Goal: Task Accomplishment & Management: Use online tool/utility

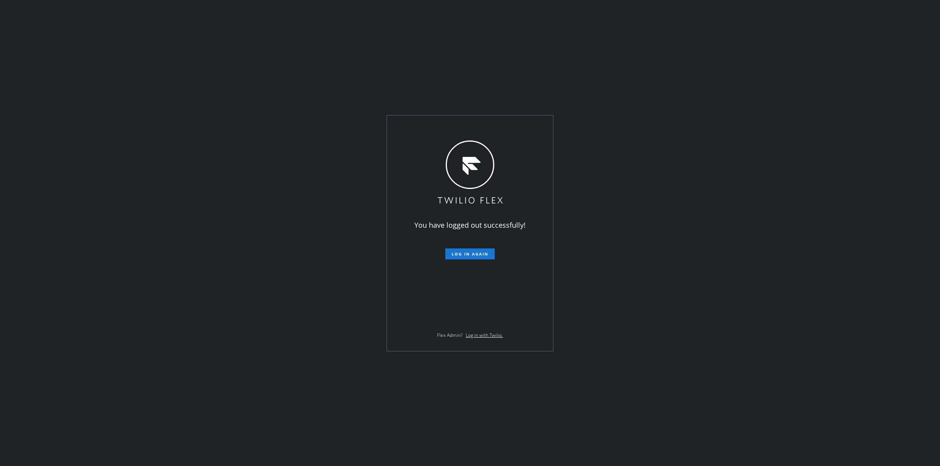
click at [476, 245] on form "Log in again" at bounding box center [470, 250] width 136 height 17
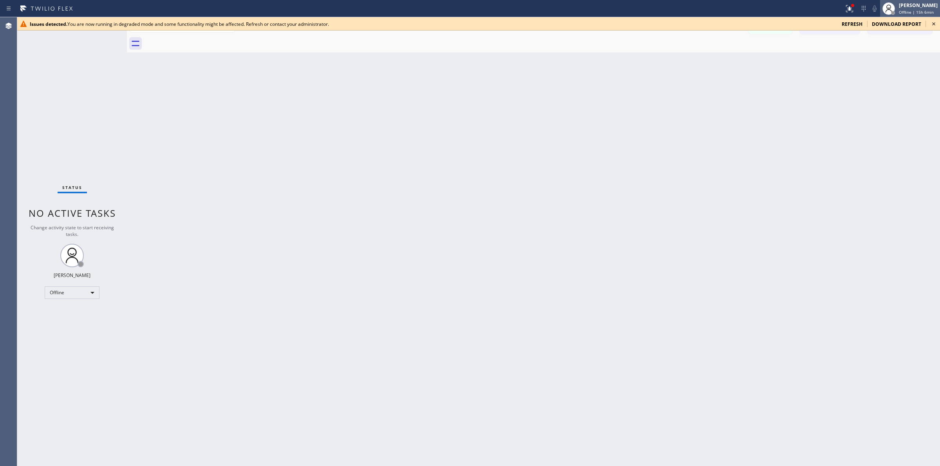
click at [909, 3] on div "[PERSON_NAME]" at bounding box center [917, 5] width 39 height 7
click at [887, 54] on button "Unavailable" at bounding box center [900, 52] width 78 height 10
click at [934, 23] on icon at bounding box center [933, 23] width 9 height 9
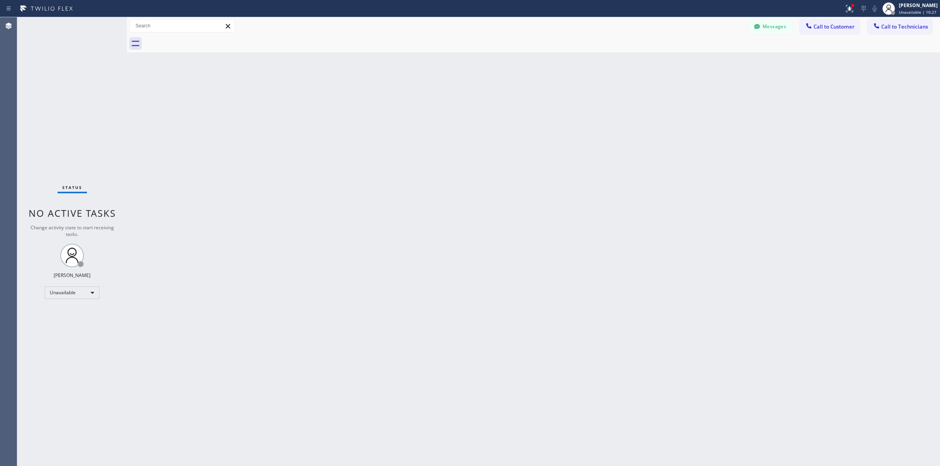
drag, startPoint x: 917, startPoint y: 23, endPoint x: 910, endPoint y: 24, distance: 6.7
click at [916, 23] on span "Call to Technicians" at bounding box center [904, 26] width 47 height 7
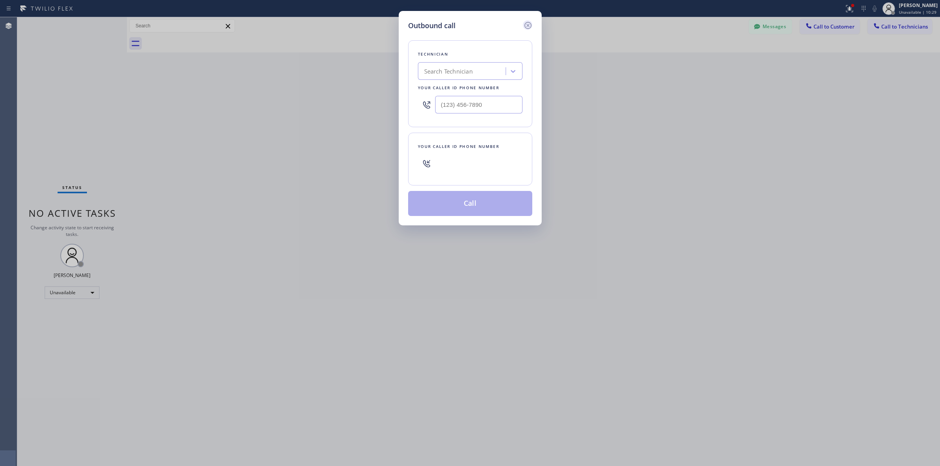
click at [523, 23] on icon at bounding box center [527, 25] width 9 height 9
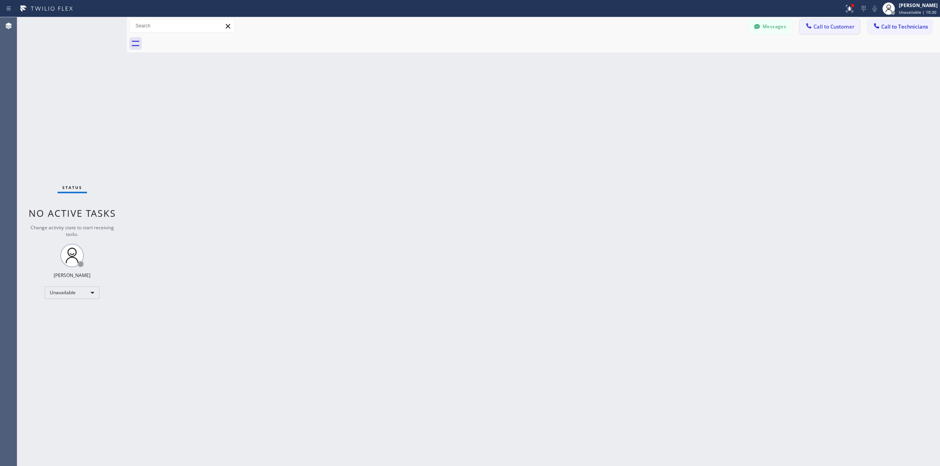
click at [829, 28] on span "Call to Customer" at bounding box center [833, 26] width 41 height 7
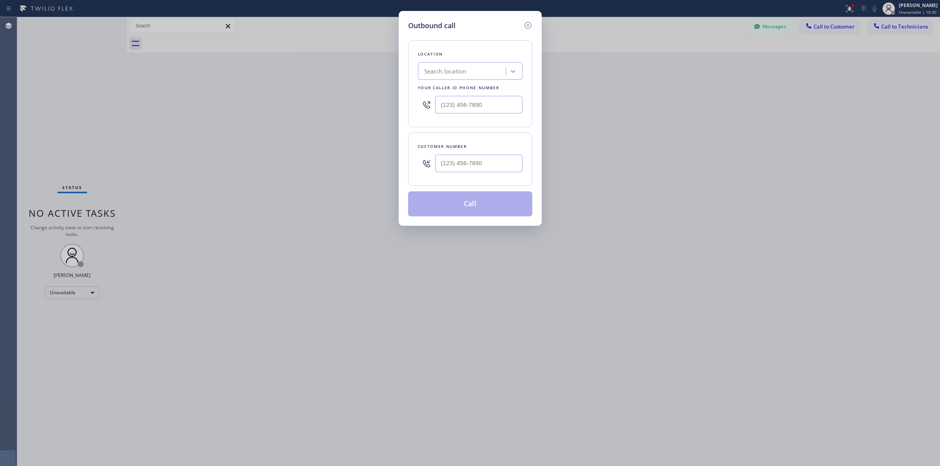
drag, startPoint x: 490, startPoint y: 74, endPoint x: 483, endPoint y: 75, distance: 6.7
click at [485, 75] on div "Search location" at bounding box center [462, 72] width 85 height 14
paste input "United Home Services Experts"
type input "United Home Services Experts"
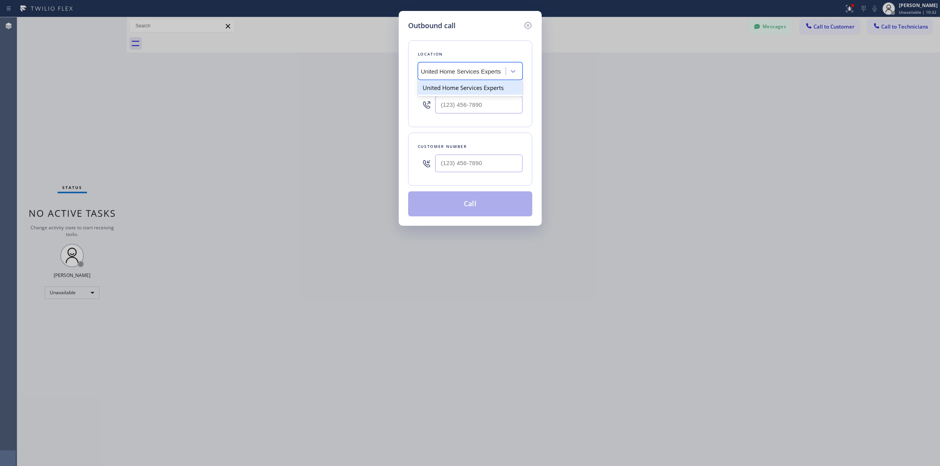
click at [471, 96] on div "United Home Services Experts" at bounding box center [470, 87] width 105 height 17
click at [471, 91] on div "United Home Services Experts" at bounding box center [470, 88] width 105 height 14
type input "(844) 247-8790"
click at [466, 108] on input "(844) 247-8790" at bounding box center [478, 105] width 87 height 18
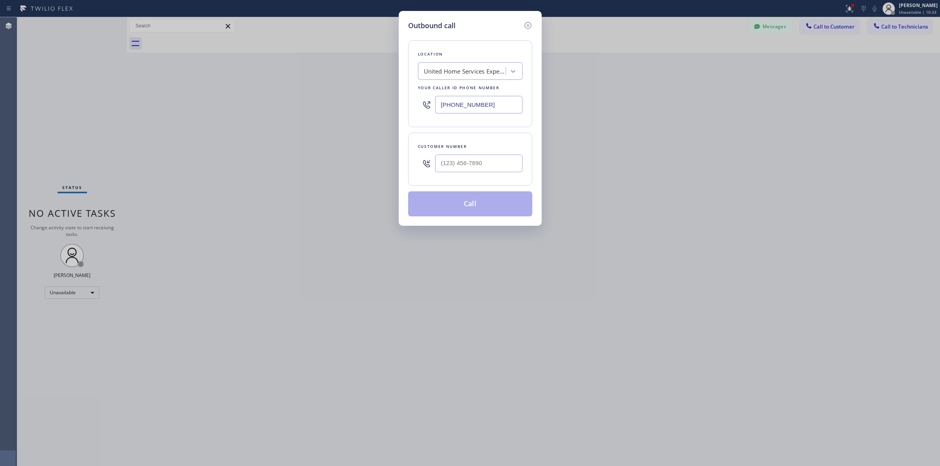
click at [466, 108] on input "(844) 247-8790" at bounding box center [478, 105] width 87 height 18
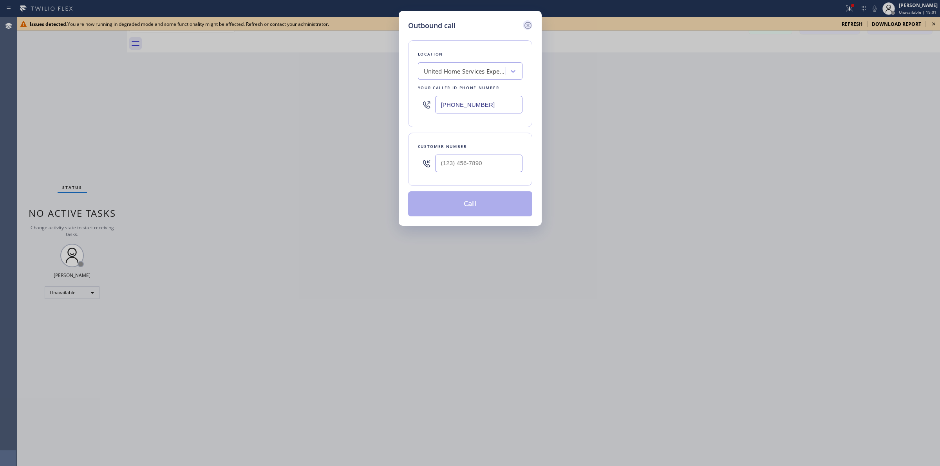
click at [527, 24] on icon at bounding box center [527, 25] width 7 height 7
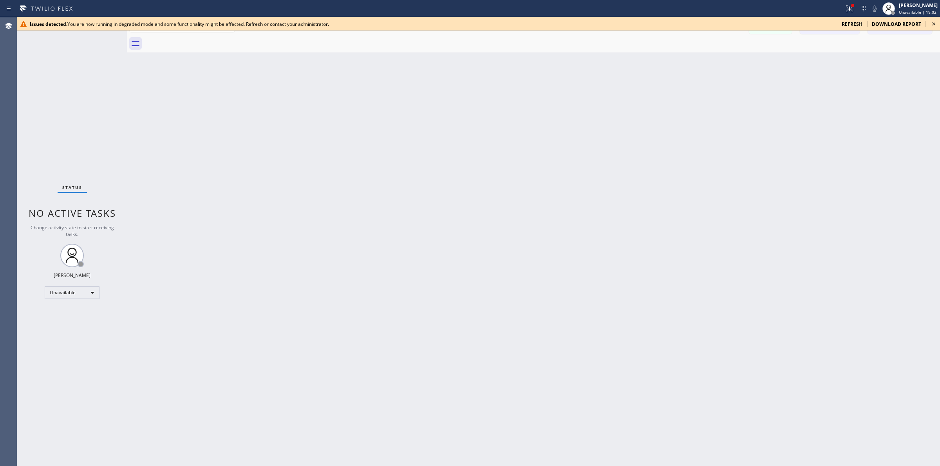
click at [934, 24] on icon at bounding box center [933, 23] width 3 height 3
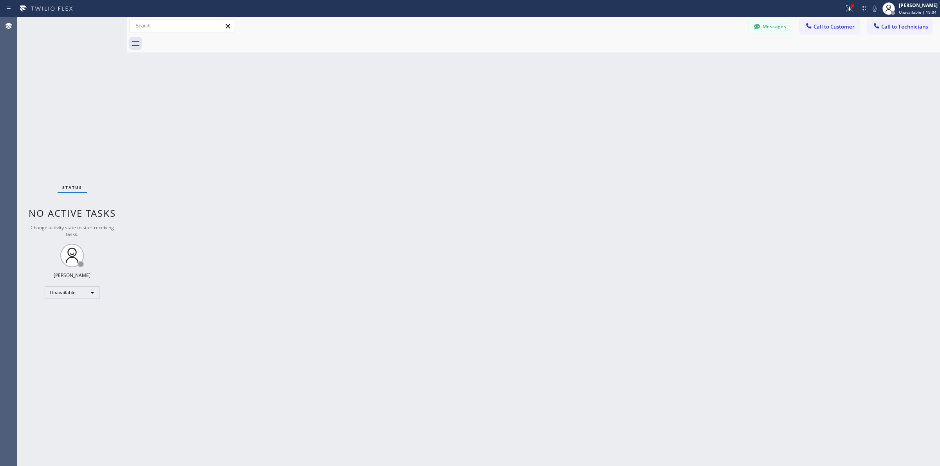
click at [767, 110] on div "Back to Dashboard Change Sender ID Customers Technicians Select a contact Outbo…" at bounding box center [533, 241] width 813 height 449
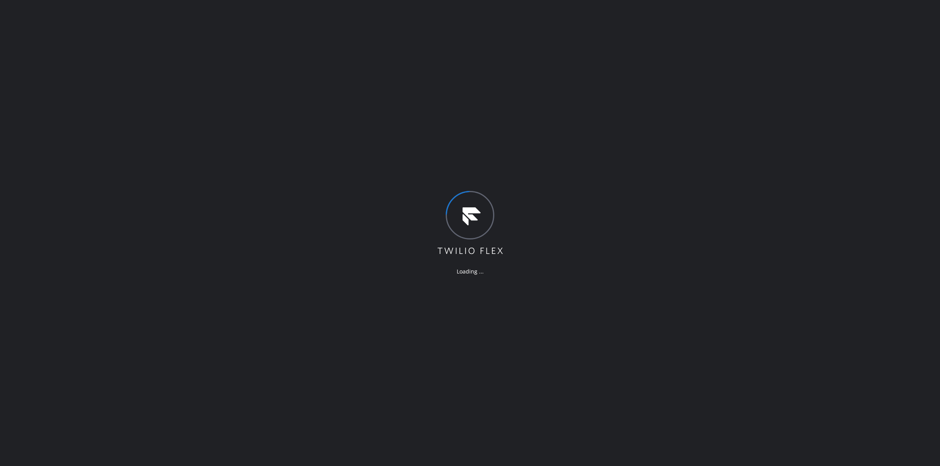
click at [579, 335] on div "Loading ..." at bounding box center [470, 233] width 940 height 466
click at [568, 306] on div "Loading ..." at bounding box center [470, 233] width 940 height 466
click at [814, 230] on div "Loading ..." at bounding box center [470, 233] width 940 height 466
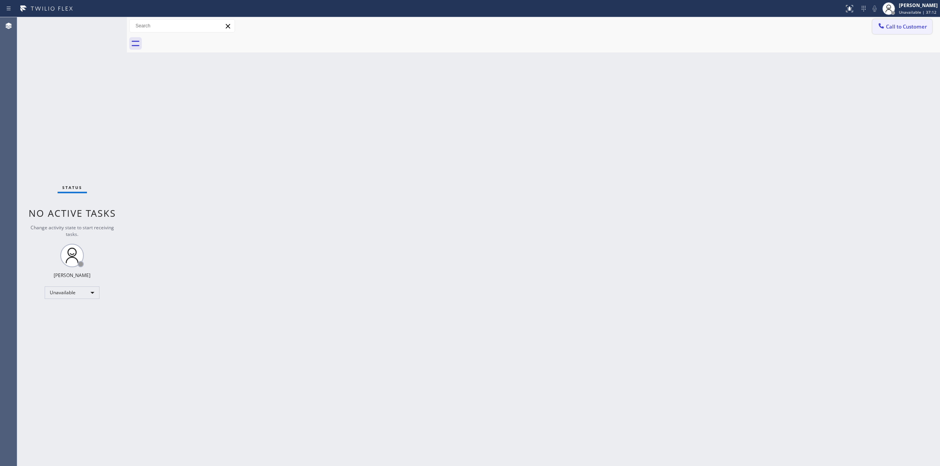
click at [906, 31] on button "Call to Customer" at bounding box center [902, 26] width 60 height 15
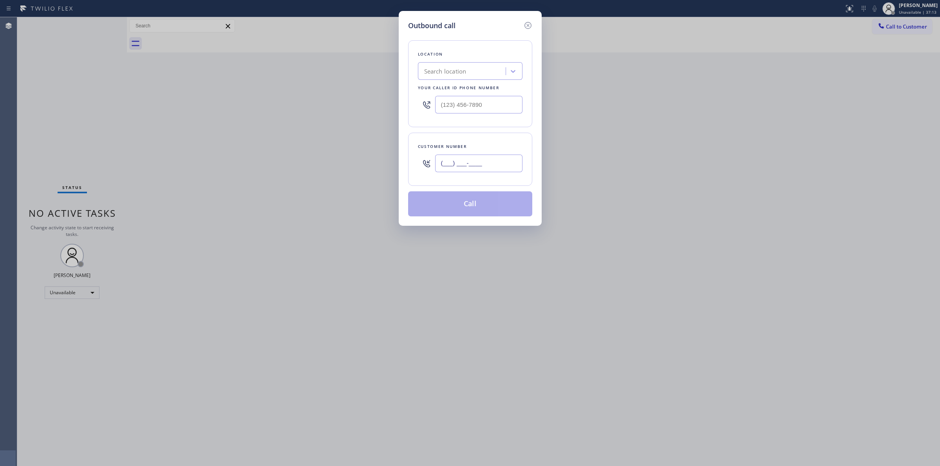
click at [494, 165] on input "(___) ___-____" at bounding box center [478, 164] width 87 height 18
paste input "612) 787-8838"
type input "(612) 787-8838"
click at [316, 93] on div "Outbound call Location Search location Your caller id phone number (___) ___-__…" at bounding box center [470, 233] width 940 height 466
paste input "855) 731-4952"
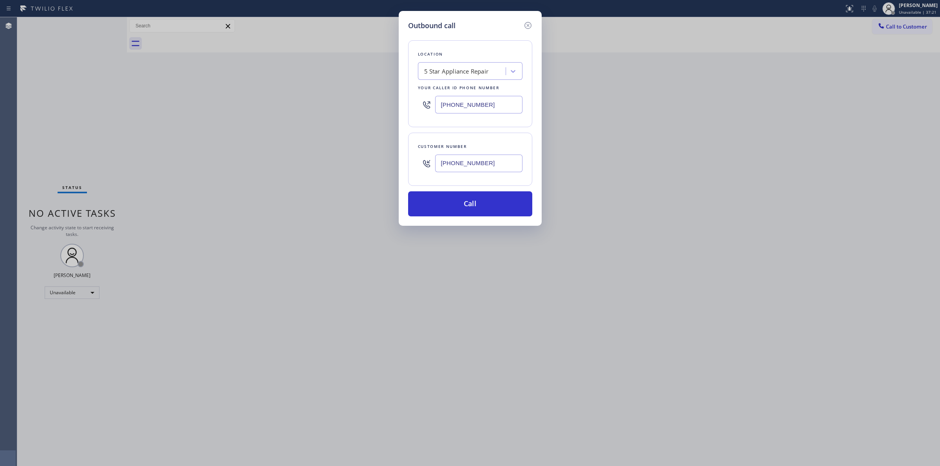
type input "(855) 731-4952"
click at [490, 162] on input "(612) 787-8838" at bounding box center [478, 164] width 87 height 18
paste input "510) 686-4295"
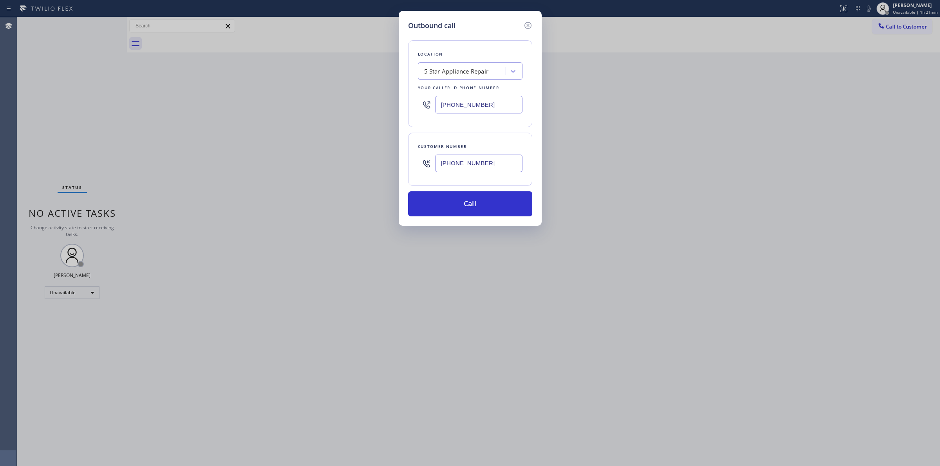
type input "(510) 686-4295"
click at [469, 75] on div "5 Star Appliance Repair" at bounding box center [456, 71] width 65 height 9
type input "Dacor"
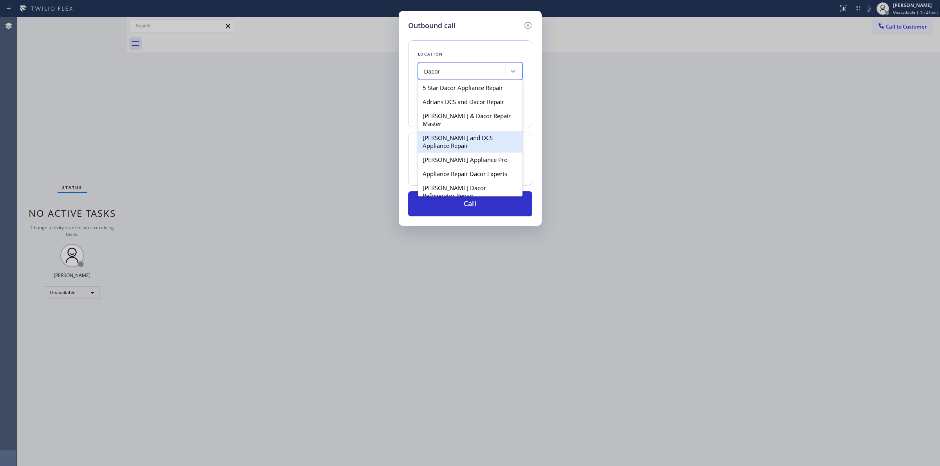
scroll to position [49, 0]
click at [446, 142] on div "Avalos Dacor Refrigerator Repair Phoenix" at bounding box center [470, 147] width 105 height 30
type input "(602) 832-7834"
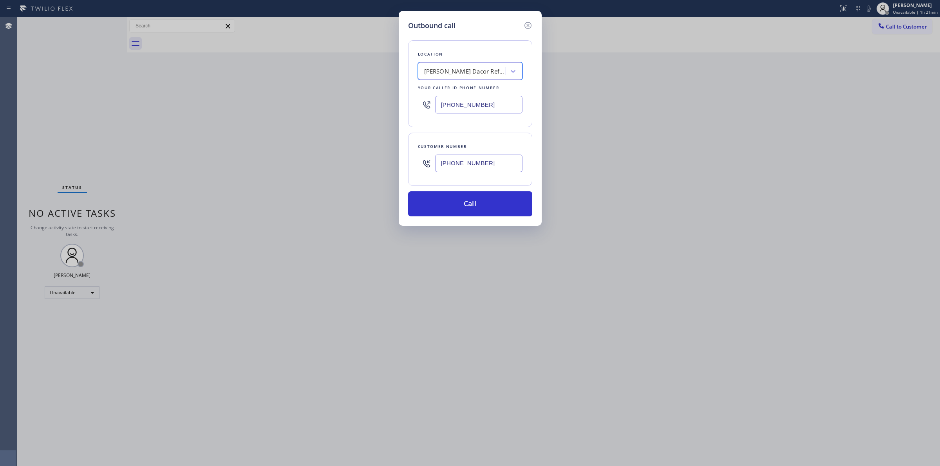
click at [481, 74] on div "Avalos Dacor Refrigerator Repair Phoenix" at bounding box center [465, 71] width 82 height 9
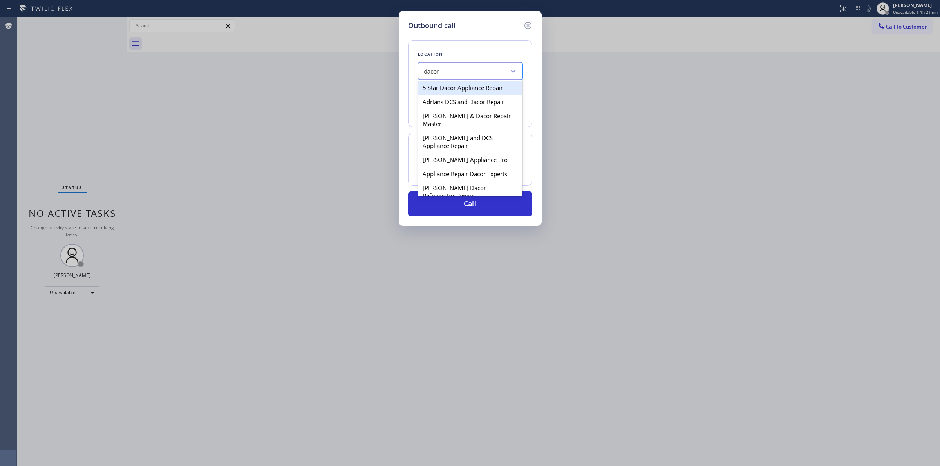
type input "dacor"
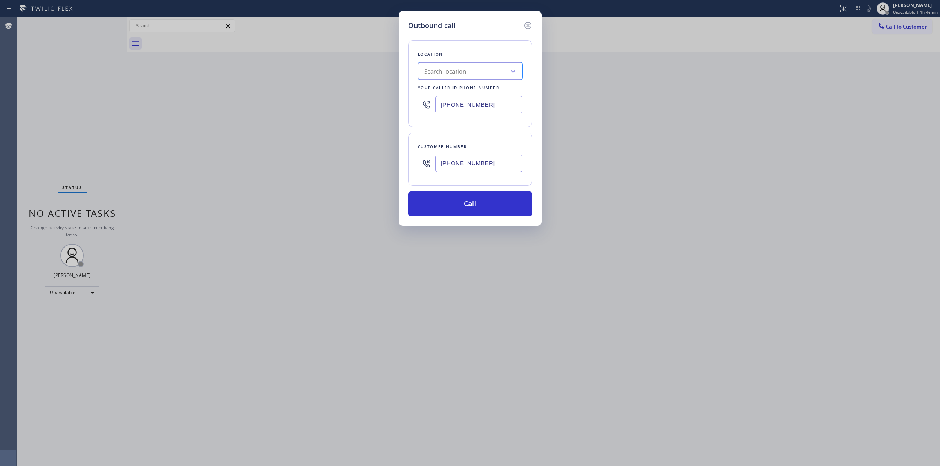
click at [469, 75] on div "Search location" at bounding box center [462, 72] width 85 height 14
paste input "US Electrical Repair"
type input "US Electrical Repairs"
click at [486, 71] on div "US Electrical Repairs" at bounding box center [462, 72] width 85 height 14
click at [486, 71] on div "Avalos Dacor Refrigerator Repair Phoenix" at bounding box center [465, 71] width 82 height 9
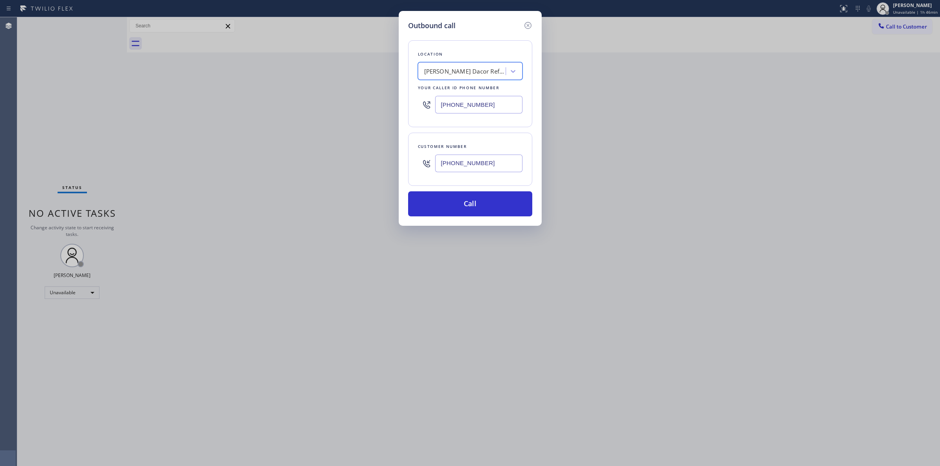
click at [486, 71] on div "Avalos Dacor Refrigerator Repair Phoenix" at bounding box center [465, 71] width 82 height 9
paste input "US Electrical Repair"
type input "US Electrical"
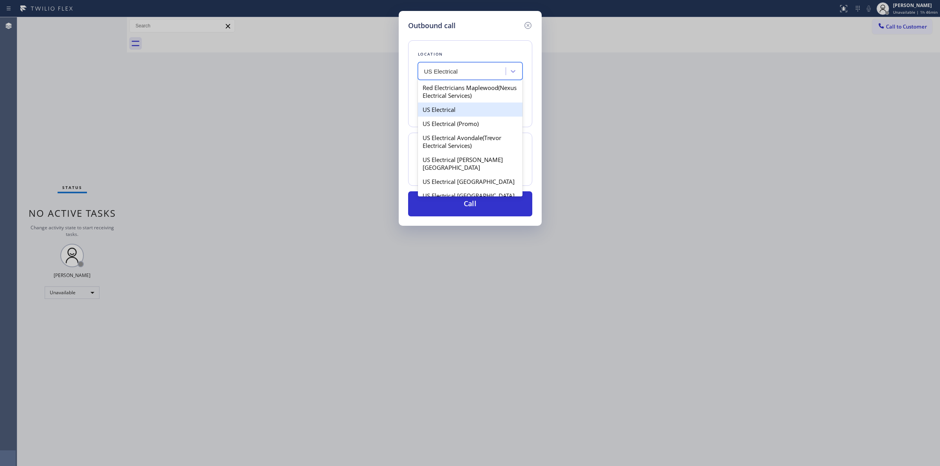
click at [458, 117] on div "US Electrical" at bounding box center [470, 110] width 105 height 14
type input "(855) 905-2176"
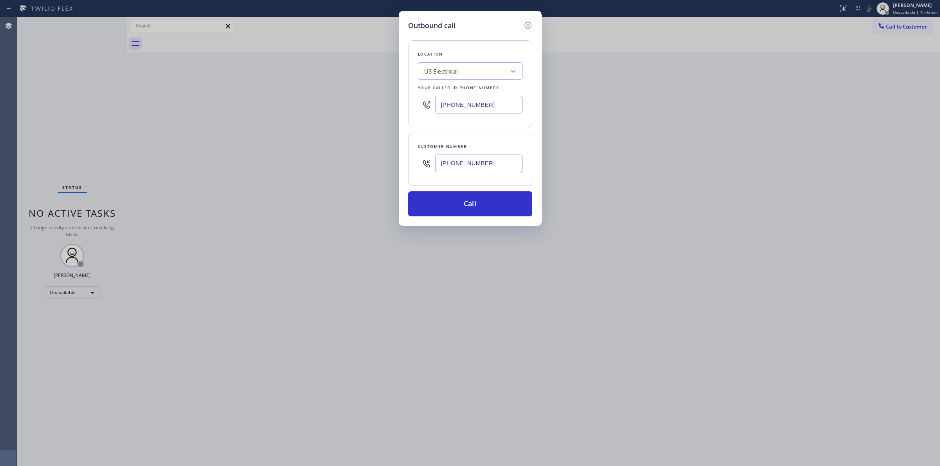
click at [497, 104] on input "(855) 905-2176" at bounding box center [478, 105] width 87 height 18
click at [456, 74] on div "US Electrical" at bounding box center [441, 71] width 34 height 9
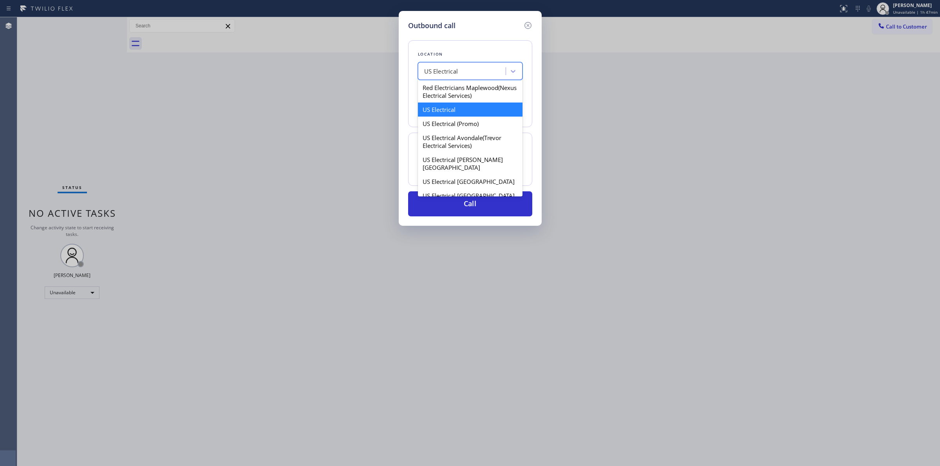
paste input "Sub Zero Repair Professionals"
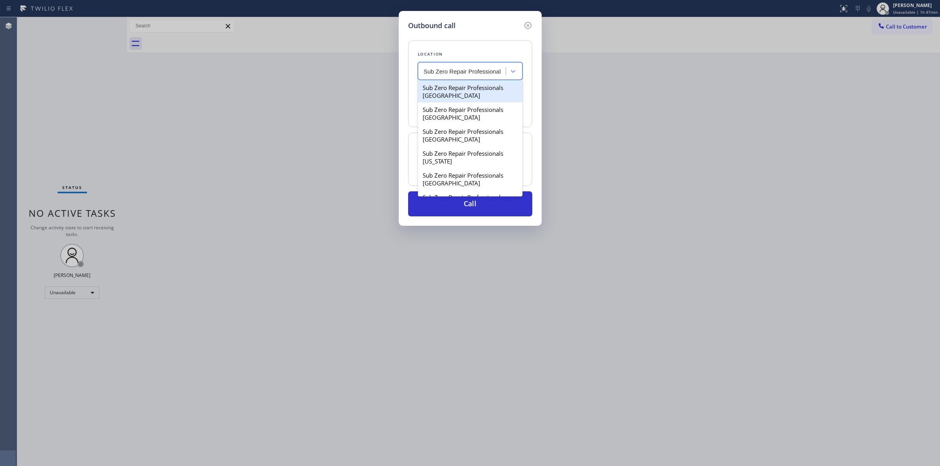
scroll to position [0, 0]
click at [435, 74] on input "Sub Zero Repair Professional" at bounding box center [463, 71] width 78 height 7
type input "SubZero Repair Professional"
click at [466, 93] on div "Subzero Repair Professionals" at bounding box center [470, 88] width 105 height 14
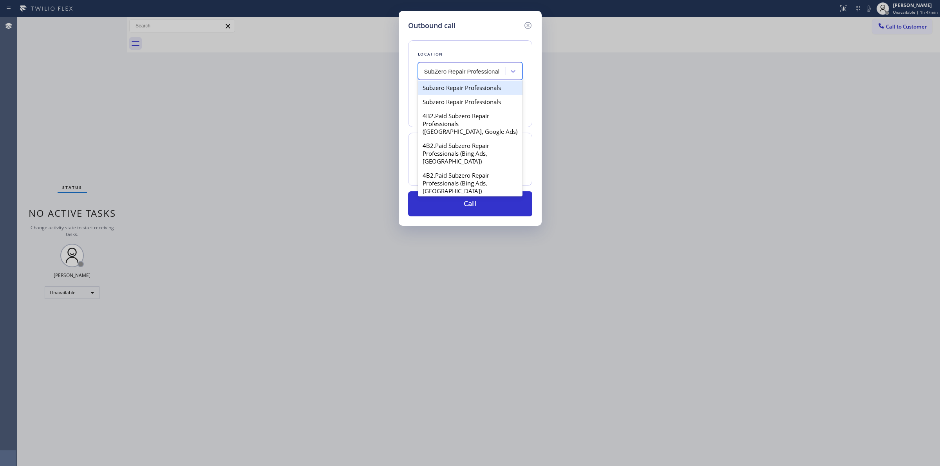
type input "(877) 414-7264"
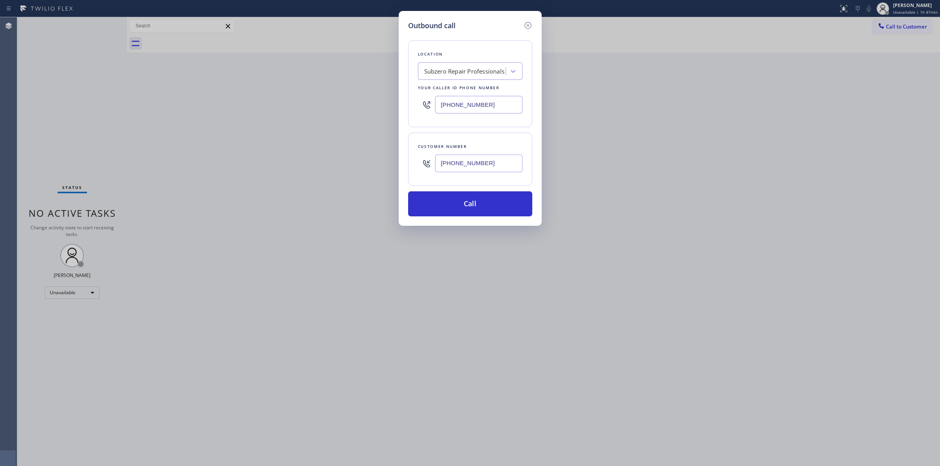
click at [485, 107] on input "(877) 414-7264" at bounding box center [478, 105] width 87 height 18
drag, startPoint x: 500, startPoint y: 107, endPoint x: 377, endPoint y: 89, distance: 124.2
click at [361, 101] on div "Outbound call Location Subzero Repair Professionals Your caller id phone number…" at bounding box center [470, 233] width 940 height 466
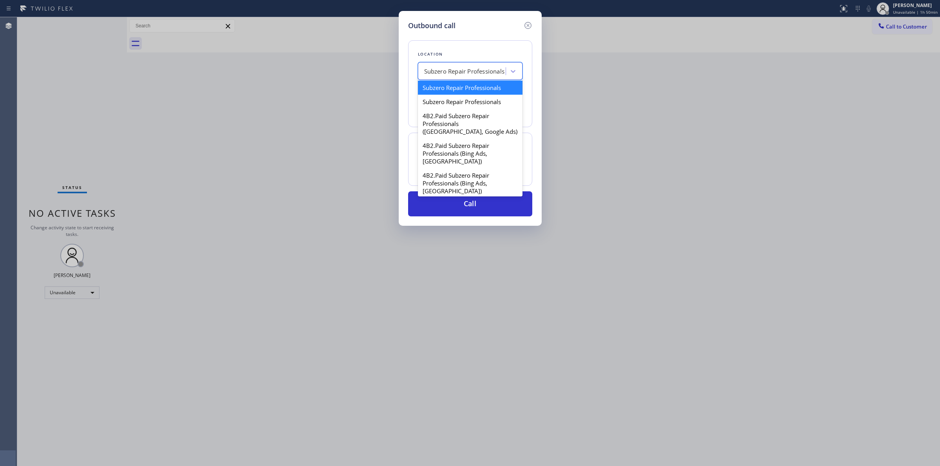
click at [455, 72] on div "Subzero Repair Professionals" at bounding box center [464, 71] width 81 height 9
paste input "US Electrical"
type input "US Electrical"
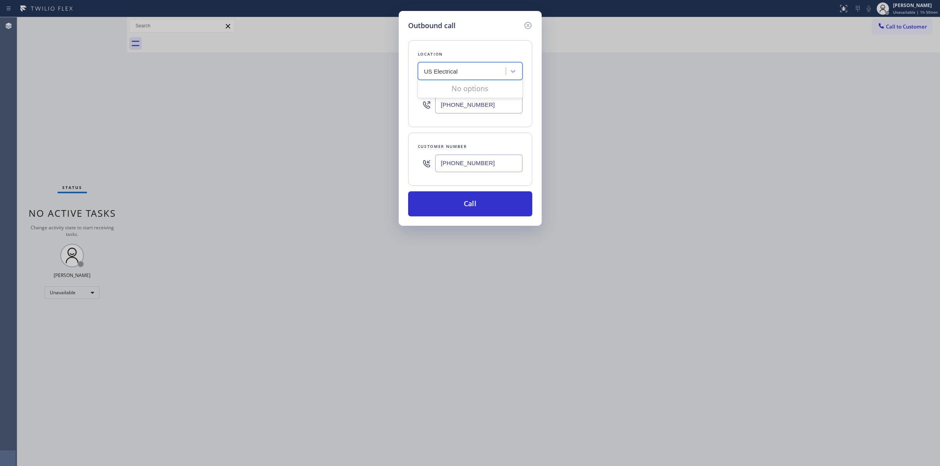
click at [480, 87] on div "No options" at bounding box center [470, 89] width 105 height 16
click at [480, 74] on div "US Electrical" at bounding box center [462, 72] width 85 height 14
click at [480, 74] on div "Search location" at bounding box center [462, 72] width 85 height 14
click at [480, 74] on div "Subzero Repair Professionals" at bounding box center [464, 71] width 81 height 9
paste input "US Electrical"
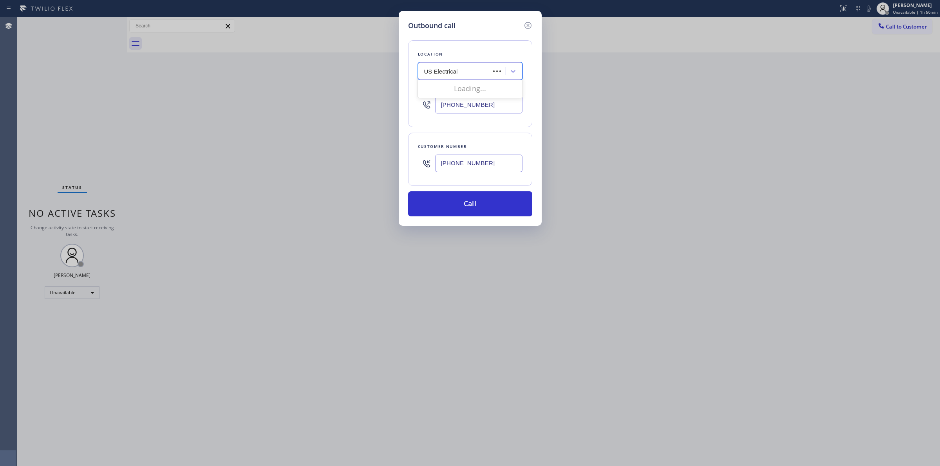
type input "US Electrical"
click at [489, 65] on div "Subzero Repair Professionals" at bounding box center [462, 72] width 85 height 14
paste input "US Electrical"
type input "US Electrical"
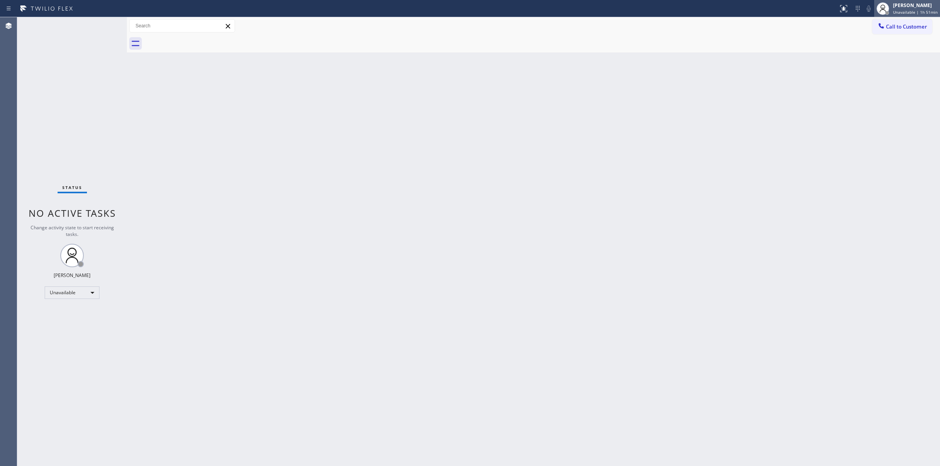
click at [899, 16] on div "Jasper Timkang Unavailable | 1h 51min" at bounding box center [907, 8] width 66 height 17
click at [827, 41] on div at bounding box center [541, 44] width 795 height 18
click at [905, 27] on span "Call to Customer" at bounding box center [905, 26] width 41 height 7
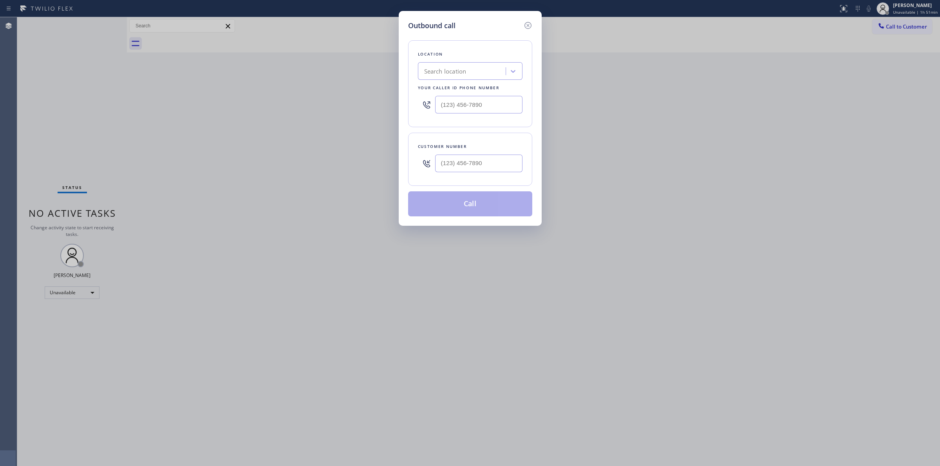
click at [482, 116] on div at bounding box center [470, 104] width 105 height 25
click at [486, 110] on input "(___) ___-____" at bounding box center [478, 105] width 87 height 18
paste input "text"
type input "(___) ___-____"
click at [482, 75] on div "Search location" at bounding box center [462, 72] width 85 height 14
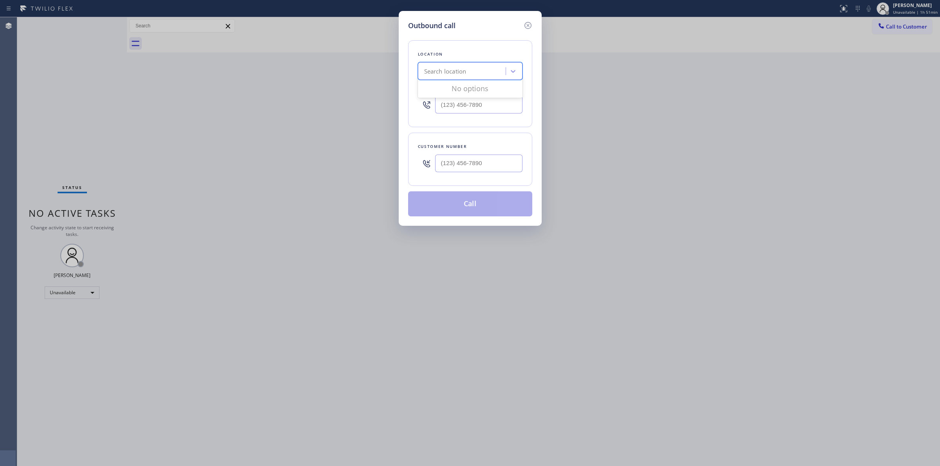
paste input "US Electrical"
type input "US Electrical"
click at [431, 70] on input "US Electrical" at bounding box center [442, 71] width 36 height 7
click at [423, 73] on div "US Electrical" at bounding box center [462, 72] width 85 height 14
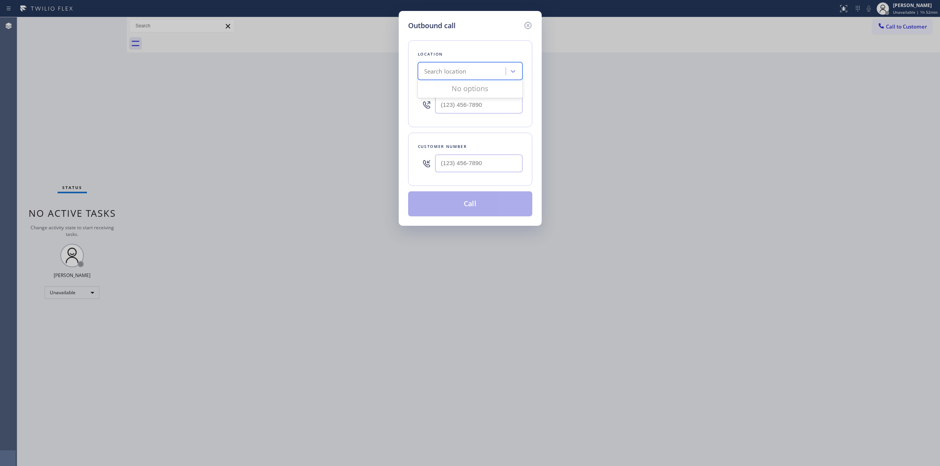
click at [424, 72] on div "Search location" at bounding box center [445, 71] width 42 height 9
paste input "US Electrical"
type input "US Electrical"
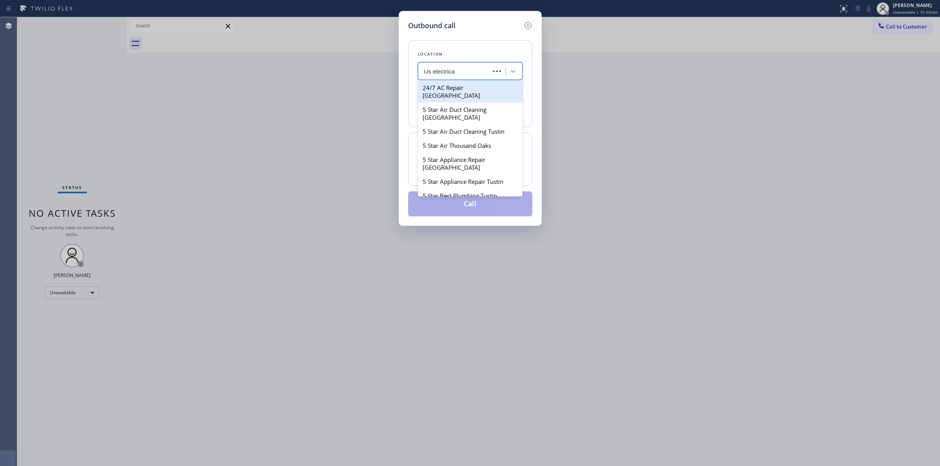
type input "Us electrical"
click at [446, 117] on div "US Electrical" at bounding box center [470, 110] width 105 height 14
type input "(855) 905-2176"
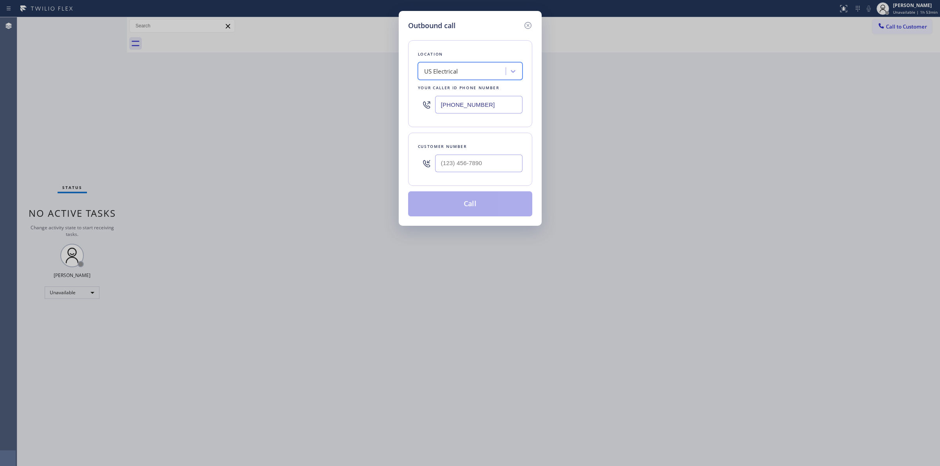
click at [485, 67] on div "US Electrical" at bounding box center [462, 72] width 85 height 14
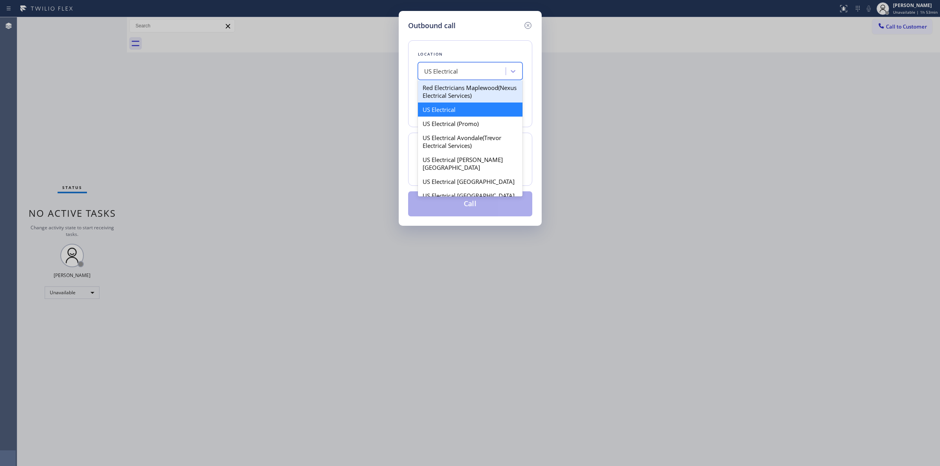
click at [486, 45] on div "Location option US Electrical, selected. option Red Electricians Maplewood(Nexu…" at bounding box center [470, 83] width 124 height 87
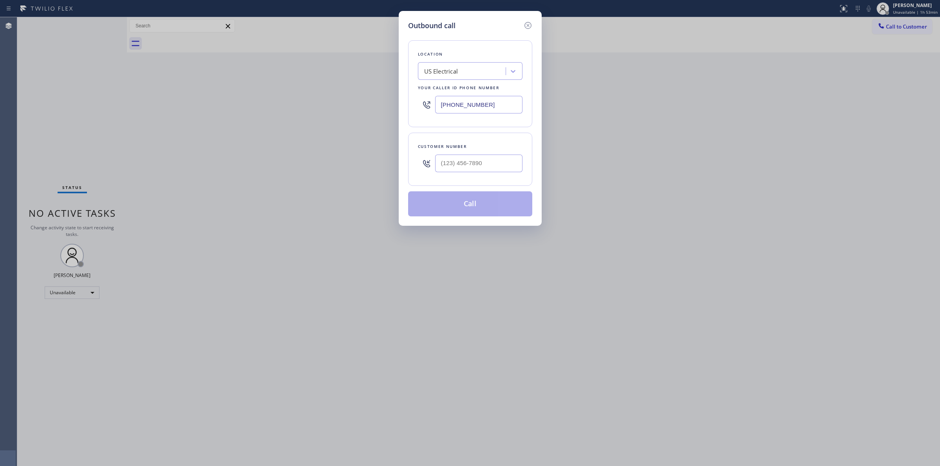
click at [498, 109] on input "(855) 905-2176" at bounding box center [478, 105] width 87 height 18
click at [476, 167] on input "(___) ___-____" at bounding box center [478, 164] width 87 height 18
paste input "510) 686-4295"
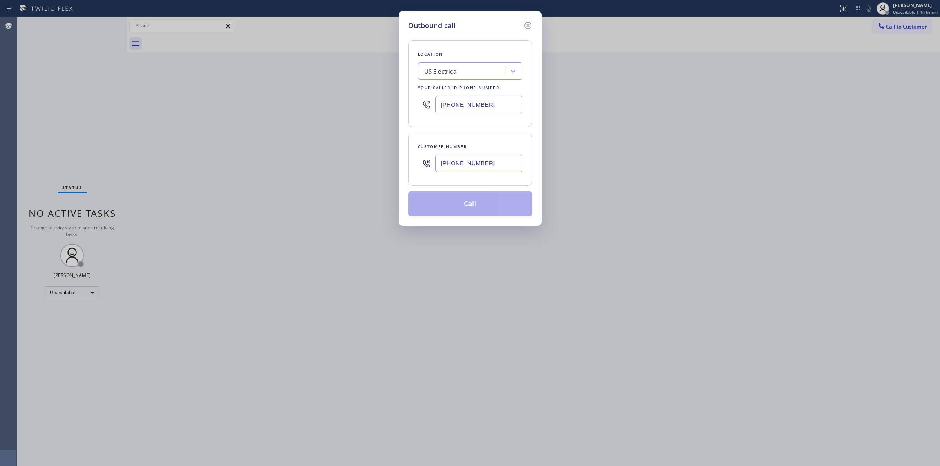
type input "(510) 686-4295"
click at [451, 72] on div "US Electrical" at bounding box center [441, 71] width 34 height 9
type input "Frigi"
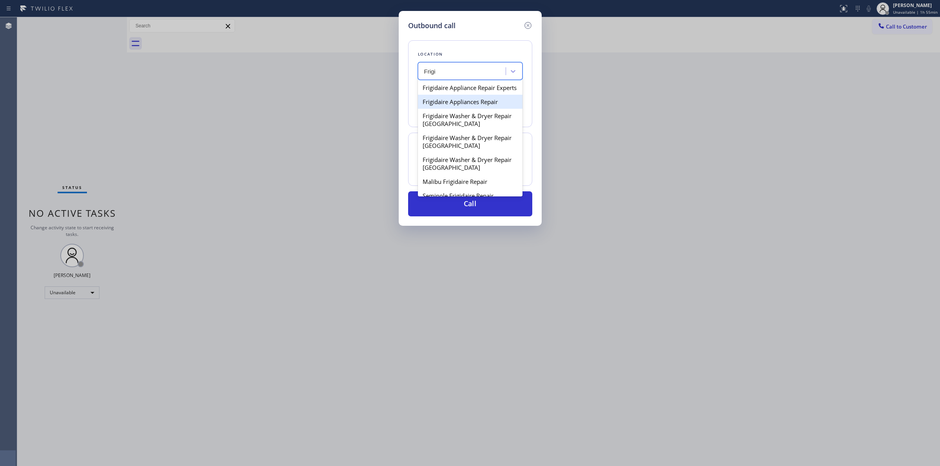
scroll to position [21, 0]
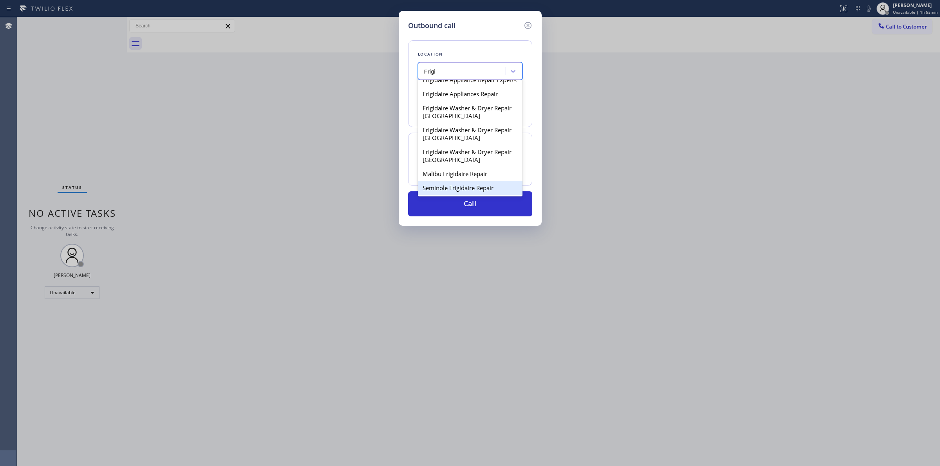
click at [449, 183] on div "Seminole Frigidaire Repair" at bounding box center [470, 188] width 105 height 14
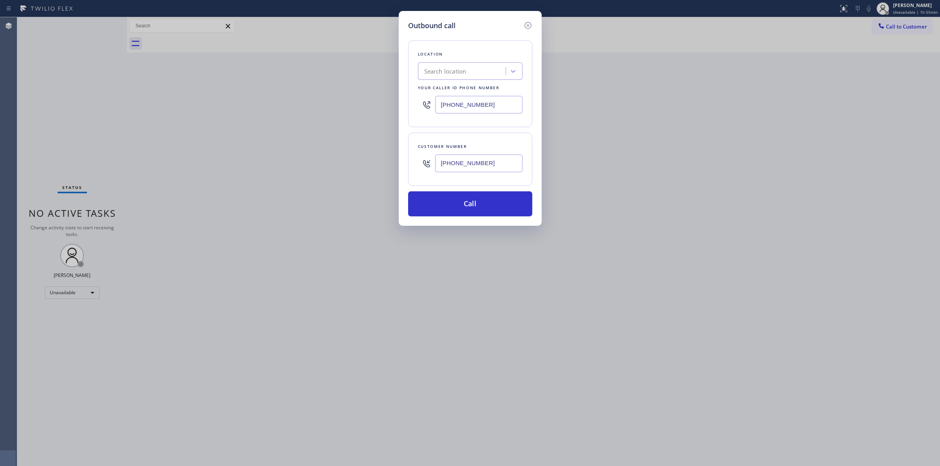
click at [469, 168] on input "(510) 686-4295" at bounding box center [478, 164] width 87 height 18
click at [476, 206] on button "Call" at bounding box center [470, 203] width 124 height 25
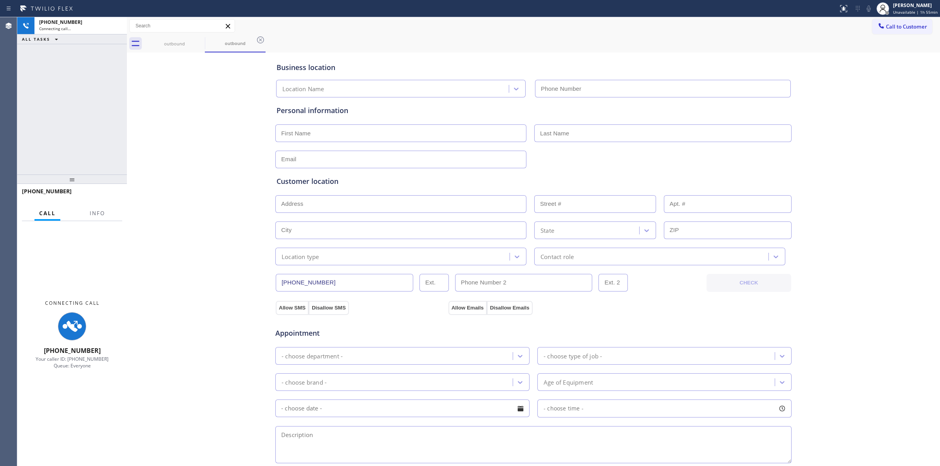
drag, startPoint x: 830, startPoint y: 96, endPoint x: 848, endPoint y: 71, distance: 31.2
click at [834, 92] on div "Business location Location Name Personal information Customer location >> ADD N…" at bounding box center [533, 321] width 809 height 535
type input "(855) 905-2176"
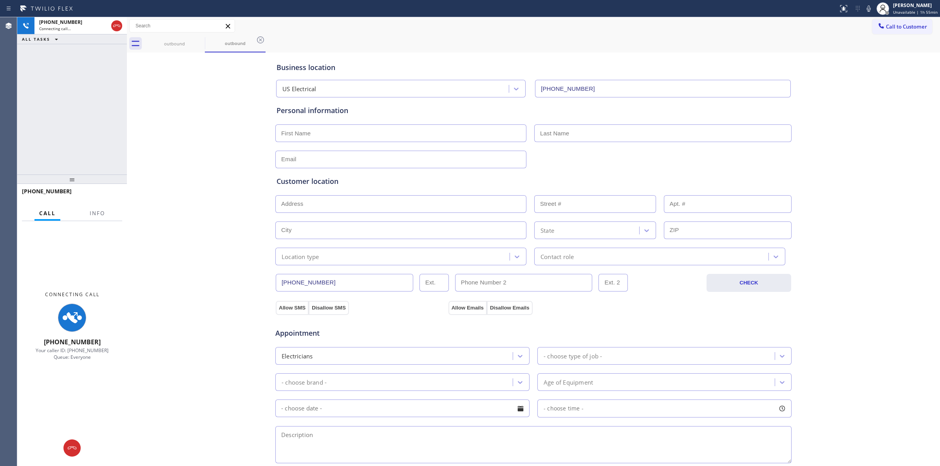
click at [195, 354] on div "Business location US Electrical (855) 905-2176 Personal information Customer lo…" at bounding box center [533, 321] width 809 height 535
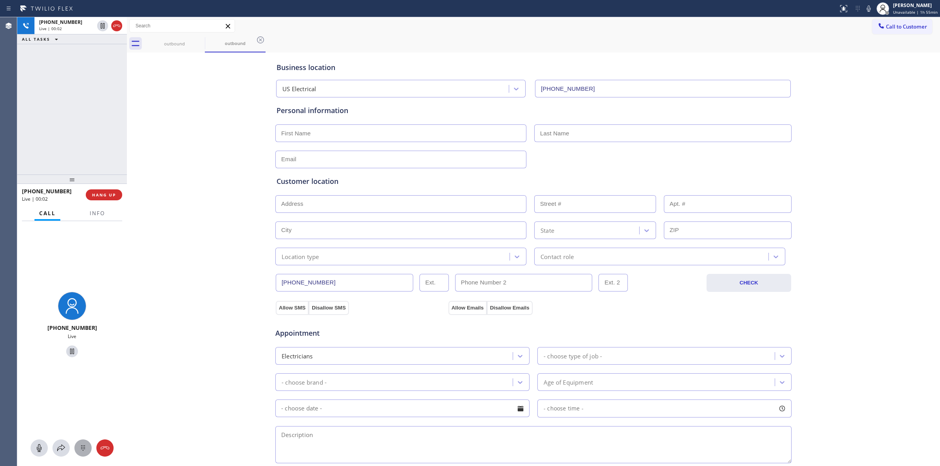
click at [79, 453] on icon at bounding box center [82, 448] width 9 height 9
click at [892, 32] on button "Call to Customer" at bounding box center [902, 26] width 60 height 15
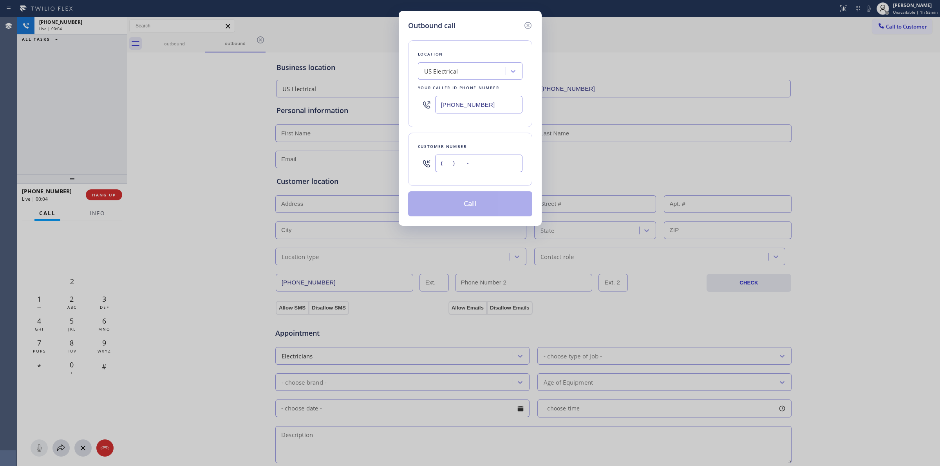
paste input "510) 686-4295"
click at [470, 162] on input "(___) ___-____" at bounding box center [478, 164] width 87 height 18
type input "(510) 686-4295"
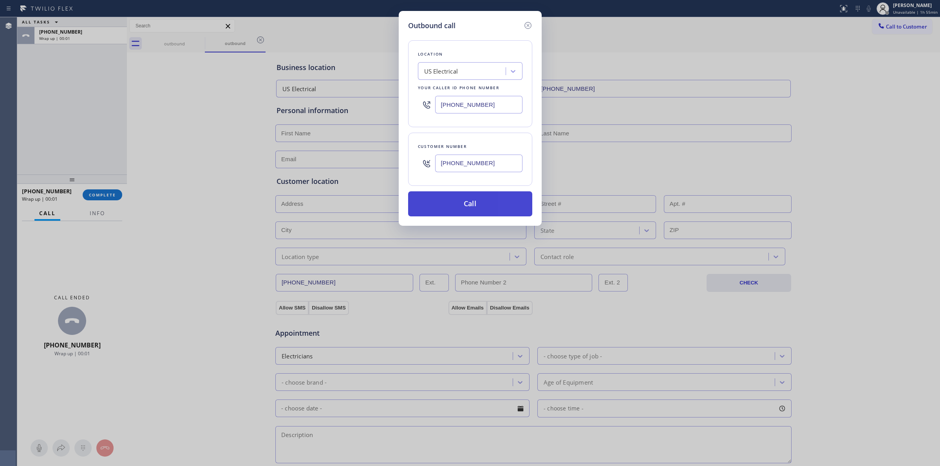
click at [480, 203] on button "Call" at bounding box center [470, 203] width 124 height 25
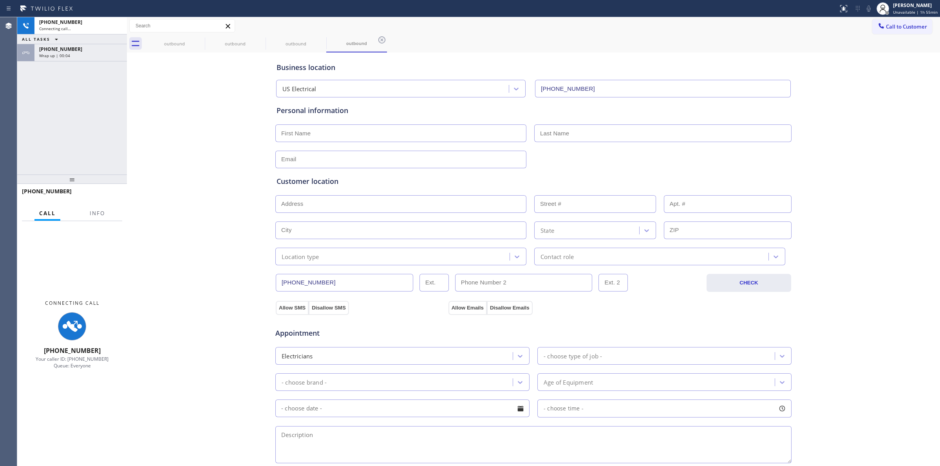
type input "(855) 905-2176"
click at [848, 178] on div "Business location US Electrical (855) 905-2176 Personal information Customer lo…" at bounding box center [533, 321] width 809 height 535
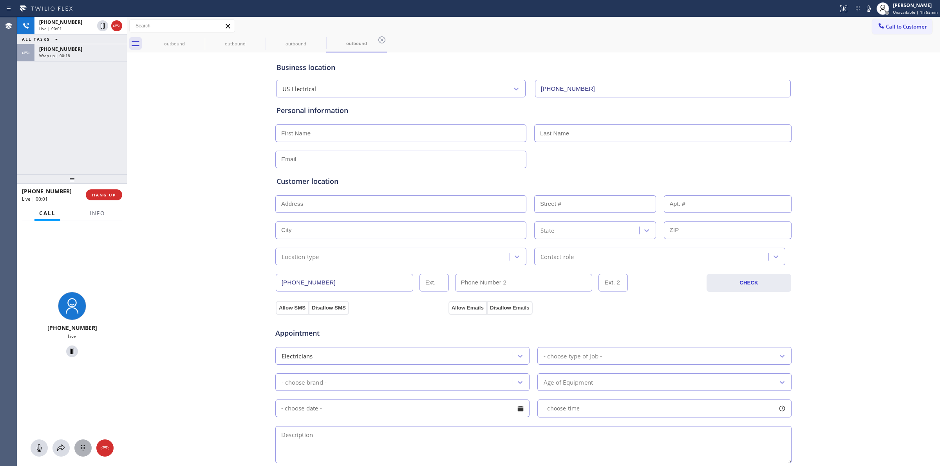
click at [83, 451] on icon at bounding box center [83, 447] width 4 height 5
click at [110, 49] on div "+15106864295" at bounding box center [80, 49] width 83 height 7
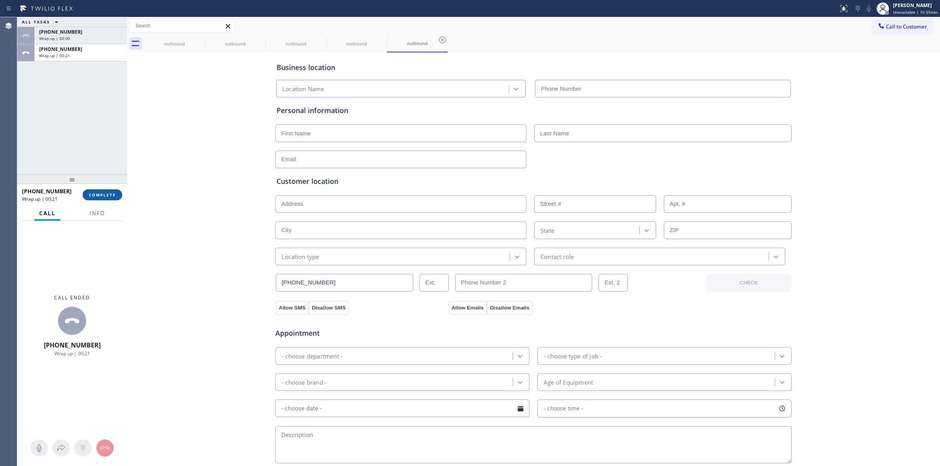
click at [113, 191] on button "COMPLETE" at bounding box center [103, 194] width 40 height 11
type input "(855) 905-2176"
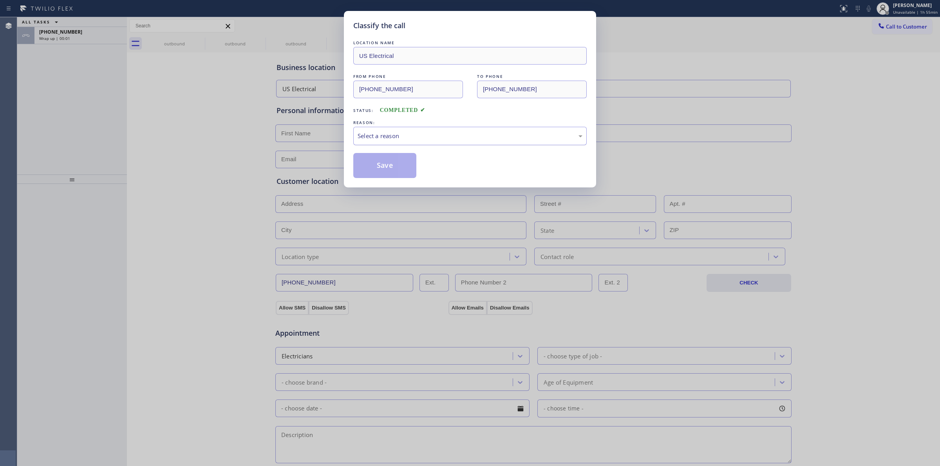
click at [485, 134] on div "Select a reason" at bounding box center [469, 136] width 225 height 9
drag, startPoint x: 408, startPoint y: 196, endPoint x: 389, endPoint y: 170, distance: 32.8
click at [389, 170] on button "Save" at bounding box center [384, 165] width 63 height 25
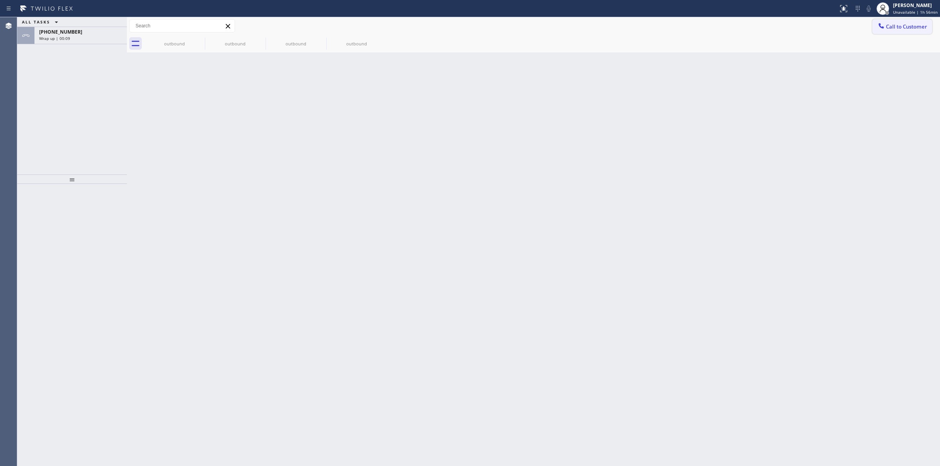
click at [892, 29] on span "Call to Customer" at bounding box center [905, 26] width 41 height 7
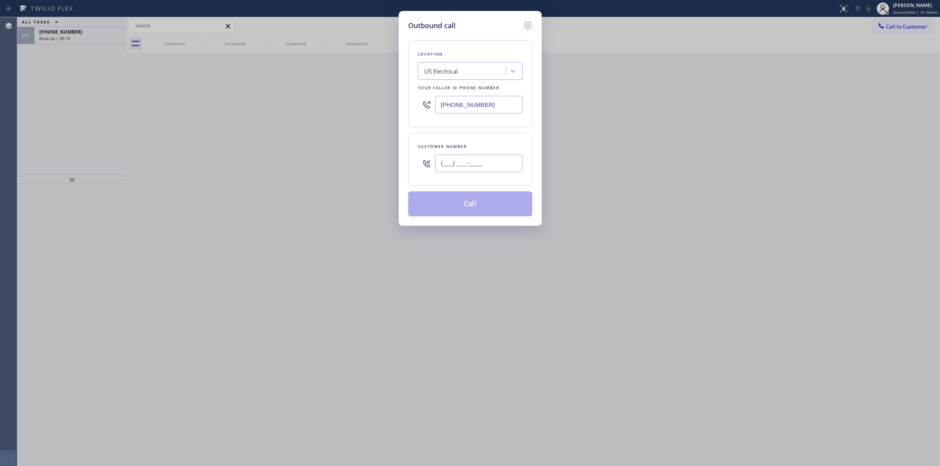
drag, startPoint x: 485, startPoint y: 163, endPoint x: 490, endPoint y: 106, distance: 57.8
click at [485, 162] on input "(___) ___-____" at bounding box center [478, 164] width 87 height 18
paste input "363) 201-5856"
type input "(363) 201-5856"
drag, startPoint x: 489, startPoint y: 83, endPoint x: 488, endPoint y: 75, distance: 8.0
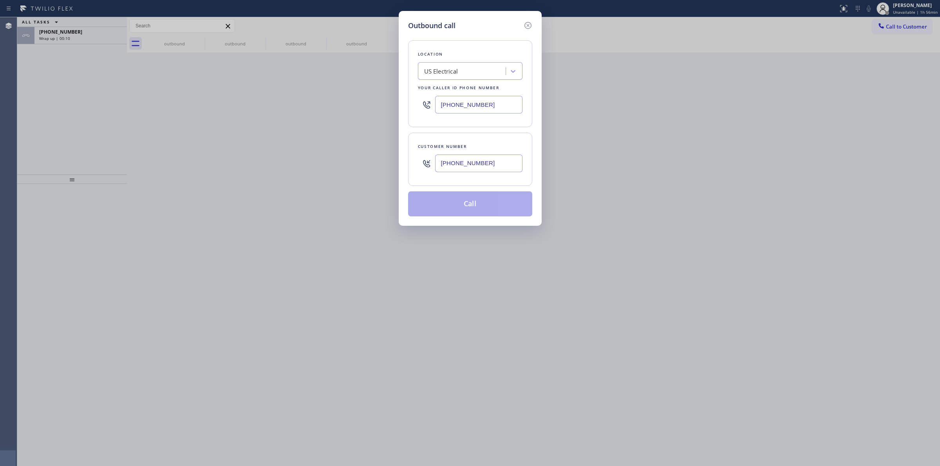
click at [489, 81] on div "Location US Electrical Your caller id phone number (855) 905-2176" at bounding box center [470, 83] width 124 height 87
click at [488, 71] on div "US Electrical" at bounding box center [462, 72] width 85 height 14
type input "Ge mono"
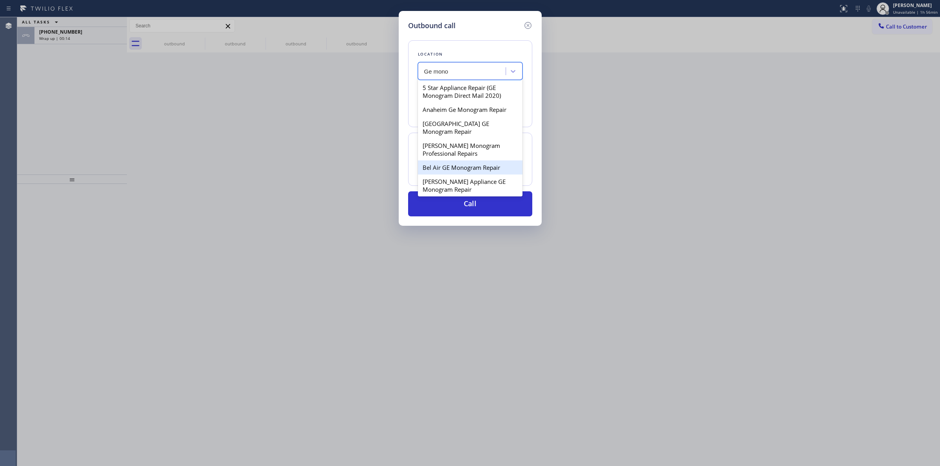
click at [452, 166] on div "Bel Air GE Monogram Repair" at bounding box center [470, 167] width 105 height 14
type input "(424) 293-7726"
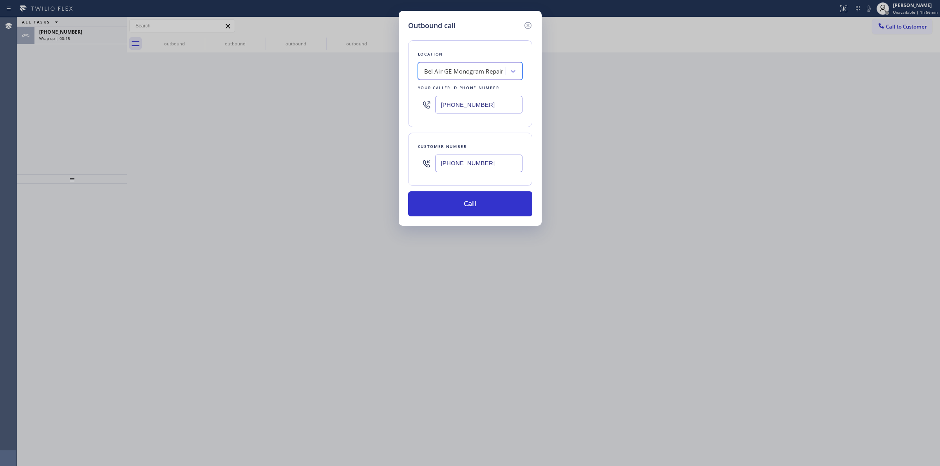
click at [472, 162] on input "(363) 201-5856" at bounding box center [478, 164] width 87 height 18
click at [466, 208] on button "Call" at bounding box center [470, 203] width 124 height 25
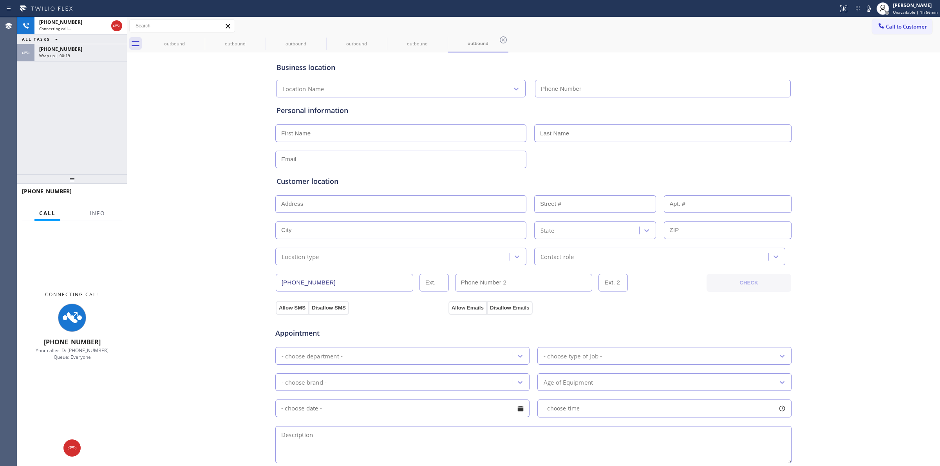
click at [840, 87] on div "Business location Location Name Personal information Customer location >> ADD N…" at bounding box center [533, 321] width 809 height 535
click at [866, 7] on icon at bounding box center [868, 8] width 9 height 9
type input "(424) 293-7726"
click at [204, 40] on icon at bounding box center [199, 39] width 9 height 9
click at [204, 39] on icon at bounding box center [199, 39] width 9 height 9
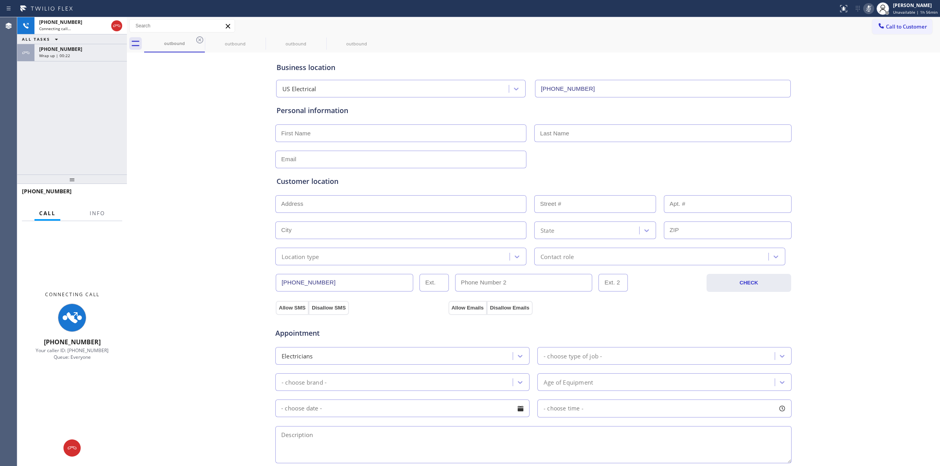
click at [204, 39] on icon at bounding box center [199, 39] width 9 height 9
click at [0, 0] on icon at bounding box center [0, 0] width 0 height 0
click at [204, 38] on icon at bounding box center [199, 39] width 9 height 9
click at [198, 41] on icon at bounding box center [199, 39] width 9 height 9
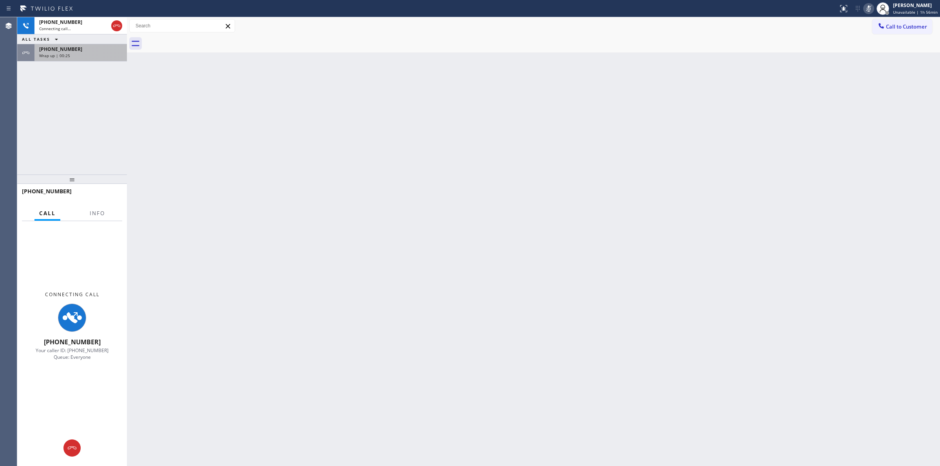
click at [76, 55] on div "Wrap up | 00:25" at bounding box center [80, 55] width 83 height 5
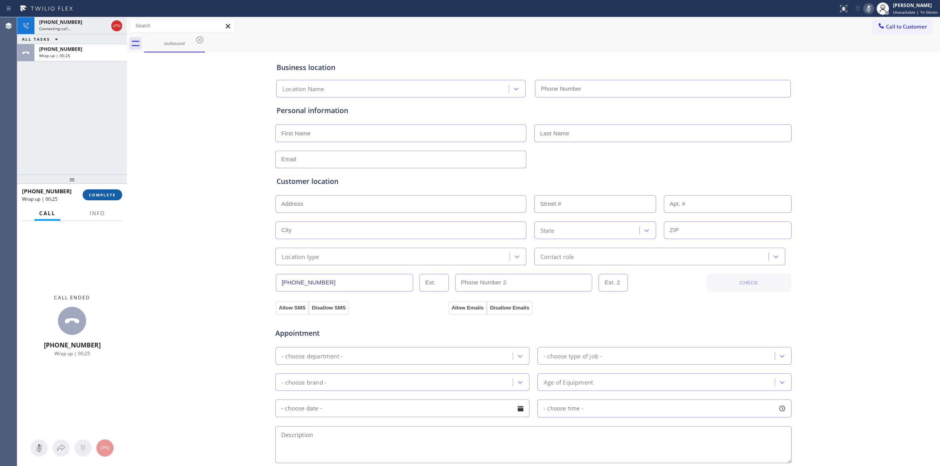
type input "(855) 905-2176"
click at [108, 189] on button "COMPLETE" at bounding box center [103, 194] width 40 height 11
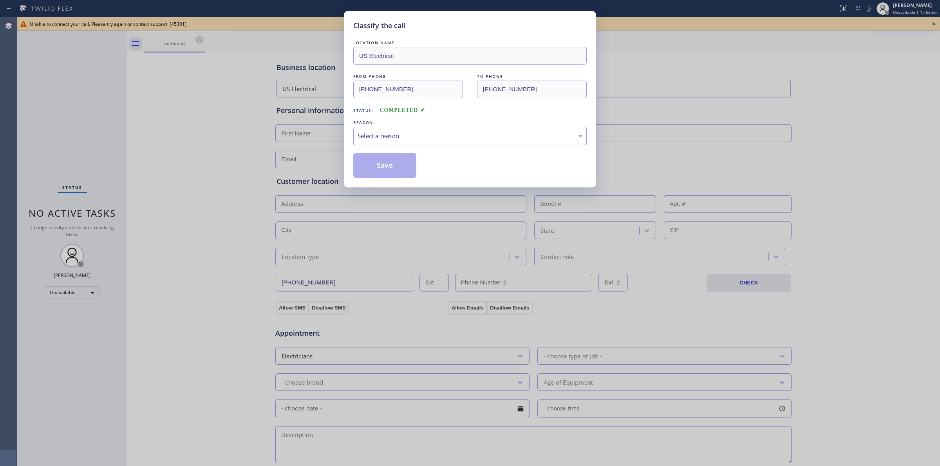
drag, startPoint x: 463, startPoint y: 133, endPoint x: 458, endPoint y: 145, distance: 12.6
click at [462, 135] on div "Select a reason" at bounding box center [469, 136] width 225 height 9
click at [395, 164] on button "Save" at bounding box center [384, 165] width 63 height 25
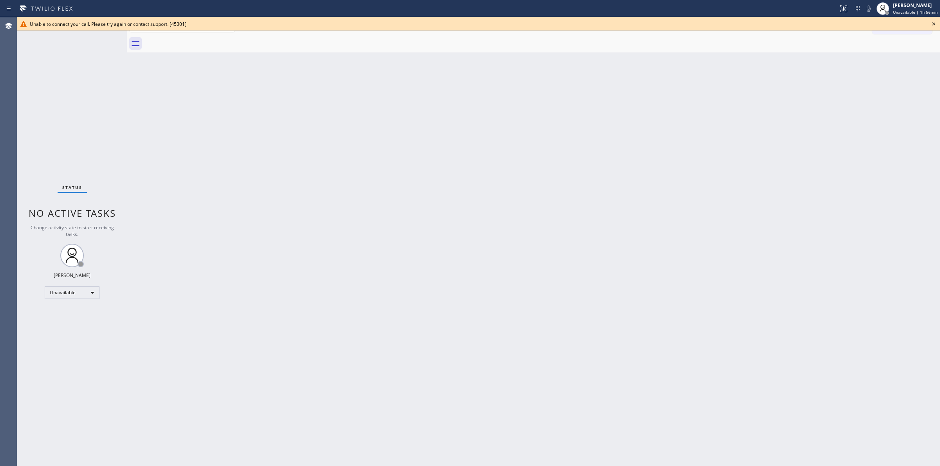
click at [934, 24] on icon at bounding box center [933, 23] width 9 height 9
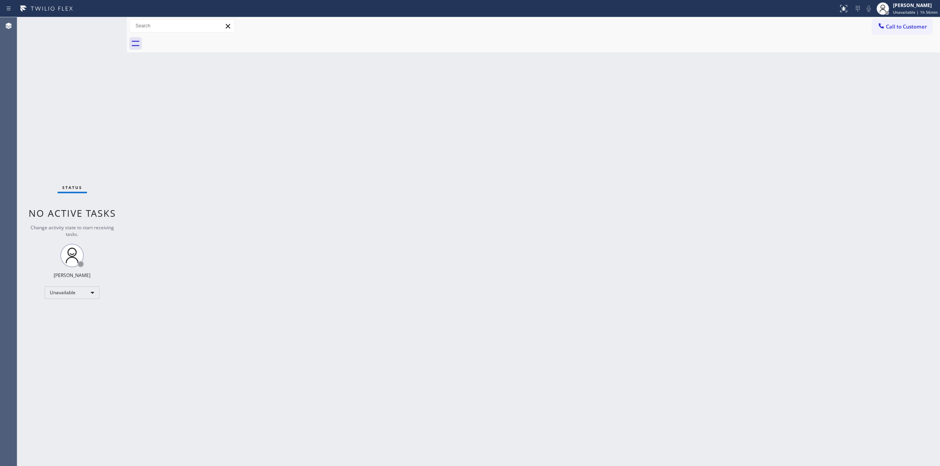
click at [911, 26] on span "Call to Customer" at bounding box center [905, 26] width 41 height 7
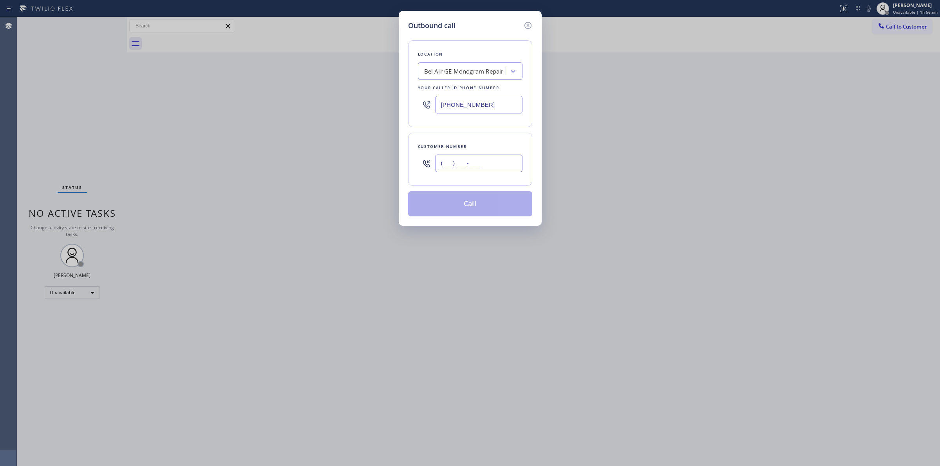
click at [458, 169] on input "(___) ___-____" at bounding box center [478, 164] width 87 height 18
paste input "363) 201-5856"
type input "(363) 201-5856"
click at [480, 208] on button "Call" at bounding box center [470, 203] width 124 height 25
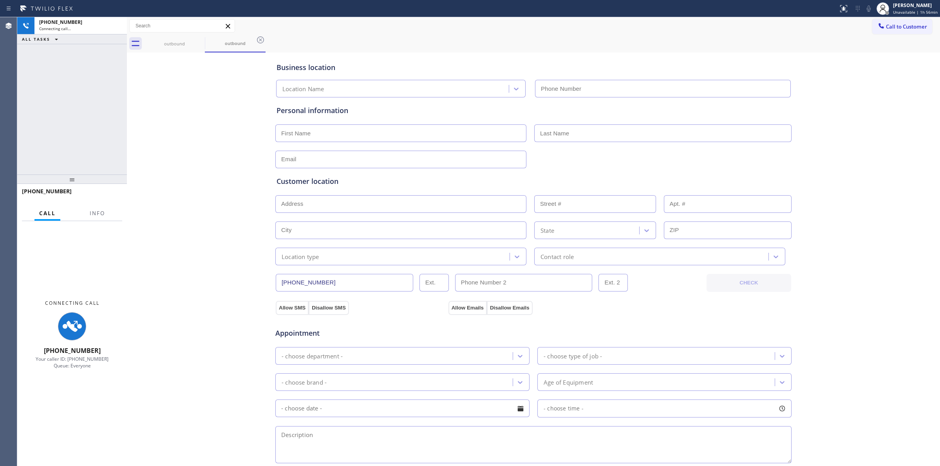
type input "(424) 293-7726"
click at [859, 105] on div "Business location Bel Air GE Monogram Repair (424) 293-7726 Personal informatio…" at bounding box center [533, 321] width 809 height 535
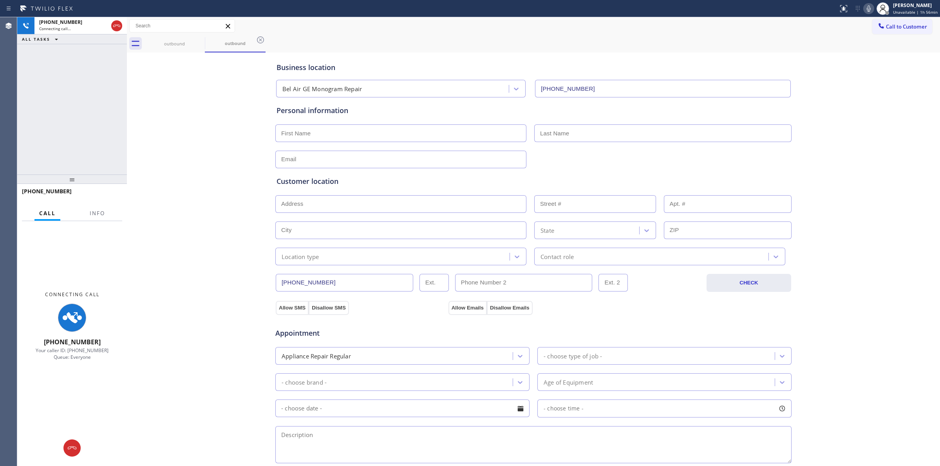
click at [870, 5] on icon at bounding box center [868, 8] width 9 height 9
click at [195, 42] on div "outbound" at bounding box center [174, 44] width 61 height 18
click at [200, 40] on icon at bounding box center [199, 39] width 7 height 7
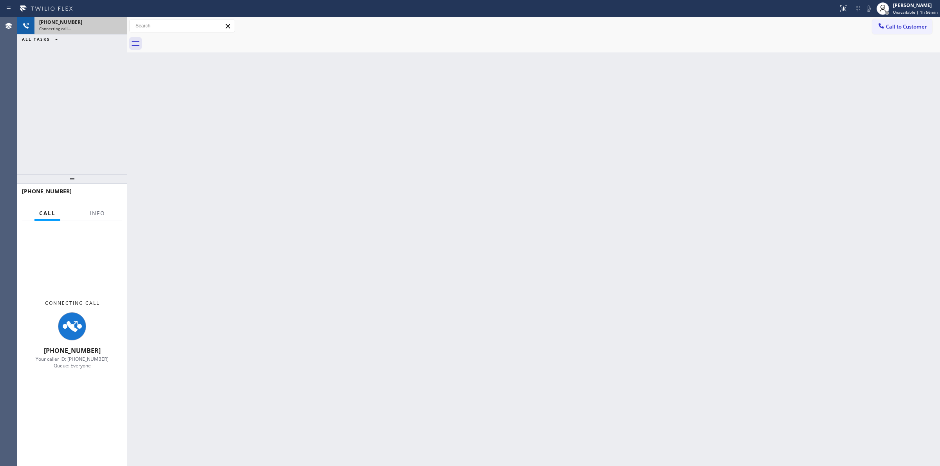
click at [75, 23] on div "+13632015856" at bounding box center [80, 22] width 83 height 7
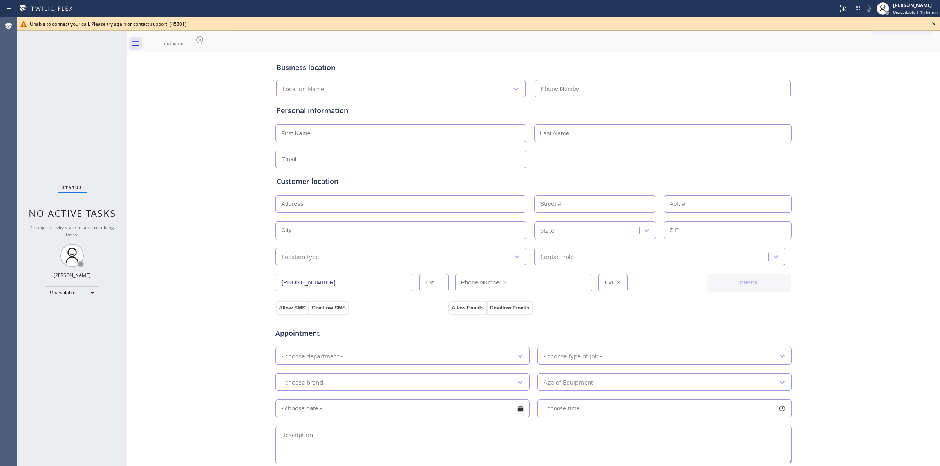
type input "(424) 293-7726"
click at [932, 22] on icon at bounding box center [933, 23] width 9 height 9
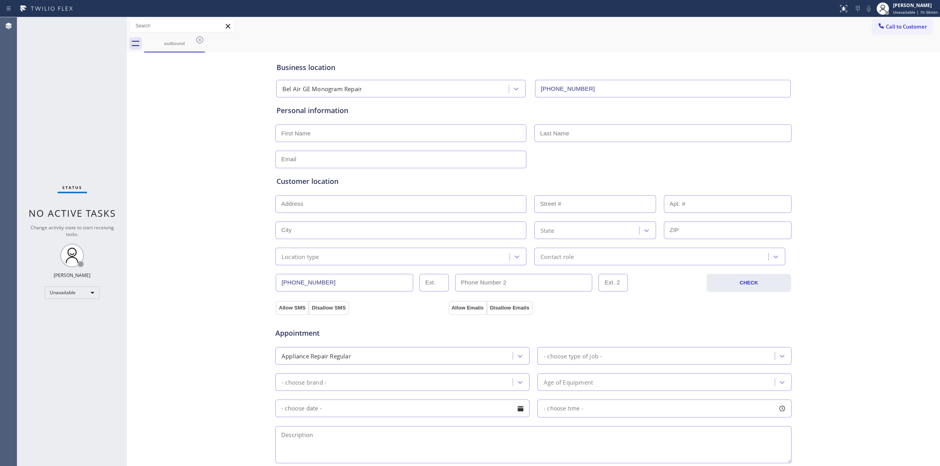
drag, startPoint x: 916, startPoint y: 25, endPoint x: 877, endPoint y: 26, distance: 39.6
click at [914, 25] on span "Call to Customer" at bounding box center [905, 26] width 41 height 7
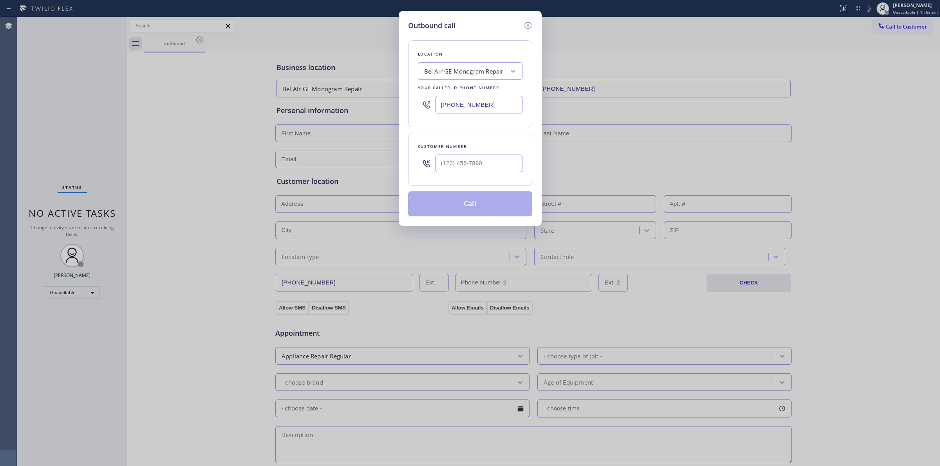
click at [459, 176] on div at bounding box center [478, 163] width 87 height 25
paste input "5738"
click at [468, 169] on input "(___) ___-5738" at bounding box center [478, 164] width 87 height 18
drag, startPoint x: 445, startPoint y: 164, endPoint x: 390, endPoint y: 154, distance: 56.1
click at [399, 157] on div "Outbound call Location Bel Air GE Monogram Repair Your caller id phone number (…" at bounding box center [470, 118] width 143 height 215
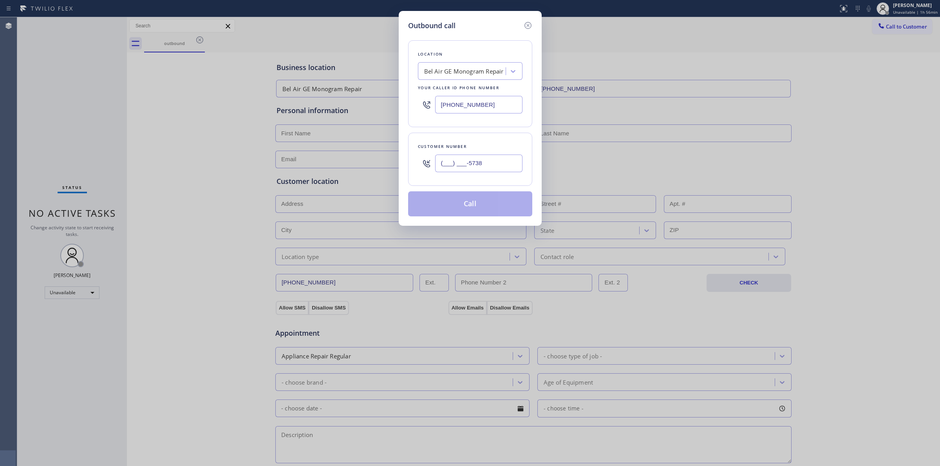
paste input "573) 861-9465"
type input "(573) 861-9465"
click at [476, 71] on div "Bel Air GE Monogram Repair" at bounding box center [463, 71] width 79 height 9
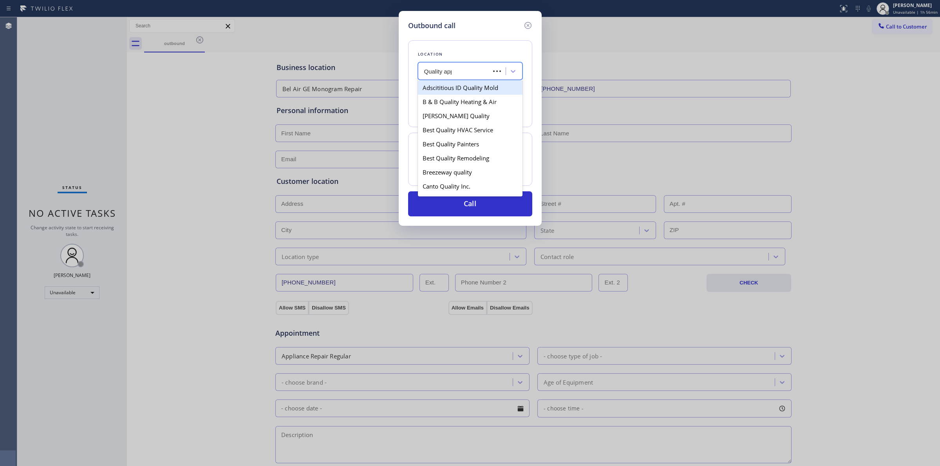
type input "Quality appl"
click at [468, 104] on div "High Quality Appliance Repair 1" at bounding box center [470, 102] width 105 height 14
type input "(917) 970-7653"
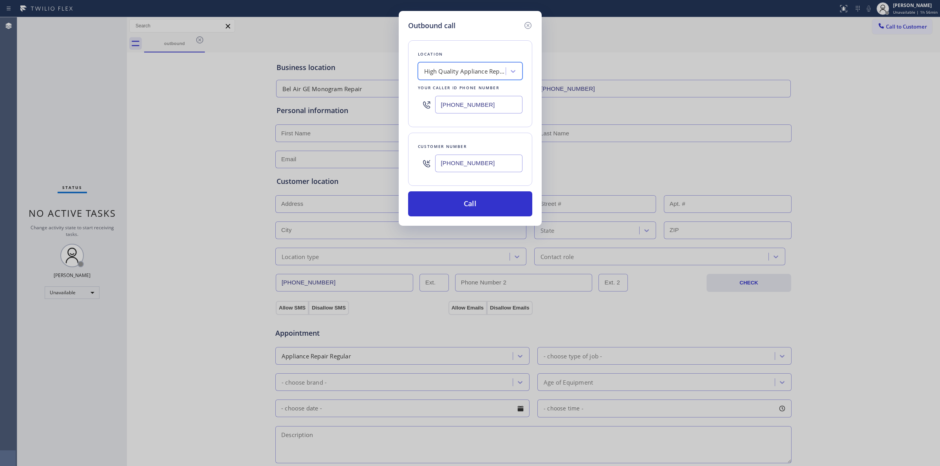
click at [464, 147] on div "Customer number" at bounding box center [470, 146] width 105 height 8
click at [460, 163] on input "(573) 861-9465" at bounding box center [478, 164] width 87 height 18
click at [468, 205] on button "Call" at bounding box center [470, 203] width 124 height 25
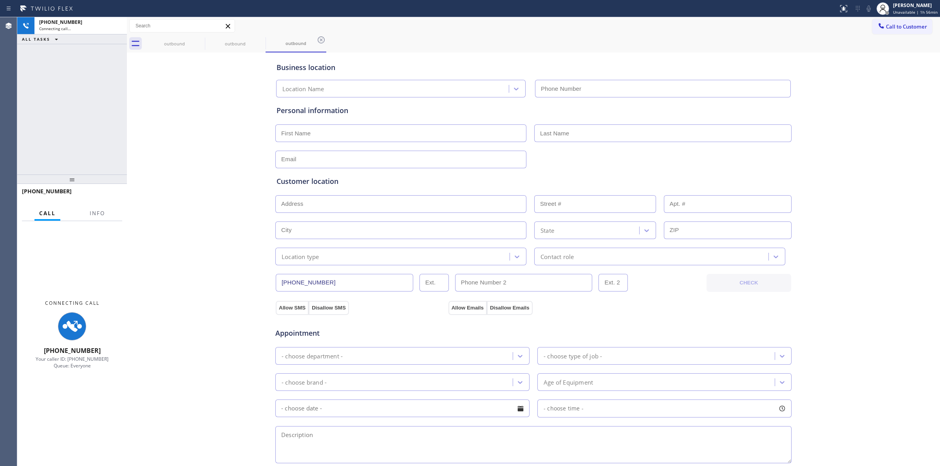
type input "(917) 970-7653"
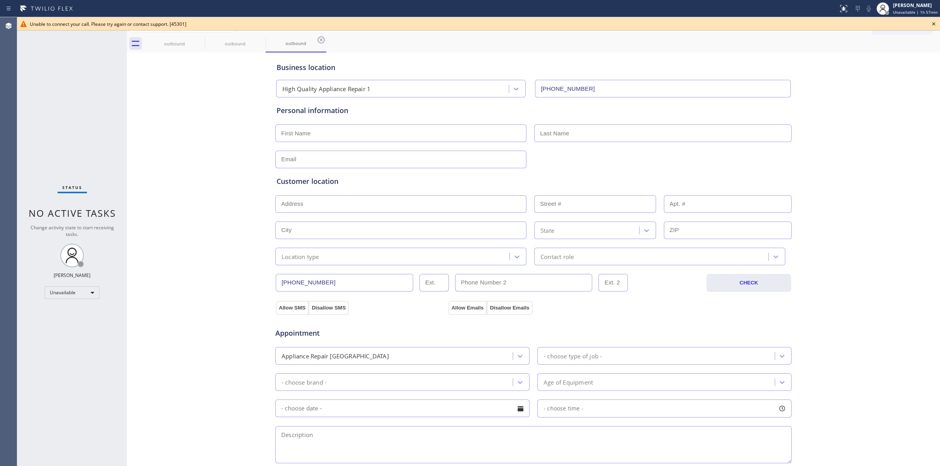
drag, startPoint x: 854, startPoint y: 94, endPoint x: 886, endPoint y: 74, distance: 38.2
click at [855, 94] on div "Business location High Quality Appliance Repair 1 (917) 970-7653 Personal infor…" at bounding box center [533, 321] width 809 height 535
click at [934, 21] on icon at bounding box center [933, 23] width 9 height 9
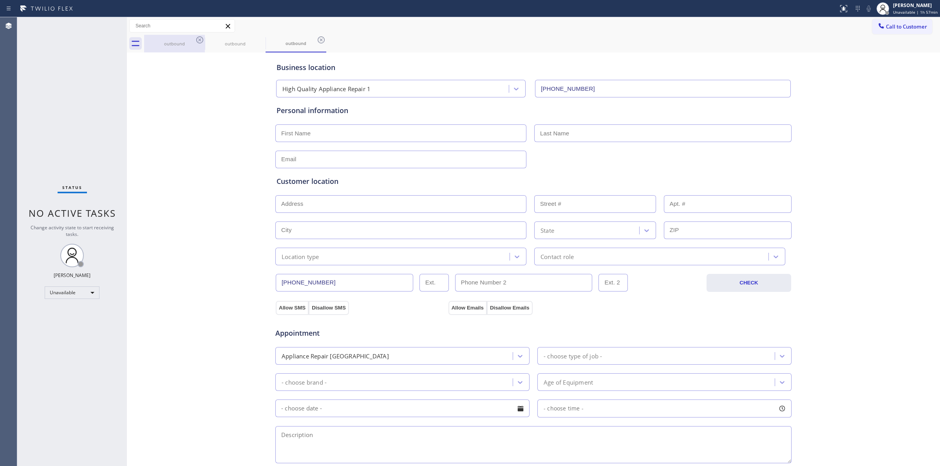
drag, startPoint x: 184, startPoint y: 43, endPoint x: 192, endPoint y: 41, distance: 8.0
click at [188, 42] on div "outbound" at bounding box center [174, 44] width 59 height 6
click at [198, 40] on icon at bounding box center [199, 39] width 9 height 9
click at [256, 40] on icon at bounding box center [260, 39] width 9 height 9
click at [0, 0] on icon at bounding box center [0, 0] width 0 height 0
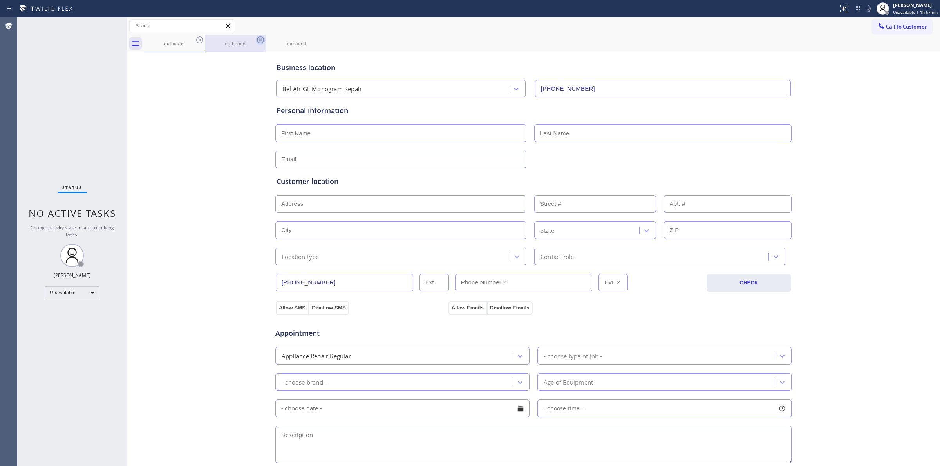
click at [198, 40] on div "outbound outbound outbound" at bounding box center [541, 44] width 795 height 18
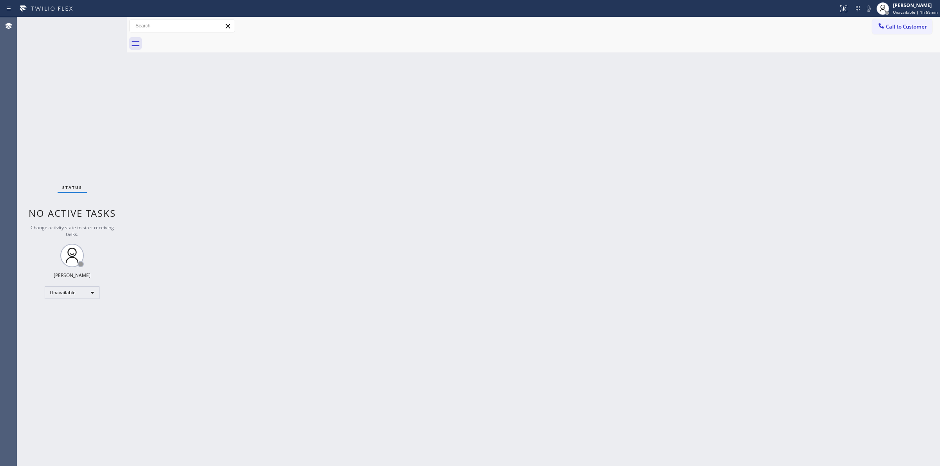
click at [846, 103] on div "Back to Dashboard Change Sender ID Customers Technicians Select a contact Outbo…" at bounding box center [533, 241] width 813 height 449
click at [909, 31] on button "Call to Customer" at bounding box center [902, 26] width 60 height 15
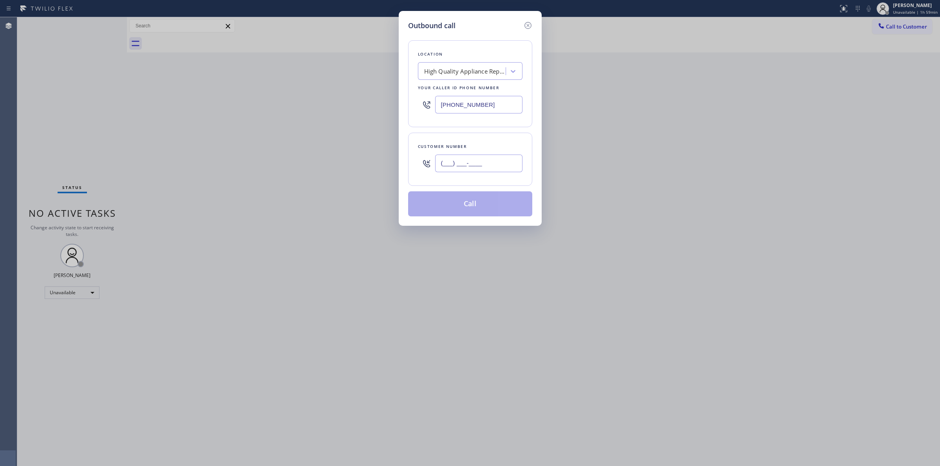
paste input "573) 861-9465"
click at [466, 163] on input "(573) 861-9465" at bounding box center [478, 164] width 87 height 18
drag, startPoint x: 505, startPoint y: 165, endPoint x: 409, endPoint y: 165, distance: 95.9
click at [418, 165] on div "(573) 861-9465" at bounding box center [470, 163] width 105 height 25
paste input "text"
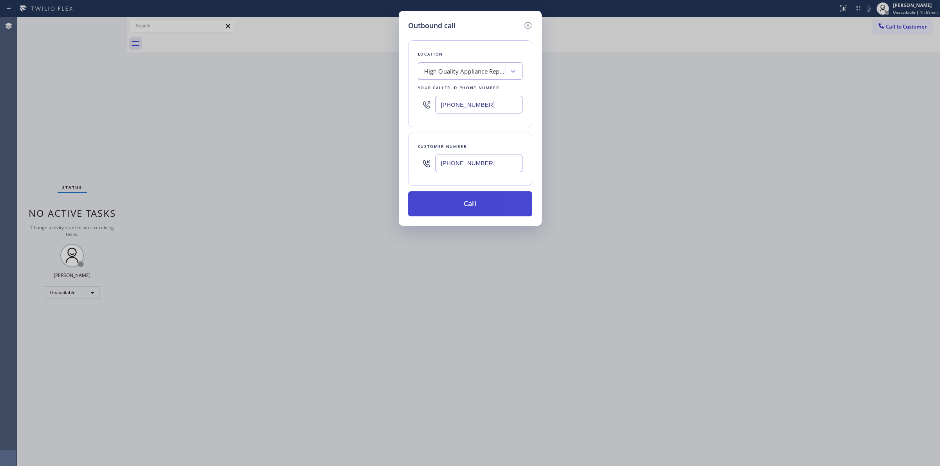
type input "(573) 861-9465"
click at [469, 211] on button "Call" at bounding box center [470, 203] width 124 height 25
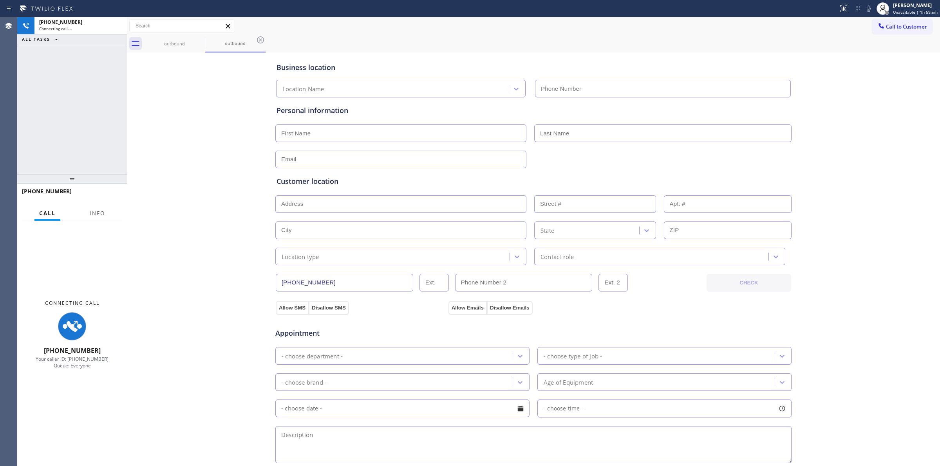
type input "(917) 970-7653"
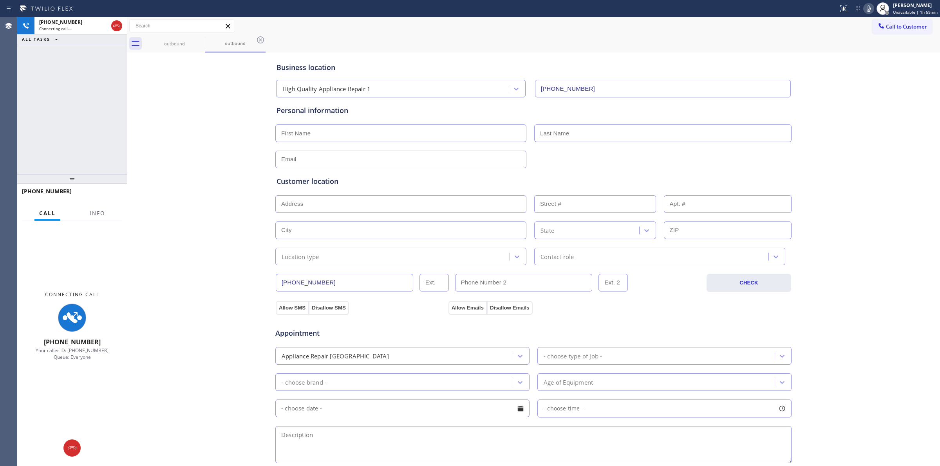
click at [870, 97] on div "Business location High Quality Appliance Repair 1 (917) 970-7653 Personal infor…" at bounding box center [533, 321] width 809 height 535
click at [870, 10] on icon at bounding box center [868, 8] width 9 height 9
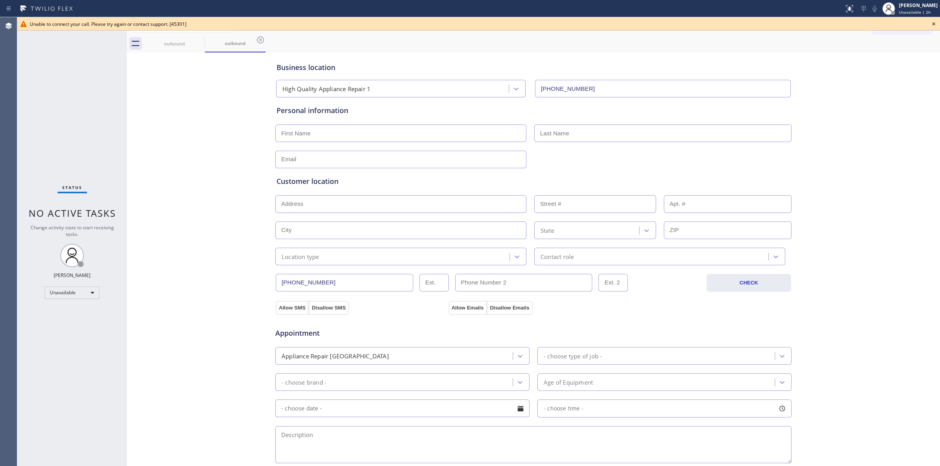
click at [932, 25] on icon at bounding box center [933, 23] width 3 height 3
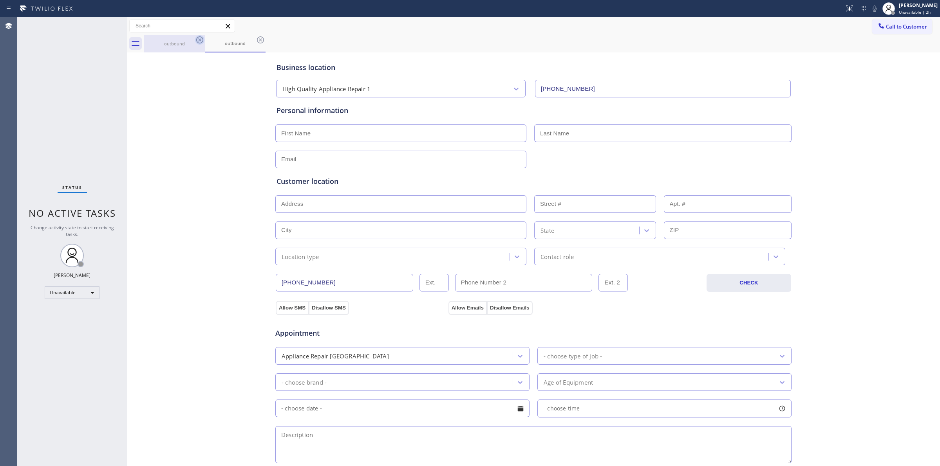
drag, startPoint x: 202, startPoint y: 43, endPoint x: 197, endPoint y: 33, distance: 11.4
click at [202, 43] on icon at bounding box center [199, 39] width 9 height 9
click at [197, 33] on div "Call to Customer Outbound call Location High Quality Appliance Repair 1 Your ca…" at bounding box center [533, 26] width 813 height 18
click at [0, 0] on icon at bounding box center [0, 0] width 0 height 0
click at [256, 44] on icon at bounding box center [260, 39] width 9 height 9
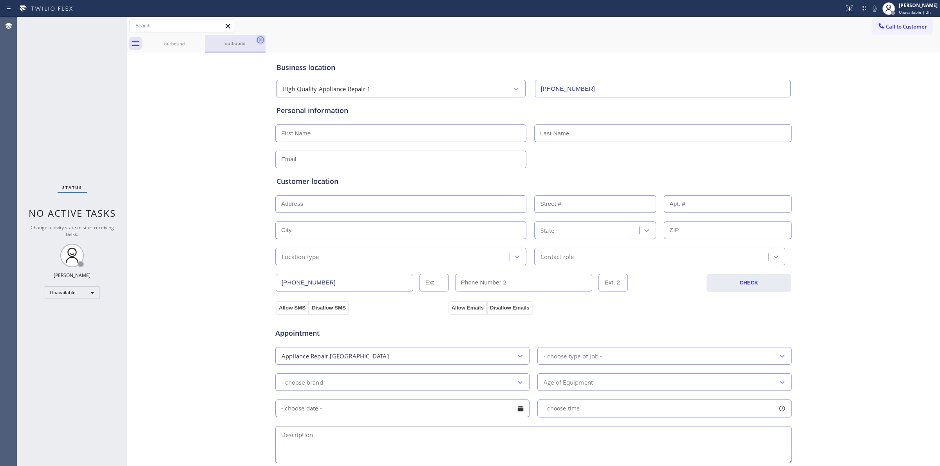
click at [256, 41] on icon at bounding box center [260, 39] width 9 height 9
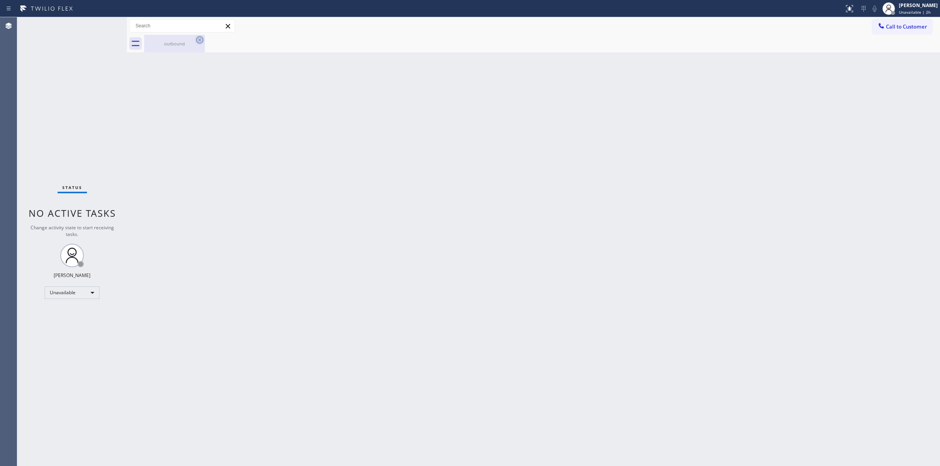
click at [200, 41] on icon at bounding box center [199, 39] width 9 height 9
click at [897, 30] on button "Call to Customer" at bounding box center [902, 26] width 60 height 15
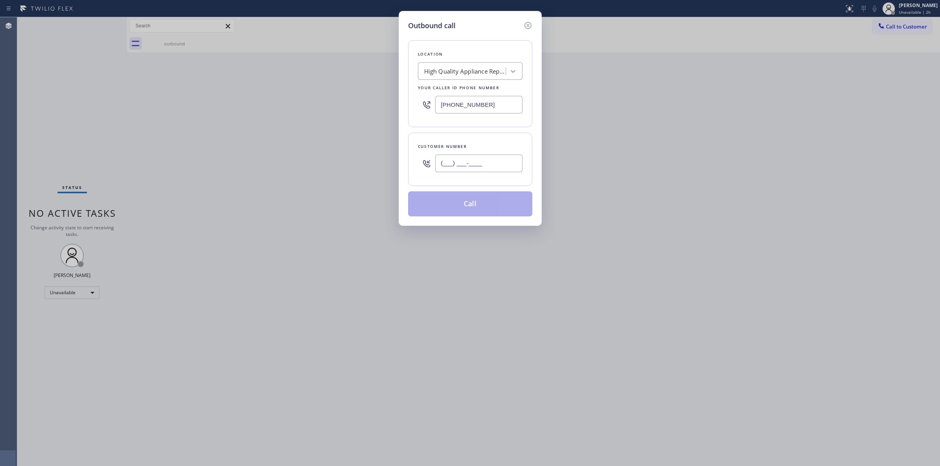
paste input "92) 089-6808"
click at [445, 173] on div "(___) ___-____" at bounding box center [478, 163] width 87 height 25
drag, startPoint x: 500, startPoint y: 166, endPoint x: 321, endPoint y: 165, distance: 178.9
click at [348, 168] on div "Outbound call Location High Quality Appliance Repair 1 Your caller id phone num…" at bounding box center [470, 233] width 940 height 466
paste input "920) 896-8082"
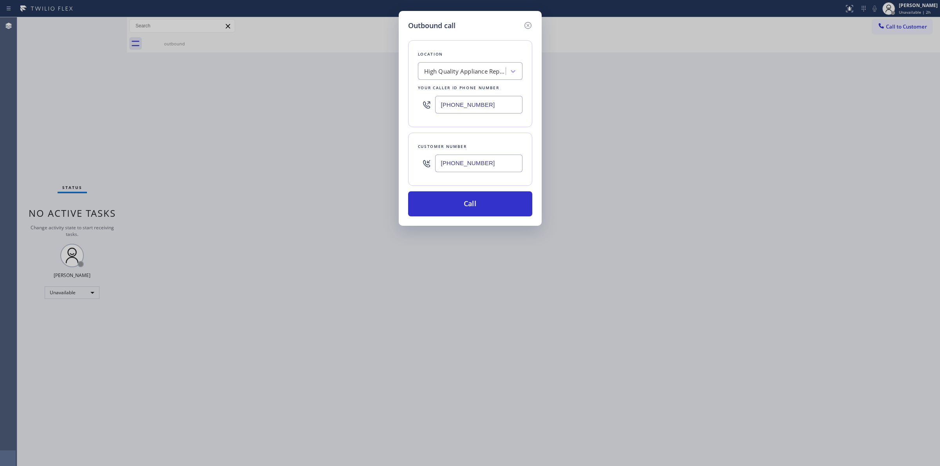
type input "(920) 896-8082"
click at [474, 70] on div "High Quality Appliance Repair 1" at bounding box center [465, 71] width 82 height 9
type input "Jenn"
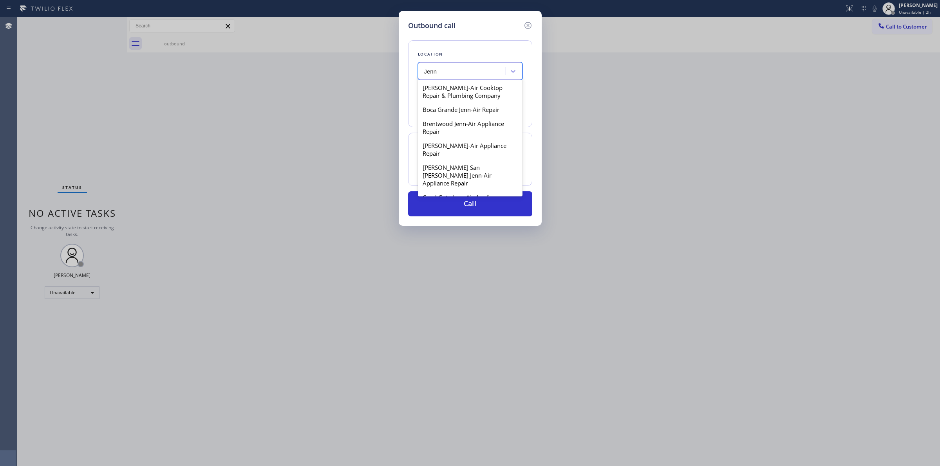
scroll to position [294, 0]
click at [447, 154] on div "Jenn Air Appliance Masters Denver" at bounding box center [470, 151] width 105 height 14
type input "(720) 571-1722"
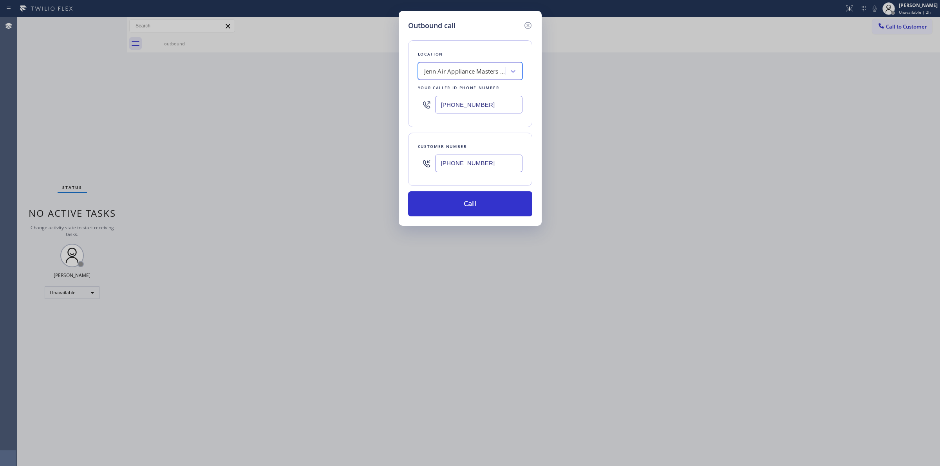
click at [465, 162] on input "(920) 896-8082" at bounding box center [478, 164] width 87 height 18
click at [463, 209] on button "Call" at bounding box center [470, 203] width 124 height 25
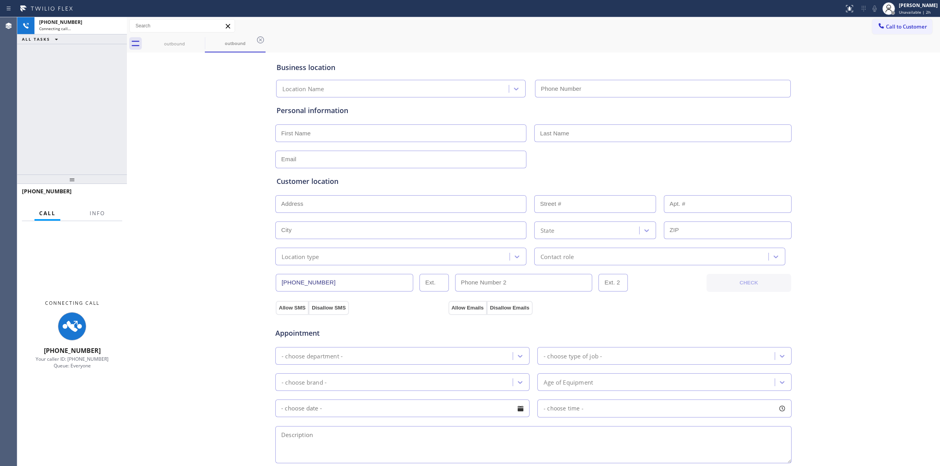
type input "(720) 571-1722"
click at [858, 97] on div "Business location Jenn Air Appliance Masters Denver (720) 571-1722 Personal inf…" at bounding box center [533, 321] width 809 height 535
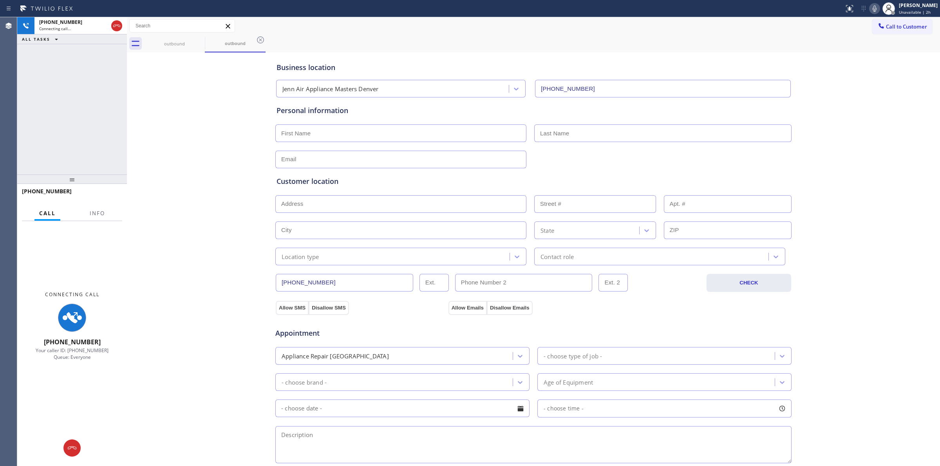
click at [874, 9] on icon at bounding box center [873, 8] width 9 height 9
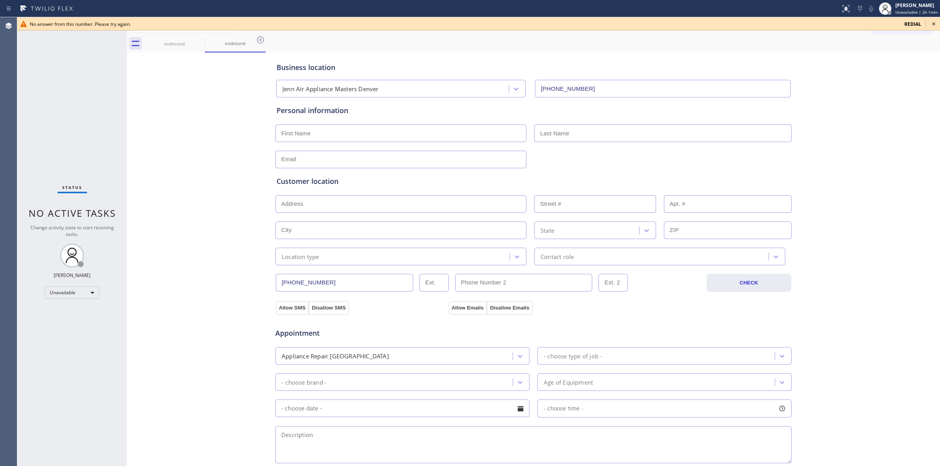
drag, startPoint x: 196, startPoint y: 92, endPoint x: 440, endPoint y: 57, distance: 246.1
click at [196, 93] on div "Business location Jenn Air Appliance Masters Denver (720) 571-1722 Personal inf…" at bounding box center [533, 321] width 809 height 535
click at [932, 25] on icon at bounding box center [933, 23] width 9 height 9
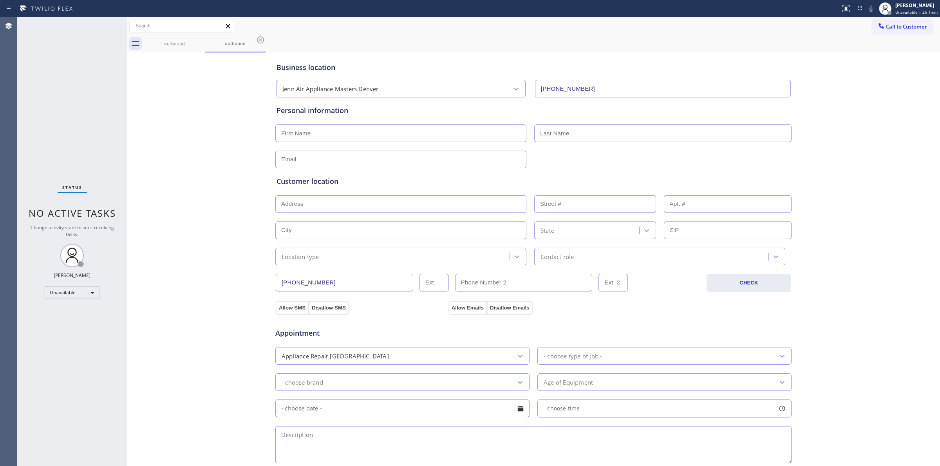
click at [877, 98] on div "Business location Jenn Air Appliance Masters Denver (720) 571-1722 Personal inf…" at bounding box center [533, 321] width 809 height 535
click at [911, 26] on span "Call to Customer" at bounding box center [905, 26] width 41 height 7
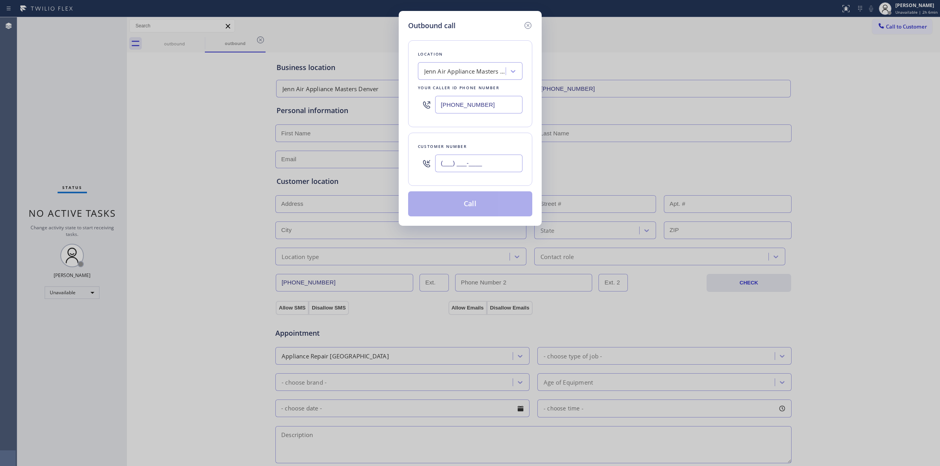
click at [492, 161] on input "(___) ___-____" at bounding box center [478, 164] width 87 height 18
paste input "714) 528-8455"
click at [481, 159] on input "[PHONE_NUMBER]" at bounding box center [478, 164] width 87 height 18
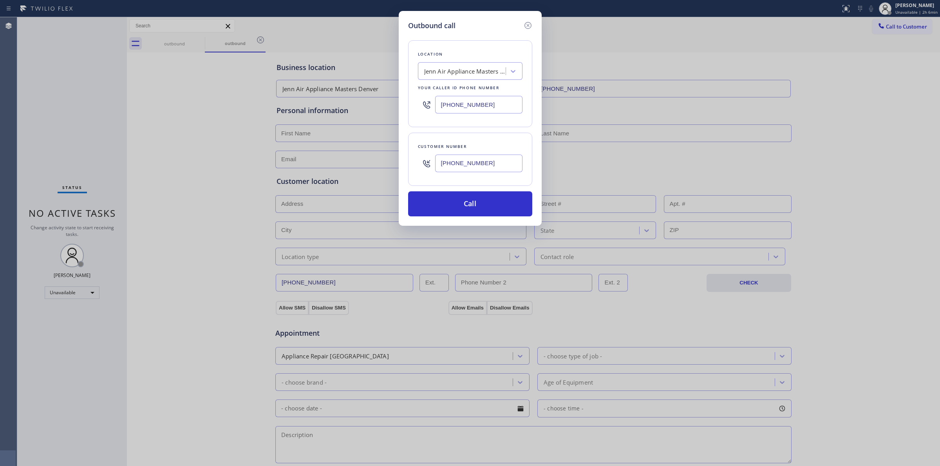
type input "[PHONE_NUMBER]"
click at [480, 69] on div "Jenn Air Appliance Masters Denver" at bounding box center [465, 71] width 82 height 9
type input "GE appl"
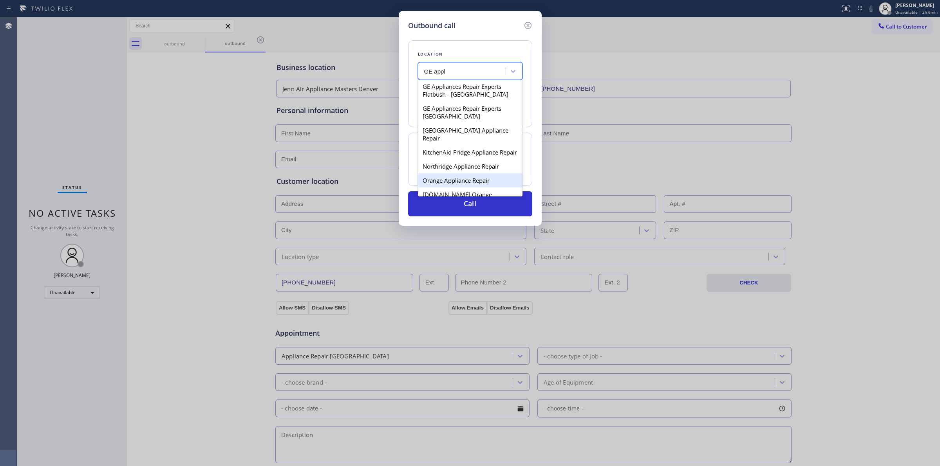
scroll to position [196, 0]
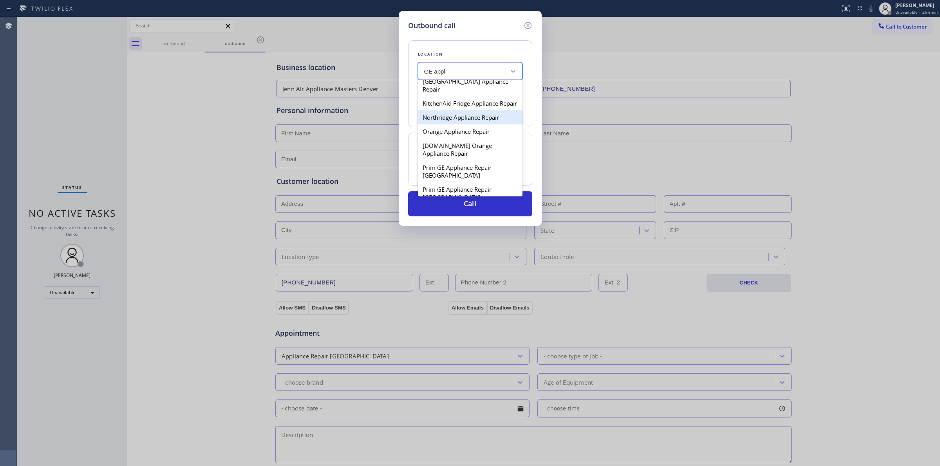
drag, startPoint x: 449, startPoint y: 148, endPoint x: 452, endPoint y: 126, distance: 21.8
click at [452, 126] on div "AlphaEdge Appliance Experts LLC Indio AlphaEdge Appliance Experts LLC Indio, CA…" at bounding box center [470, 137] width 105 height 117
click at [452, 124] on div "Northridge Appliance Repair" at bounding box center [470, 117] width 105 height 14
type input "(818) 812-5404"
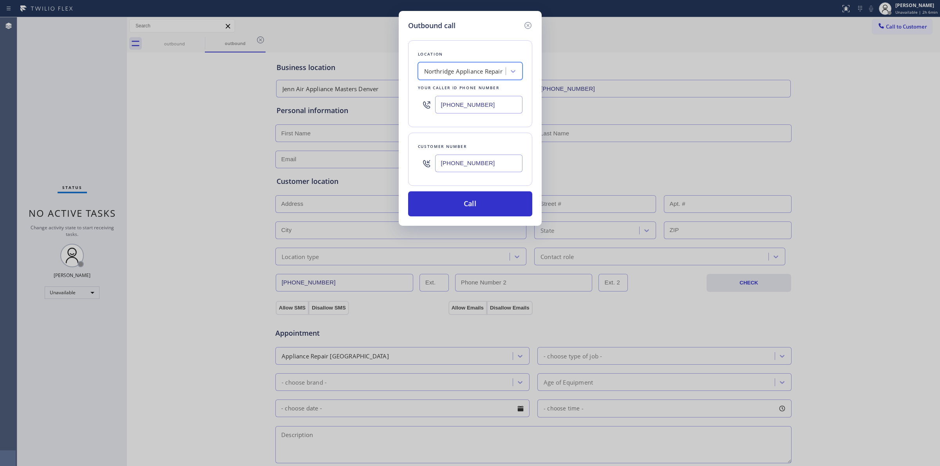
click at [467, 164] on input "[PHONE_NUMBER]" at bounding box center [478, 164] width 87 height 18
click at [474, 205] on button "Call" at bounding box center [470, 203] width 124 height 25
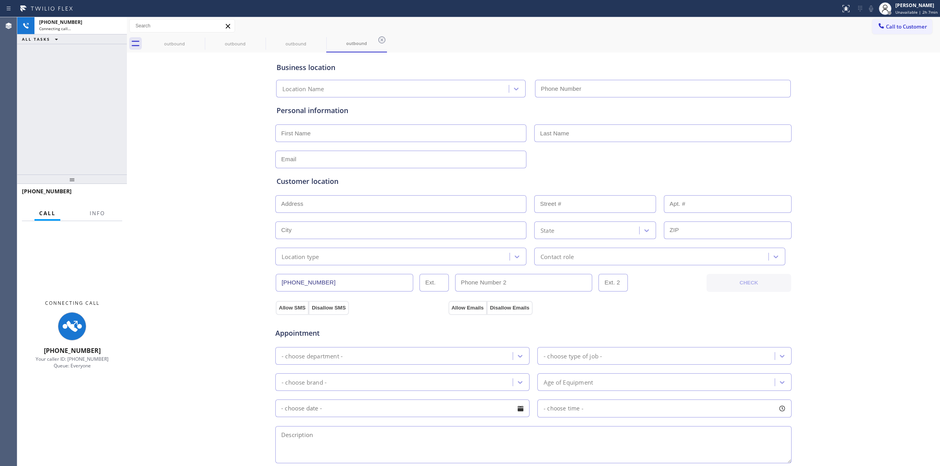
type input "(818) 812-5404"
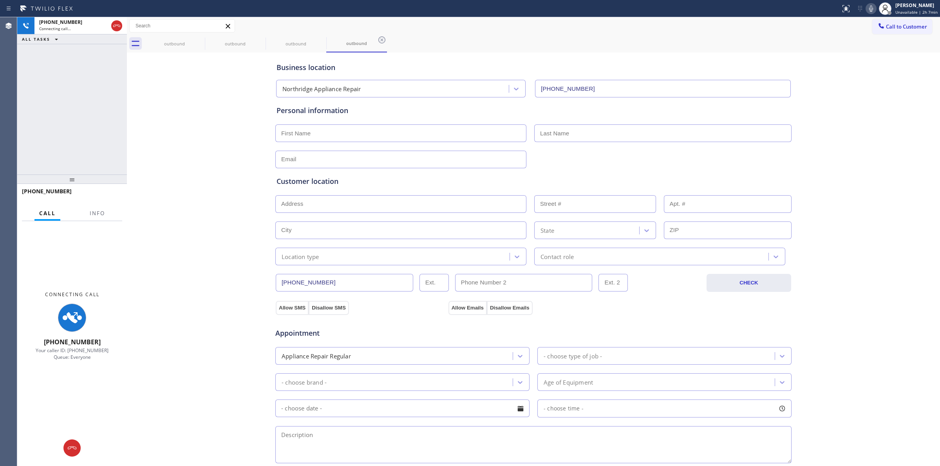
click at [888, 71] on div "Business location Northridge Appliance Repair (818) 812-5404 Personal informati…" at bounding box center [533, 321] width 809 height 535
click at [873, 10] on icon at bounding box center [870, 8] width 9 height 9
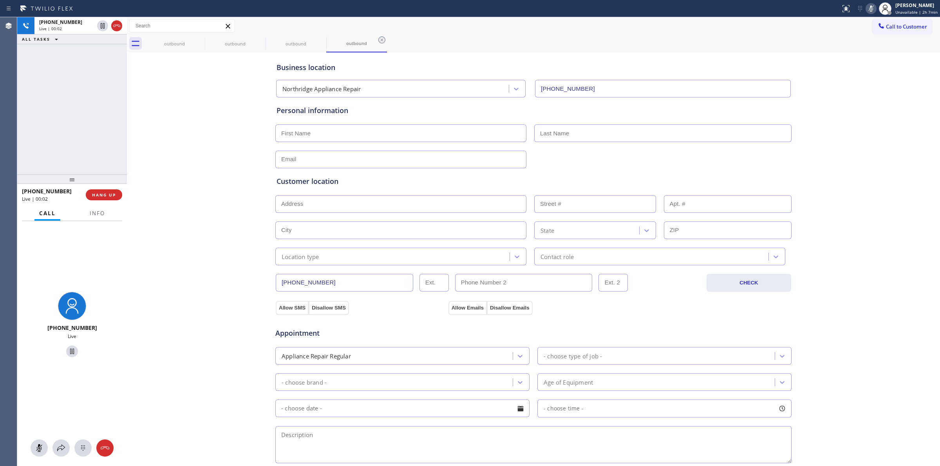
drag, startPoint x: 879, startPoint y: 141, endPoint x: 884, endPoint y: 84, distance: 57.3
click at [882, 130] on div "Business location Northridge Appliance Repair (818) 812-5404 Personal informati…" at bounding box center [533, 321] width 809 height 535
click at [885, 23] on span "Call to Customer" at bounding box center [905, 26] width 41 height 7
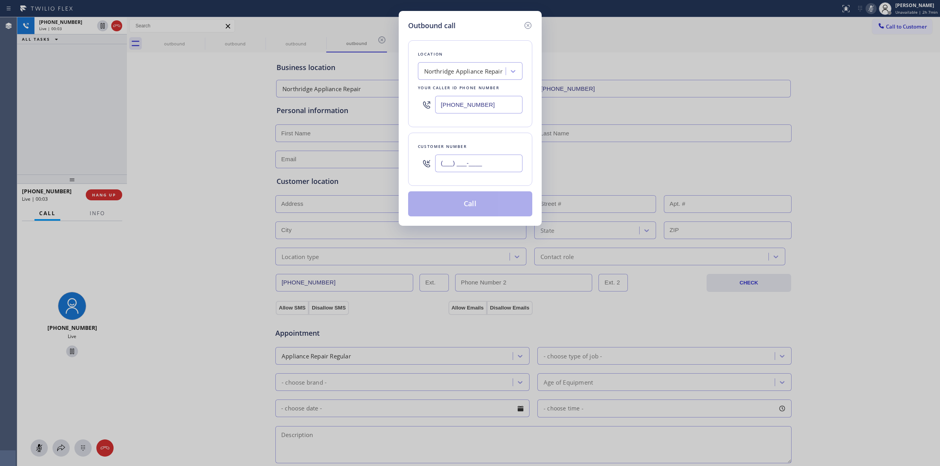
click at [462, 159] on input "(___) ___-____" at bounding box center [478, 164] width 87 height 18
paste input "714) 528-8455"
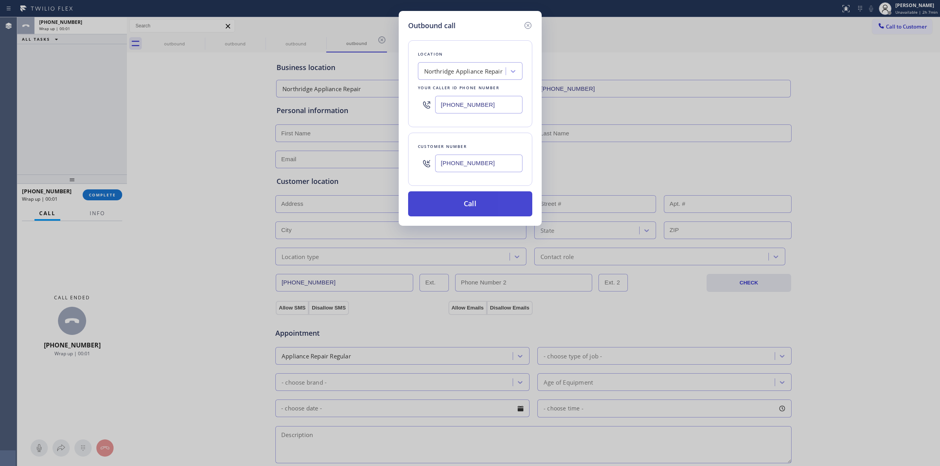
type input "[PHONE_NUMBER]"
click at [478, 204] on button "Call" at bounding box center [470, 203] width 124 height 25
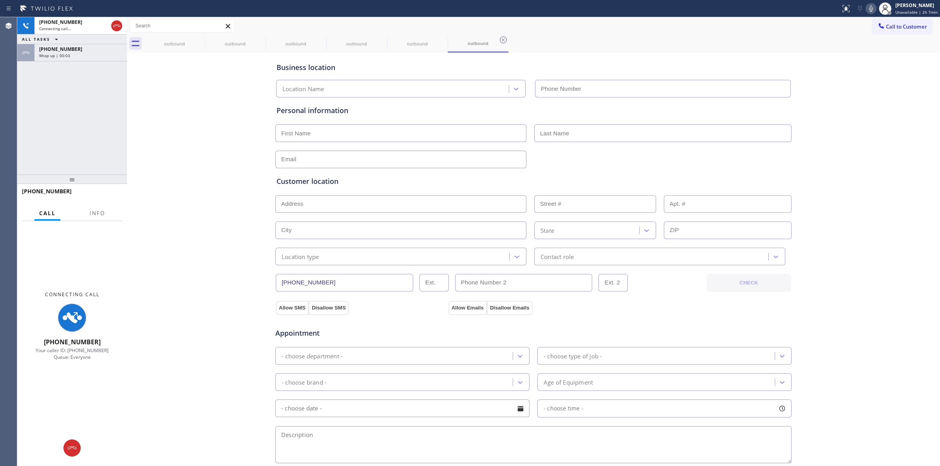
type input "(818) 812-5404"
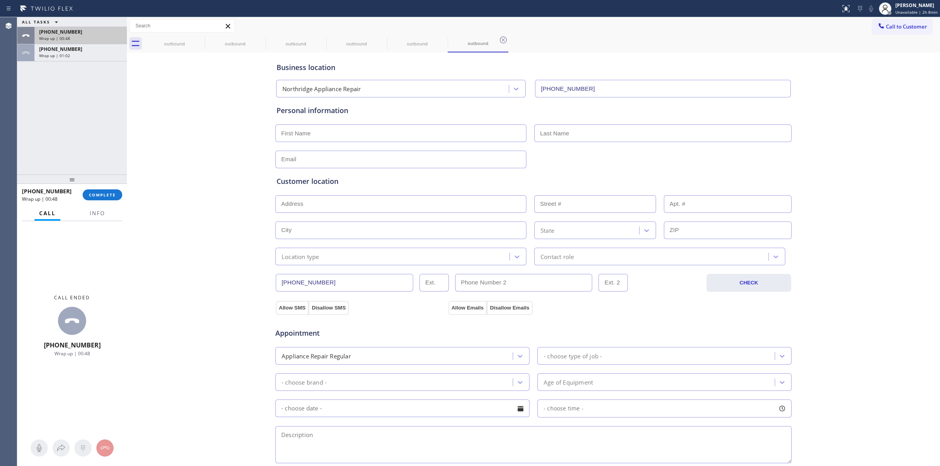
click at [92, 36] on div "Wrap up | 00:48" at bounding box center [80, 38] width 83 height 5
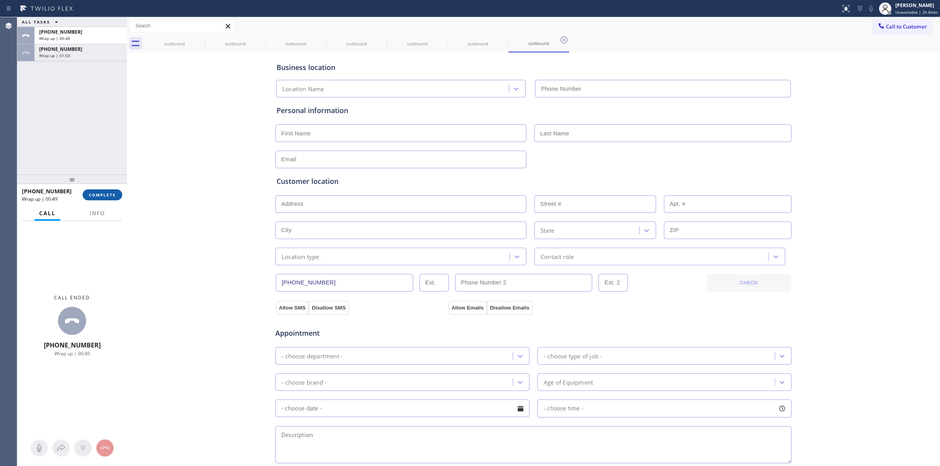
click at [110, 196] on span "COMPLETE" at bounding box center [102, 194] width 27 height 5
type input "(818) 812-5404"
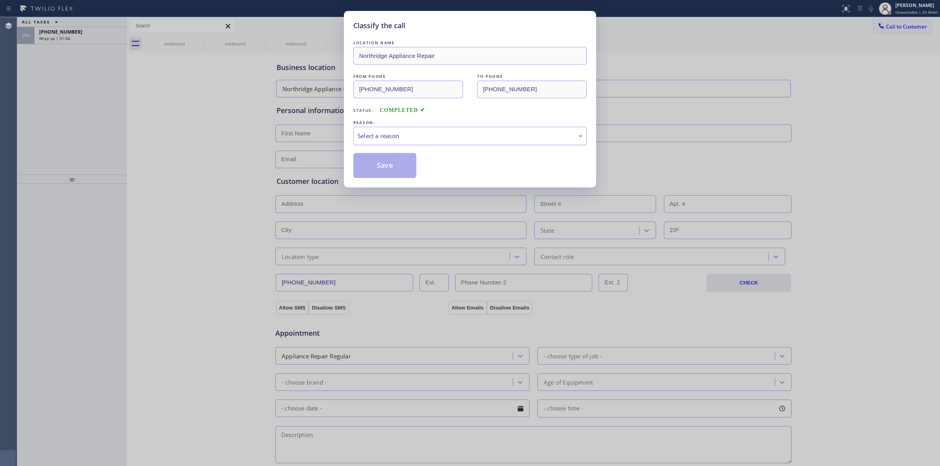
click at [393, 138] on div "Select a reason" at bounding box center [469, 136] width 225 height 9
click at [396, 162] on button "Save" at bounding box center [384, 165] width 63 height 25
click at [61, 29] on div "Classify the call LOCATION NAME Northridge Appliance Repair FROM PHONE (818) 81…" at bounding box center [470, 233] width 940 height 466
click at [69, 32] on span "[PHONE_NUMBER]" at bounding box center [60, 32] width 43 height 7
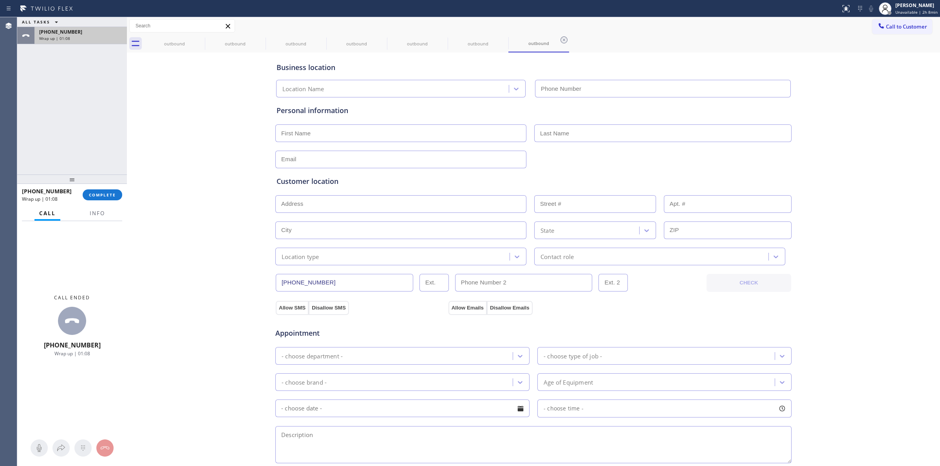
click at [69, 32] on span "[PHONE_NUMBER]" at bounding box center [60, 32] width 43 height 7
click at [81, 32] on div "[PHONE_NUMBER]" at bounding box center [80, 32] width 83 height 7
click at [108, 196] on span "COMPLETE" at bounding box center [102, 194] width 27 height 5
type input "(818) 812-5404"
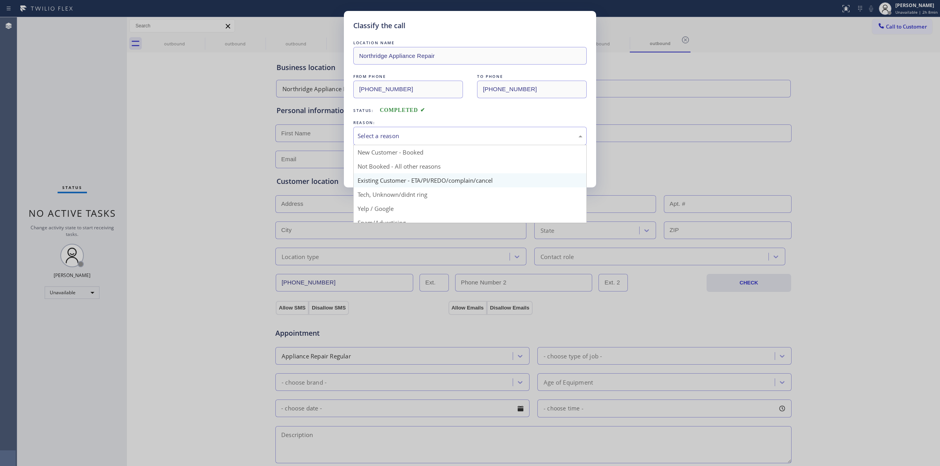
drag, startPoint x: 466, startPoint y: 136, endPoint x: 424, endPoint y: 179, distance: 60.1
click at [466, 144] on div "Select a reason" at bounding box center [469, 136] width 233 height 18
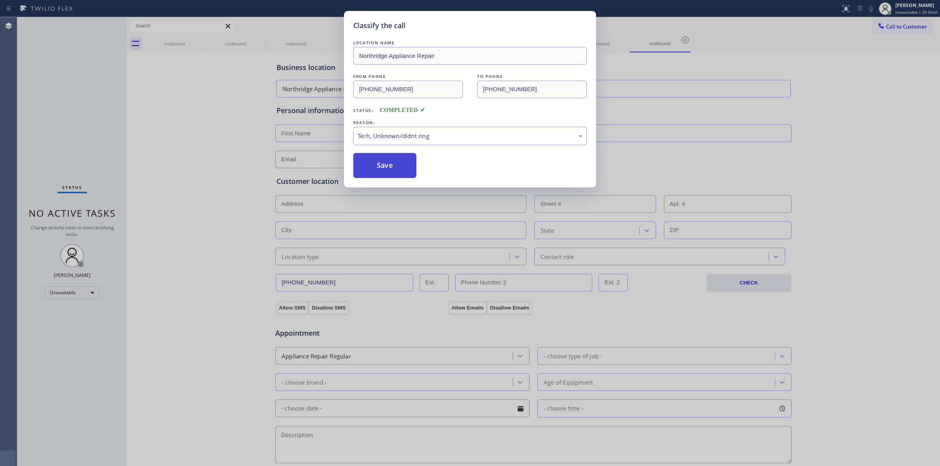
click at [388, 173] on button "Save" at bounding box center [384, 165] width 63 height 25
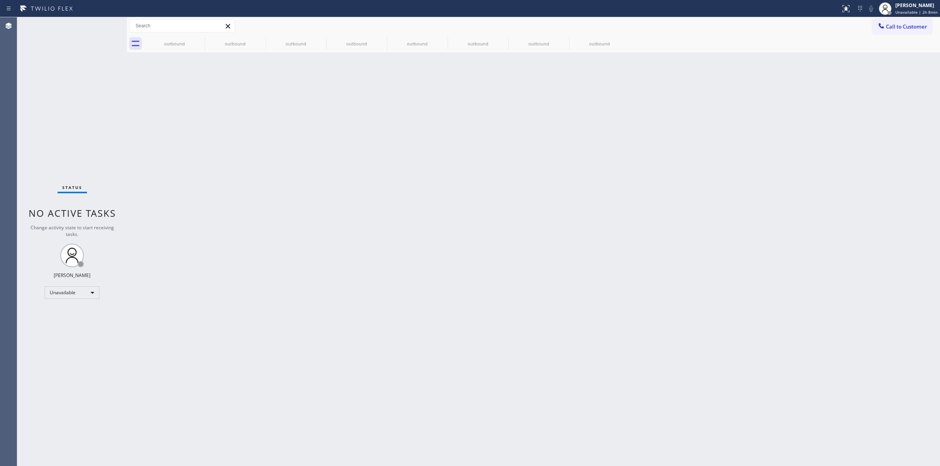
click at [891, 57] on div "Back to Dashboard Change Sender ID Customers Technicians Select a contact Outbo…" at bounding box center [533, 241] width 813 height 449
click at [892, 19] on button "Call to Customer" at bounding box center [902, 26] width 60 height 15
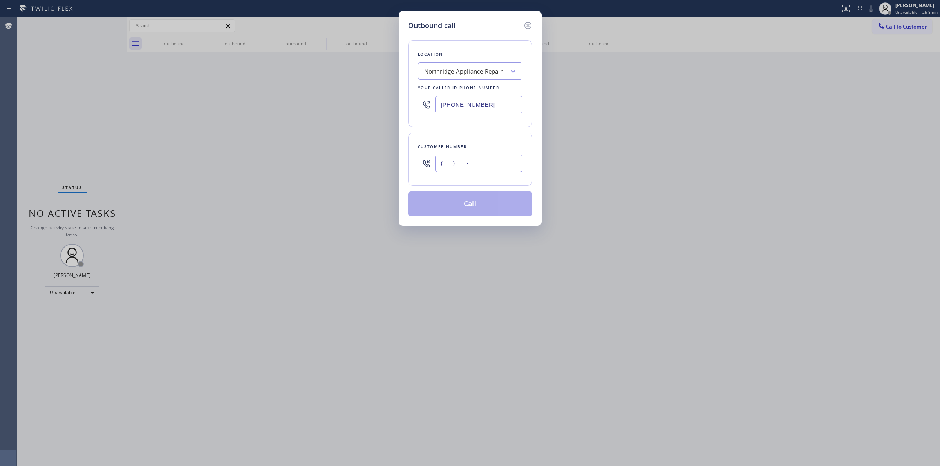
click at [501, 169] on input "(___) ___-____" at bounding box center [478, 164] width 87 height 18
paste input "959) 258-7617"
type input "(959) 258-7617"
click at [477, 84] on div "Your caller id phone number" at bounding box center [470, 88] width 105 height 8
click at [477, 79] on div "Northridge Appliance Repair" at bounding box center [470, 71] width 105 height 18
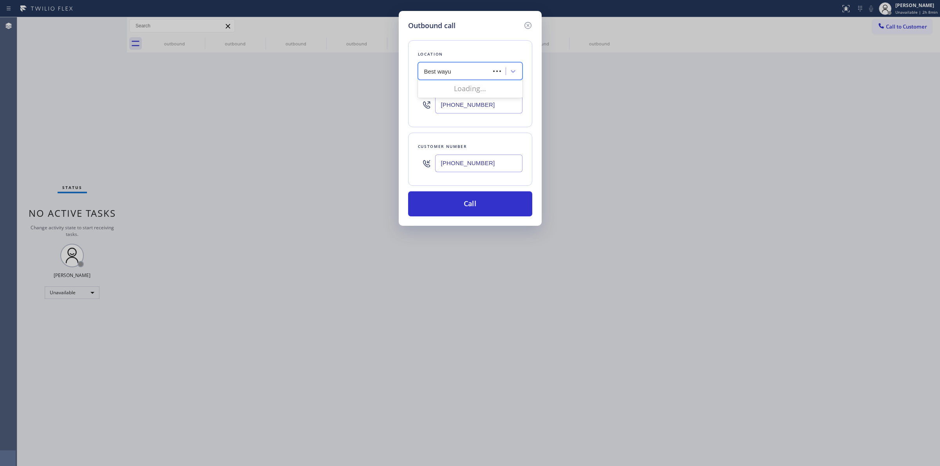
type input "Best way"
click at [477, 79] on div "Best way" at bounding box center [470, 71] width 105 height 18
click at [469, 74] on div "Northridge Appliance Repair" at bounding box center [463, 71] width 78 height 9
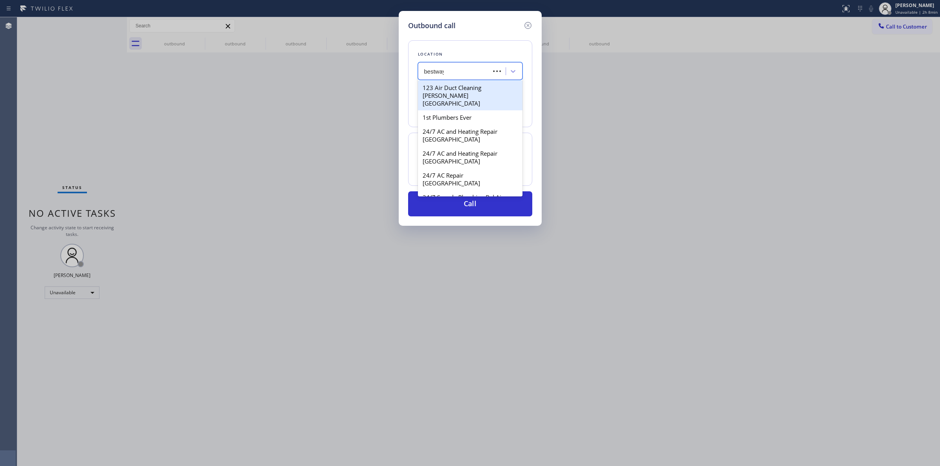
type input "bestway"
click at [435, 87] on div "Bestway Appliance Repair" at bounding box center [470, 88] width 105 height 14
type input "(844) 901-1623"
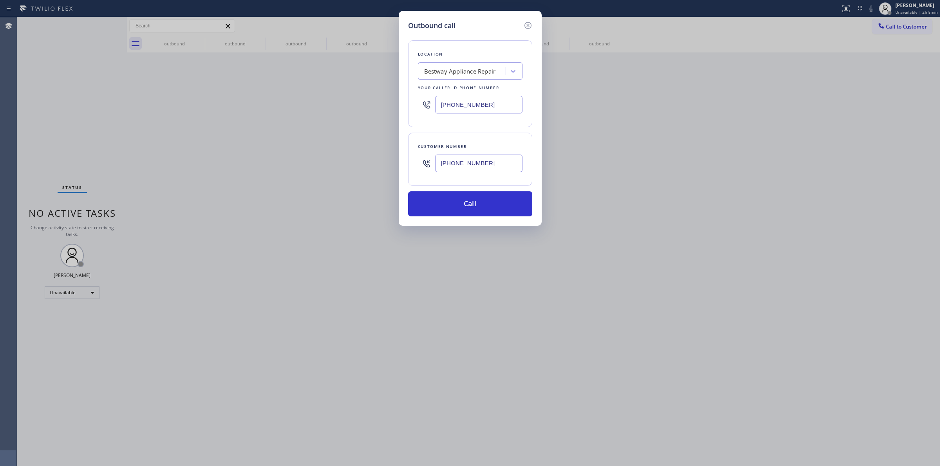
click at [460, 158] on input "(959) 258-7617" at bounding box center [478, 164] width 87 height 18
click at [460, 204] on button "Call" at bounding box center [470, 203] width 124 height 25
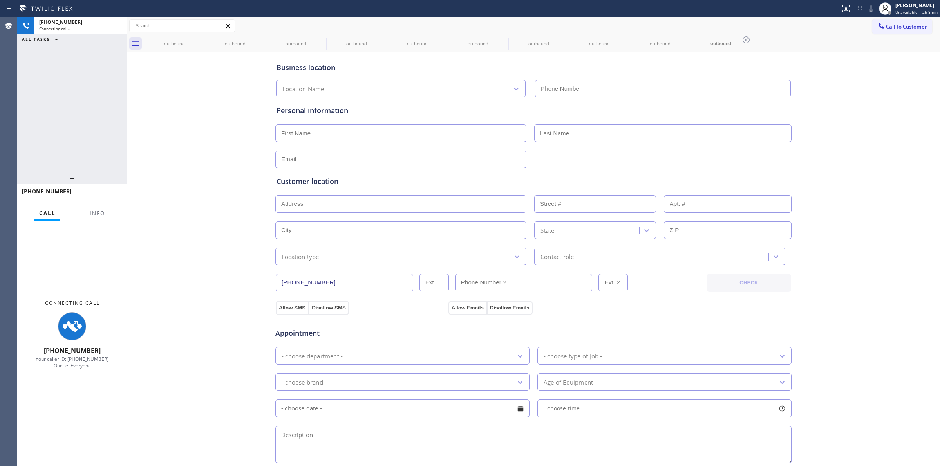
type input "(844) 901-1623"
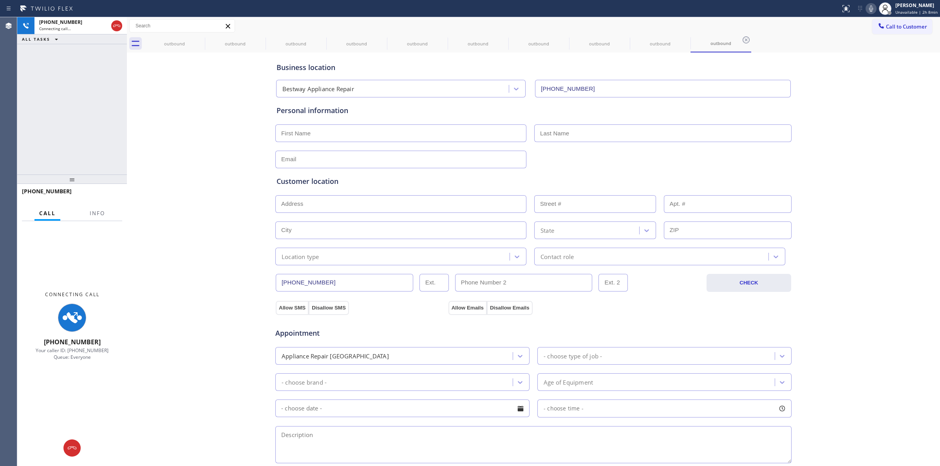
drag, startPoint x: 860, startPoint y: 85, endPoint x: 631, endPoint y: 81, distance: 229.4
click at [860, 85] on div "Business location Bestway Appliance Repair (844) 901-1623 Personal information …" at bounding box center [533, 321] width 809 height 535
click at [201, 41] on icon at bounding box center [199, 39] width 9 height 9
click at [201, 40] on icon at bounding box center [199, 39] width 9 height 9
click at [206, 41] on div "outbound" at bounding box center [235, 44] width 59 height 6
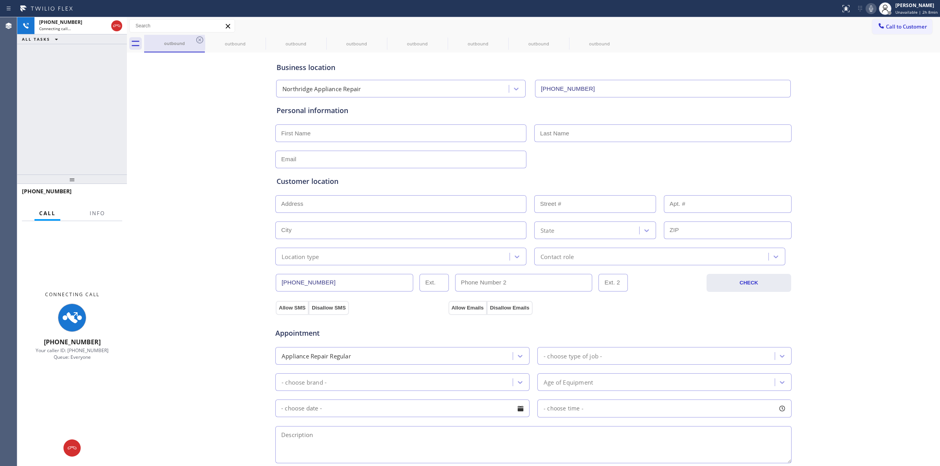
click at [183, 40] on div "outbound" at bounding box center [174, 43] width 59 height 6
click at [202, 38] on icon at bounding box center [199, 39] width 9 height 9
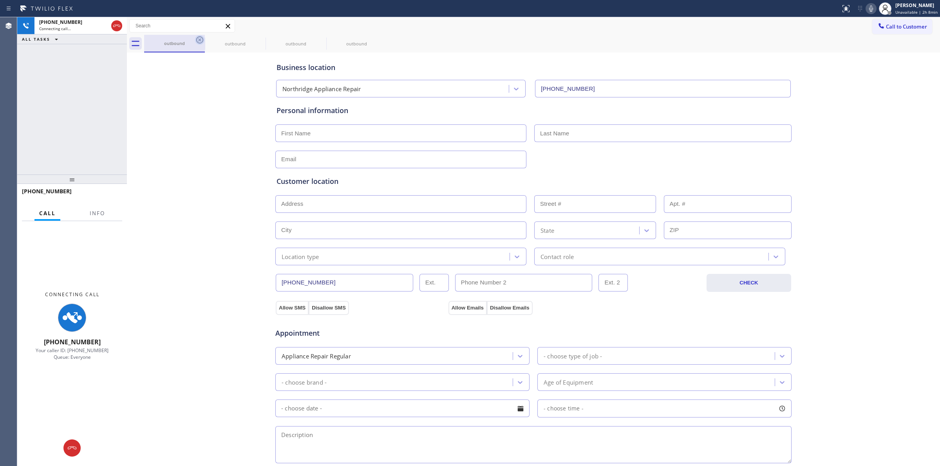
click at [201, 38] on icon at bounding box center [199, 39] width 9 height 9
click at [200, 38] on icon at bounding box center [199, 39] width 9 height 9
drag, startPoint x: 200, startPoint y: 39, endPoint x: 240, endPoint y: 69, distance: 49.8
click at [200, 38] on icon at bounding box center [199, 39] width 9 height 9
click at [202, 42] on icon at bounding box center [199, 39] width 7 height 7
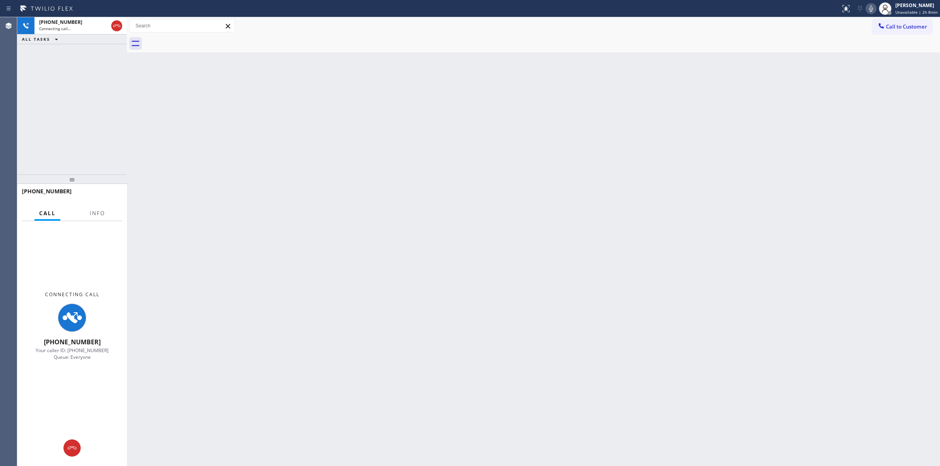
click at [874, 10] on icon at bounding box center [870, 8] width 9 height 9
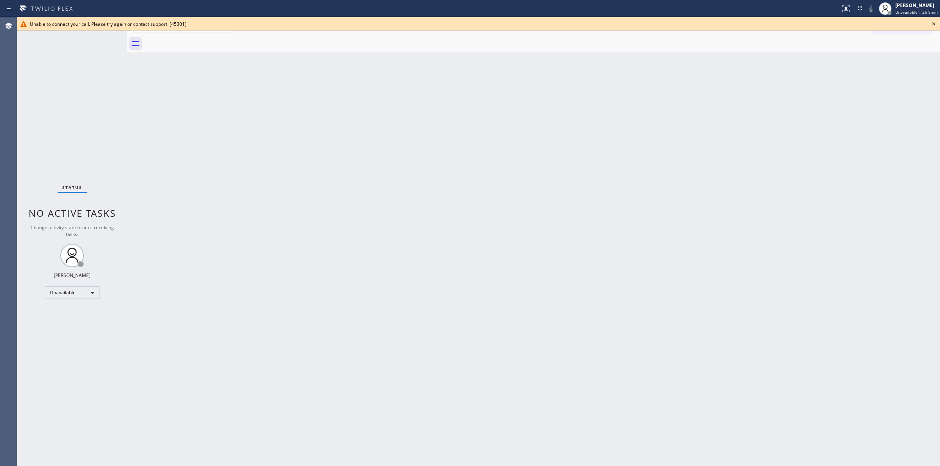
click at [934, 22] on icon at bounding box center [933, 23] width 9 height 9
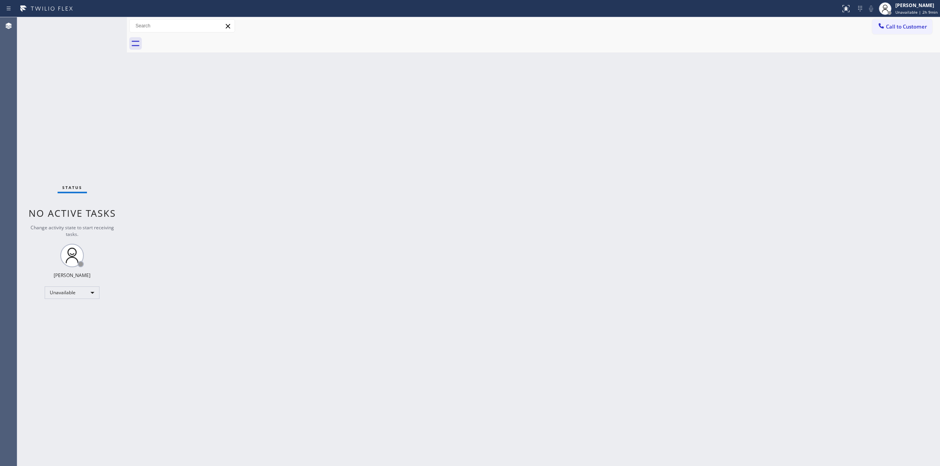
click at [490, 225] on div "Back to Dashboard Change Sender ID Customers Technicians Select a contact Outbo…" at bounding box center [533, 241] width 813 height 449
click at [897, 36] on div at bounding box center [541, 44] width 795 height 18
click at [901, 24] on span "Call to Customer" at bounding box center [905, 26] width 41 height 7
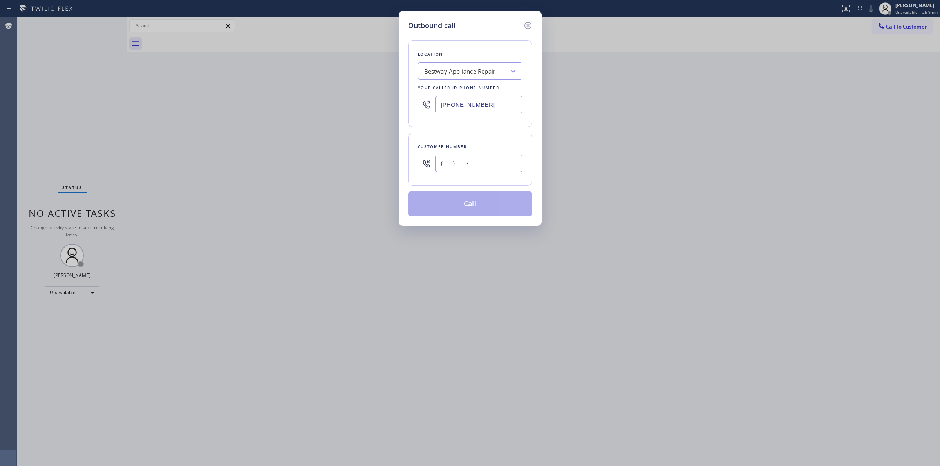
drag, startPoint x: 487, startPoint y: 170, endPoint x: 478, endPoint y: 166, distance: 10.5
click at [482, 168] on input "(___) ___-____" at bounding box center [478, 164] width 87 height 18
paste input "text"
drag, startPoint x: 494, startPoint y: 167, endPoint x: 305, endPoint y: 169, distance: 188.3
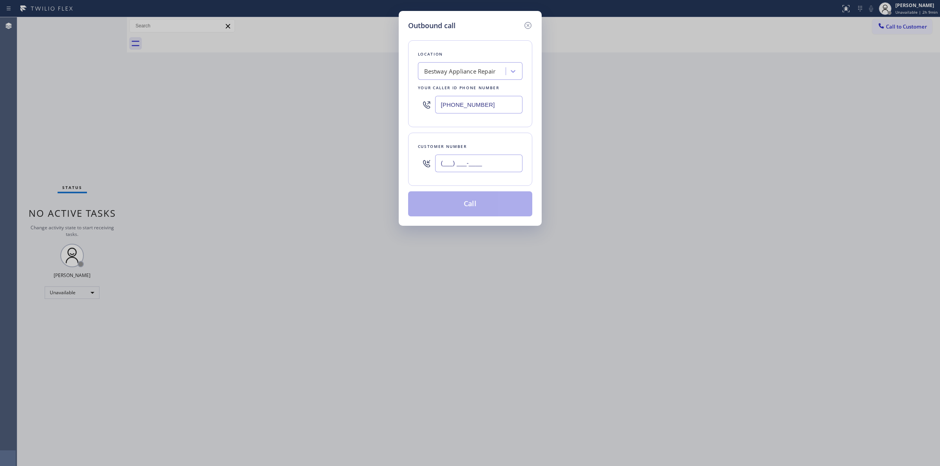
click at [306, 171] on div "Outbound call Location Bestway Appliance Repair Your caller id phone number (84…" at bounding box center [470, 233] width 940 height 466
paste input "707) 378-0148"
type input "(707) 378-0148"
drag, startPoint x: 480, startPoint y: 53, endPoint x: 479, endPoint y: 60, distance: 7.2
click at [481, 54] on div "Location" at bounding box center [470, 54] width 105 height 8
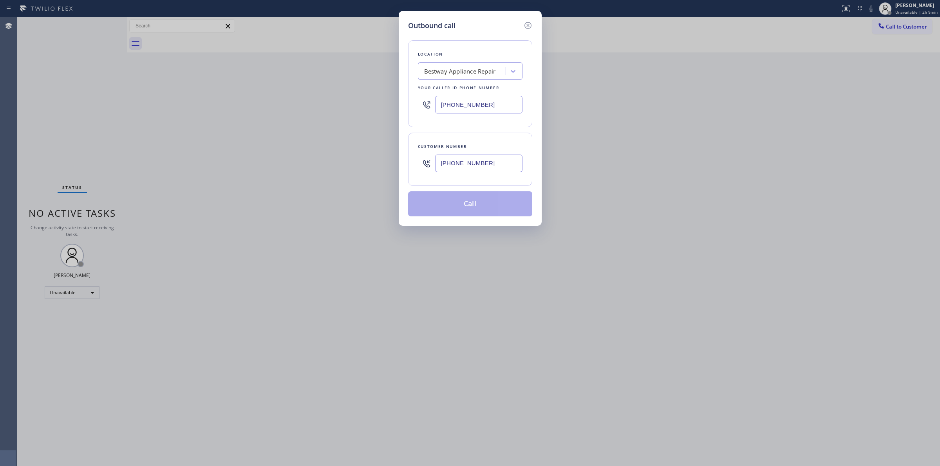
click at [477, 65] on div "Bestway Appliance Repair" at bounding box center [462, 72] width 85 height 14
type input "Orange appl"
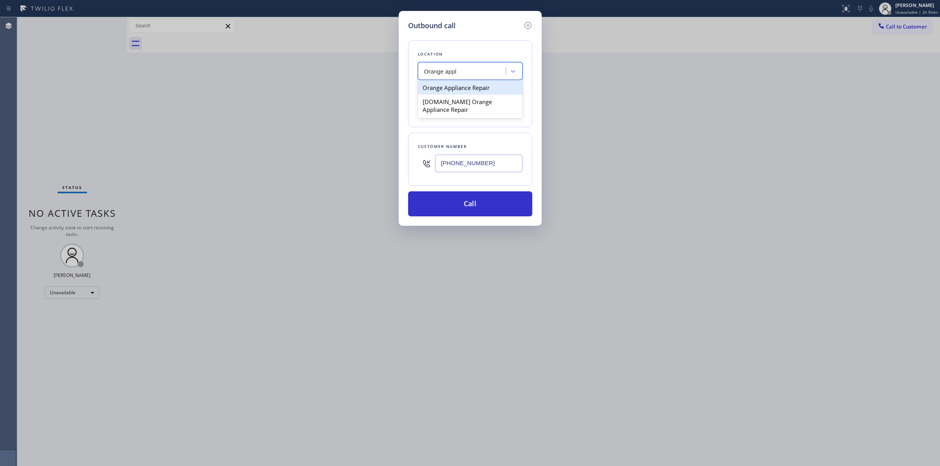
click at [462, 91] on div "Orange Appliance Repair" at bounding box center [470, 88] width 105 height 14
type input "(714) 855-4254"
click at [487, 160] on input "(707) 378-0148" at bounding box center [478, 164] width 87 height 18
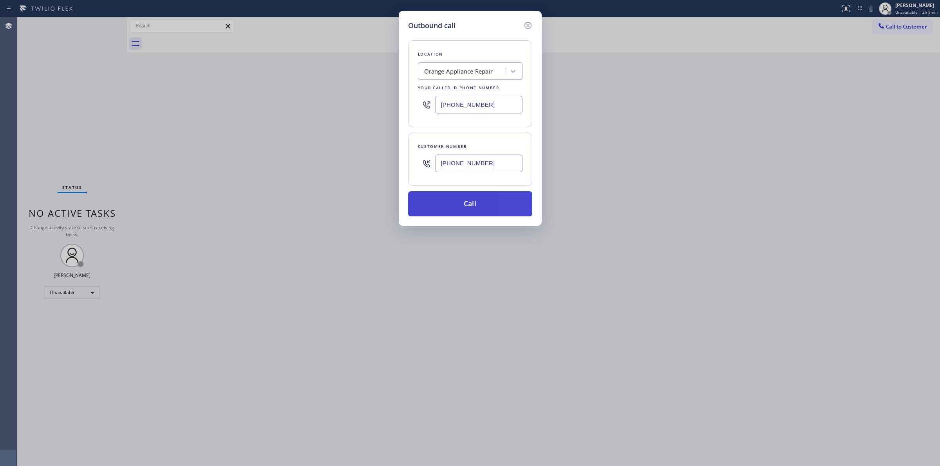
click at [482, 193] on button "Call" at bounding box center [470, 203] width 124 height 25
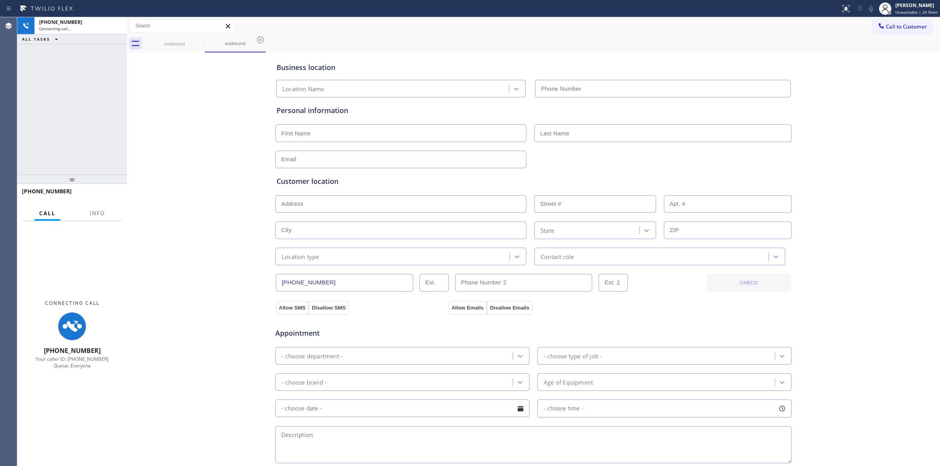
type input "(714) 855-4254"
click at [503, 76] on div "Business location Location Name (714) 855-4254" at bounding box center [533, 75] width 517 height 43
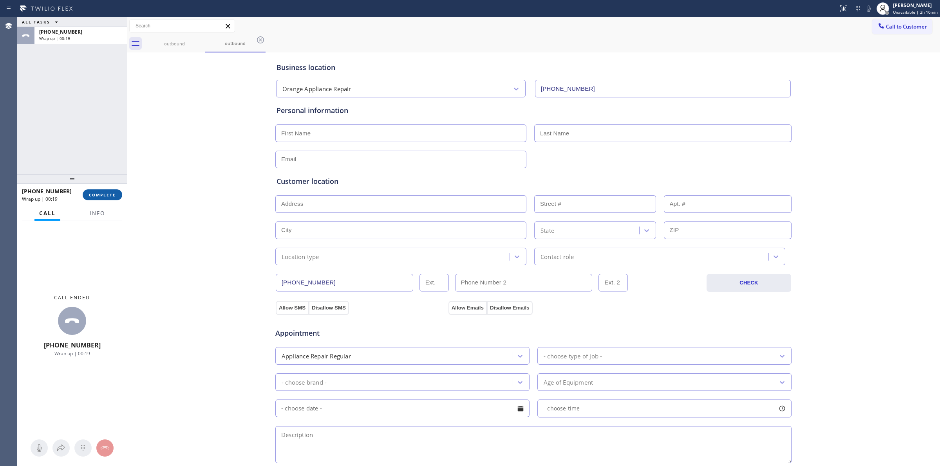
click at [111, 191] on button "COMPLETE" at bounding box center [103, 194] width 40 height 11
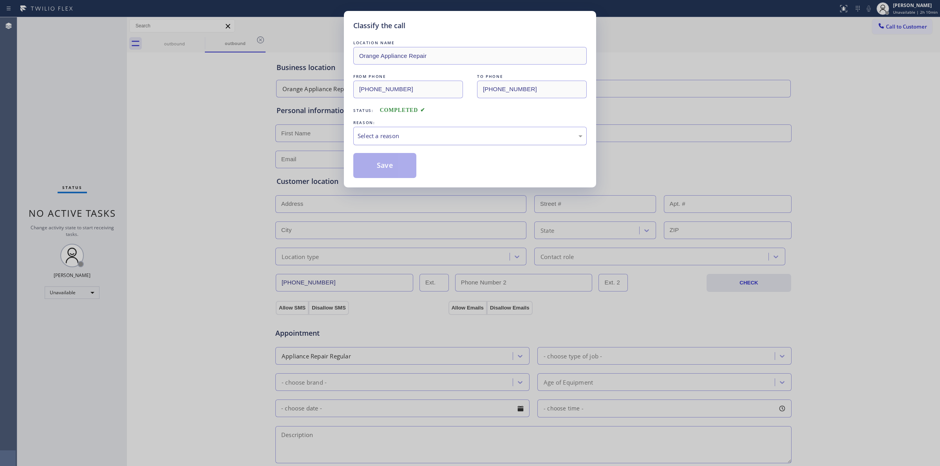
click at [488, 136] on div "Select a reason" at bounding box center [469, 136] width 225 height 9
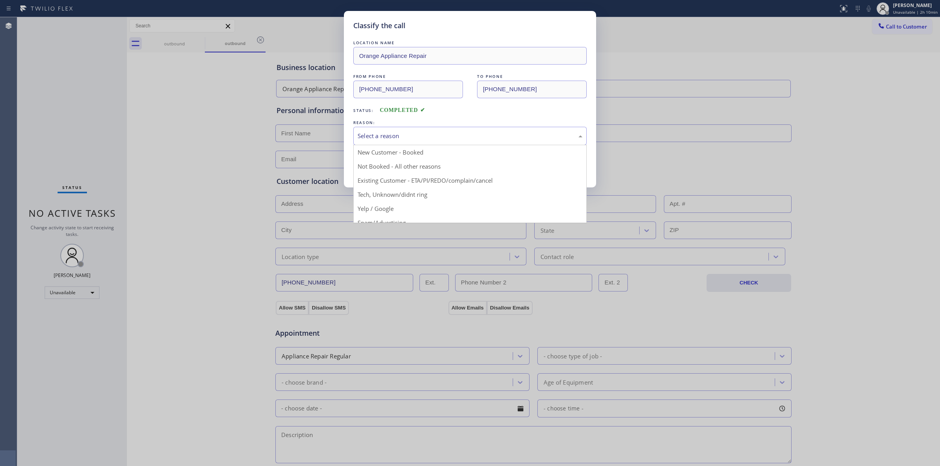
drag, startPoint x: 431, startPoint y: 189, endPoint x: 402, endPoint y: 169, distance: 34.5
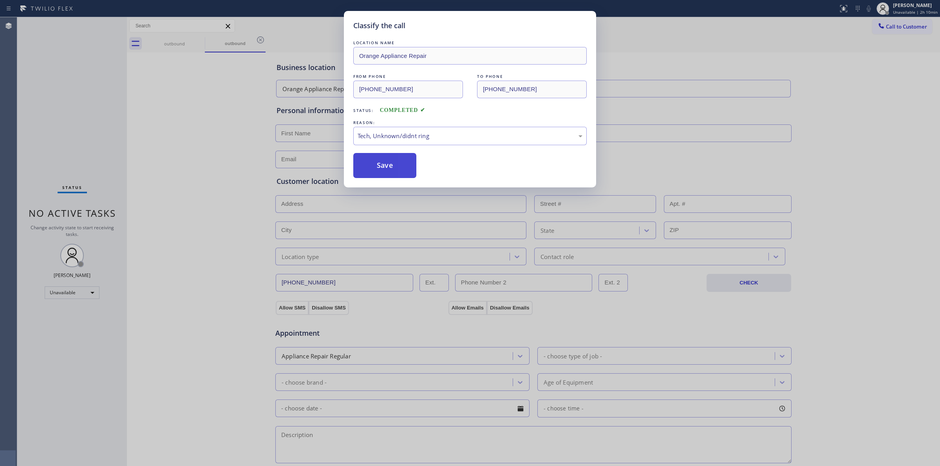
click at [395, 163] on button "Save" at bounding box center [384, 165] width 63 height 25
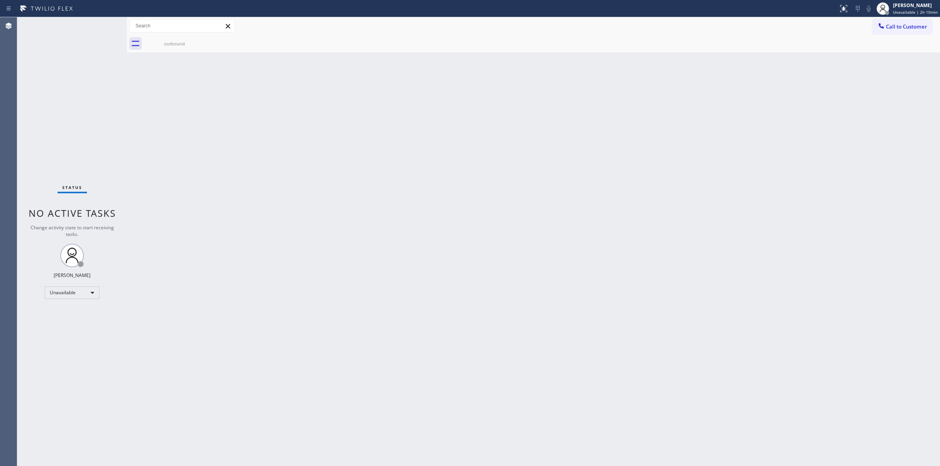
drag, startPoint x: 327, startPoint y: 144, endPoint x: 292, endPoint y: 125, distance: 39.2
click at [327, 144] on div "Back to Dashboard Change Sender ID Customers Technicians Select a contact Outbo…" at bounding box center [533, 241] width 813 height 449
click at [177, 46] on div "outbound" at bounding box center [174, 44] width 59 height 6
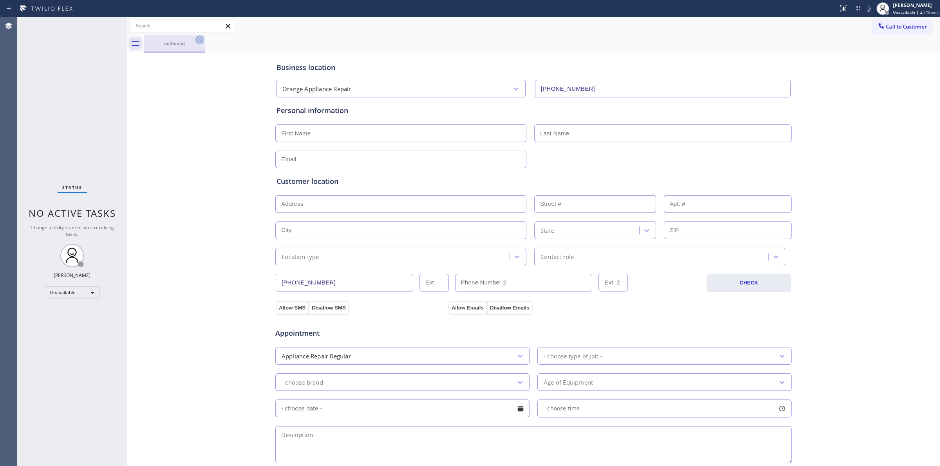
click at [201, 39] on icon at bounding box center [199, 39] width 9 height 9
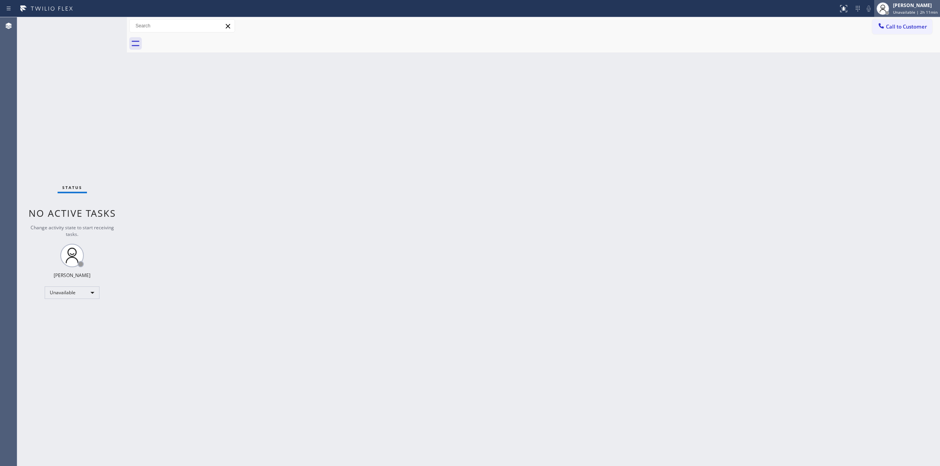
click at [917, 6] on div "[PERSON_NAME]" at bounding box center [915, 5] width 45 height 7
click at [883, 61] on button "Break" at bounding box center [900, 62] width 78 height 10
click at [914, 11] on span "Break | 17:16" at bounding box center [911, 11] width 26 height 5
click at [891, 48] on button "Unavailable" at bounding box center [900, 52] width 78 height 10
click at [932, 29] on div "Call to Customer Outbound call Location Orange Appliance Repair Your caller id …" at bounding box center [906, 26] width 68 height 14
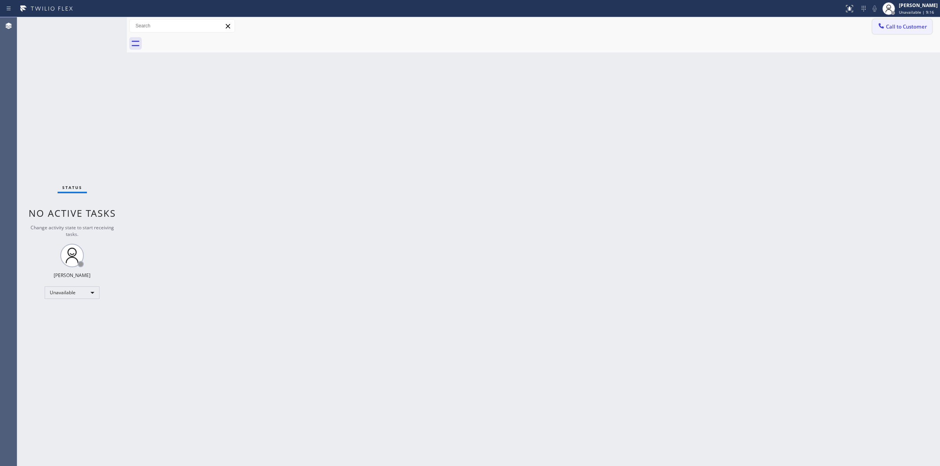
drag, startPoint x: 930, startPoint y: 28, endPoint x: 862, endPoint y: 40, distance: 68.8
click at [926, 28] on button "Call to Customer" at bounding box center [902, 26] width 60 height 15
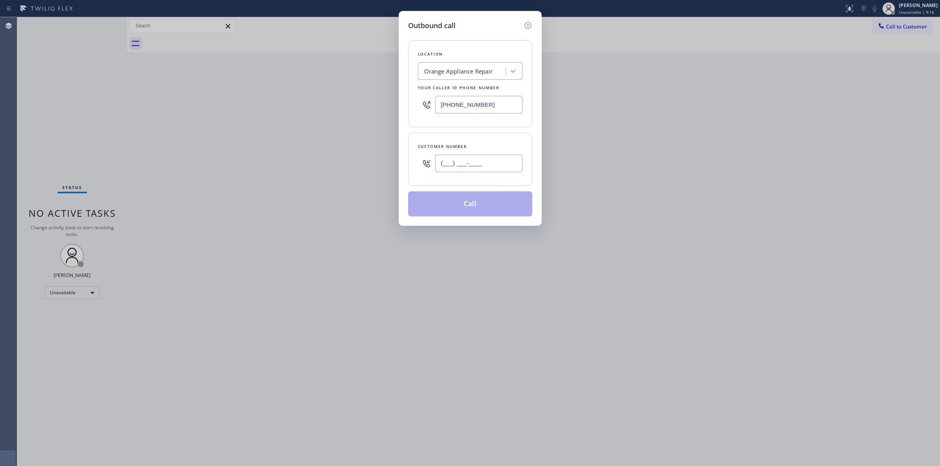
paste input "7073"
click at [470, 161] on input "(___) ___-____" at bounding box center [478, 164] width 87 height 18
click at [468, 67] on div "Orange Appliance Repair" at bounding box center [458, 71] width 69 height 9
drag, startPoint x: 502, startPoint y: 165, endPoint x: 378, endPoint y: 157, distance: 124.3
click at [388, 160] on div "Outbound call Location option Orange Appliance Repair, selected. option Orange …" at bounding box center [470, 233] width 940 height 466
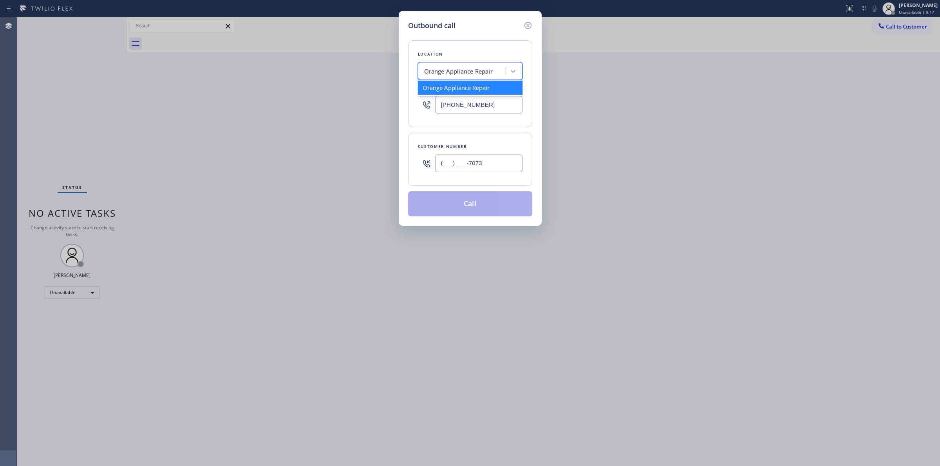
paste input "707) 378-0148"
type input "(707) 378-0148"
click at [439, 73] on div "Orange Appliance Repair" at bounding box center [458, 71] width 69 height 9
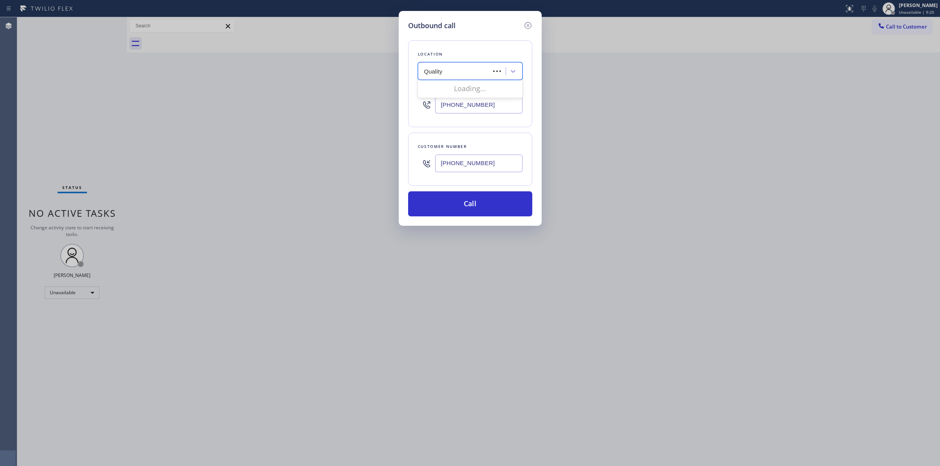
type input "Quality"
click at [463, 76] on div "Quality" at bounding box center [455, 72] width 70 height 14
click at [463, 76] on div "Orange Appliance Repair" at bounding box center [458, 71] width 69 height 9
type input "D"
type input "kenmore"
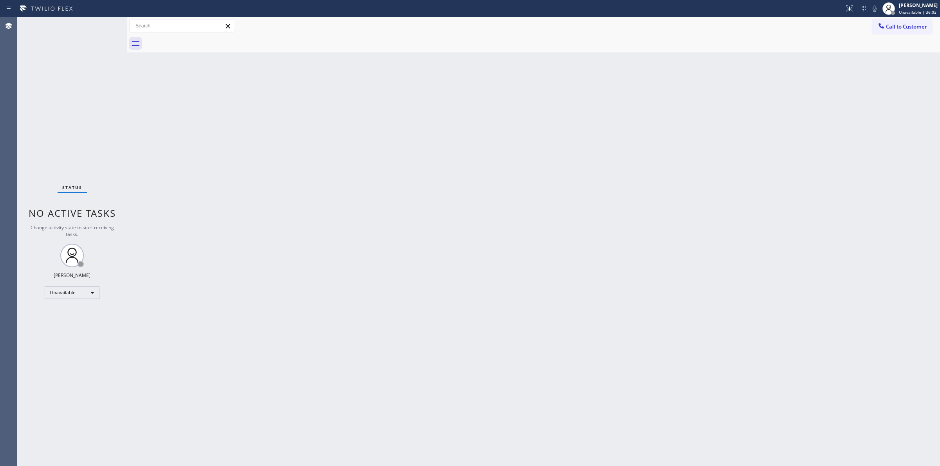
click at [924, 35] on div at bounding box center [541, 44] width 795 height 18
click at [924, 33] on button "Call to Customer" at bounding box center [902, 26] width 60 height 15
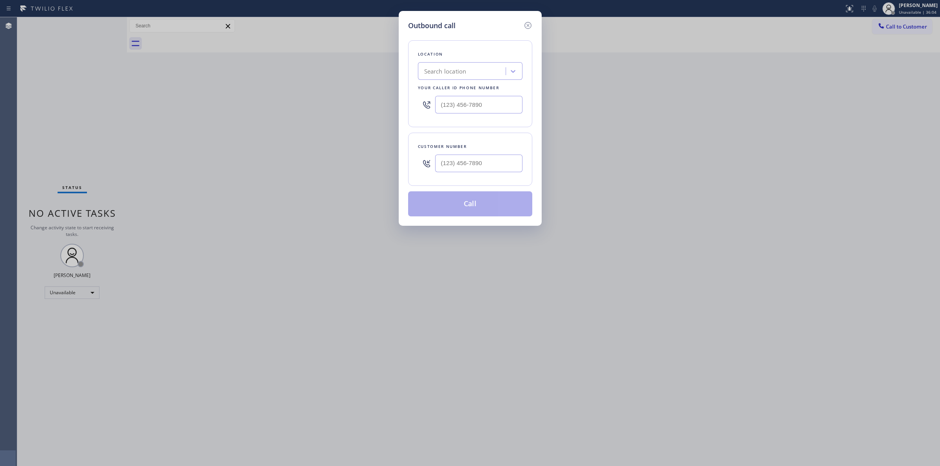
click at [485, 153] on div at bounding box center [478, 163] width 87 height 25
paste input "text"
click at [484, 161] on input "(___) ___-____" at bounding box center [478, 164] width 87 height 18
paste input "626) 770-8215"
type input "[PHONE_NUMBER]"
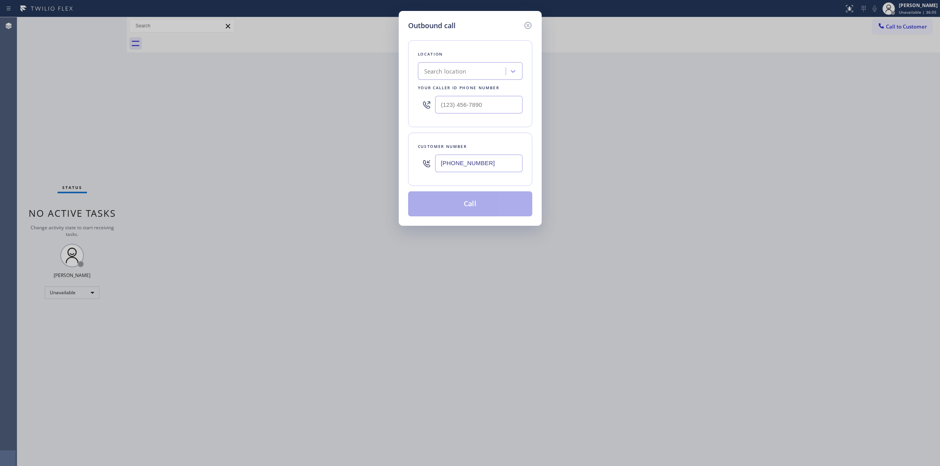
click at [470, 66] on div "Search location" at bounding box center [462, 72] width 85 height 14
type input "whirl"
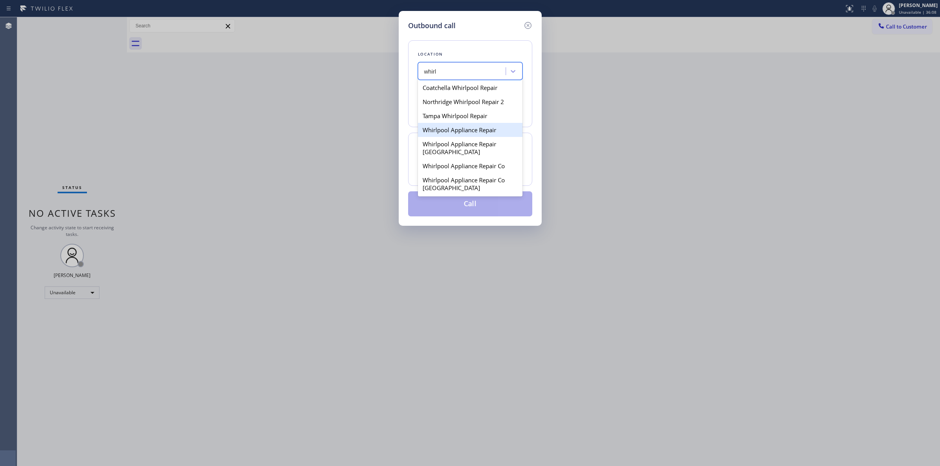
click at [478, 127] on div "Whirlpool Appliance Repair" at bounding box center [470, 130] width 105 height 14
type input "[PHONE_NUMBER]"
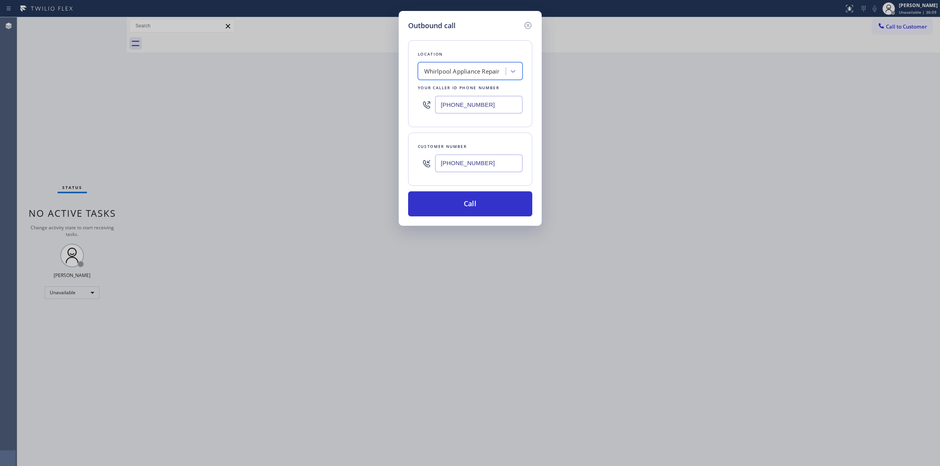
click at [467, 161] on input "[PHONE_NUMBER]" at bounding box center [478, 164] width 87 height 18
click at [467, 161] on input "(626) 770-8215" at bounding box center [478, 164] width 87 height 18
click at [459, 206] on button "Call" at bounding box center [470, 203] width 124 height 25
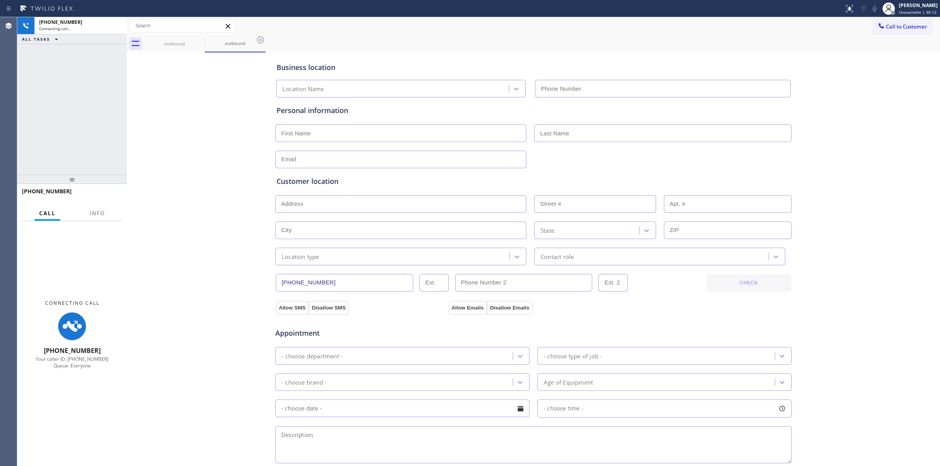
click at [864, 105] on div "Business location Location Name Personal information Customer location >> ADD N…" at bounding box center [533, 321] width 809 height 535
type input "(888) 992-3457"
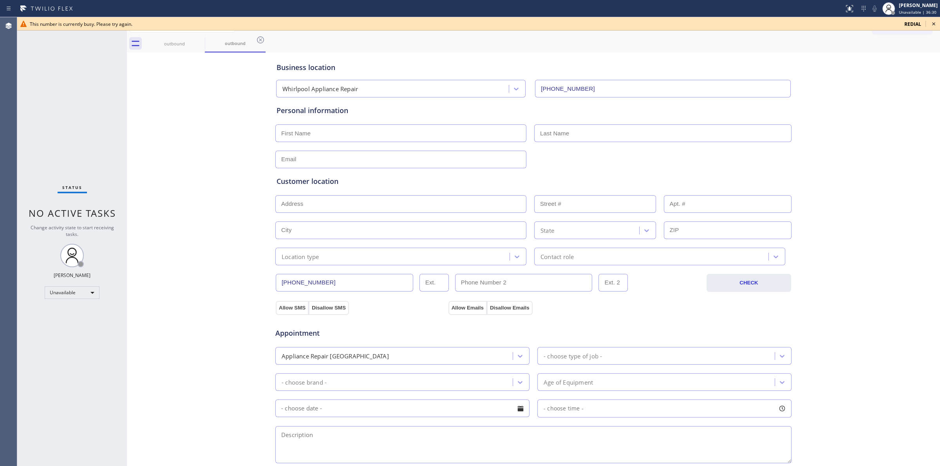
click at [936, 23] on icon at bounding box center [933, 23] width 9 height 9
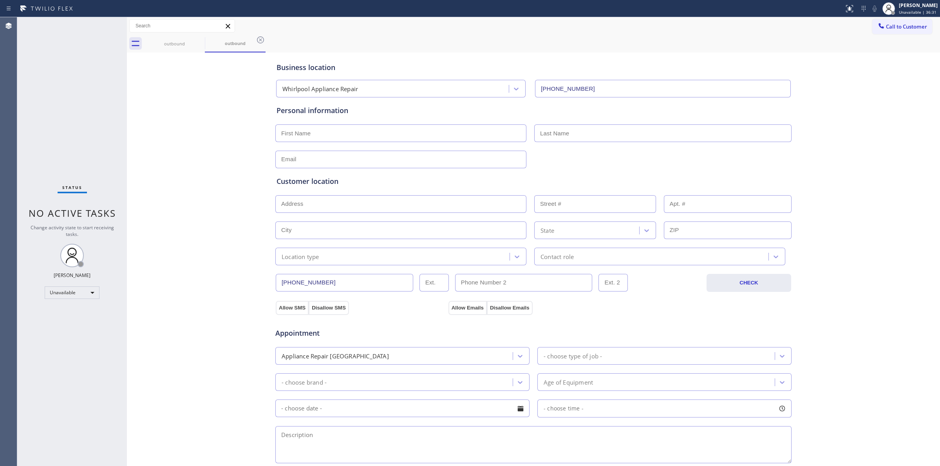
drag, startPoint x: 903, startPoint y: 23, endPoint x: 841, endPoint y: 30, distance: 62.6
click at [902, 23] on span "Call to Customer" at bounding box center [905, 26] width 41 height 7
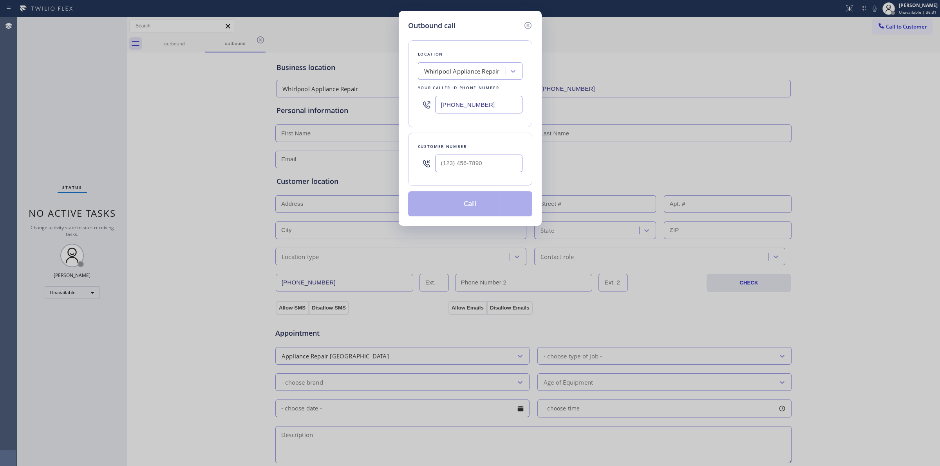
click at [481, 101] on input "(888) 992-3457" at bounding box center [478, 105] width 87 height 18
paste input "text"
type input "(888) 992-3457"
click at [485, 168] on input "(___) ___-____" at bounding box center [478, 164] width 87 height 18
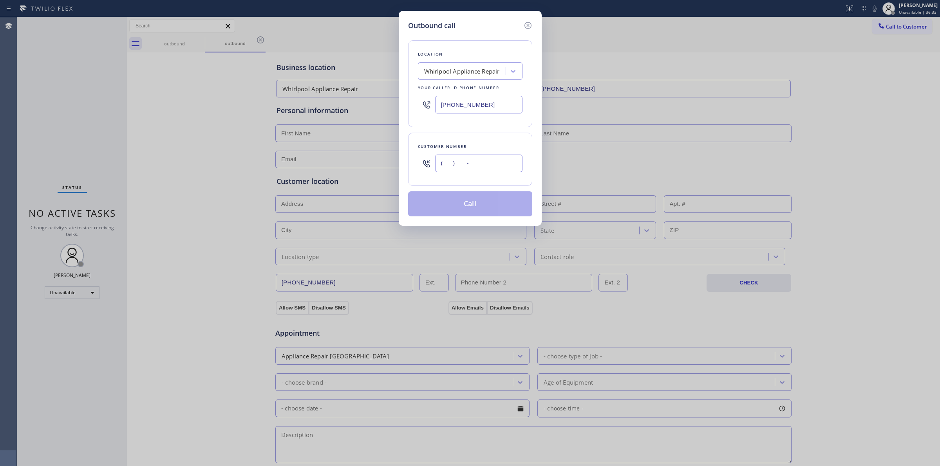
click at [485, 168] on input "(___) ___-____" at bounding box center [478, 164] width 87 height 18
paste input "text"
type input "(___) ___-____"
click at [455, 162] on input "(___) ___-____" at bounding box center [478, 164] width 87 height 18
paste input "949) 991-9178"
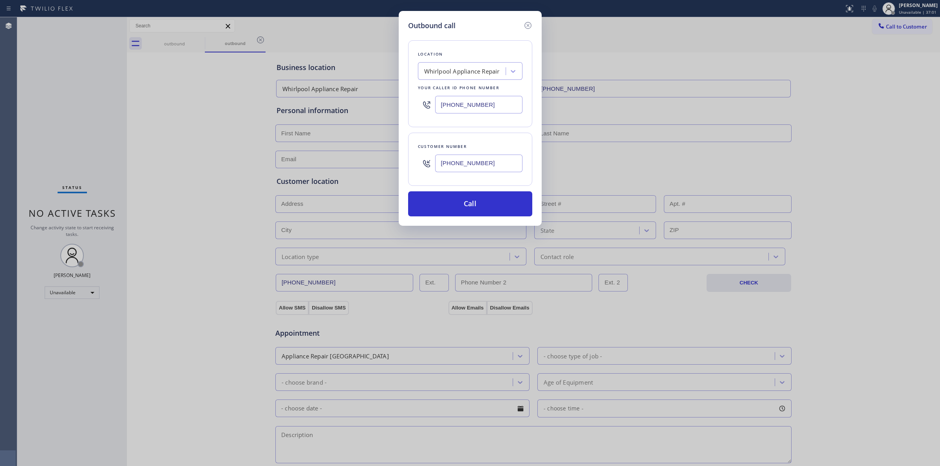
type input "(949) 991-9178"
click at [466, 205] on button "Call" at bounding box center [470, 203] width 124 height 25
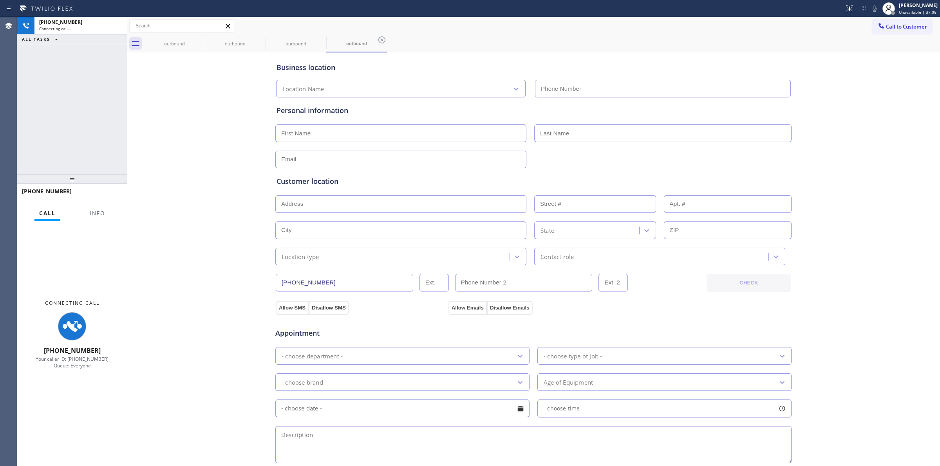
type input "(888) 992-3457"
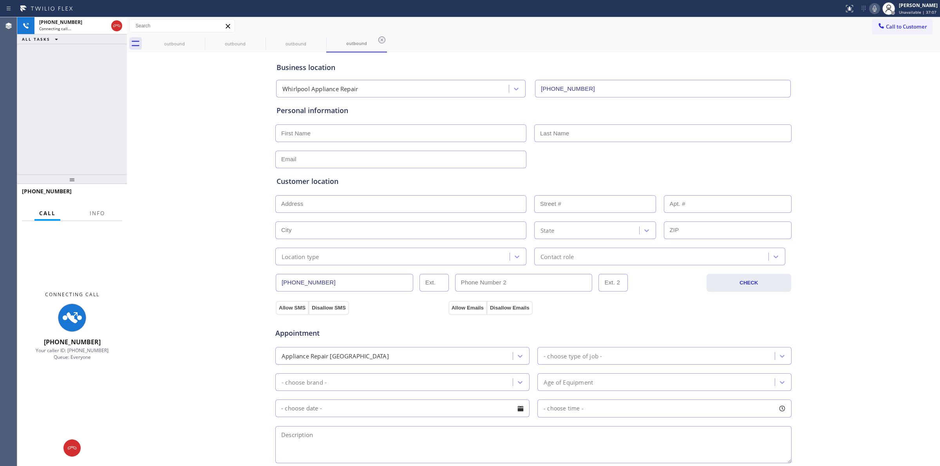
click at [879, 11] on icon at bounding box center [873, 8] width 9 height 9
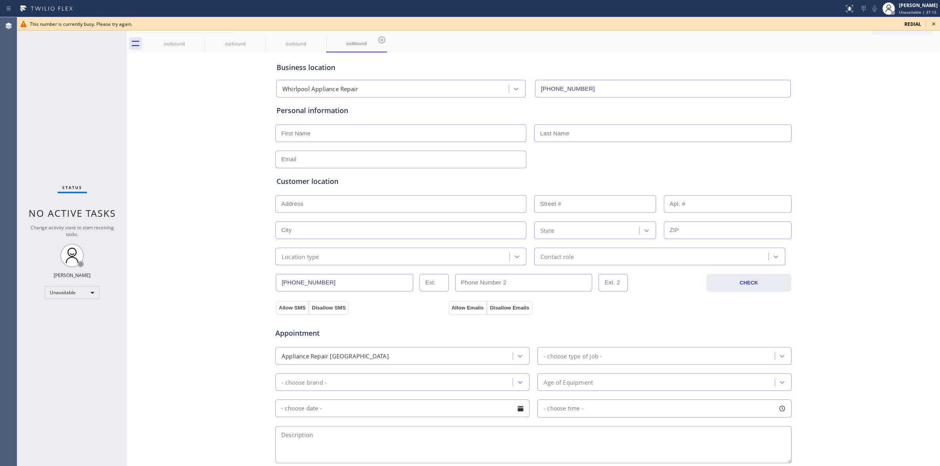
click at [936, 23] on icon at bounding box center [933, 23] width 9 height 9
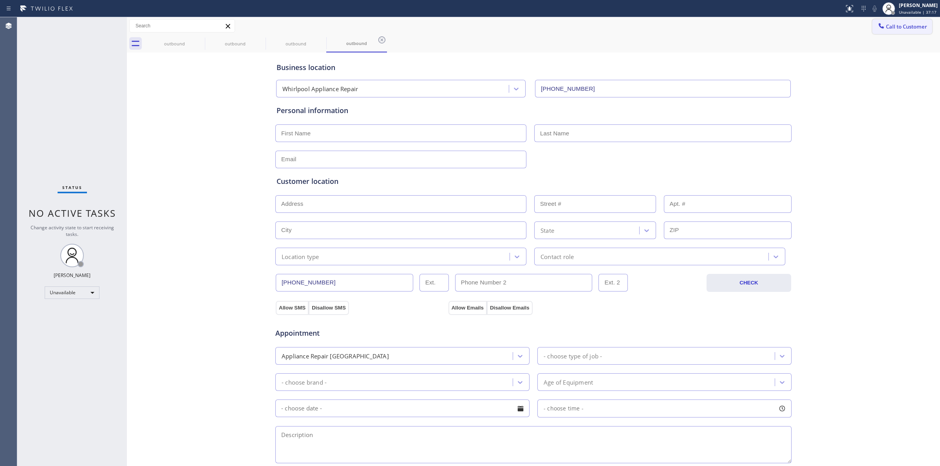
drag, startPoint x: 854, startPoint y: 67, endPoint x: 897, endPoint y: 33, distance: 54.4
click at [857, 63] on div "Business location Whirlpool Appliance Repair (888) 992-3457 Personal informatio…" at bounding box center [533, 321] width 809 height 535
click at [900, 30] on span "Call to Customer" at bounding box center [905, 26] width 41 height 7
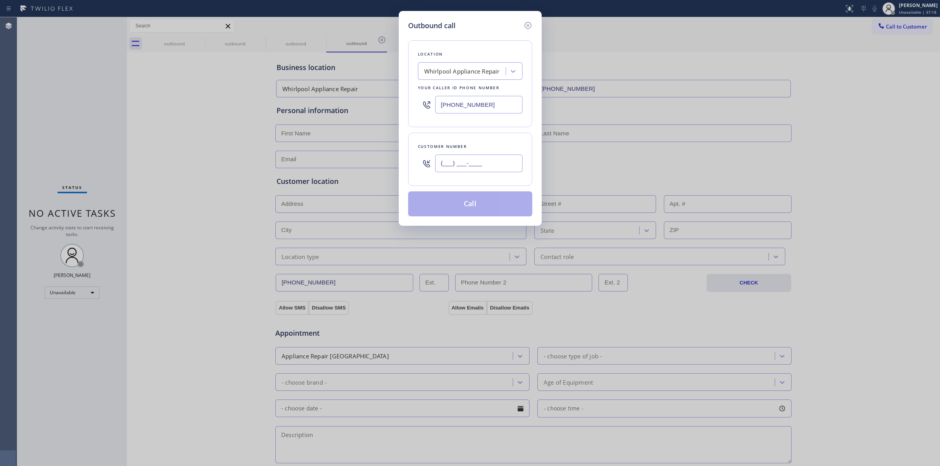
paste input "270) 310-3850"
click at [478, 159] on input "(___) ___-____" at bounding box center [478, 164] width 87 height 18
type input "(270) 310-3850"
click at [471, 67] on div "Whirlpool Appliance Repair" at bounding box center [462, 71] width 76 height 9
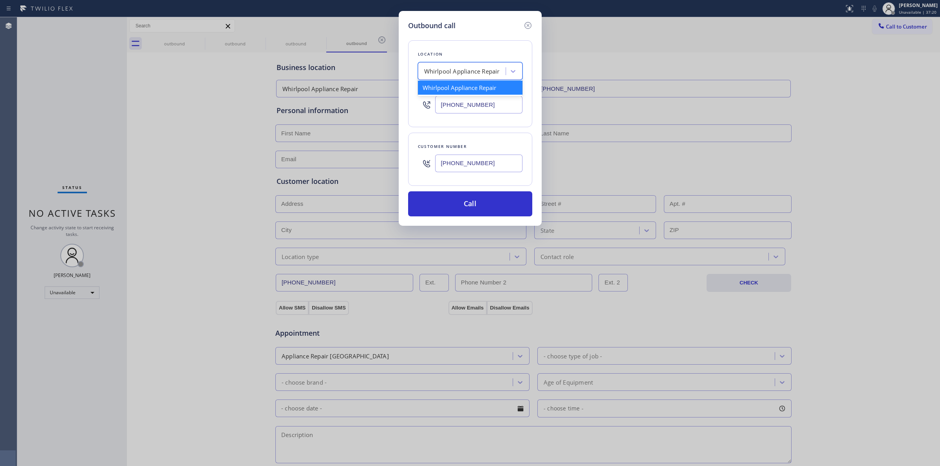
type input "Q"
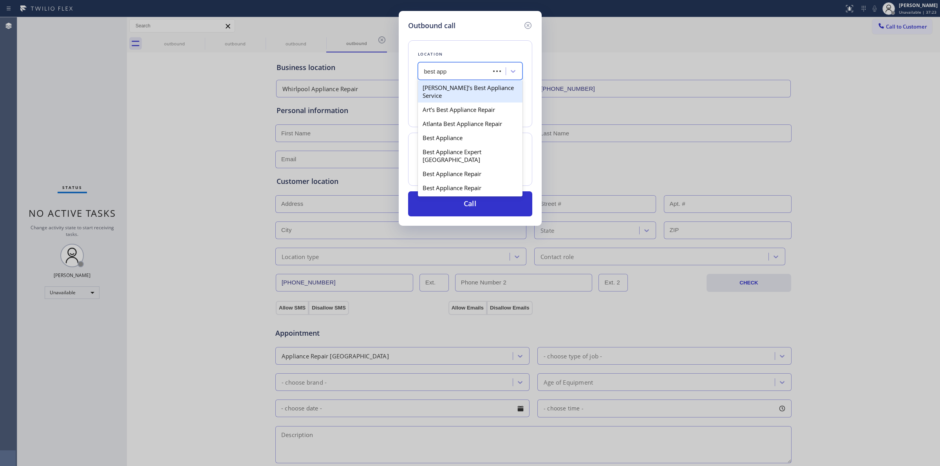
type input "best appl"
click at [444, 85] on div "Andrew’s Best Appliance Service" at bounding box center [470, 92] width 105 height 22
type input "(818) 210-4719"
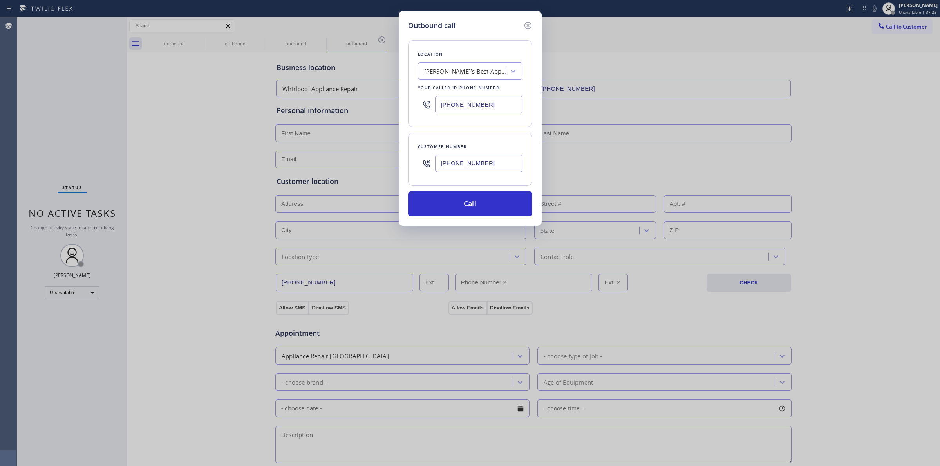
click at [454, 165] on input "(270) 310-3850" at bounding box center [478, 164] width 87 height 18
click at [465, 206] on button "Call" at bounding box center [470, 203] width 124 height 25
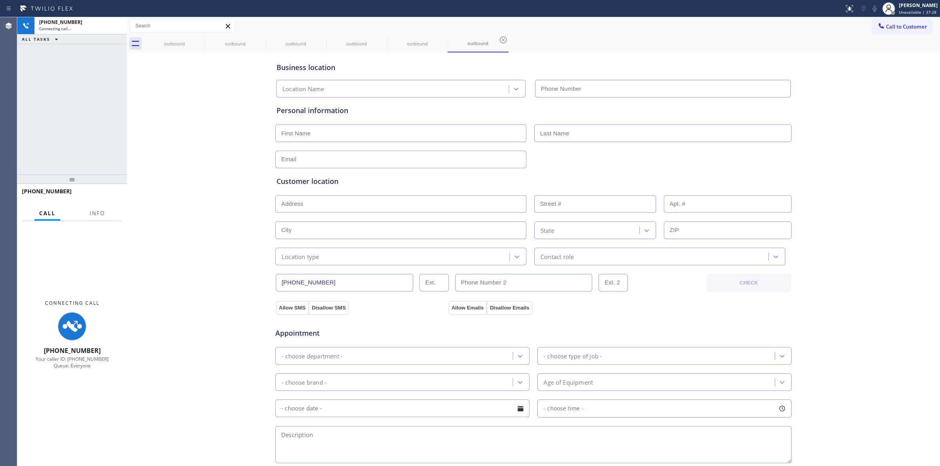
click at [853, 71] on div "Business location Location Name Personal information Customer location >> ADD N…" at bounding box center [533, 321] width 809 height 535
type input "(818) 210-4719"
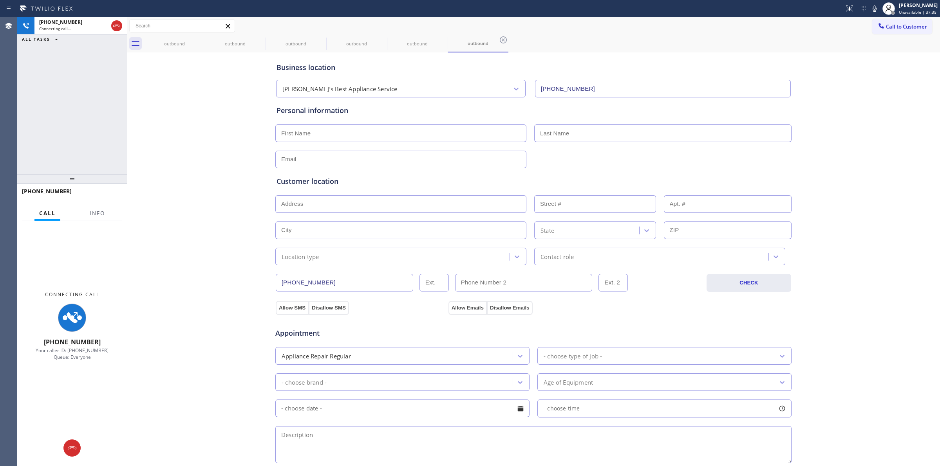
click at [824, 187] on div "Business location Andrew’s Best Appliance Service (818) 210-4719 Personal infor…" at bounding box center [533, 321] width 809 height 535
click at [83, 25] on div "+12703103850" at bounding box center [73, 22] width 69 height 7
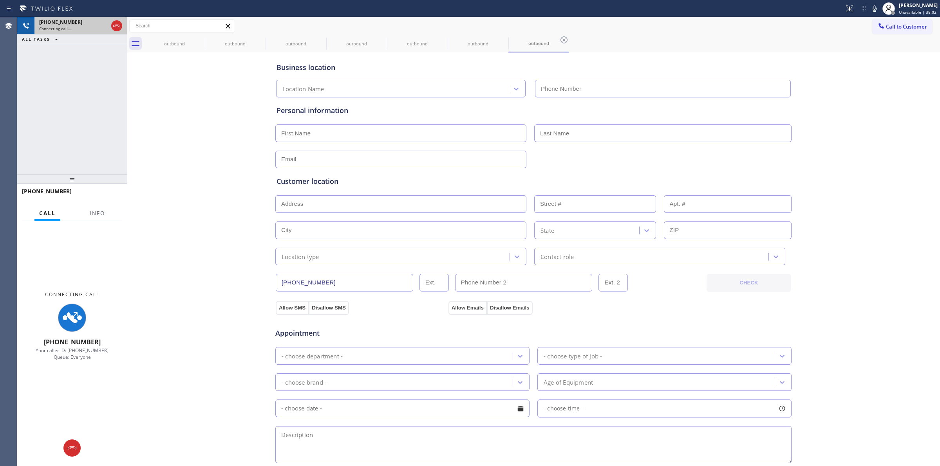
click at [121, 31] on div at bounding box center [117, 25] width 14 height 17
type input "(818) 210-4719"
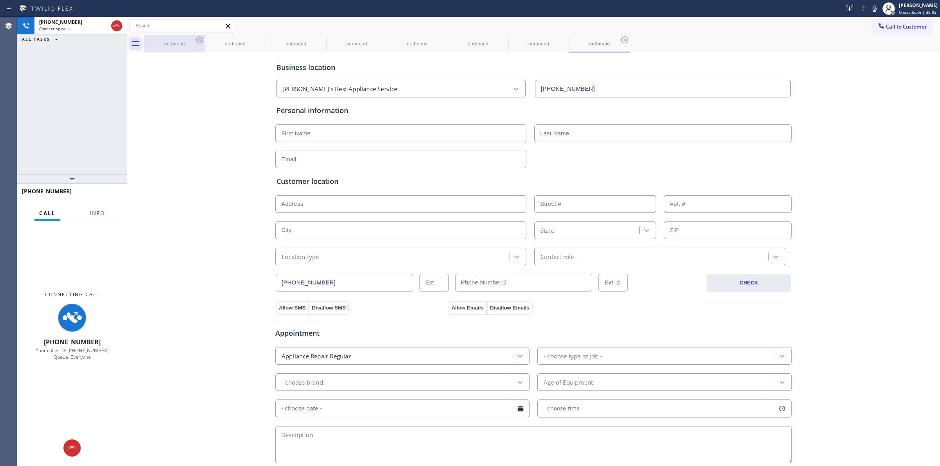
drag, startPoint x: 191, startPoint y: 39, endPoint x: 205, endPoint y: 39, distance: 14.1
click at [194, 39] on div "outbound" at bounding box center [174, 44] width 59 height 18
click at [206, 39] on div "outbound" at bounding box center [235, 44] width 59 height 18
click at [204, 39] on div "outbound outbound outbound outbound outbound outbound outbound outbound" at bounding box center [541, 44] width 795 height 18
click at [200, 40] on icon at bounding box center [199, 39] width 9 height 9
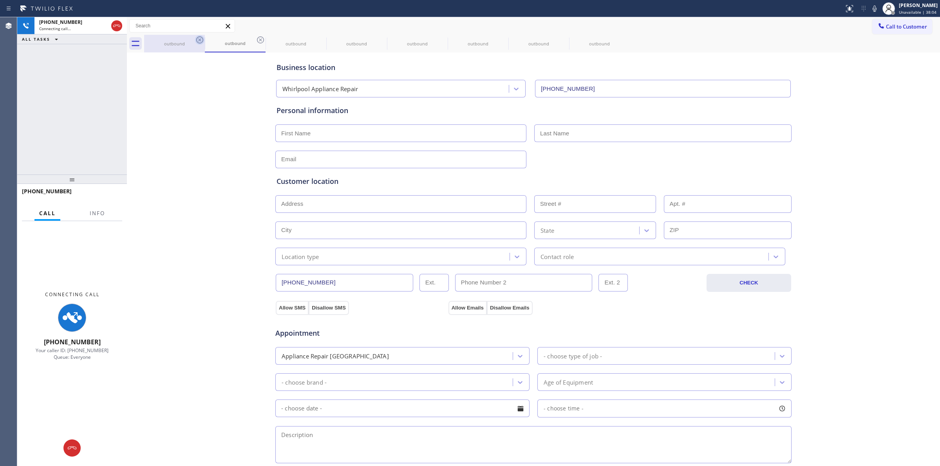
click at [200, 40] on icon at bounding box center [199, 39] width 9 height 9
drag, startPoint x: 200, startPoint y: 40, endPoint x: 114, endPoint y: 26, distance: 87.3
click at [256, 40] on icon at bounding box center [260, 39] width 9 height 9
click at [0, 0] on icon at bounding box center [0, 0] width 0 height 0
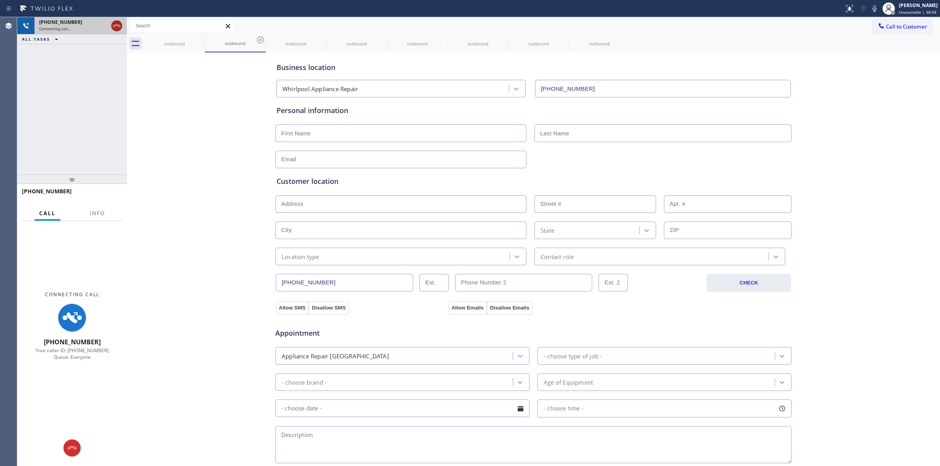
click at [0, 0] on icon at bounding box center [0, 0] width 0 height 0
click at [114, 26] on icon at bounding box center [116, 26] width 7 height 2
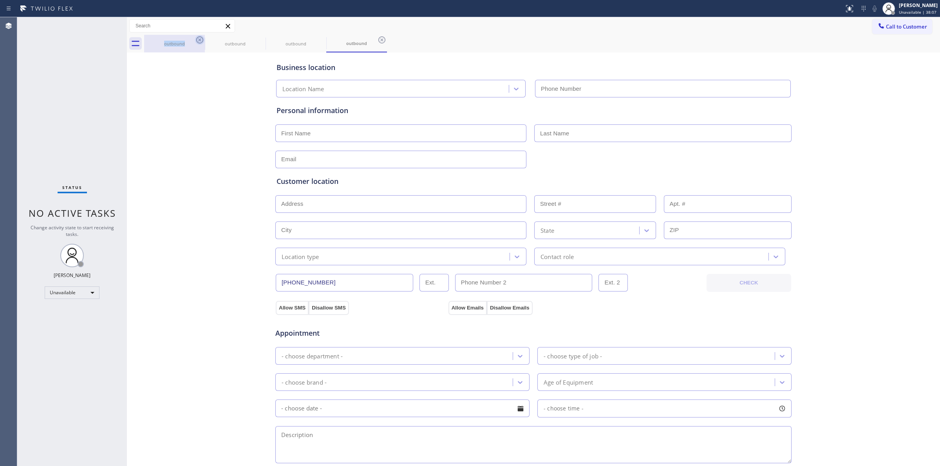
type input "(818) 210-4719"
click at [195, 38] on icon at bounding box center [199, 39] width 9 height 9
click at [201, 40] on icon at bounding box center [199, 39] width 9 height 9
click at [0, 0] on icon at bounding box center [0, 0] width 0 height 0
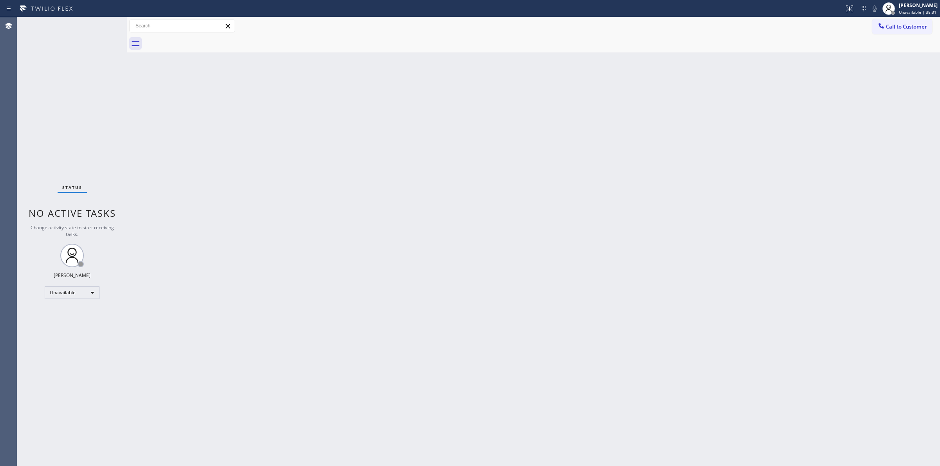
drag, startPoint x: 509, startPoint y: 124, endPoint x: 656, endPoint y: 85, distance: 152.3
click at [533, 121] on div "Back to Dashboard Change Sender ID Customers Technicians Select a contact Outbo…" at bounding box center [533, 241] width 813 height 449
click at [905, 26] on span "Call to Customer" at bounding box center [905, 26] width 41 height 7
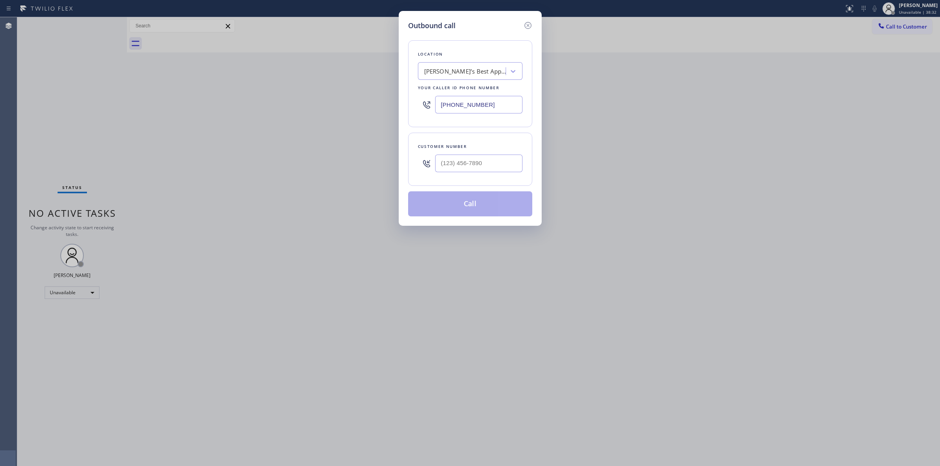
drag, startPoint x: 465, startPoint y: 180, endPoint x: 473, endPoint y: 163, distance: 18.9
click at [469, 177] on div "Customer number" at bounding box center [470, 159] width 124 height 53
click at [473, 163] on input "(___) ___-____" at bounding box center [478, 164] width 87 height 18
paste input "270) 310-3850"
type input "(270) 310-3850"
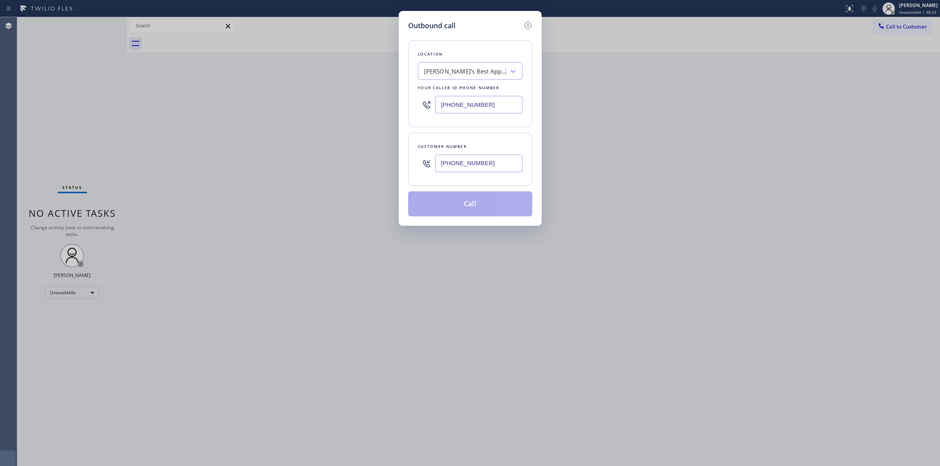
click at [474, 65] on div "[PERSON_NAME]’s Best Appliance Service" at bounding box center [462, 72] width 85 height 14
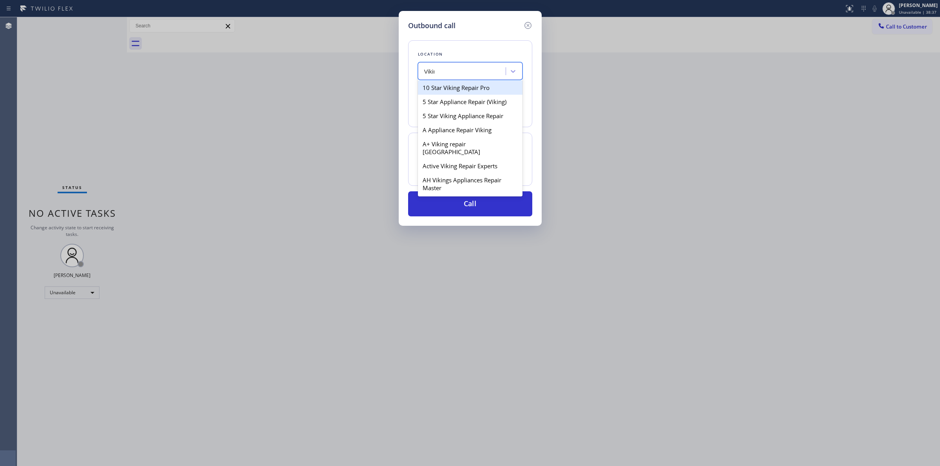
type input "Viking"
click at [429, 139] on div "A+ Viking repair [GEOGRAPHIC_DATA]" at bounding box center [470, 148] width 105 height 22
type input "(310) 742-9854"
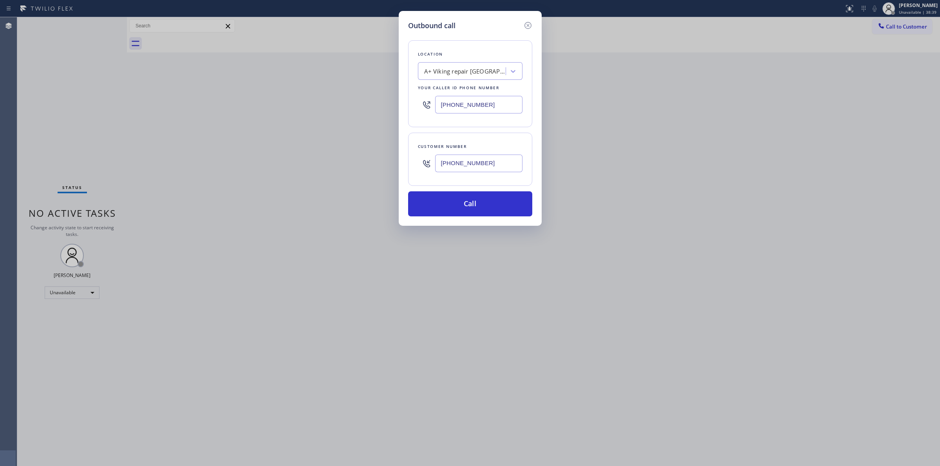
click at [478, 172] on input "(270) 310-3850" at bounding box center [478, 164] width 87 height 18
click at [471, 200] on button "Call" at bounding box center [470, 203] width 124 height 25
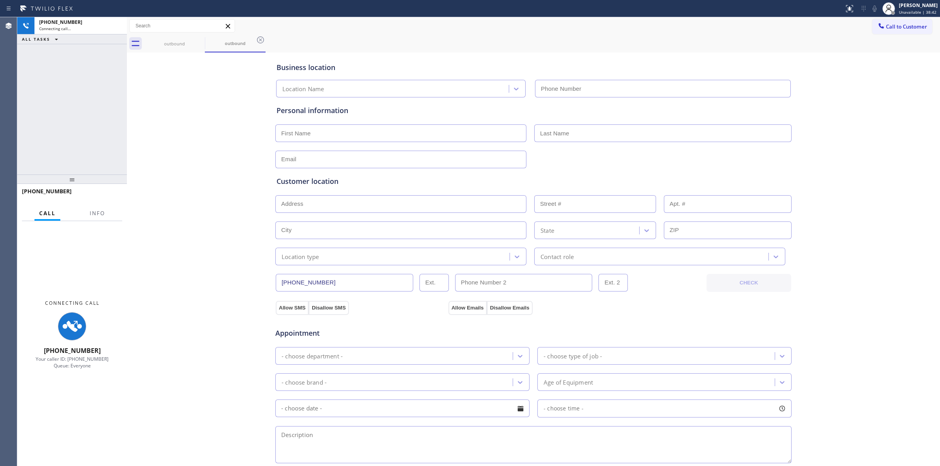
click at [864, 71] on div "Business location Location Name Personal information Customer location >> ADD N…" at bounding box center [533, 321] width 809 height 535
type input "(310) 742-9854"
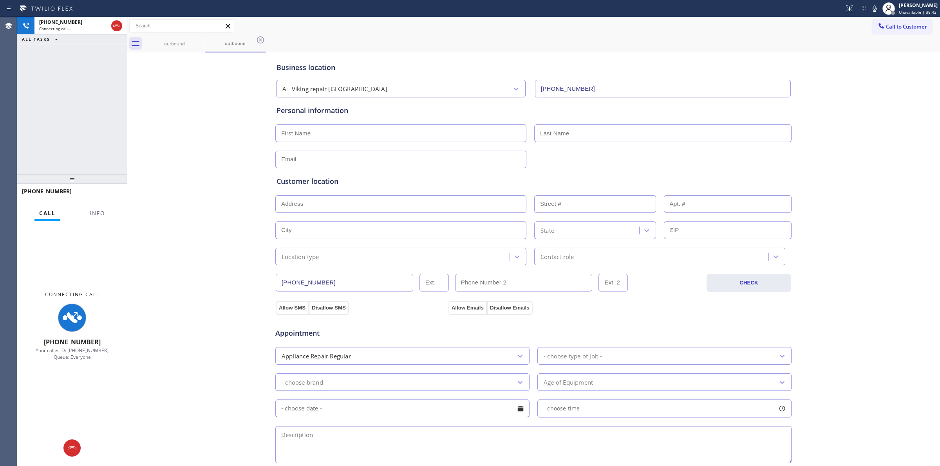
click at [877, 9] on icon at bounding box center [873, 8] width 9 height 9
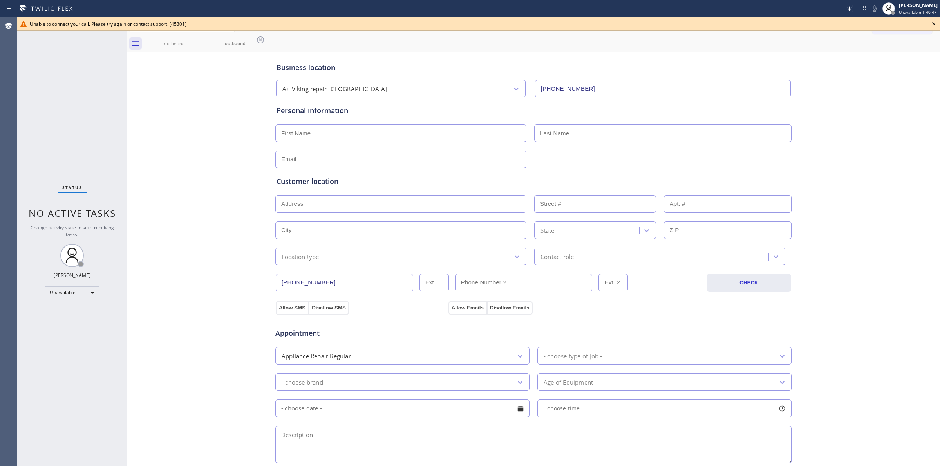
click at [907, 125] on div "Business location A+ Viking repair Torrance (310) 742-9854 Personal information…" at bounding box center [533, 321] width 809 height 535
click at [935, 22] on icon at bounding box center [933, 23] width 9 height 9
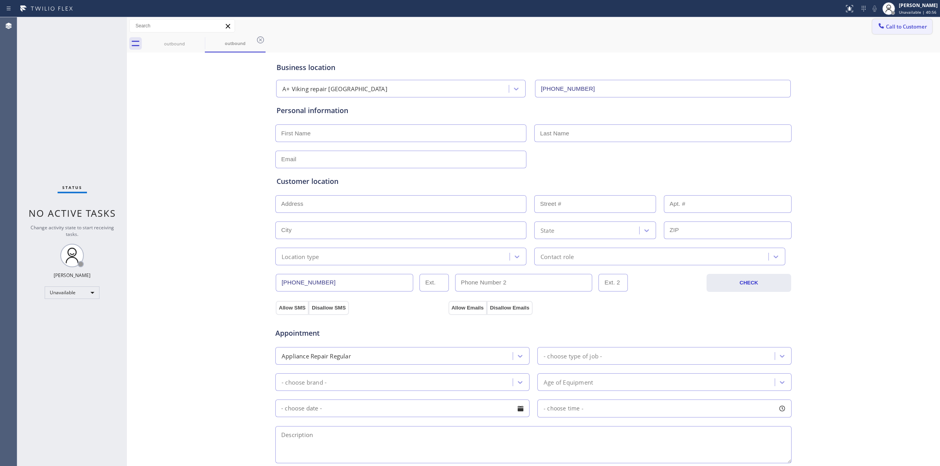
click at [915, 22] on button "Call to Customer" at bounding box center [902, 26] width 60 height 15
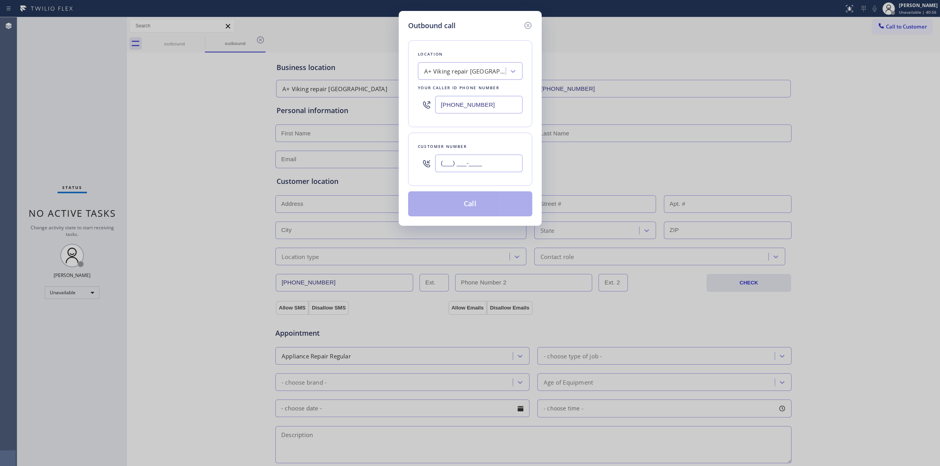
click at [478, 156] on input "(___) ___-____" at bounding box center [478, 164] width 87 height 18
paste input "817) 417-0326"
type input "(817) 417-0326"
click at [482, 77] on div "A+ Viking repair [GEOGRAPHIC_DATA]" at bounding box center [462, 72] width 85 height 14
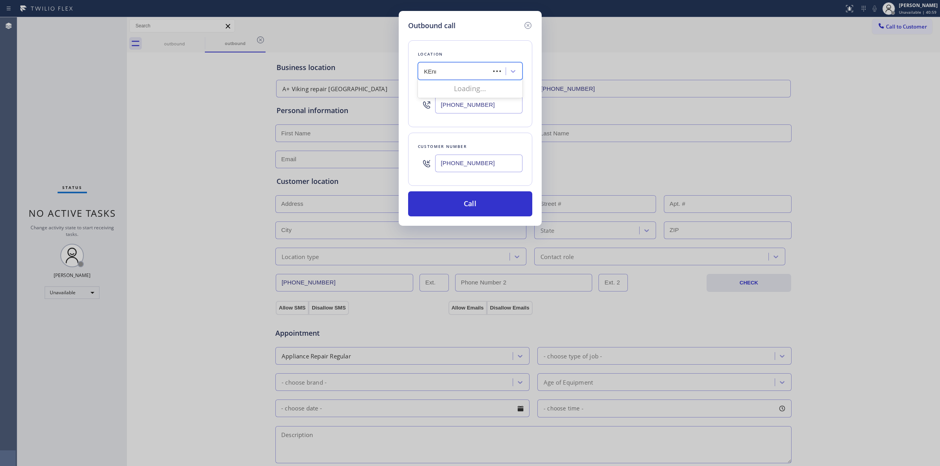
type input "KEnmore"
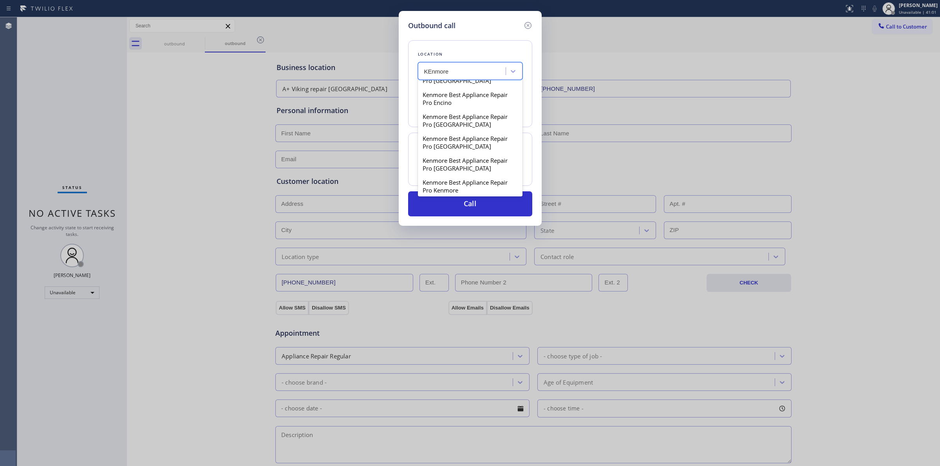
scroll to position [538, 0]
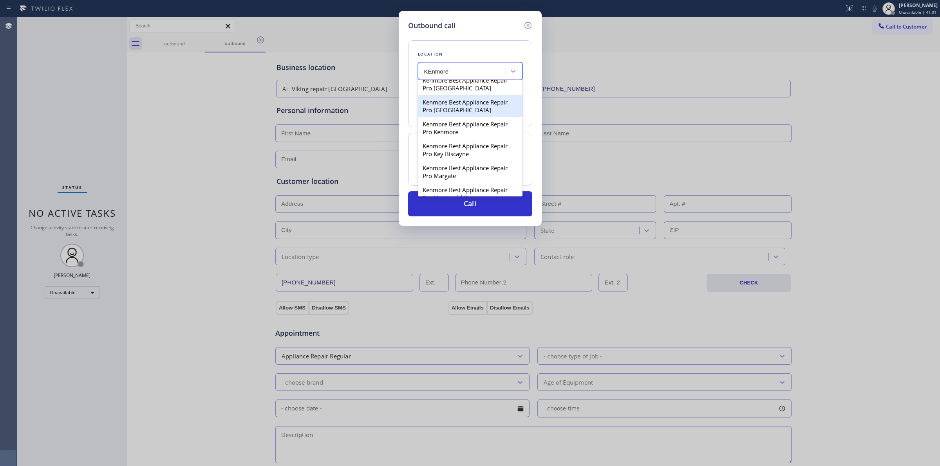
click at [453, 117] on div "Kenmore Best Appliance Repair Pro [GEOGRAPHIC_DATA]" at bounding box center [470, 106] width 105 height 22
type input "(754) 210-8293"
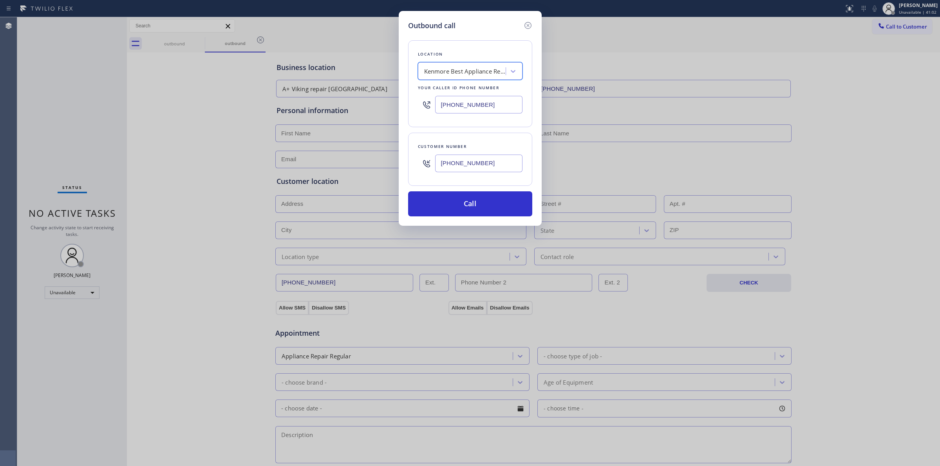
click at [471, 159] on input "(817) 417-0326" at bounding box center [478, 164] width 87 height 18
click at [468, 198] on button "Call" at bounding box center [470, 203] width 124 height 25
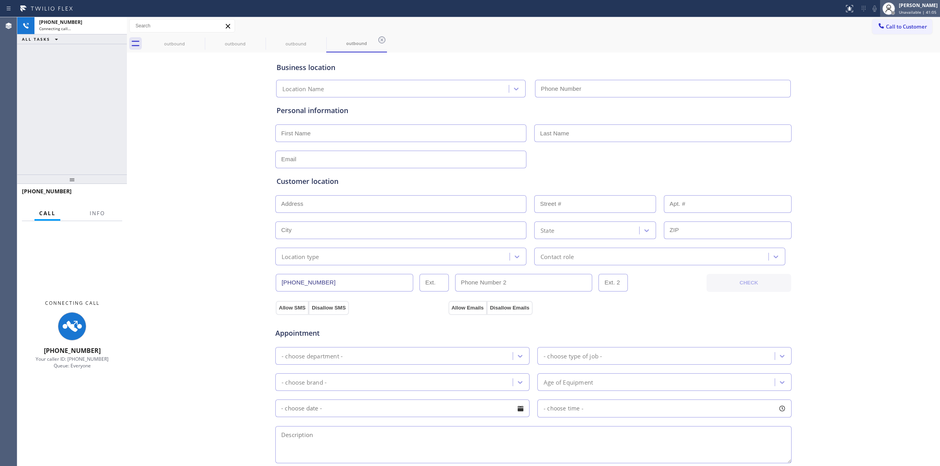
click at [879, 61] on div "Business location Location Name Personal information Customer location >> ADD N…" at bounding box center [533, 321] width 809 height 535
type input "(754) 210-8293"
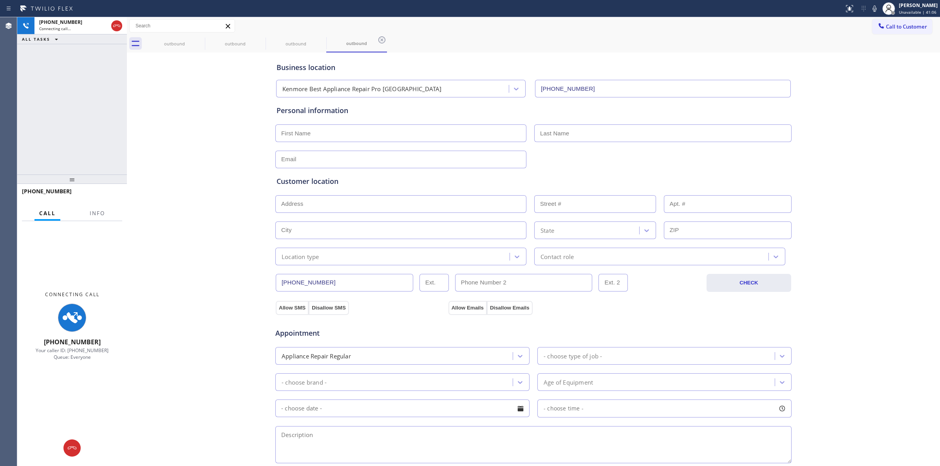
click at [879, 7] on icon at bounding box center [873, 8] width 9 height 9
click at [203, 44] on icon at bounding box center [199, 39] width 9 height 9
click at [196, 42] on icon at bounding box center [199, 39] width 9 height 9
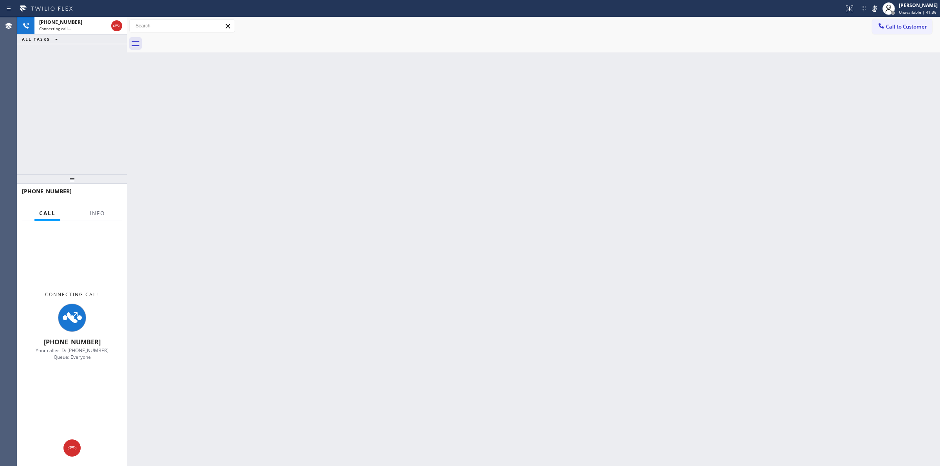
drag, startPoint x: 458, startPoint y: 124, endPoint x: 576, endPoint y: 71, distance: 129.8
click at [459, 124] on div "Back to Dashboard Change Sender ID Customers Technicians Select a contact Outbo…" at bounding box center [533, 241] width 813 height 449
click at [112, 28] on icon at bounding box center [116, 25] width 9 height 9
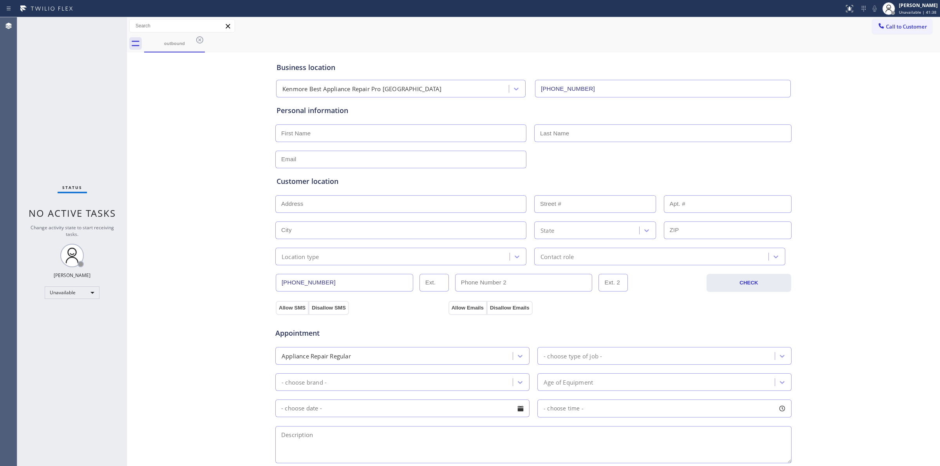
type input "(754) 210-8293"
click at [899, 60] on div "Business location Kenmore Best Appliance Repair Pro Hollywood (754) 210-8293 Pe…" at bounding box center [533, 321] width 809 height 535
click at [900, 30] on button "Call to Customer" at bounding box center [902, 26] width 60 height 15
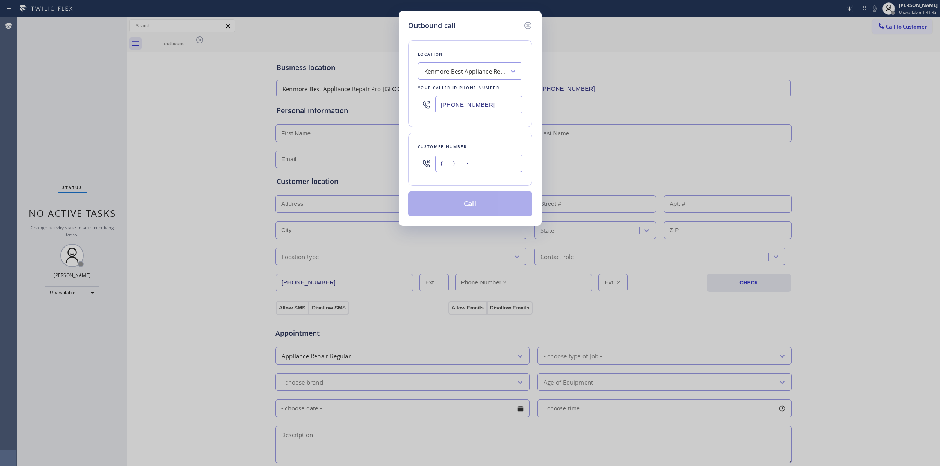
click at [496, 163] on input "(___) ___-____" at bounding box center [478, 164] width 87 height 18
paste input "979) 921-7766"
type input "(979) 921-7766"
click at [487, 81] on div "Location Kenmore Best Appliance Repair Pro Hollywood Your caller id phone numbe…" at bounding box center [470, 83] width 124 height 87
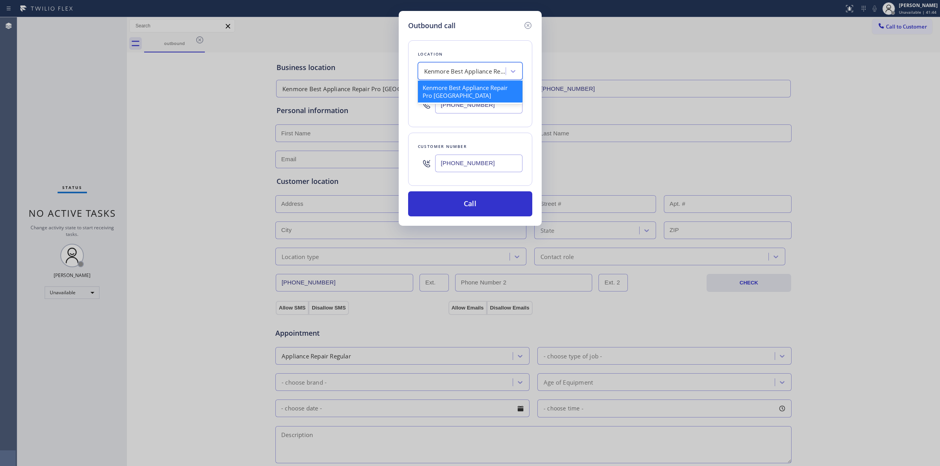
click at [486, 77] on div "Kenmore Best Appliance Repair Pro [GEOGRAPHIC_DATA]" at bounding box center [462, 72] width 85 height 14
type input "GE apllaors]]]]]]]]]]]]]]]]]]]]]]]]]]]]]]]]]]]]]]]]]]]]]]]]]]]]]]]]]]]]]]]]]]]]…"
click at [464, 71] on input "GE apllaors]]]]]]]]]]]]]]]]]]]]]]]]]]]]]]]]]]]]]]]]]]]]]]]]]]]]]]]]]]]]]]]]]]]]…" at bounding box center [390, 71] width 224 height 7
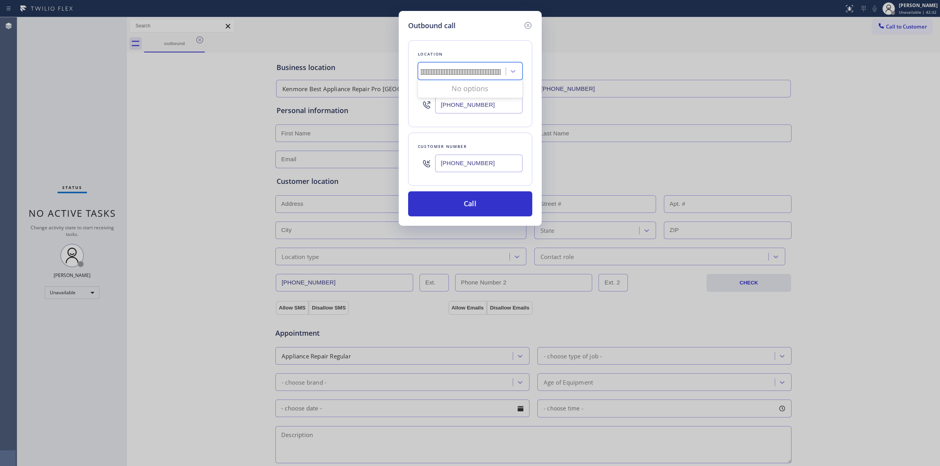
click at [464, 71] on input "GE apllaors]]]]]]]]]]]]]]]]]]]]]]]]]]]]]]]]]]]]]]]]]]]]]]]]]]]]]]]]]]]]]]]]]]]]…" at bounding box center [390, 71] width 224 height 7
click at [527, 23] on icon at bounding box center [527, 25] width 9 height 9
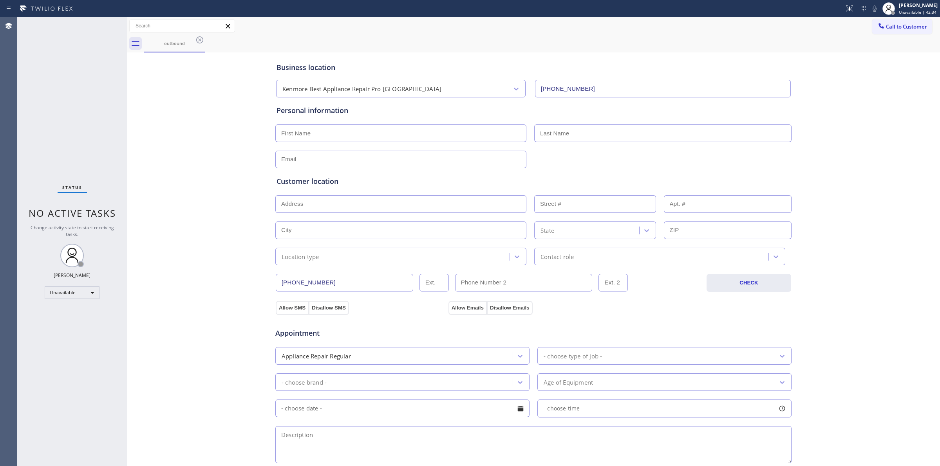
type input "(754) 210-8293"
click at [891, 31] on button "Call to Customer" at bounding box center [902, 26] width 60 height 15
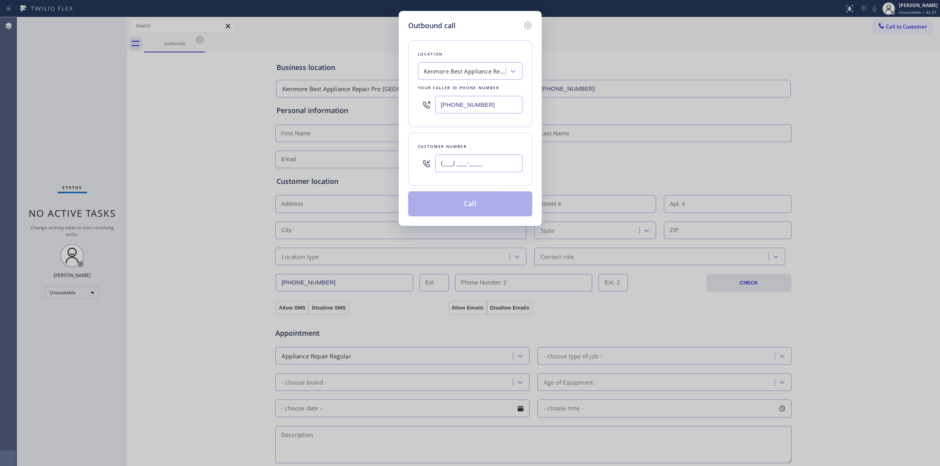
click at [470, 159] on input "(___) ___-____" at bounding box center [478, 164] width 87 height 18
paste input "979) 921-7766"
type input "(979) 921-7766"
click at [471, 60] on div "Location Kenmore Best Appliance Repair Pro Hollywood Your caller id phone numbe…" at bounding box center [470, 83] width 124 height 87
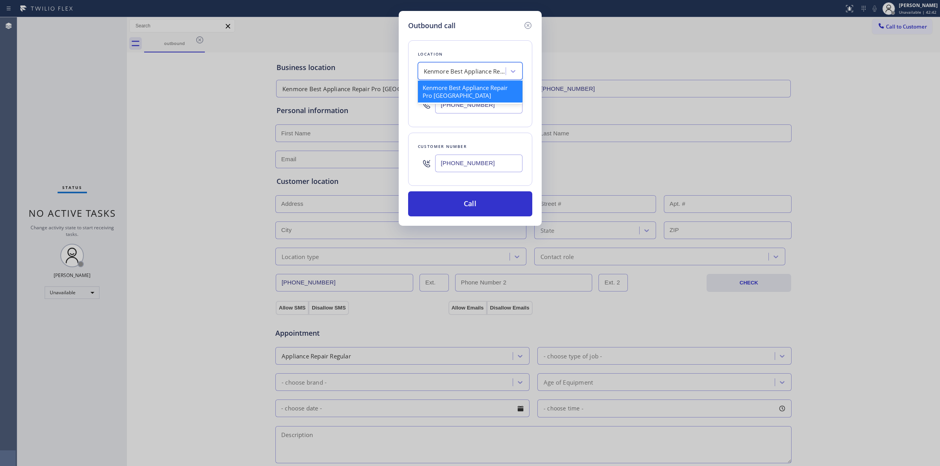
click at [470, 72] on div "Kenmore Best Appliance Repair Pro [GEOGRAPHIC_DATA]" at bounding box center [465, 71] width 82 height 9
type input "LG"
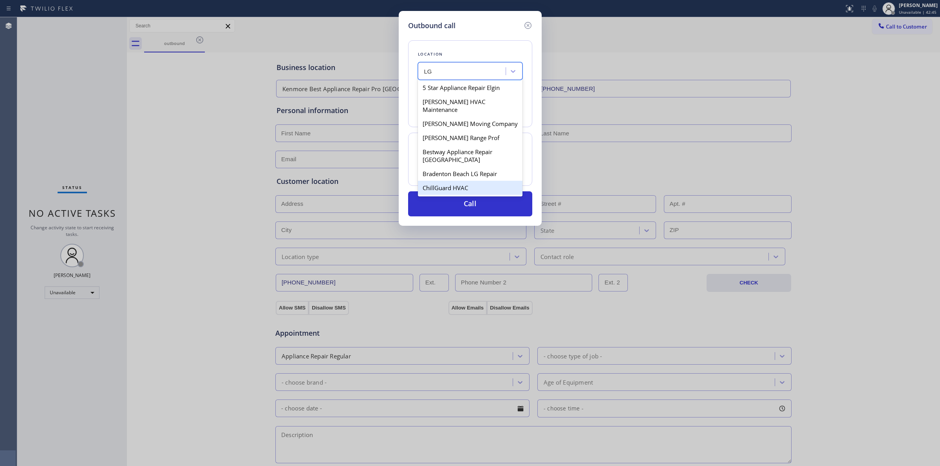
scroll to position [196, 0]
drag, startPoint x: 454, startPoint y: 145, endPoint x: 467, endPoint y: 159, distance: 18.9
click at [467, 159] on div "5 Star Appliance Repair Elgin AllGood HVAC Maintenance AllGood Moving Company A…" at bounding box center [470, 137] width 105 height 117
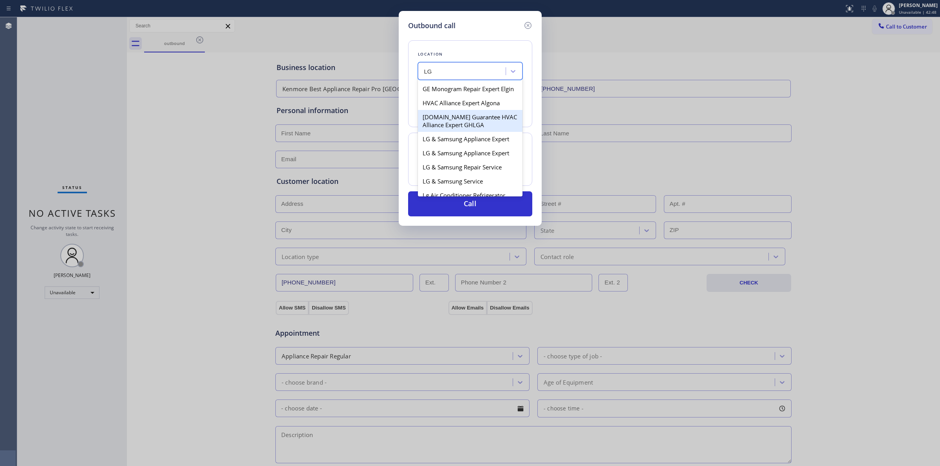
scroll to position [245, 0]
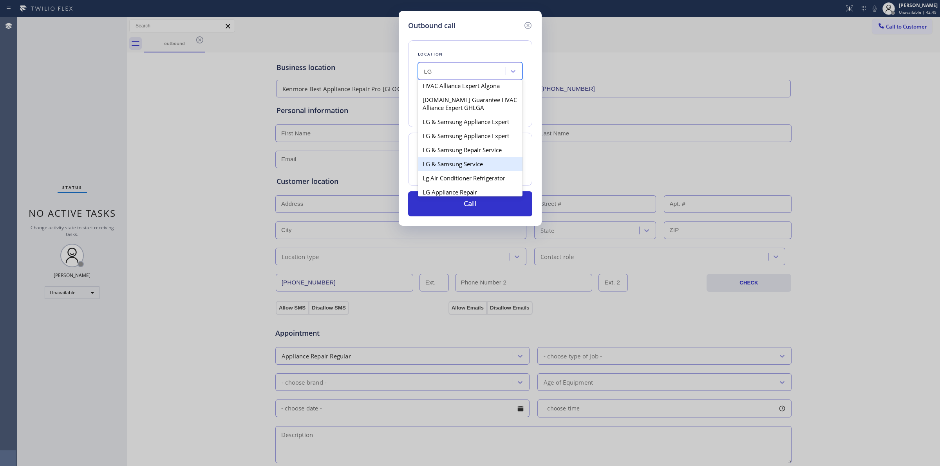
click at [461, 171] on div "LG & Samsung Service" at bounding box center [470, 164] width 105 height 14
type input "(657) 212-2239"
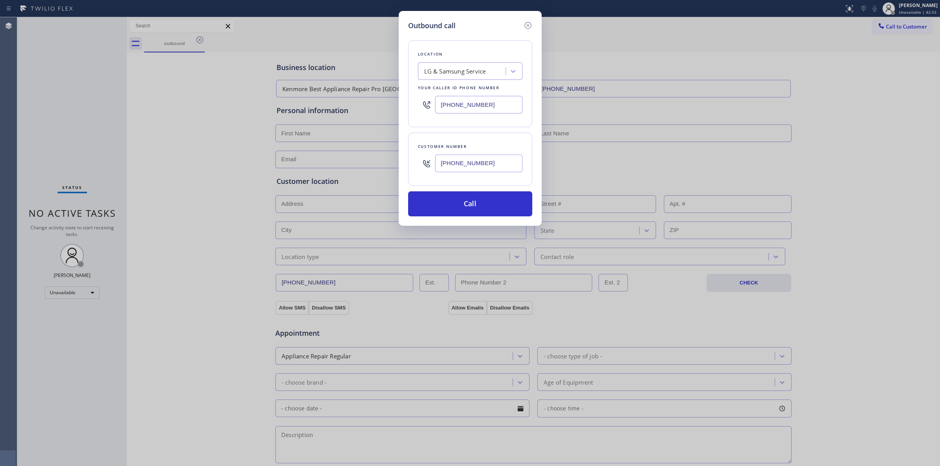
drag, startPoint x: 414, startPoint y: 170, endPoint x: 350, endPoint y: 166, distance: 64.3
click at [350, 166] on div "Outbound call Location LG & Samsung Service Your caller id phone number (657) 2…" at bounding box center [470, 233] width 940 height 466
paste input "564) 201-6330"
type input "(564) 201-6330"
click at [478, 197] on button "Call" at bounding box center [470, 203] width 124 height 25
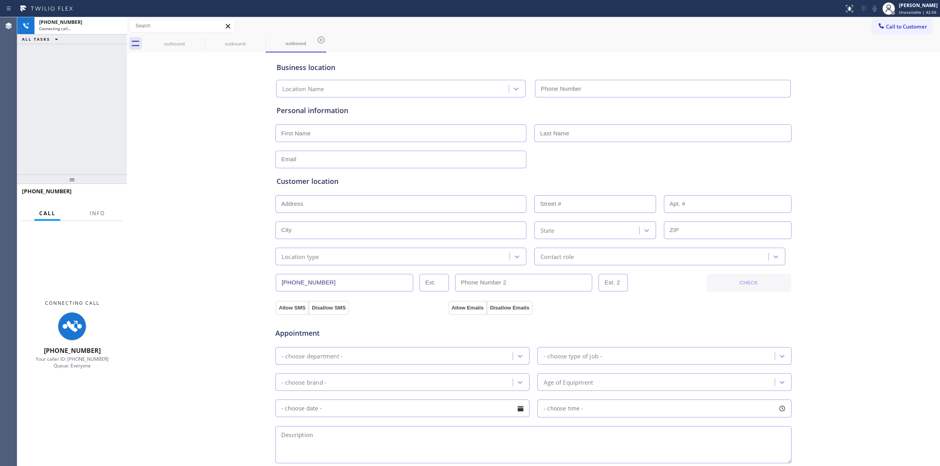
type input "(657) 212-2239"
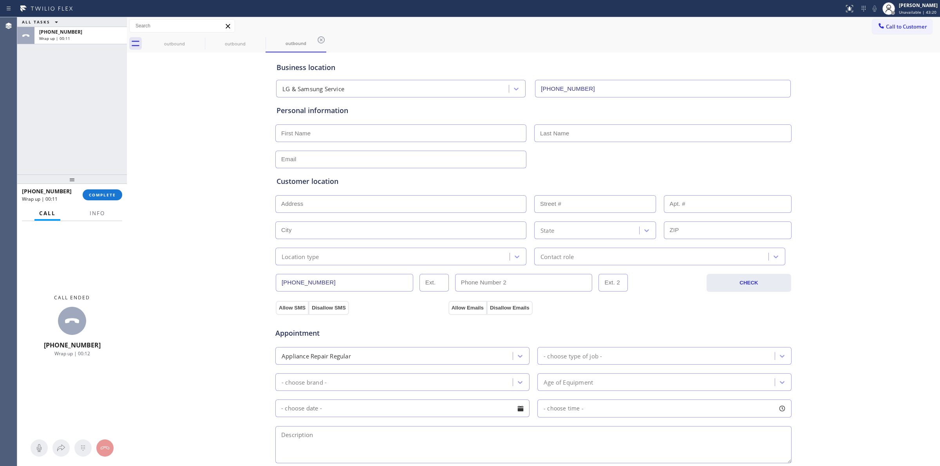
drag, startPoint x: 290, startPoint y: 290, endPoint x: 318, endPoint y: 275, distance: 31.9
drag, startPoint x: 318, startPoint y: 275, endPoint x: 109, endPoint y: 194, distance: 224.1
click at [109, 194] on span "COMPLETE" at bounding box center [102, 194] width 27 height 5
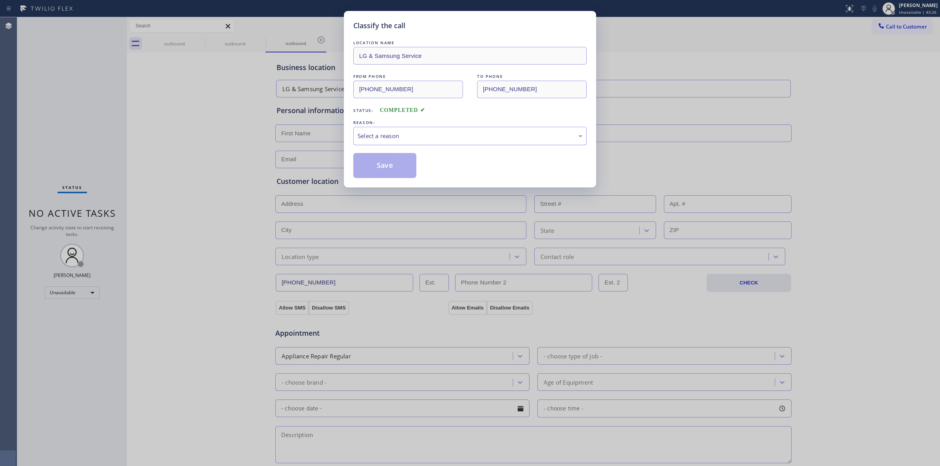
click at [408, 142] on div "Select a reason" at bounding box center [469, 136] width 233 height 18
drag, startPoint x: 402, startPoint y: 196, endPoint x: 389, endPoint y: 167, distance: 31.7
click at [389, 167] on button "Save" at bounding box center [384, 165] width 63 height 25
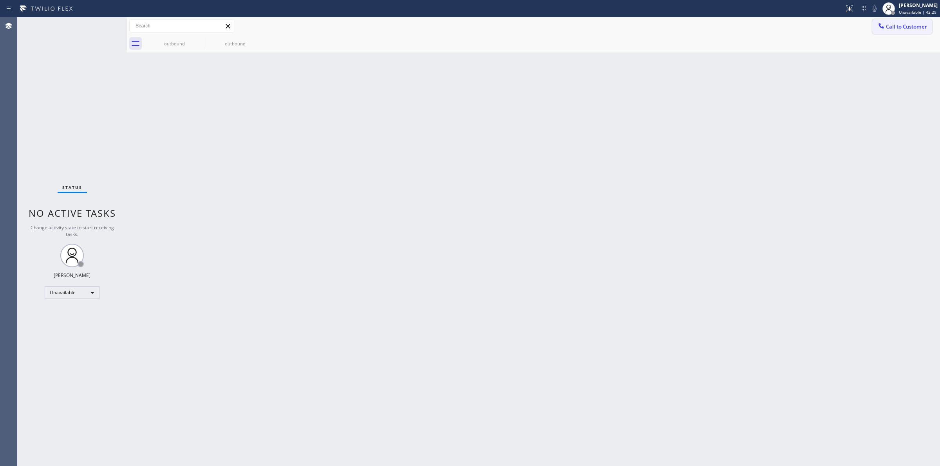
click at [899, 26] on span "Call to Customer" at bounding box center [905, 26] width 41 height 7
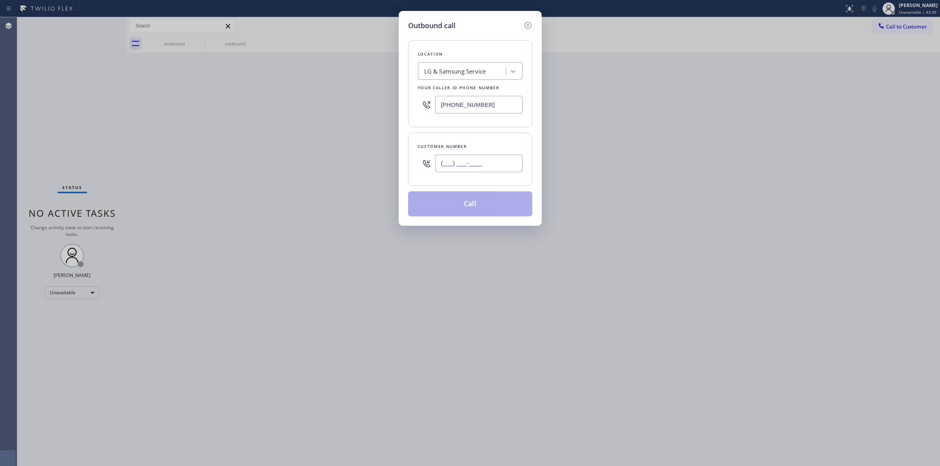
click at [457, 168] on input "(___) ___-____" at bounding box center [478, 164] width 87 height 18
paste input "786) 766-7726"
click at [488, 183] on div "Customer number (786) 766-7726" at bounding box center [470, 159] width 124 height 53
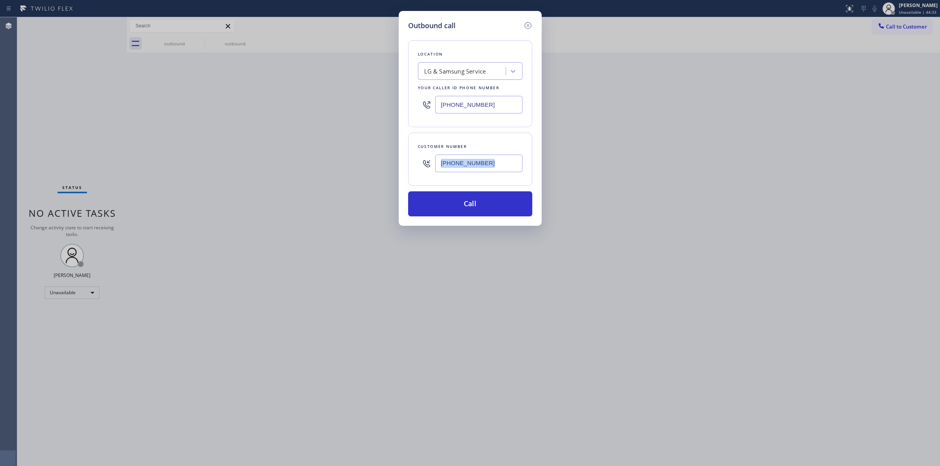
paste input "214) 219-6493"
type input "(214) 219-6493"
click at [474, 76] on div "LG & Samsung Service" at bounding box center [455, 71] width 62 height 9
type input "samsung"
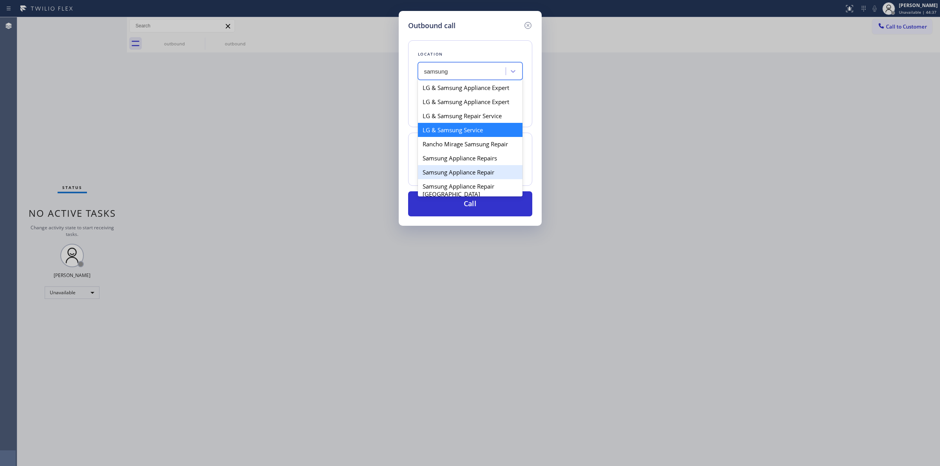
scroll to position [245, 0]
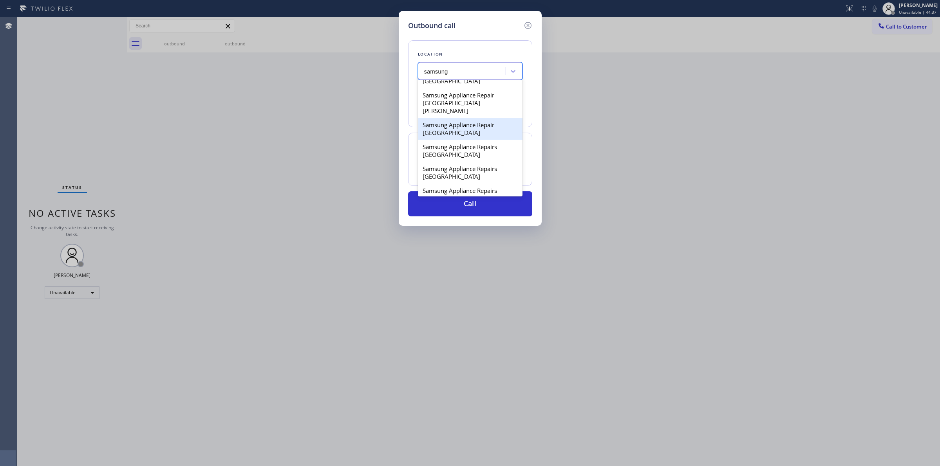
click at [472, 135] on div "Samsung Appliance Repair Seattle" at bounding box center [470, 129] width 105 height 22
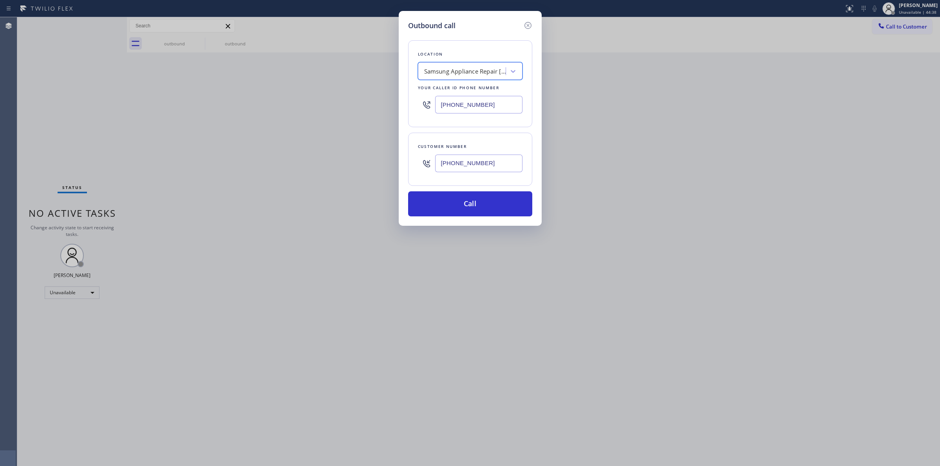
click at [482, 73] on div "Samsung Appliance Repair Seattle" at bounding box center [465, 71] width 82 height 9
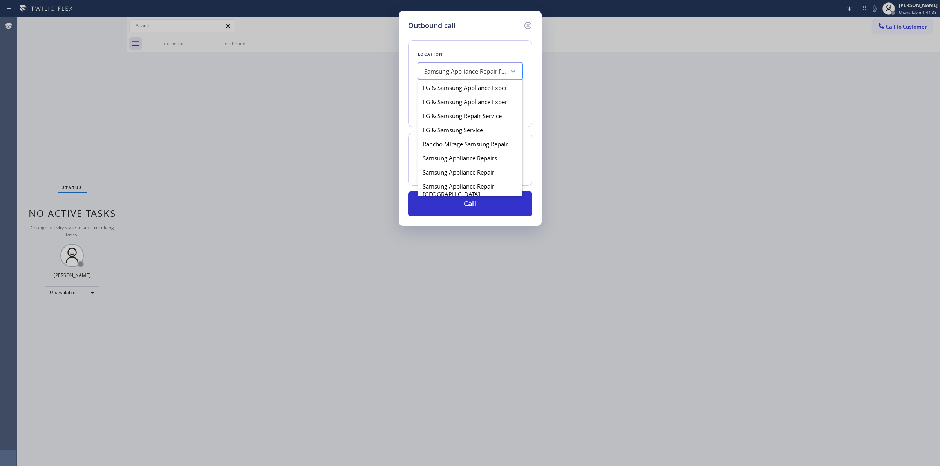
scroll to position [199, 0]
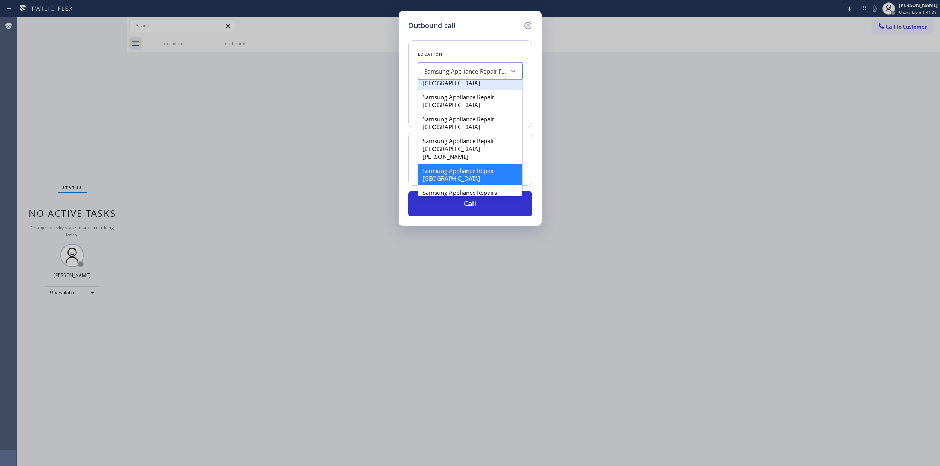
click at [458, 90] on div "Samsung Appliance Repair Phoenix" at bounding box center [470, 79] width 105 height 22
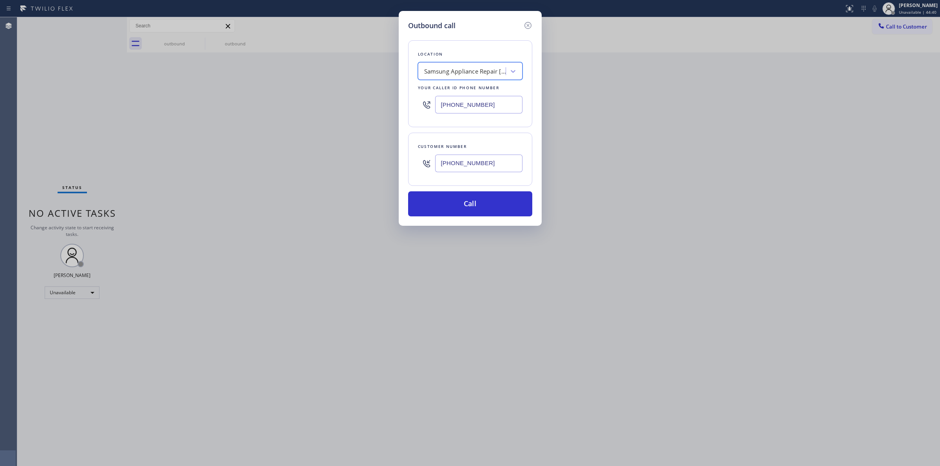
click at [481, 71] on div "Samsung Appliance Repair Phoenix" at bounding box center [465, 71] width 82 height 9
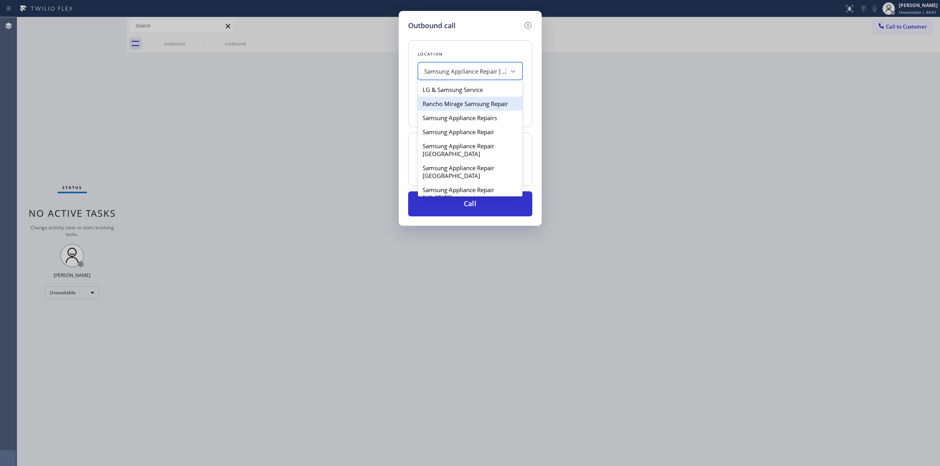
scroll to position [10, 0]
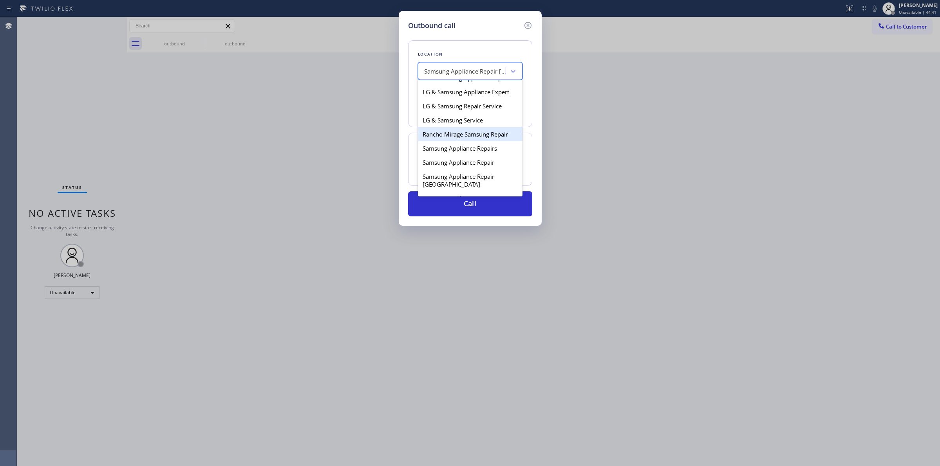
click at [472, 138] on div "Rancho Mirage Samsung Repair" at bounding box center [470, 134] width 105 height 14
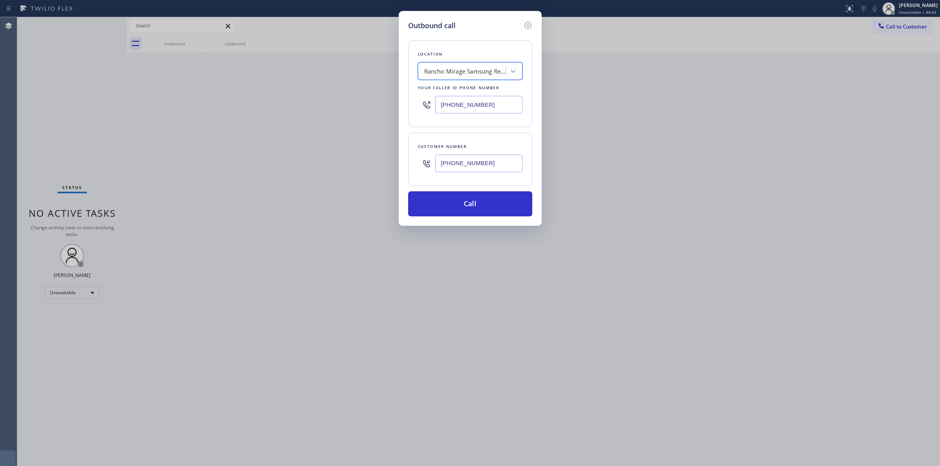
drag, startPoint x: 485, startPoint y: 74, endPoint x: 484, endPoint y: 79, distance: 5.5
click at [484, 74] on div "Rancho Mirage Samsung Repair" at bounding box center [465, 71] width 82 height 9
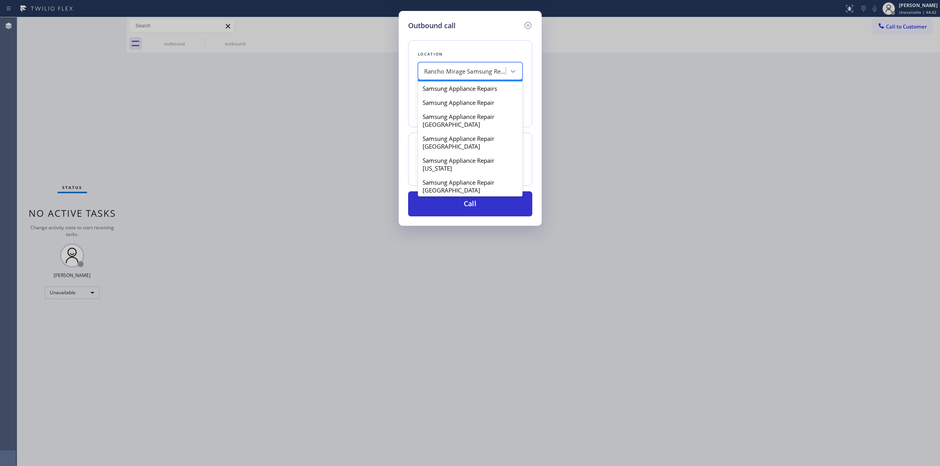
scroll to position [147, 0]
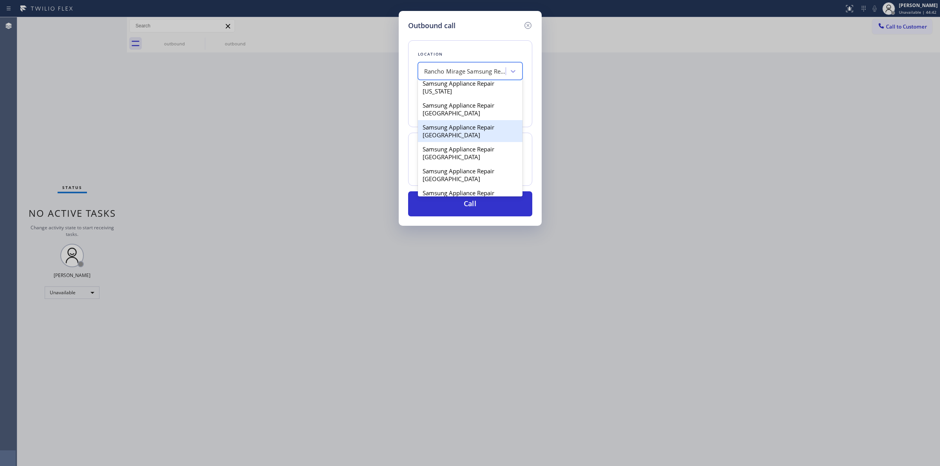
click at [470, 134] on div "Samsung Appliance Repair Phoenix" at bounding box center [470, 131] width 105 height 22
type input "(602) 755-6525"
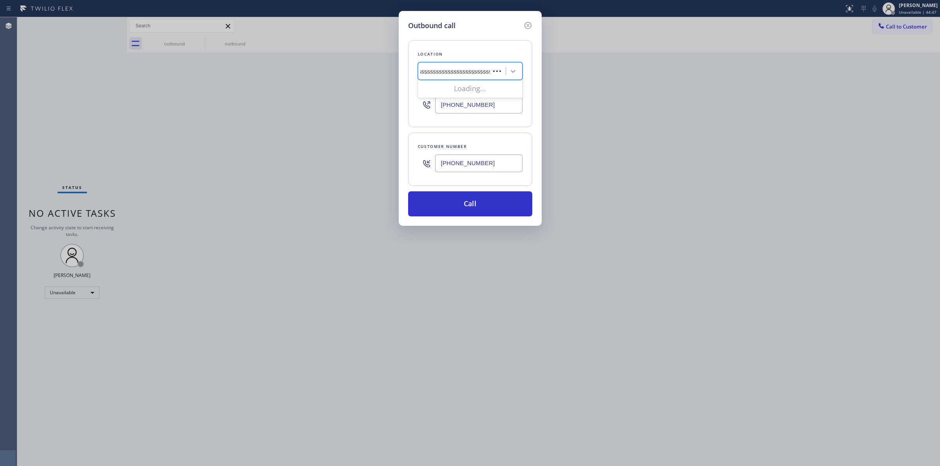
scroll to position [0, 120]
type input "sssssssssssssssssssssssssssssssssssssssssssssssssssssssssssssss"
click at [466, 65] on div "sssssssssssssssssssssssssssssssssssssssssssssssssssssssssssssss" at bounding box center [462, 72] width 85 height 14
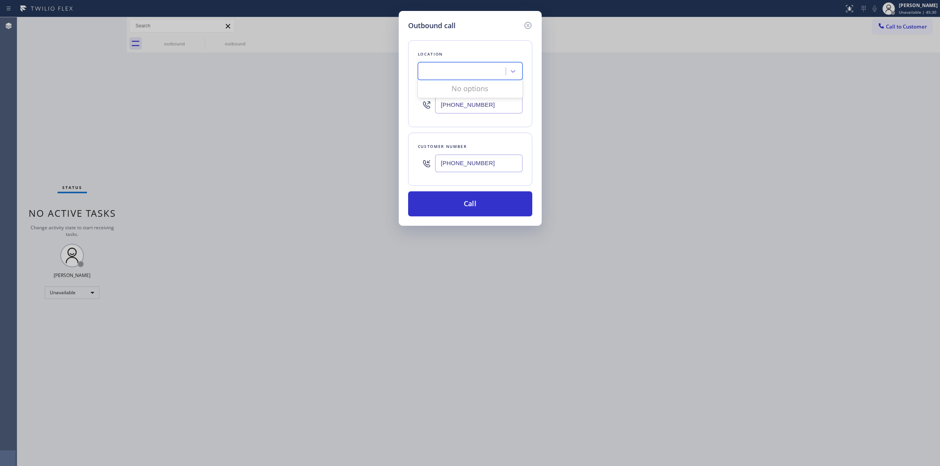
click at [466, 65] on div "sssssssssssssssssssssssssssssssssssssssssssssssssssssssssssssss" at bounding box center [462, 72] width 85 height 14
click at [466, 65] on div "Samsung Appliance Repair Phoenix" at bounding box center [462, 72] width 85 height 14
click at [480, 170] on input "(214) 219-6493" at bounding box center [478, 164] width 87 height 18
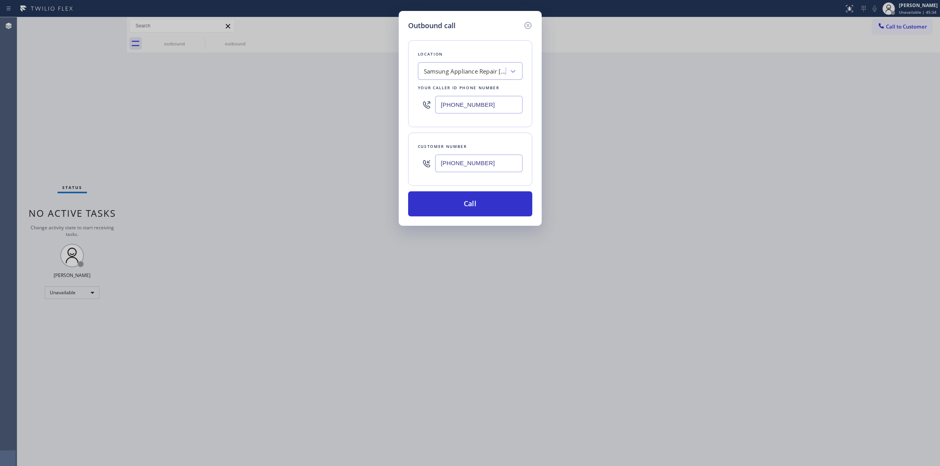
paste input "805) 214-1611"
type input "(805) 214-1611"
click at [478, 76] on div "Samsung Appliance Repair Phoenix" at bounding box center [465, 71] width 82 height 9
click at [439, 70] on input "Best way" at bounding box center [436, 71] width 25 height 7
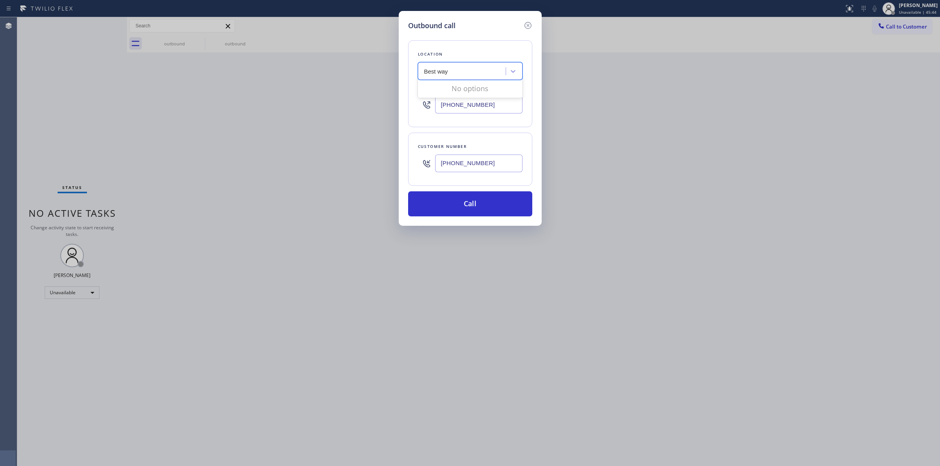
type input "Bestway"
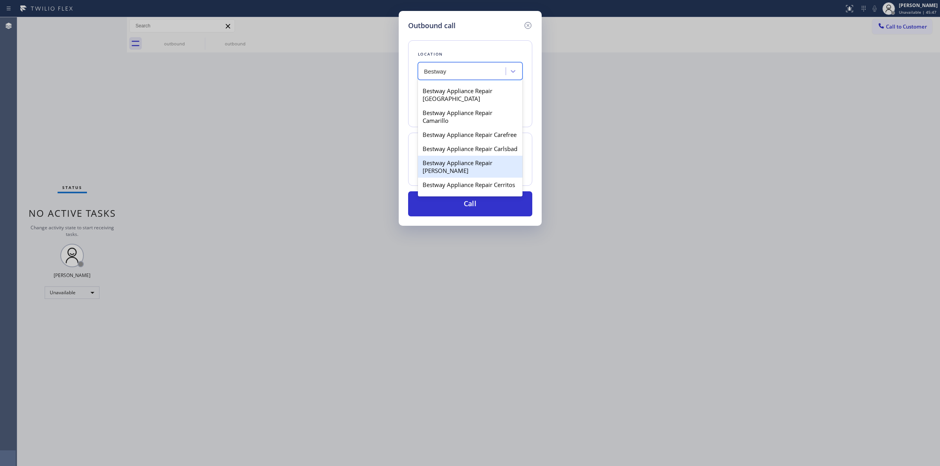
scroll to position [147, 0]
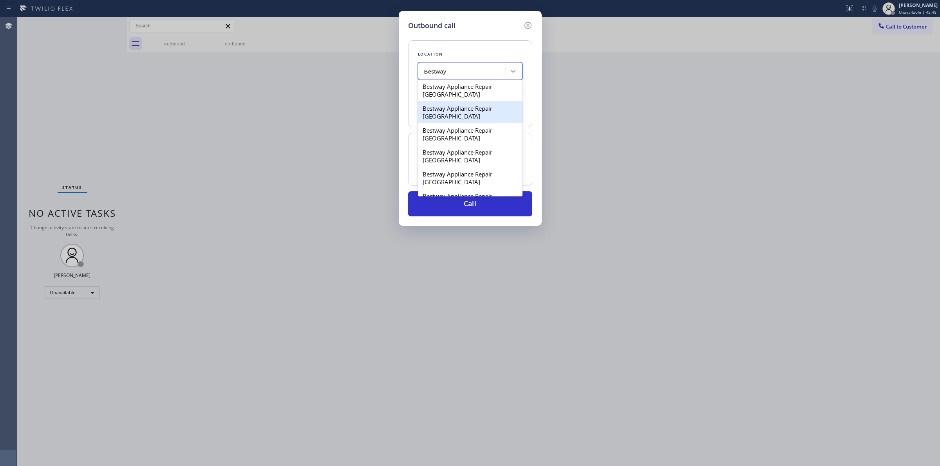
click at [443, 123] on div "Bestway Appliance Repair Burbank" at bounding box center [470, 112] width 105 height 22
type input "(818) 862-4402"
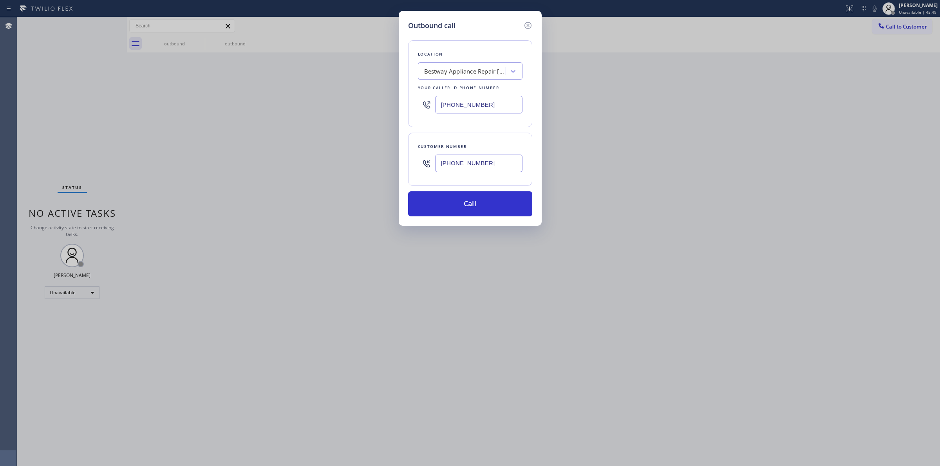
click at [468, 163] on input "(805) 214-1611" at bounding box center [478, 164] width 87 height 18
click at [457, 198] on button "Call" at bounding box center [470, 203] width 124 height 25
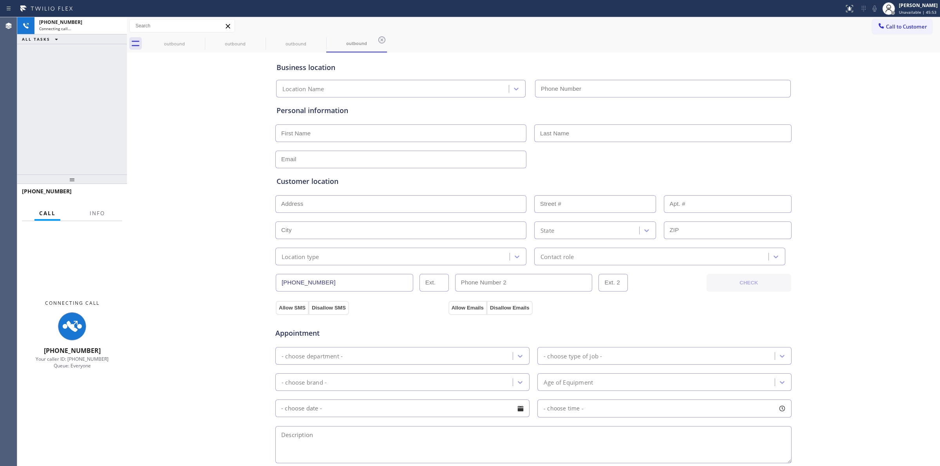
type input "(818) 862-4402"
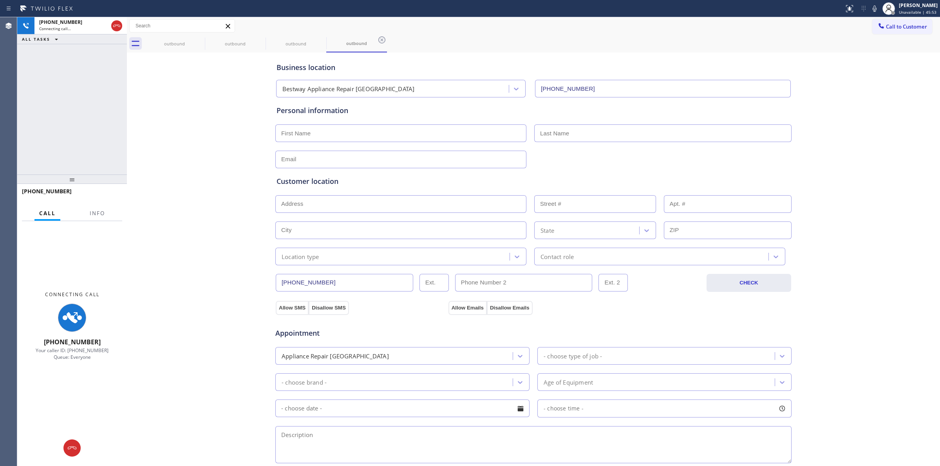
click at [856, 83] on div "Business location Bestway Appliance Repair Burbank (818) 862-4402 Personal info…" at bounding box center [533, 321] width 809 height 535
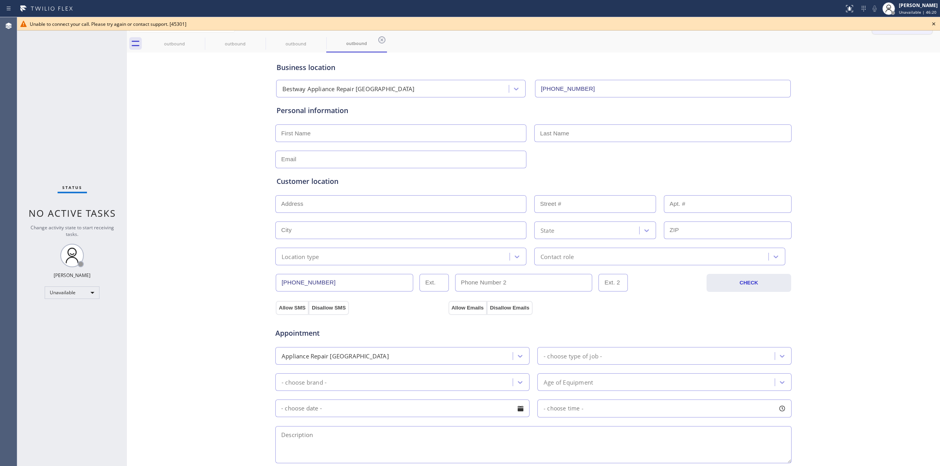
drag, startPoint x: 856, startPoint y: 83, endPoint x: 922, endPoint y: 30, distance: 84.9
click at [934, 23] on icon at bounding box center [933, 23] width 9 height 9
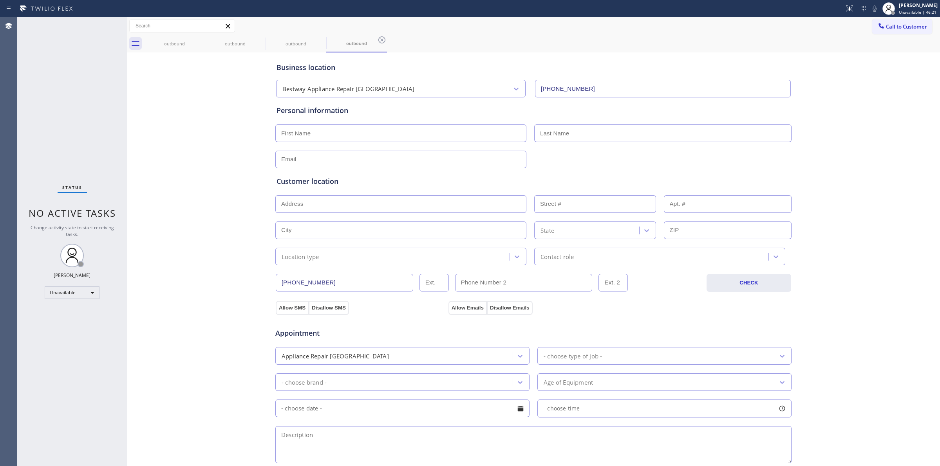
click at [875, 108] on div "Business location Bestway Appliance Repair Burbank (818) 862-4402 Personal info…" at bounding box center [533, 321] width 809 height 535
click at [903, 29] on span "Call to Customer" at bounding box center [905, 26] width 41 height 7
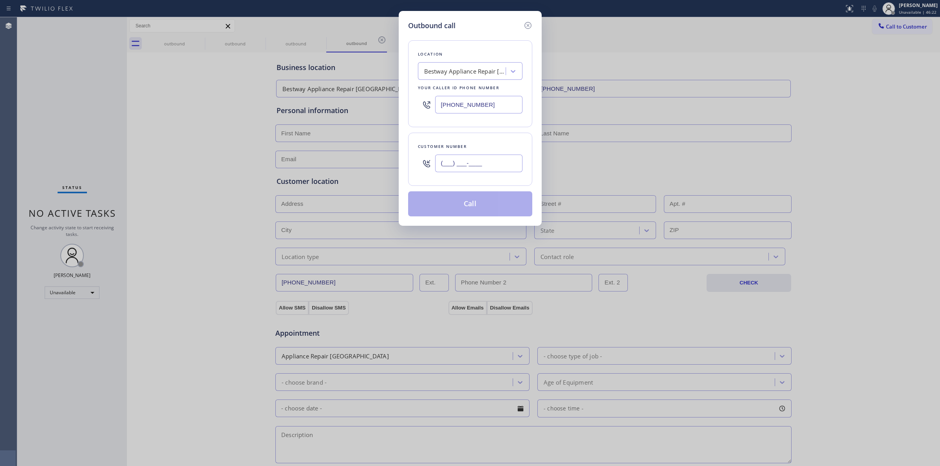
click at [476, 172] on input "(___) ___-____" at bounding box center [478, 164] width 87 height 18
paste input "805) 214-1611"
type input "(805) 214-1611"
click at [464, 202] on button "Call" at bounding box center [470, 203] width 124 height 25
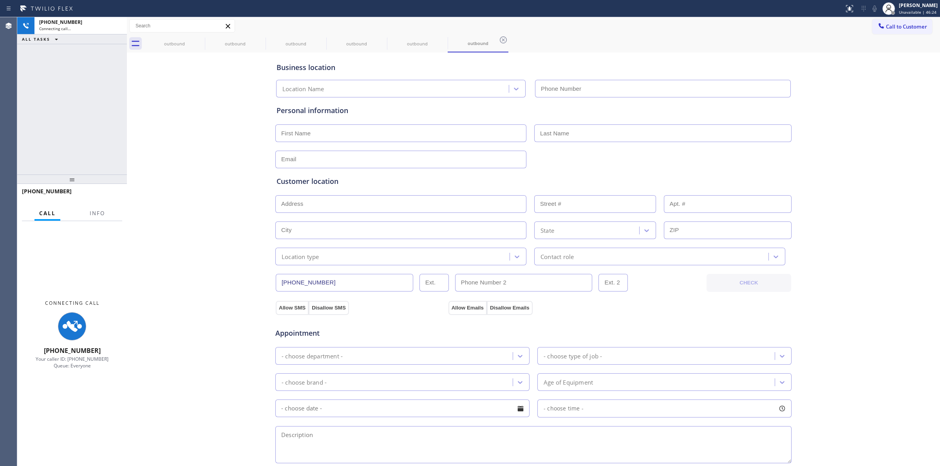
type input "(818) 862-4402"
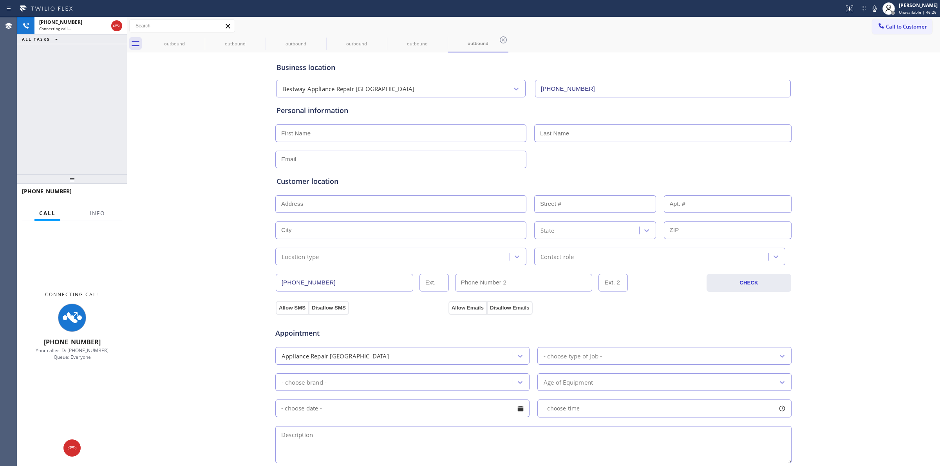
click at [844, 147] on div "Business location Bestway Appliance Repair Burbank (818) 862-4402 Personal info…" at bounding box center [533, 321] width 809 height 535
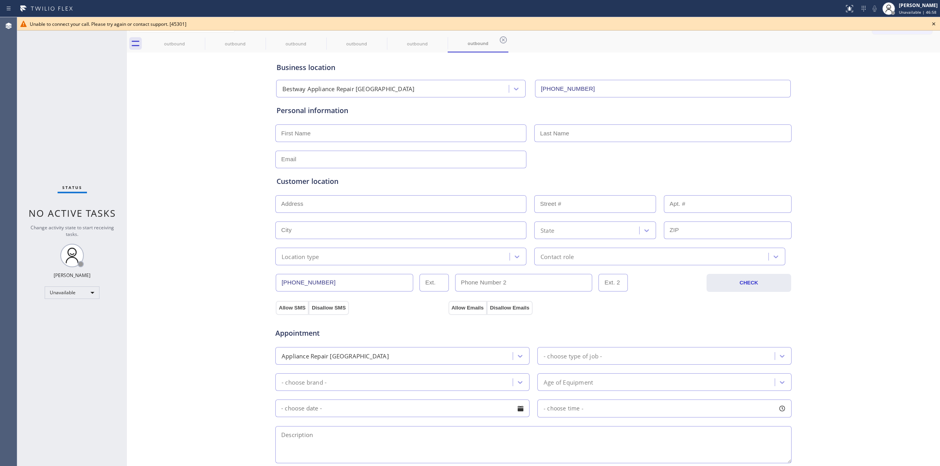
click at [935, 27] on icon at bounding box center [933, 23] width 9 height 9
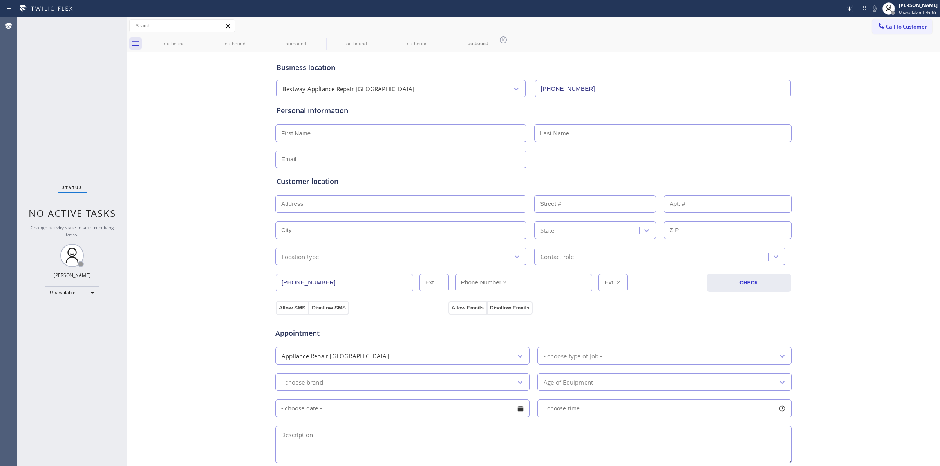
drag, startPoint x: 913, startPoint y: 25, endPoint x: 799, endPoint y: 59, distance: 118.9
click at [909, 27] on span "Call to Customer" at bounding box center [905, 26] width 41 height 7
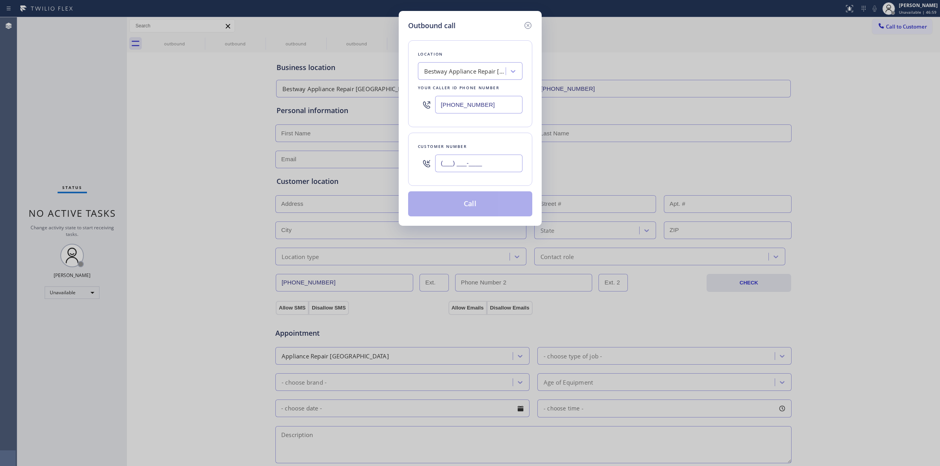
drag, startPoint x: 464, startPoint y: 170, endPoint x: 471, endPoint y: 137, distance: 33.5
click at [464, 169] on input "(___) ___-____" at bounding box center [478, 164] width 87 height 18
paste input "218) 218-8809"
type input "(218) 218-8809"
click at [484, 74] on div "Bestway Appliance Repair Burbank" at bounding box center [465, 71] width 82 height 9
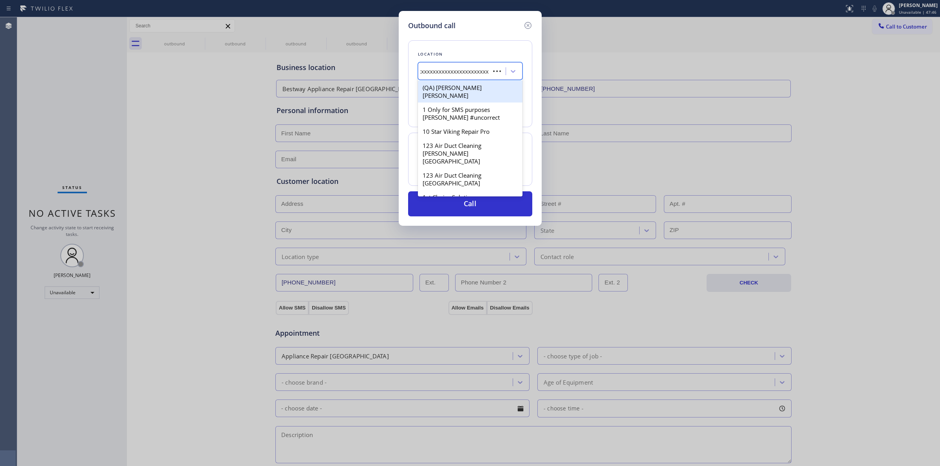
scroll to position [0, 705]
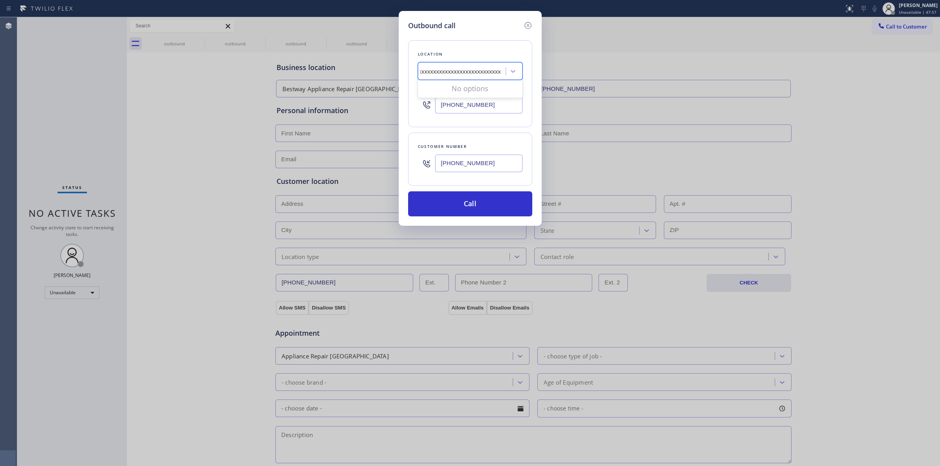
type input "sxxxxxxxxxxxxxxxxxxxxxxxxxxxxxxxxxxxxxxxxxxxxxxxxxxxxxxxxxxxxxxxxxxxxxxxxxxxxxx…"
click at [480, 61] on div "Location option Bestway Appliance Repair Burbank, selected. 0 results available…" at bounding box center [470, 83] width 124 height 87
click at [475, 75] on div "Bestway Appliance Repair Burbank" at bounding box center [465, 71] width 82 height 9
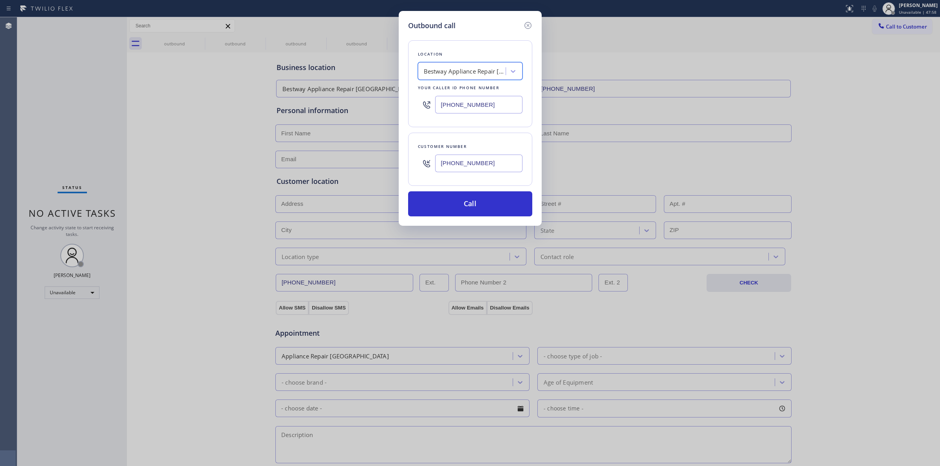
click at [475, 75] on div "Bestway Appliance Repair Burbank" at bounding box center [465, 71] width 82 height 9
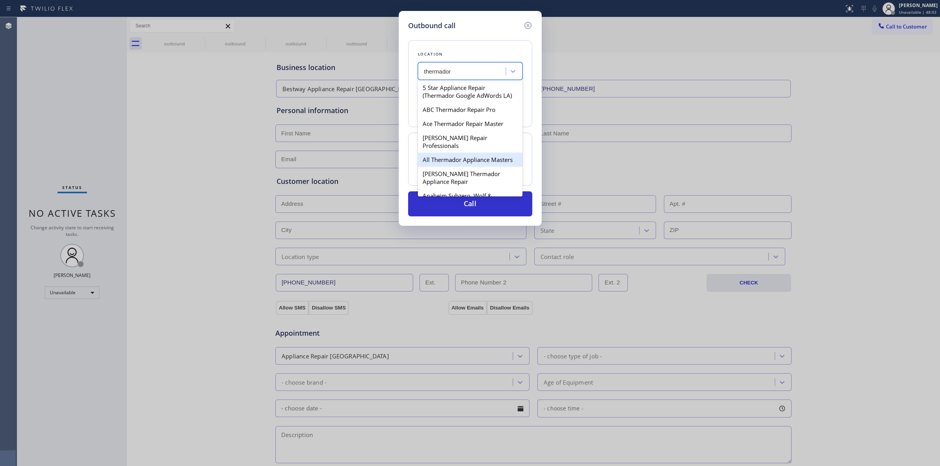
type input "thermador"
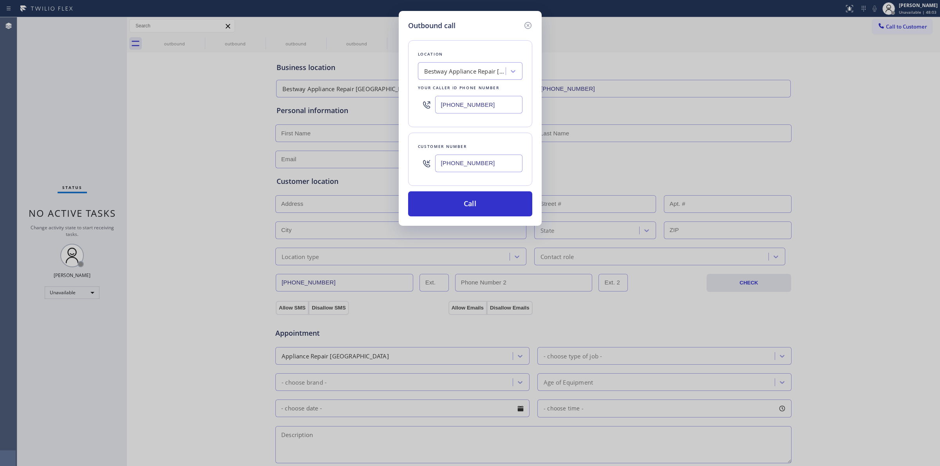
click at [542, 155] on div "Outbound call Location Bestway Appliance Repair Burbank Your caller id phone nu…" at bounding box center [470, 233] width 940 height 466
click at [469, 168] on input "(218) 218-8809" at bounding box center [478, 164] width 87 height 18
paste input "2182"
click at [500, 164] on input "(218) 218-2182" at bounding box center [478, 164] width 87 height 18
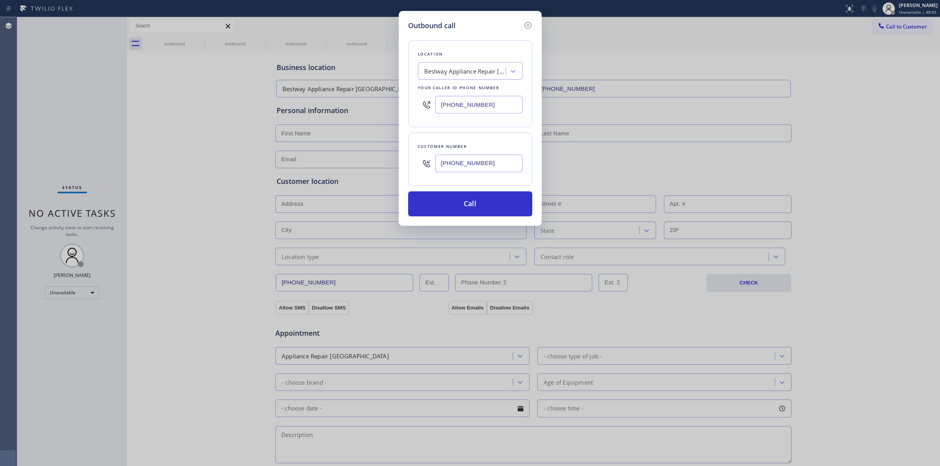
click at [500, 164] on input "(218) 218-2182" at bounding box center [478, 164] width 87 height 18
paste input "8809"
drag, startPoint x: 467, startPoint y: 179, endPoint x: 472, endPoint y: 177, distance: 5.6
click at [467, 179] on div "Customer number (218) 218-8809" at bounding box center [470, 159] width 124 height 53
click at [473, 176] on div "(218) 218-8809" at bounding box center [478, 163] width 87 height 25
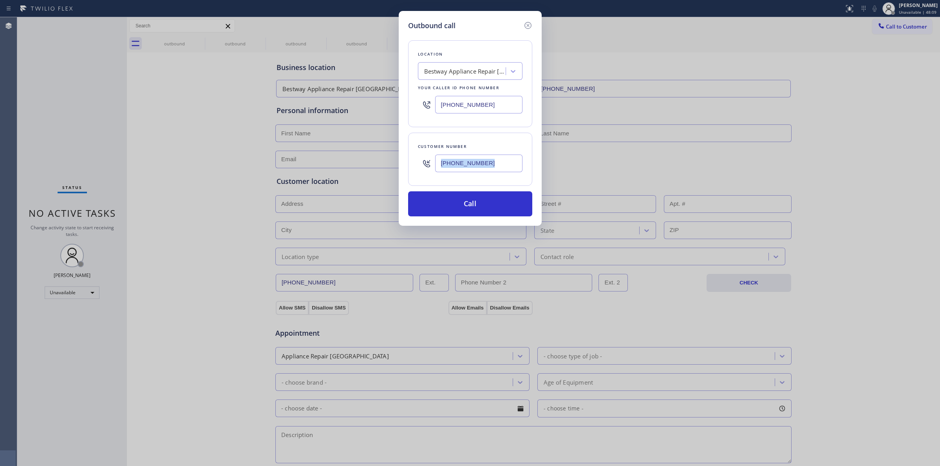
click at [473, 176] on div "(218) 218-8809" at bounding box center [478, 163] width 87 height 25
click at [478, 172] on input "(218) 218-8809" at bounding box center [478, 164] width 87 height 18
paste input "551) 372-0603"
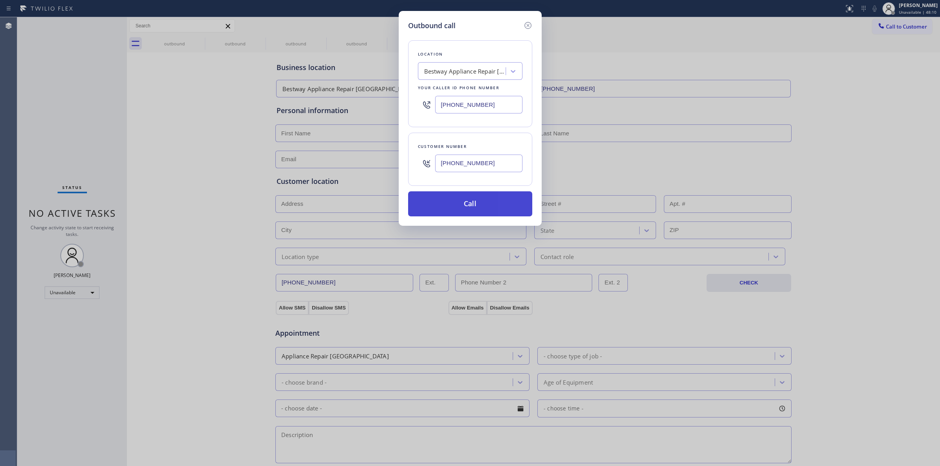
type input "(551) 372-0603"
click at [472, 200] on button "Call" at bounding box center [470, 203] width 124 height 25
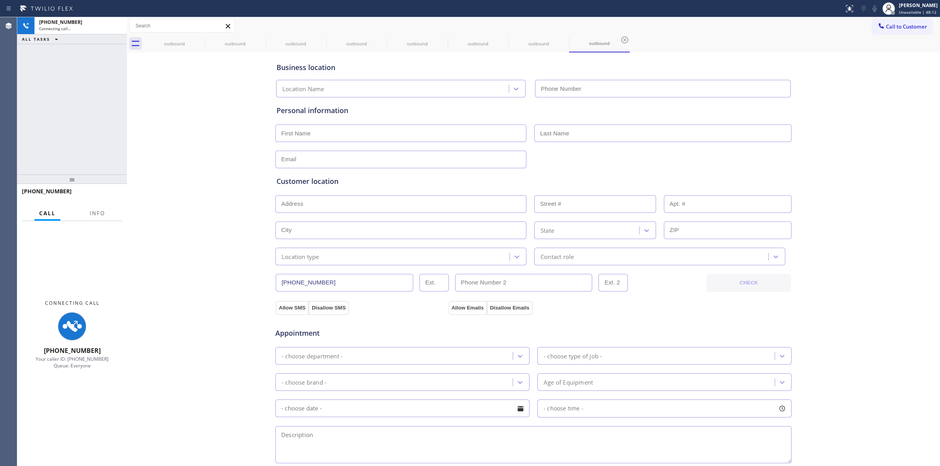
type input "(818) 862-4402"
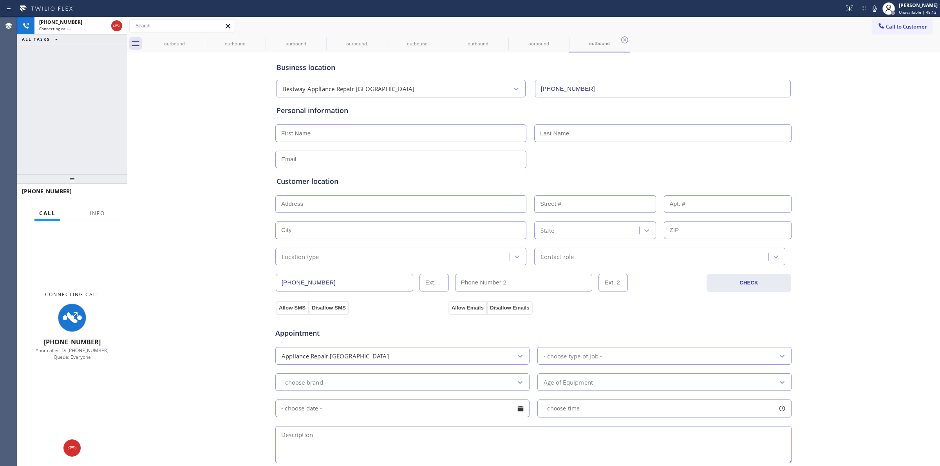
click at [198, 120] on div "Business location Bestway Appliance Repair Burbank (818) 862-4402 Personal info…" at bounding box center [533, 321] width 809 height 535
click at [195, 46] on div "outbound" at bounding box center [174, 44] width 59 height 6
click at [198, 35] on icon at bounding box center [199, 39] width 9 height 9
click at [0, 0] on icon at bounding box center [0, 0] width 0 height 0
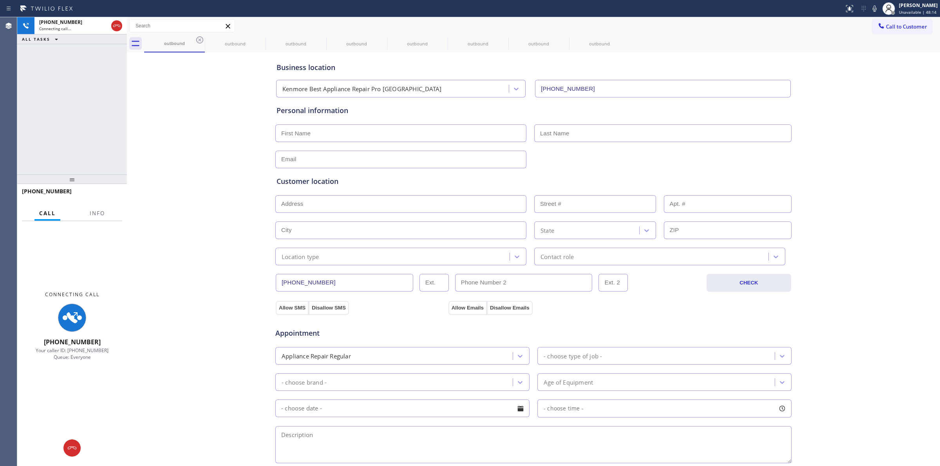
click at [0, 0] on icon at bounding box center [0, 0] width 0 height 0
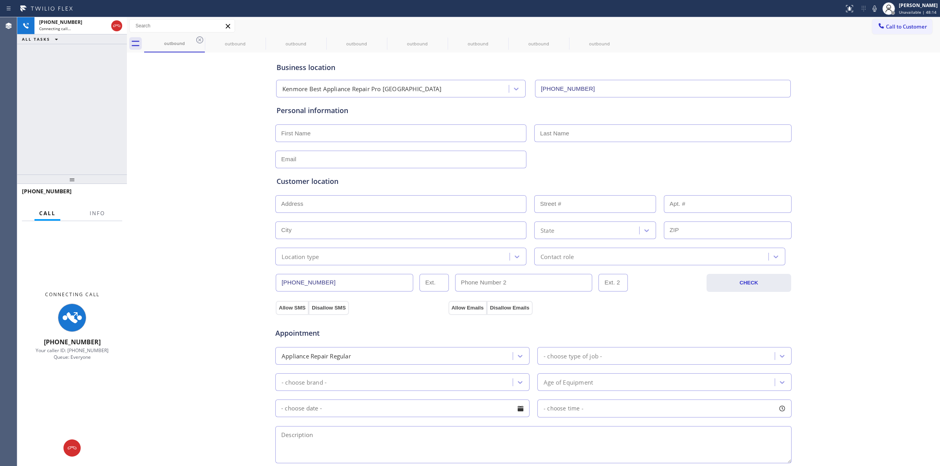
click at [200, 40] on div "outbound outbound outbound outbound outbound outbound outbound outbound" at bounding box center [541, 44] width 795 height 18
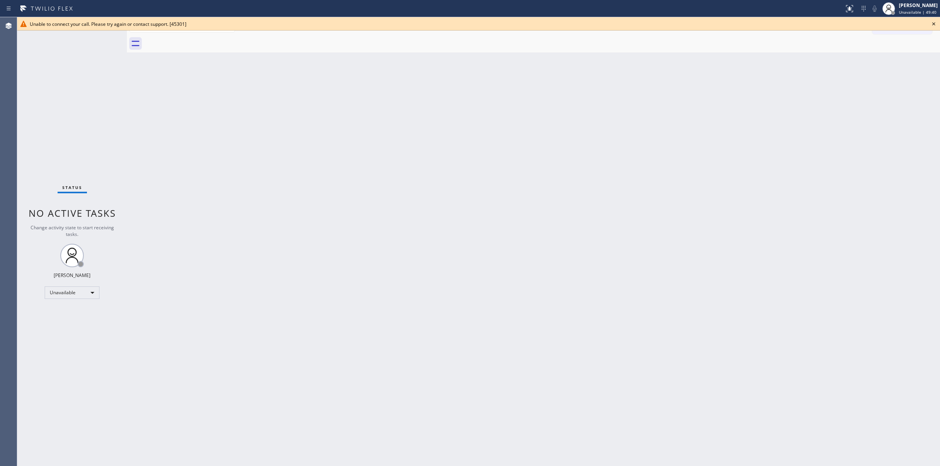
drag, startPoint x: 54, startPoint y: 261, endPoint x: 591, endPoint y: 296, distance: 538.2
click at [591, 296] on div "Back to Dashboard Change Sender ID Customers Technicians Select a contact Outbo…" at bounding box center [533, 241] width 813 height 449
drag, startPoint x: 511, startPoint y: 151, endPoint x: 875, endPoint y: 47, distance: 378.3
click at [520, 146] on div "Back to Dashboard Change Sender ID Customers Technicians Select a contact Outbo…" at bounding box center [533, 241] width 813 height 449
click at [932, 23] on icon at bounding box center [933, 23] width 3 height 3
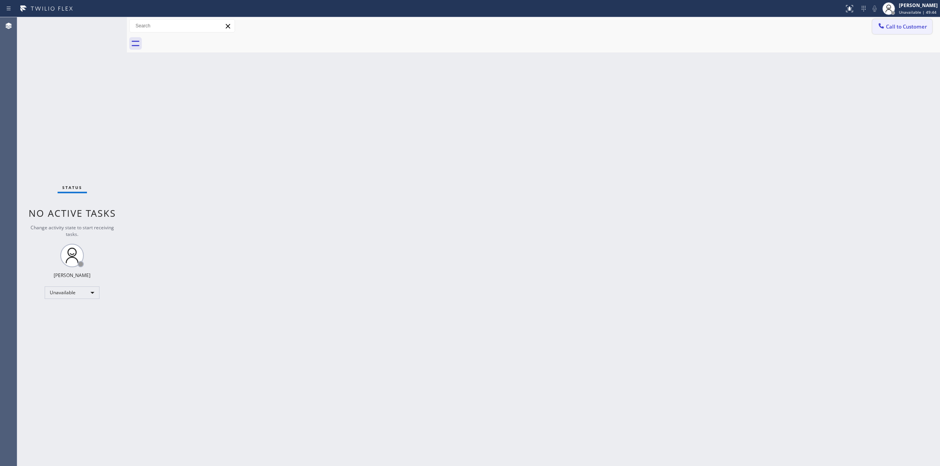
click at [903, 30] on span "Call to Customer" at bounding box center [905, 26] width 41 height 7
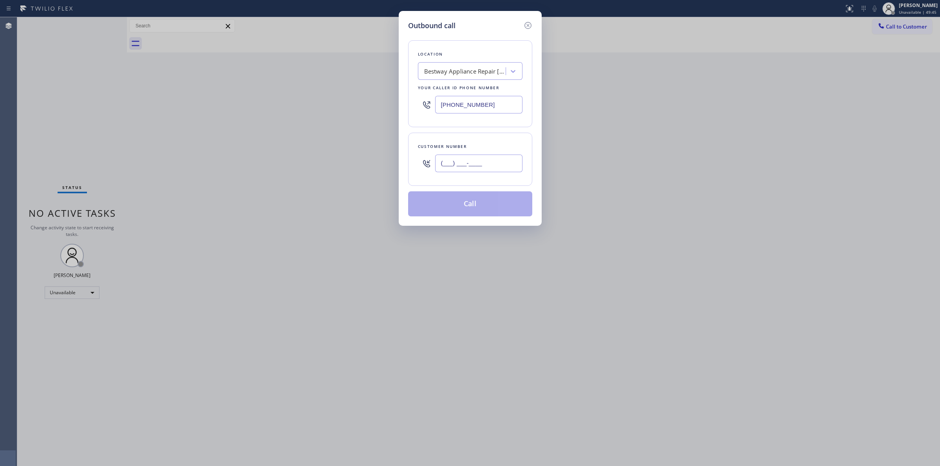
click at [490, 161] on input "(___) ___-____" at bounding box center [478, 164] width 87 height 18
paste input "628) 226-2194"
click at [527, 25] on icon at bounding box center [527, 25] width 9 height 9
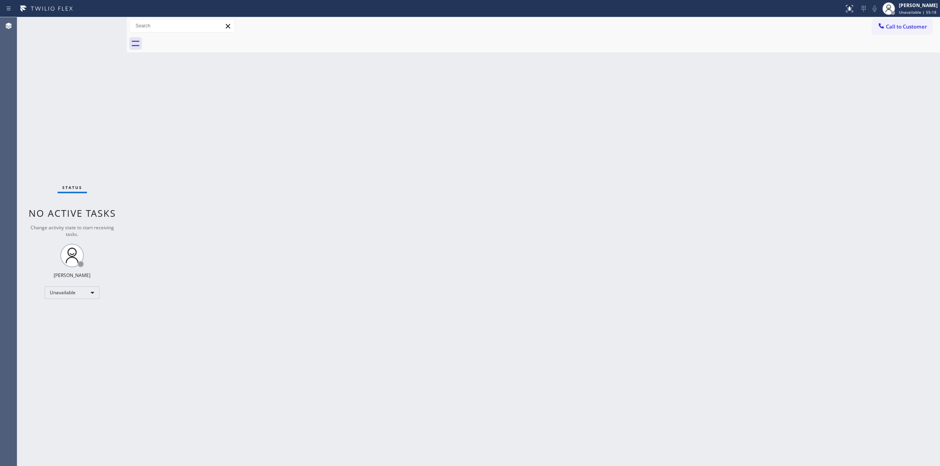
click at [878, 17] on div "Call to Customer Outbound call Location Bestway Appliance Repair Burbank Your c…" at bounding box center [533, 26] width 813 height 18
click at [896, 25] on span "Call to Customer" at bounding box center [905, 26] width 41 height 7
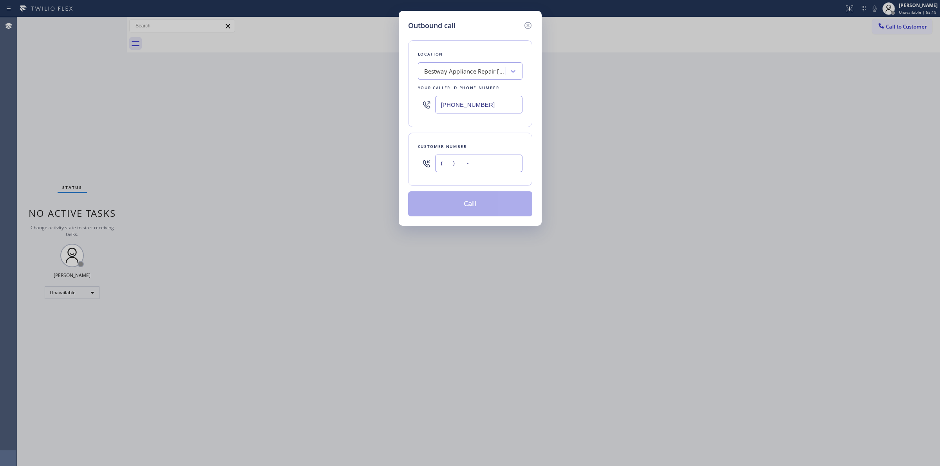
paste input "949) 697-0813"
click at [486, 164] on input "(949) 697-0813" at bounding box center [478, 164] width 87 height 18
type input "(949) 697-0813"
click at [478, 66] on div "Bestway Appliance Repair Burbank" at bounding box center [462, 72] width 85 height 14
paste input "LG Repairs"
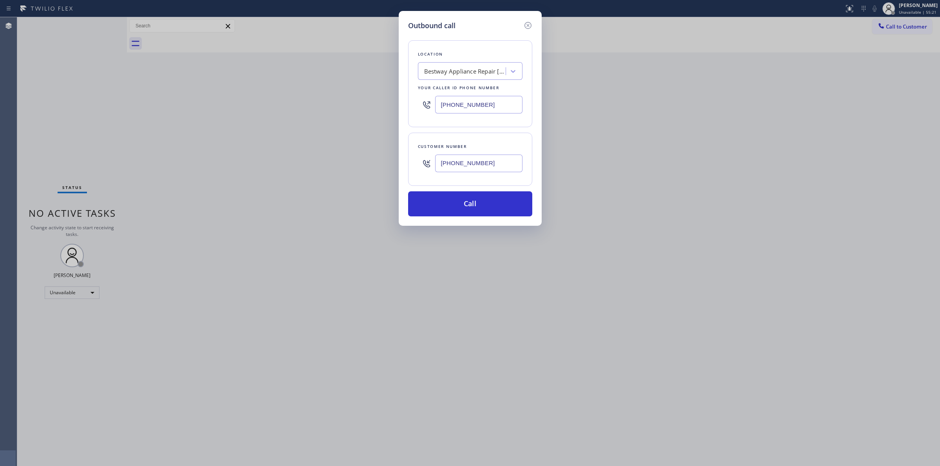
type input "LG Repairs"
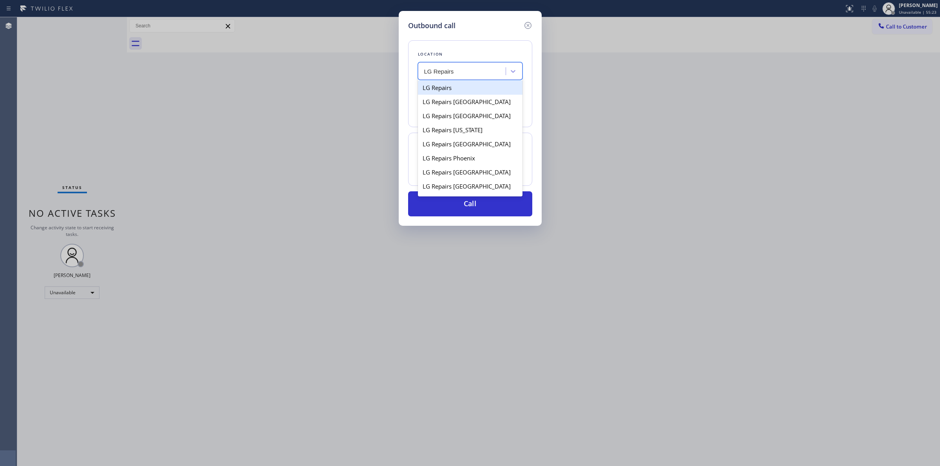
click at [440, 92] on div "LG Repairs" at bounding box center [470, 88] width 105 height 14
type input "(877) 748-5179"
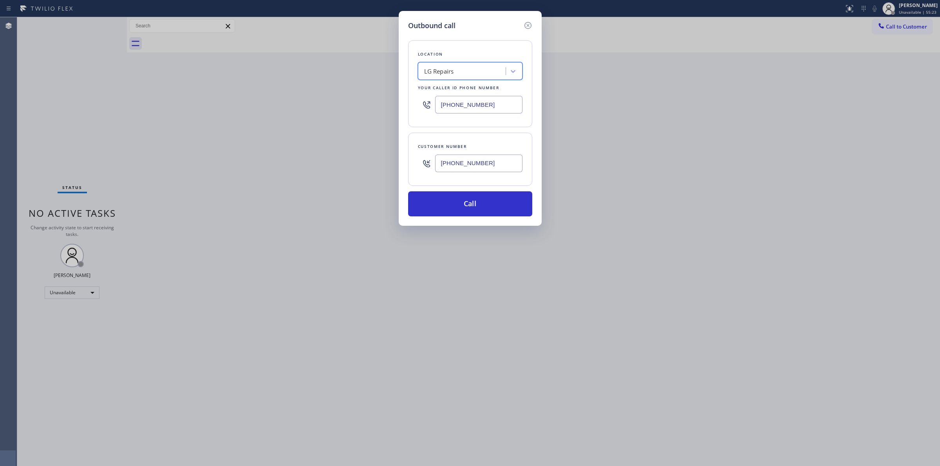
click at [454, 110] on input "(877) 748-5179" at bounding box center [478, 105] width 87 height 18
click at [455, 208] on button "Call" at bounding box center [470, 203] width 124 height 25
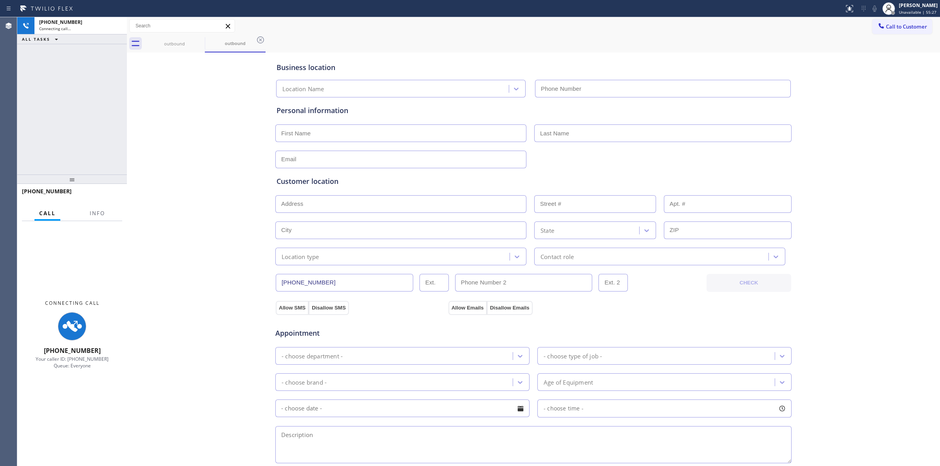
type input "(877) 748-5179"
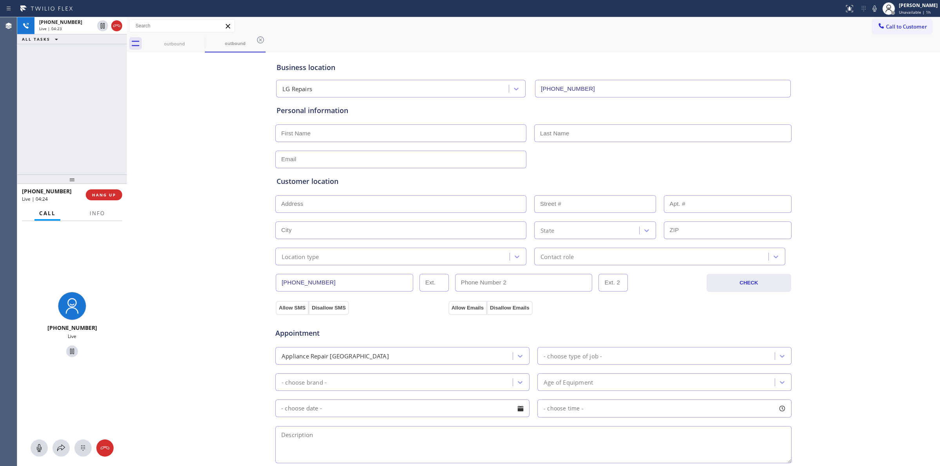
click at [871, 3] on div "Status report No issues detected If you experience an issue, please download th…" at bounding box center [889, 8] width 99 height 17
click at [873, 10] on icon at bounding box center [873, 8] width 9 height 9
click at [116, 27] on icon at bounding box center [116, 25] width 9 height 9
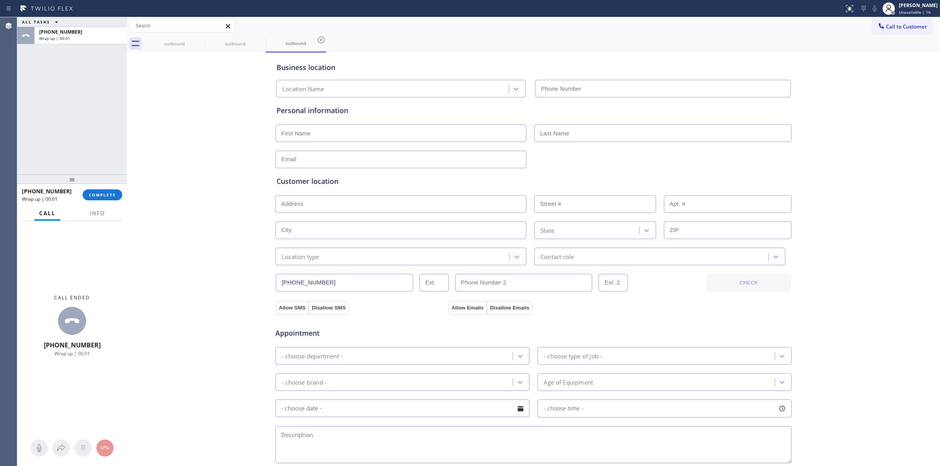
type input "(877) 748-5179"
click at [302, 128] on input "text" at bounding box center [400, 133] width 251 height 18
paste input "Rick"
type input "Rick"
drag, startPoint x: 573, startPoint y: 140, endPoint x: 573, endPoint y: 145, distance: 5.1
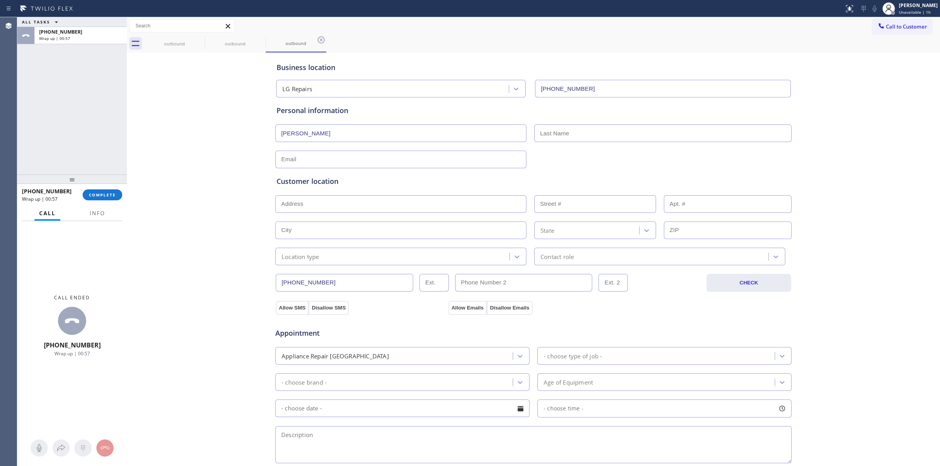
click at [573, 140] on input "text" at bounding box center [662, 133] width 257 height 18
paste input "Leach"
type input "Leach"
click at [572, 157] on div at bounding box center [533, 158] width 518 height 19
click at [300, 158] on input "text" at bounding box center [400, 160] width 251 height 18
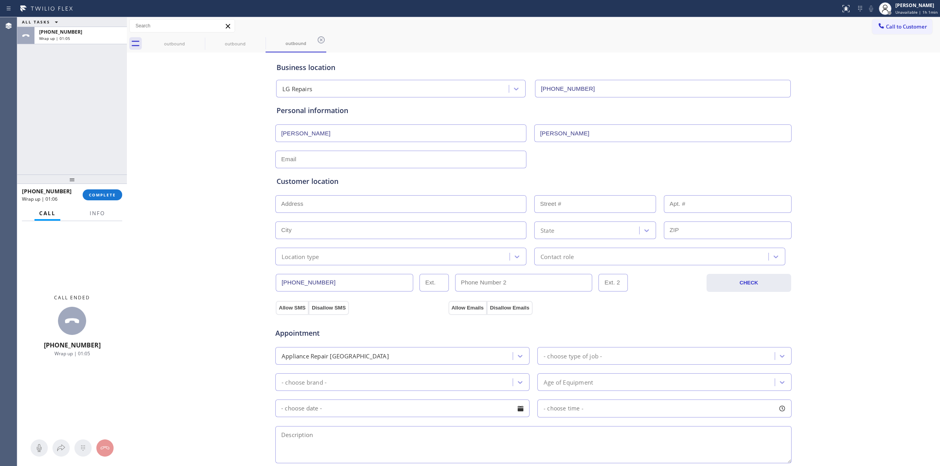
paste input "rkleach7@gmail.com"
type input "rkleach7@gmail.com"
click at [583, 171] on div "Customer location >> ADD NEW ADDRESS << + NEW ADDRESS State Location type Conta…" at bounding box center [533, 216] width 517 height 97
click at [310, 204] on input "text" at bounding box center [400, 204] width 251 height 18
paste input "21855 Herencia Mission Viejo, CA 92692, USA"
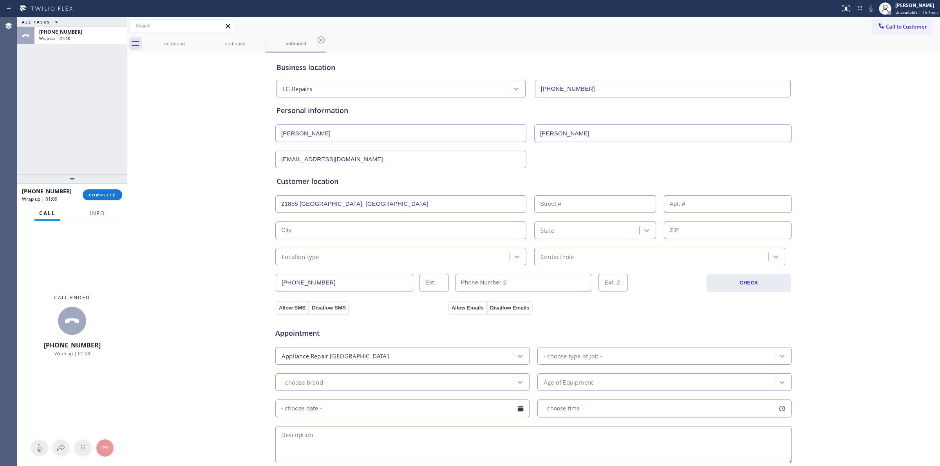
click at [222, 205] on div "Business location LG Repairs (877) 748-5179 Personal information Rick Leach rkl…" at bounding box center [533, 321] width 809 height 535
click at [308, 210] on input "21855 Herencia Mission Viejo, CA 92692, USA" at bounding box center [400, 204] width 251 height 18
type input "21855 Herencia"
type input "21855"
type input "Mission Viejo"
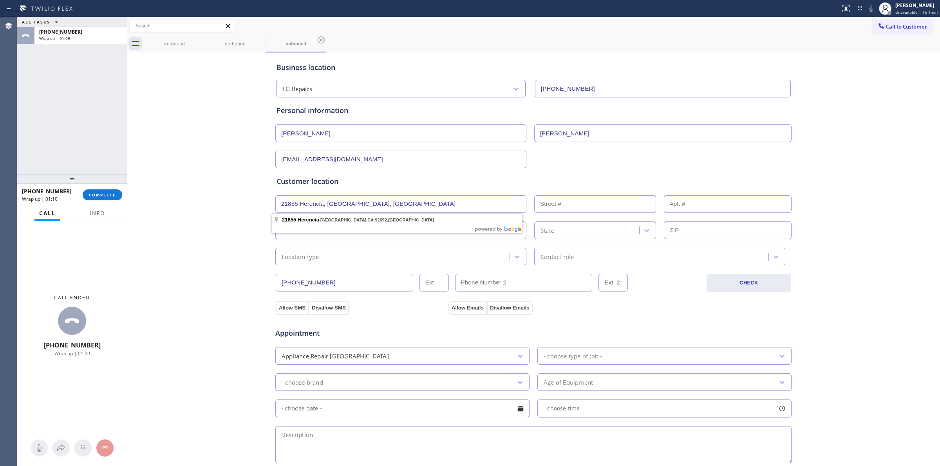
type input "92692"
click at [214, 224] on div "Business location LG Repairs (877) 748-5179 Personal information Rick Leach rkl…" at bounding box center [533, 321] width 809 height 535
click at [300, 259] on div "Location type" at bounding box center [300, 256] width 38 height 9
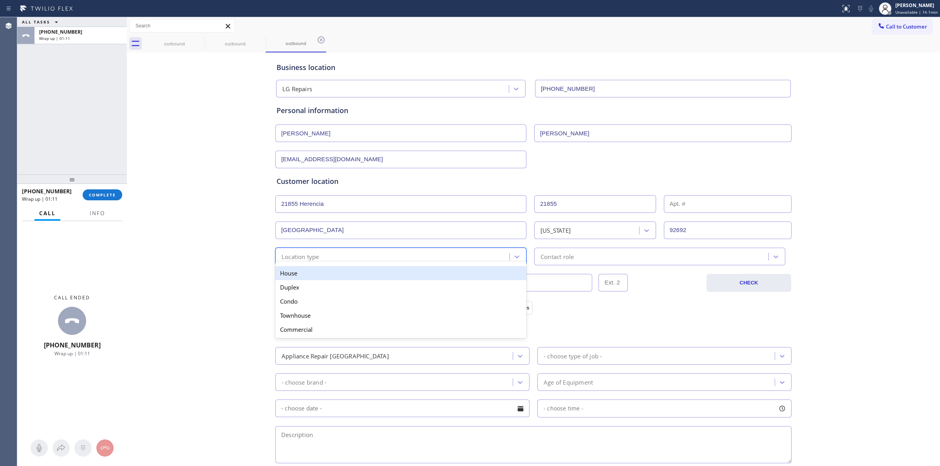
click at [295, 275] on div "House" at bounding box center [400, 273] width 251 height 14
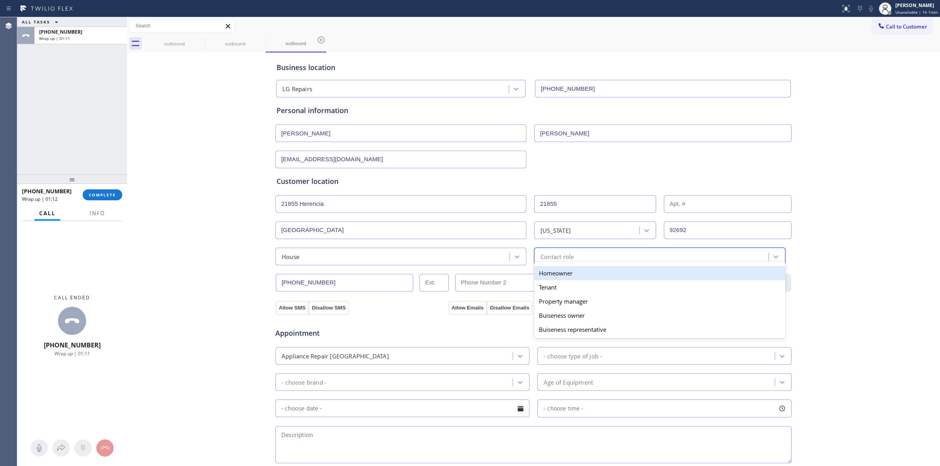
click at [563, 261] on div "Contact role" at bounding box center [556, 256] width 33 height 9
click at [561, 276] on div "Homeowner" at bounding box center [659, 273] width 251 height 14
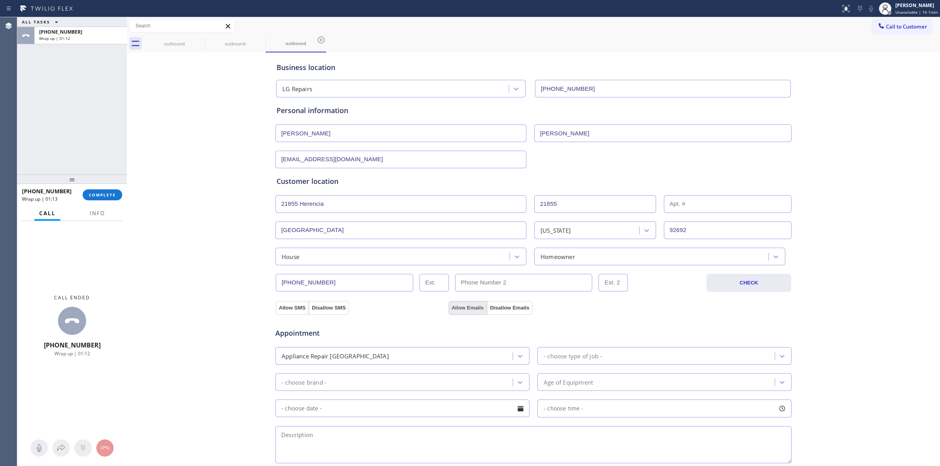
click at [462, 305] on button "Allow Emails" at bounding box center [467, 308] width 38 height 14
click at [287, 312] on div "Appointment Appliance Repair High End - choose type of job - - choose brand - A…" at bounding box center [533, 388] width 517 height 153
click at [287, 307] on button "Allow SMS" at bounding box center [292, 308] width 33 height 14
click at [220, 302] on div "Business location LG Repairs (877) 748-5179 Personal information Rick Leach rkl…" at bounding box center [533, 321] width 809 height 535
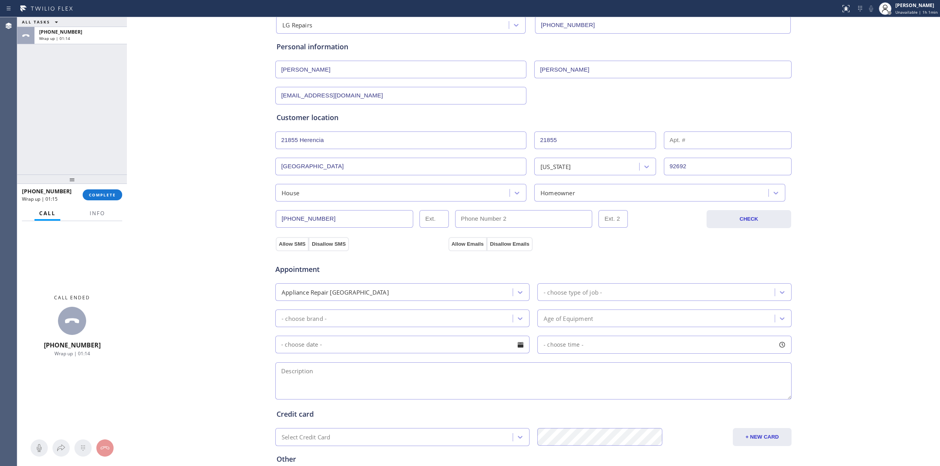
scroll to position [142, 0]
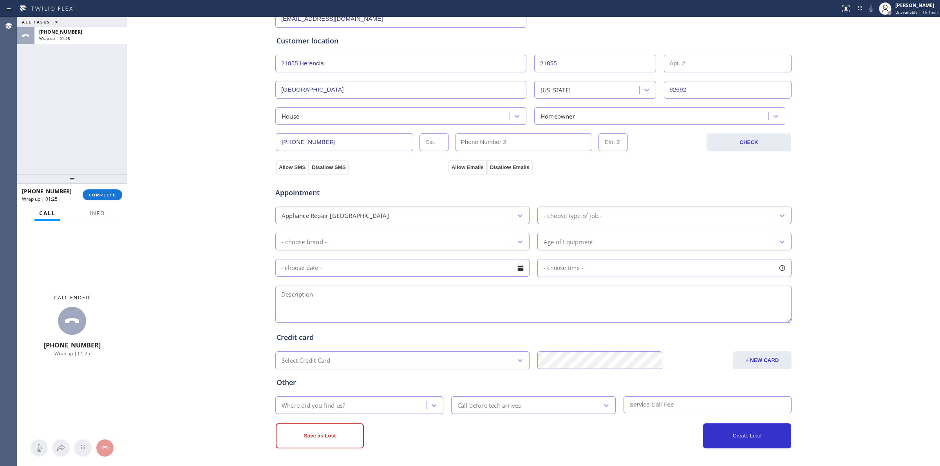
click at [324, 247] on div "- choose brand -" at bounding box center [395, 242] width 235 height 14
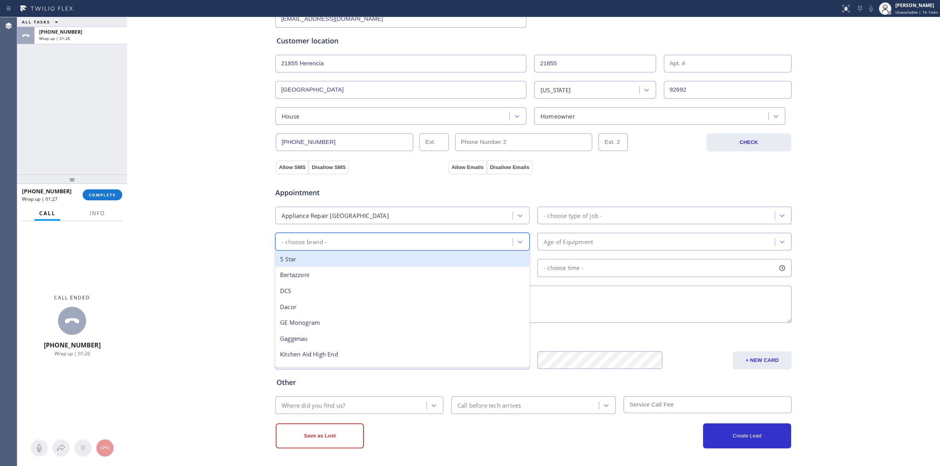
click at [318, 218] on div "Appliance Repair [GEOGRAPHIC_DATA]" at bounding box center [334, 215] width 107 height 9
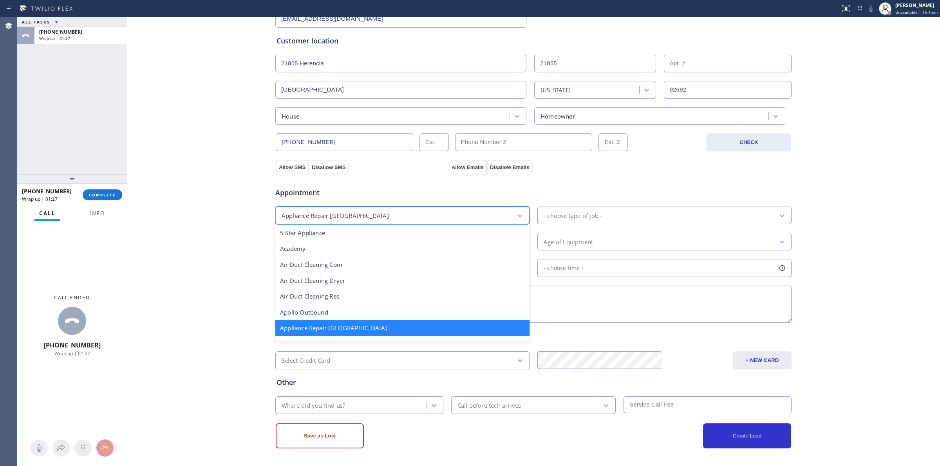
scroll to position [0, 0]
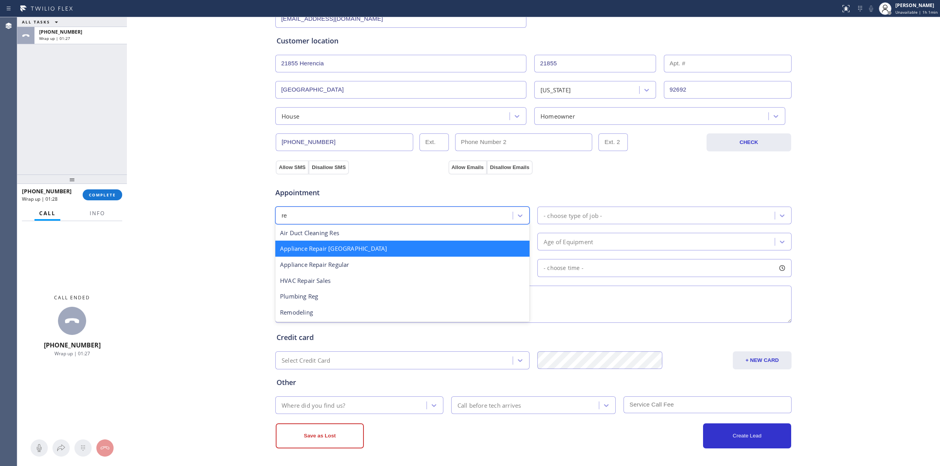
type input "reg"
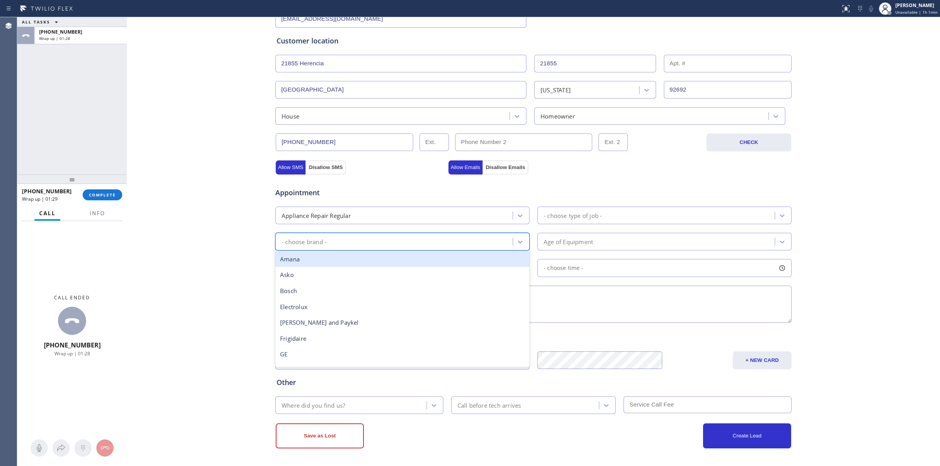
click at [328, 242] on div "- choose brand -" at bounding box center [395, 242] width 235 height 14
type input "lg"
click at [296, 257] on div "LG" at bounding box center [402, 259] width 254 height 16
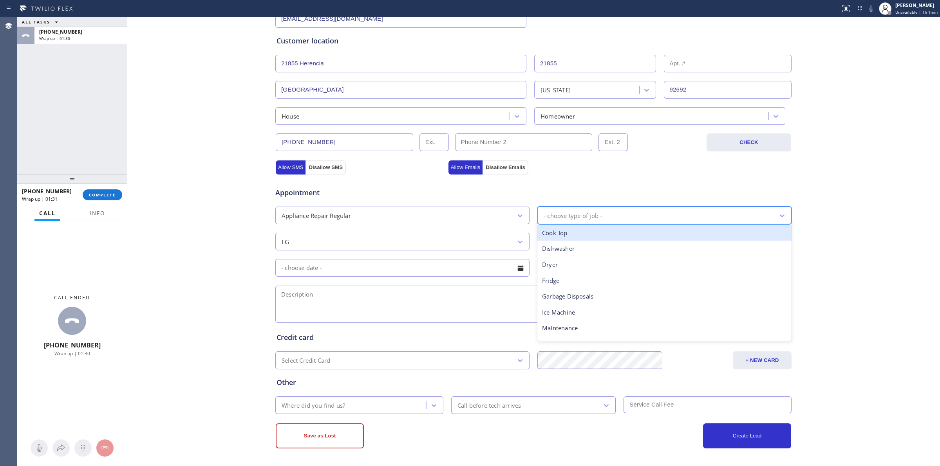
click at [587, 216] on div "- choose type of job -" at bounding box center [572, 215] width 58 height 9
type input "f"
click at [559, 233] on div "Fridge" at bounding box center [664, 233] width 254 height 16
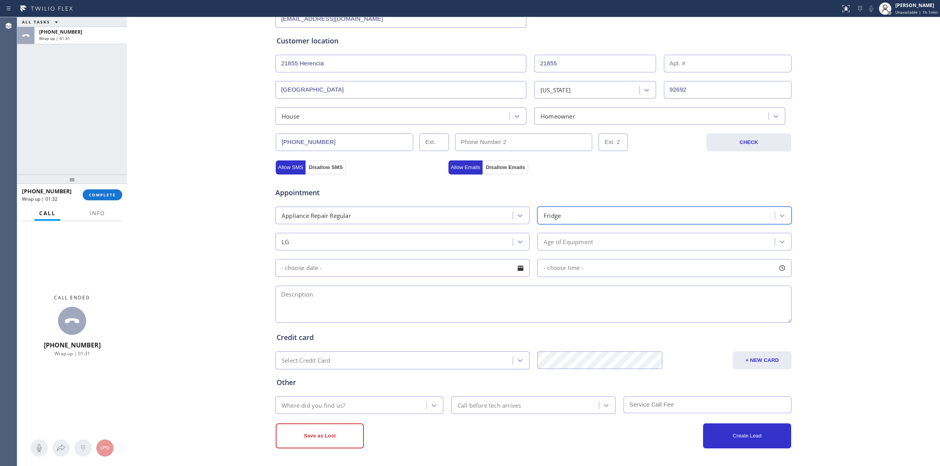
click at [556, 249] on div "Age of Equipment" at bounding box center [664, 242] width 254 height 18
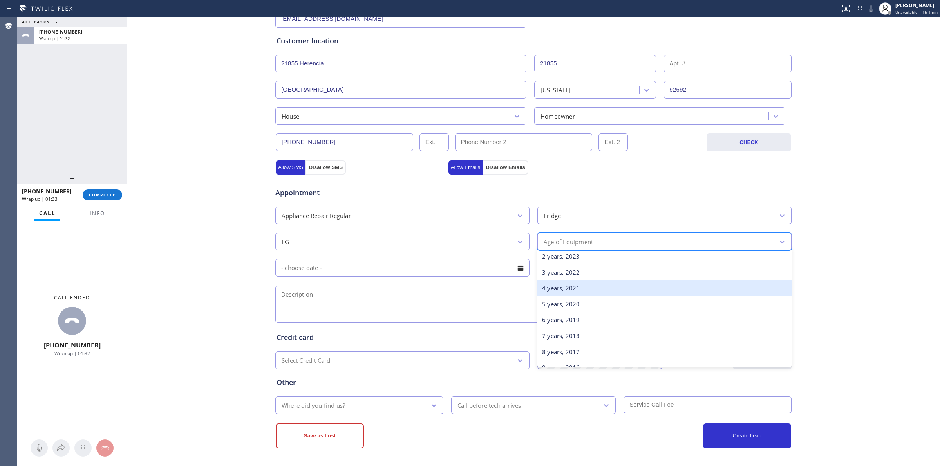
scroll to position [49, 0]
click at [560, 292] on div "5 years, 2020" at bounding box center [664, 290] width 254 height 16
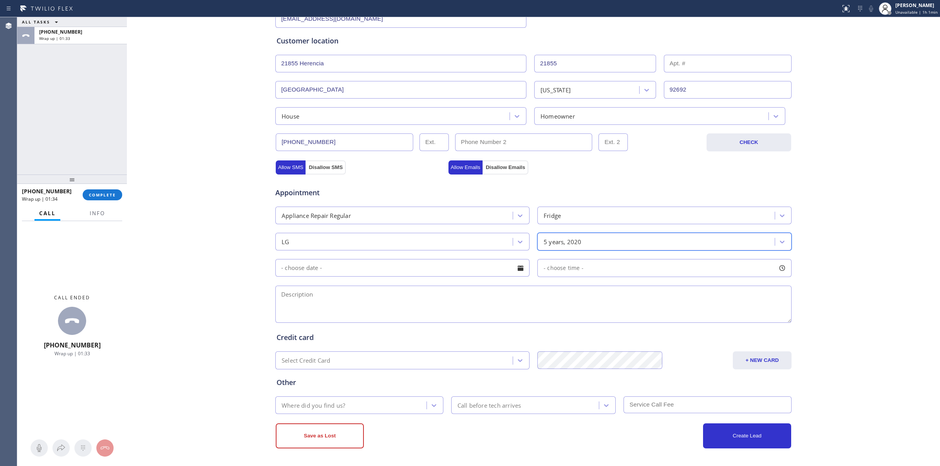
drag, startPoint x: 504, startPoint y: 276, endPoint x: 474, endPoint y: 276, distance: 29.4
click at [503, 276] on input "text" at bounding box center [402, 268] width 254 height 18
click at [426, 347] on div "15" at bounding box center [430, 346] width 13 height 15
type input "08/15/2025"
click at [560, 253] on div "Appointment Appliance Repair Regular Fridge LG 5 years, 2020 08/15/2025 - choos…" at bounding box center [533, 251] width 514 height 146
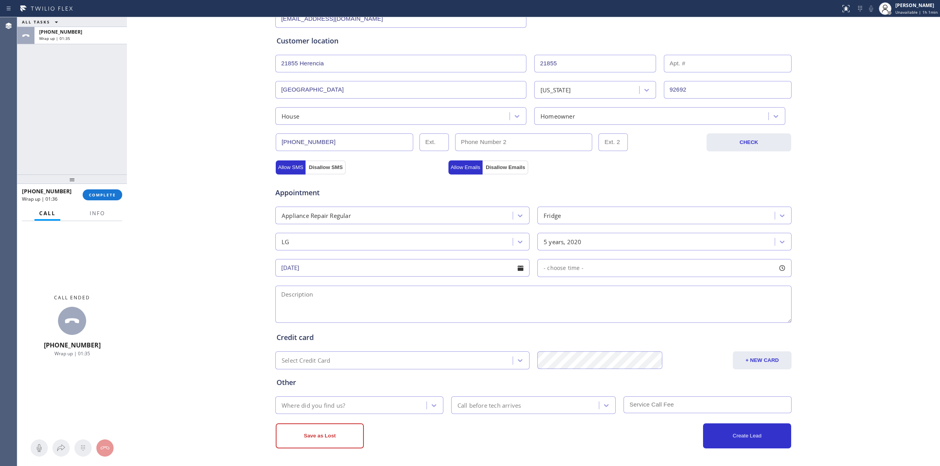
click at [558, 265] on span "- choose time -" at bounding box center [563, 267] width 40 height 7
drag, startPoint x: 541, startPoint y: 316, endPoint x: 558, endPoint y: 316, distance: 17.2
click at [559, 316] on div at bounding box center [563, 316] width 9 height 16
drag, startPoint x: 543, startPoint y: 317, endPoint x: 619, endPoint y: 312, distance: 75.4
click at [481, 302] on textarea at bounding box center [533, 304] width 516 height 37
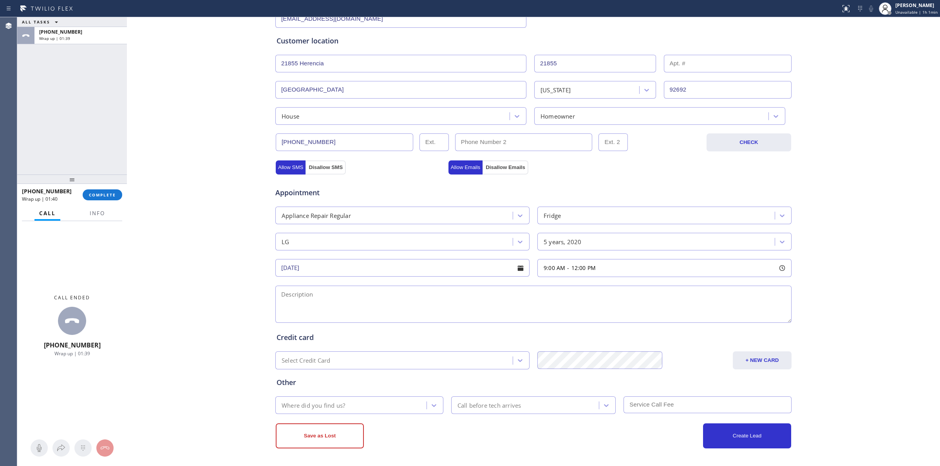
click at [364, 307] on textarea at bounding box center [533, 304] width 516 height 37
drag, startPoint x: 466, startPoint y: 325, endPoint x: 431, endPoint y: 312, distance: 37.2
click at [465, 325] on div "Credit card Select Credit Card + NEW CARD CANCEL SAVE" at bounding box center [533, 347] width 517 height 45
click at [419, 308] on textarea at bounding box center [533, 304] width 516 height 37
paste textarea "9 -12 | $80 | LG | Fridge | 5 yrs | FS | Side-by-Side Refrigerator power on, bu…"
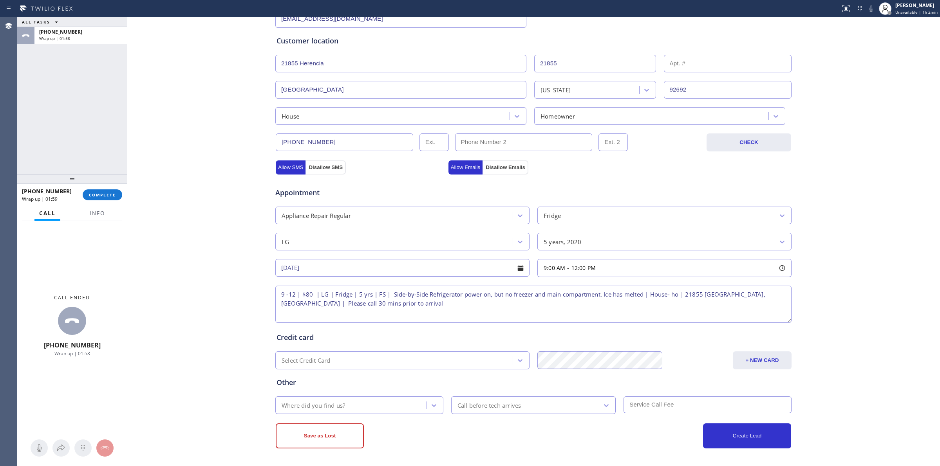
type textarea "9 -12 | $80 | LG | Fridge | 5 yrs | FS | Side-by-Side Refrigerator power on, bu…"
click at [338, 415] on div "Save as Lost Create Lead" at bounding box center [533, 431] width 517 height 34
click at [354, 404] on div "Where did you find us?" at bounding box center [352, 406] width 149 height 14
type input "w"
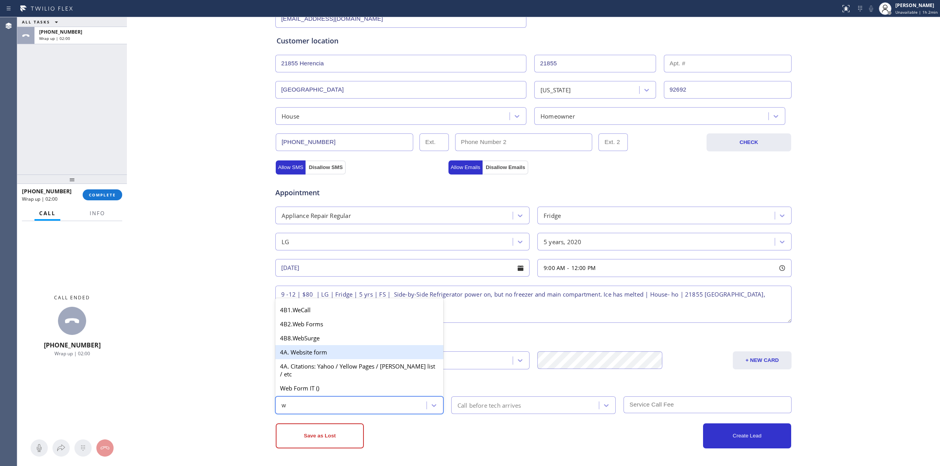
click at [316, 359] on div "4A. Website form" at bounding box center [359, 352] width 168 height 14
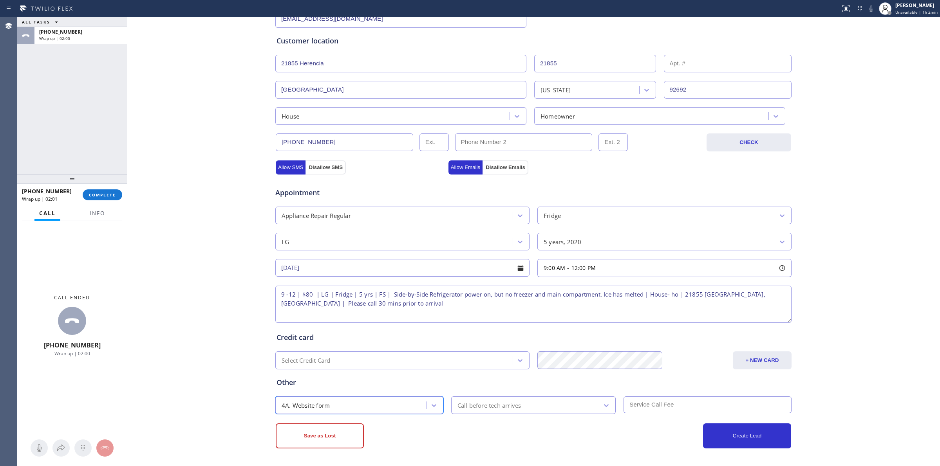
click at [496, 408] on div "Call before tech arrives" at bounding box center [489, 405] width 64 height 9
click at [480, 330] on div "30 min" at bounding box center [533, 332] width 165 height 14
drag, startPoint x: 651, startPoint y: 404, endPoint x: 656, endPoint y: 408, distance: 7.0
click at [652, 404] on input "text" at bounding box center [707, 405] width 168 height 17
type input "80"
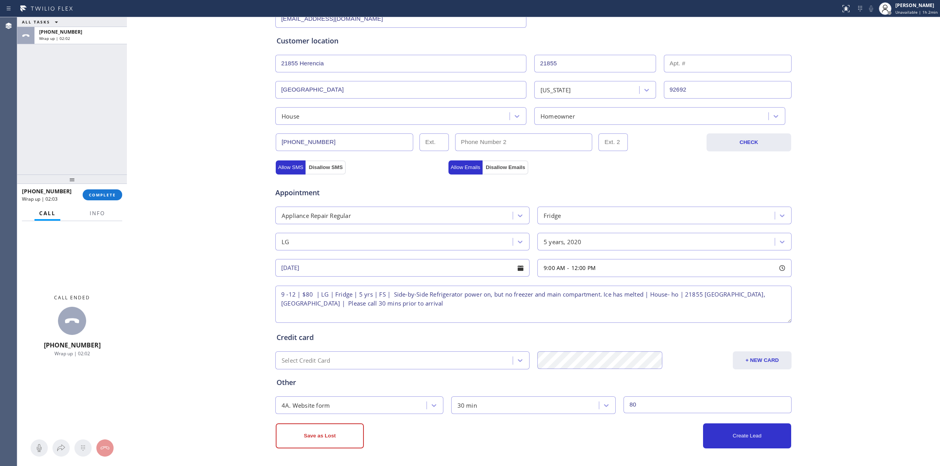
click at [641, 341] on div "Credit card" at bounding box center [533, 337] width 514 height 11
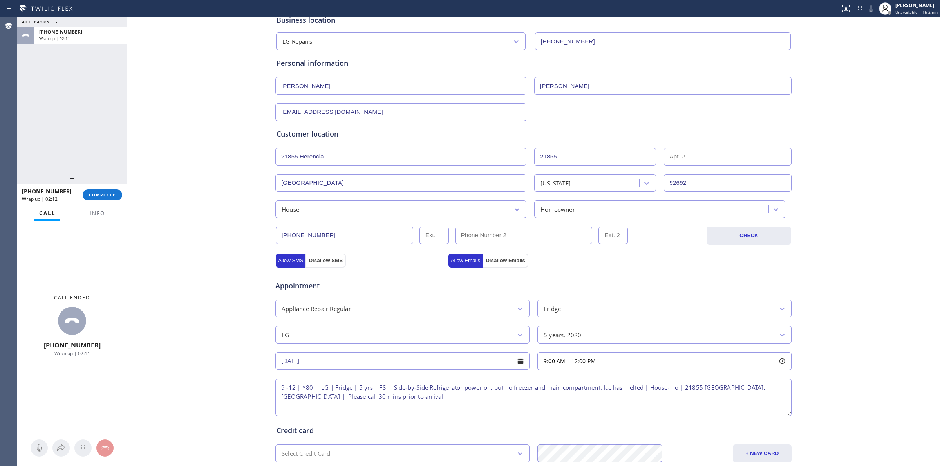
scroll to position [142, 0]
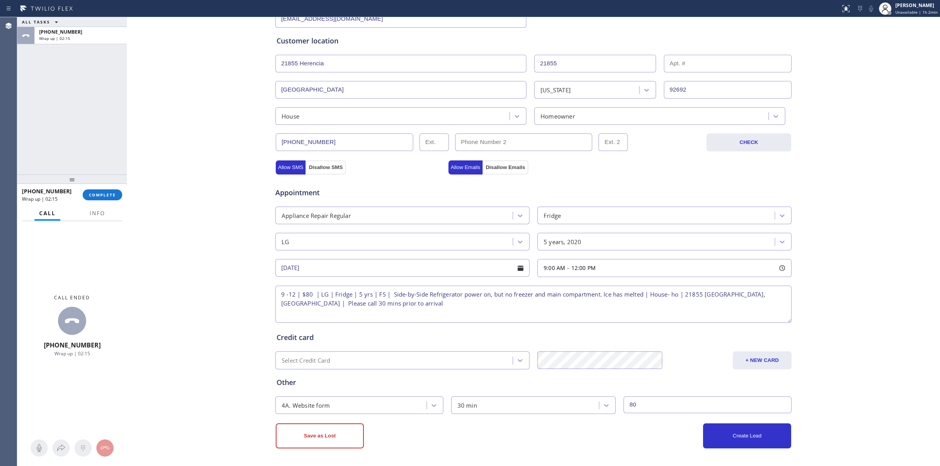
drag, startPoint x: 746, startPoint y: 434, endPoint x: 865, endPoint y: 404, distance: 122.6
click at [865, 404] on div "Business location LG Repairs (877) 748-5179 Personal information Rick Leach rkl…" at bounding box center [533, 181] width 809 height 535
click at [766, 437] on button "Create Lead" at bounding box center [747, 436] width 88 height 25
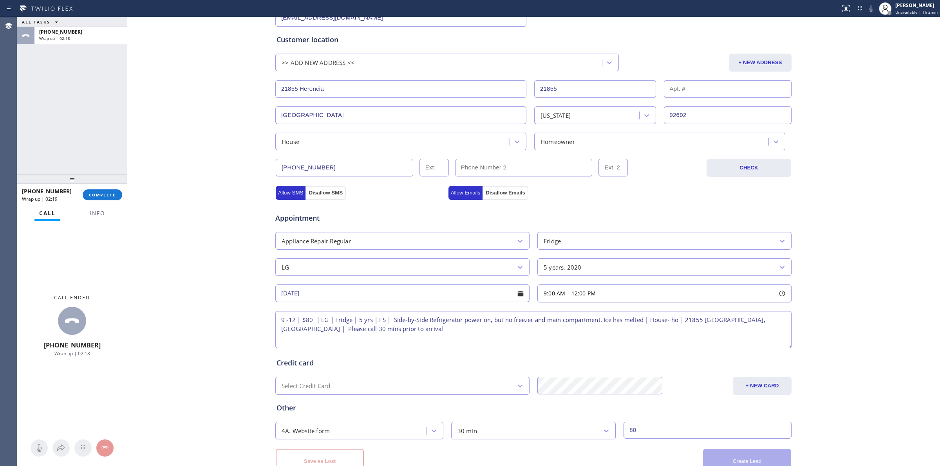
scroll to position [0, 0]
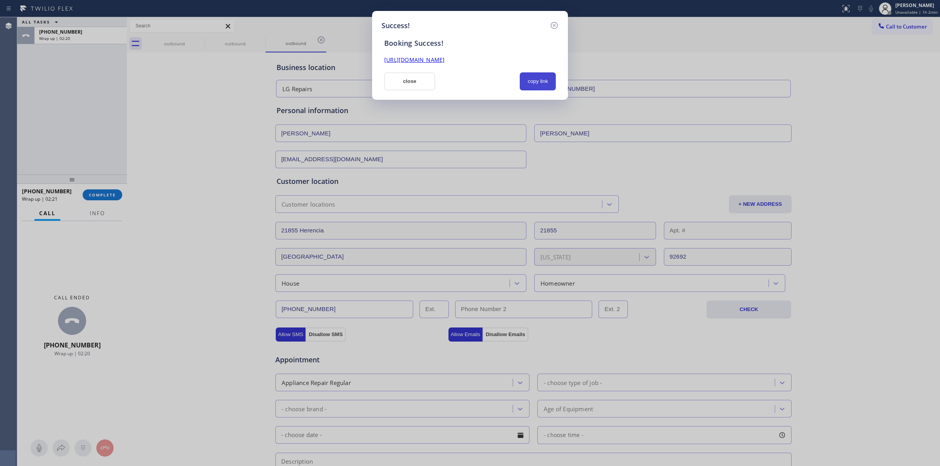
click at [528, 77] on button "copy link" at bounding box center [537, 81] width 36 height 18
click at [532, 81] on button "copy link" at bounding box center [537, 81] width 36 height 18
click at [405, 79] on button "close" at bounding box center [409, 81] width 51 height 18
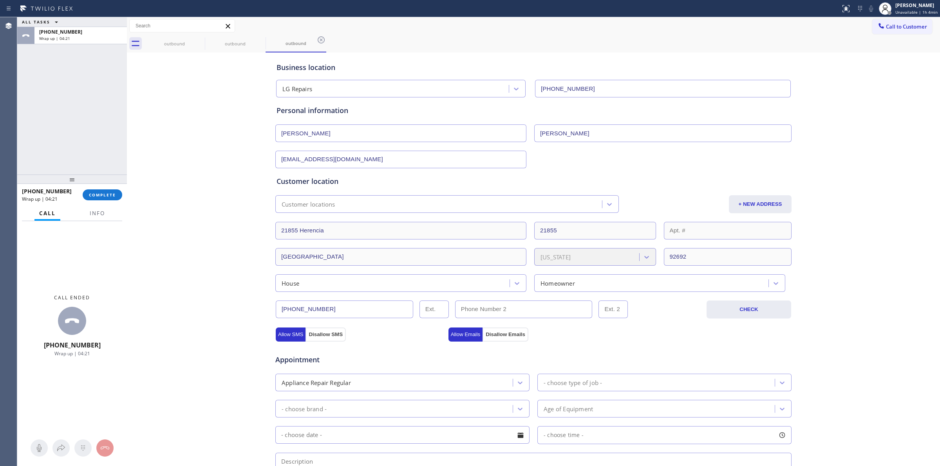
click at [97, 179] on div at bounding box center [72, 179] width 110 height 9
click at [97, 194] on span "COMPLETE" at bounding box center [102, 194] width 27 height 5
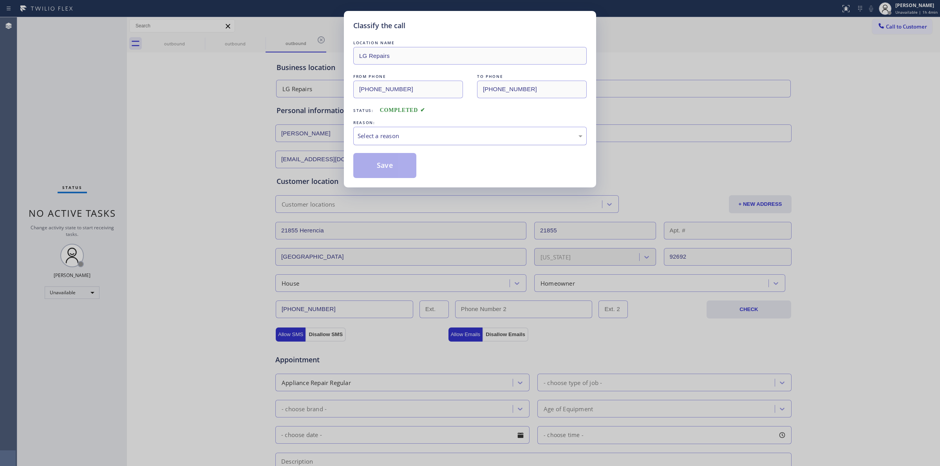
click at [387, 138] on div "Select a reason" at bounding box center [469, 136] width 225 height 9
click at [390, 167] on button "Save" at bounding box center [384, 165] width 63 height 25
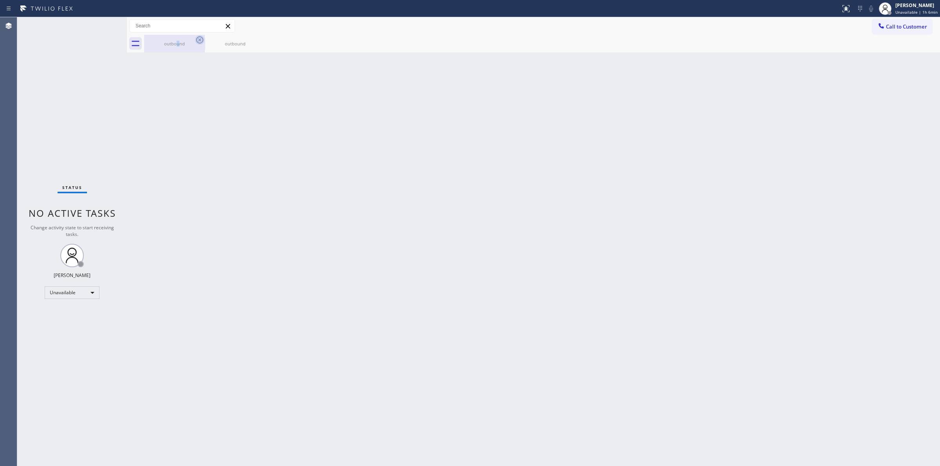
click at [186, 42] on div "outbound" at bounding box center [174, 44] width 59 height 6
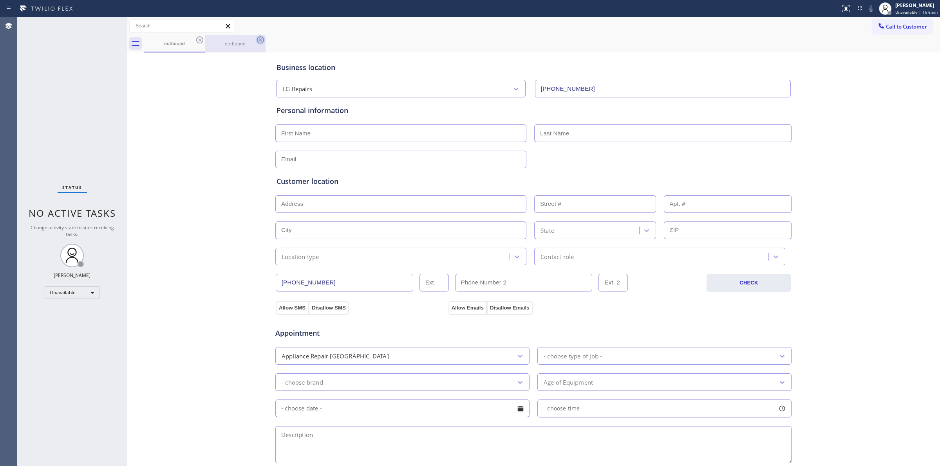
click at [198, 42] on icon at bounding box center [199, 39] width 9 height 9
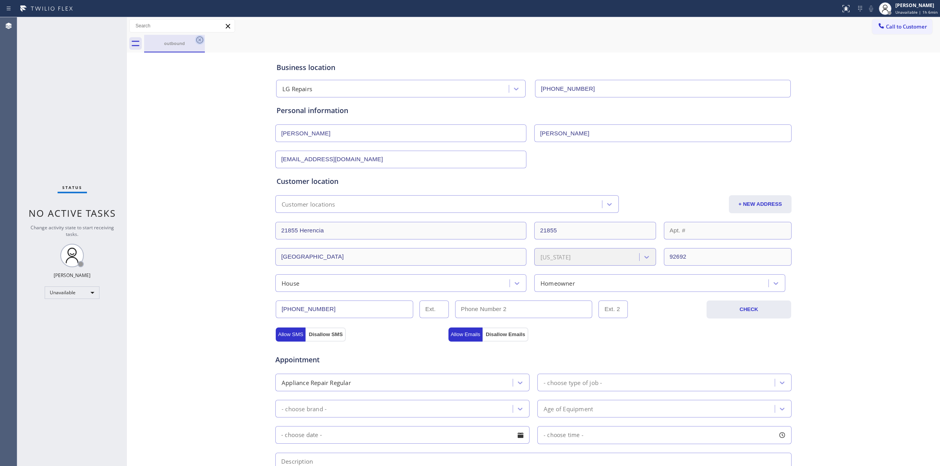
click at [198, 42] on icon at bounding box center [199, 39] width 9 height 9
click at [198, 42] on div "outbound" at bounding box center [541, 44] width 795 height 18
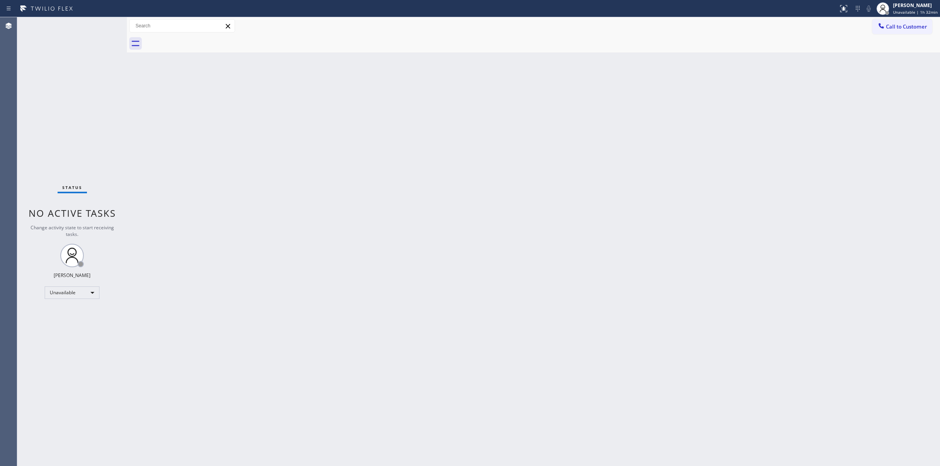
click at [913, 26] on span "Call to Customer" at bounding box center [905, 26] width 41 height 7
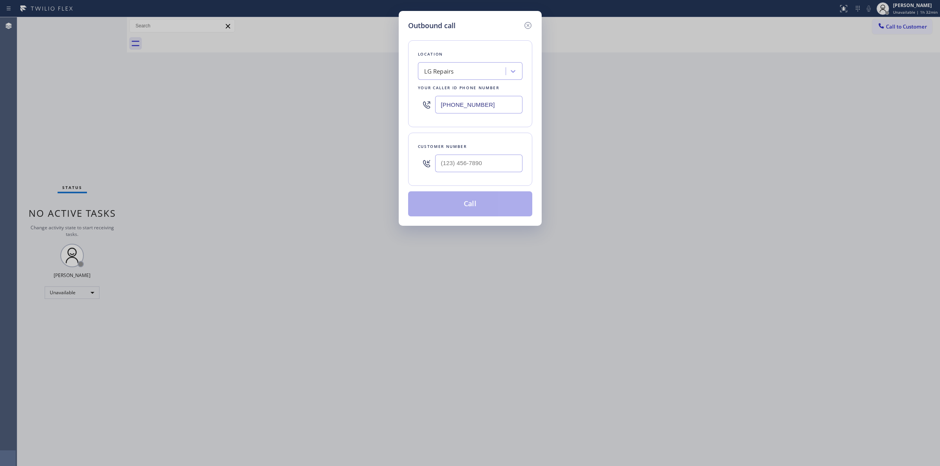
click at [459, 84] on div "Your caller id phone number" at bounding box center [470, 88] width 105 height 8
click at [458, 72] on div "LG Repairs" at bounding box center [462, 72] width 85 height 14
click at [402, 167] on div "Outbound call Location option LG Repairs, selected. option LG Repairs focused, …" at bounding box center [470, 118] width 143 height 215
click at [475, 172] on input "(___) ___-____" at bounding box center [478, 164] width 87 height 18
paste input "714) 528-8455"
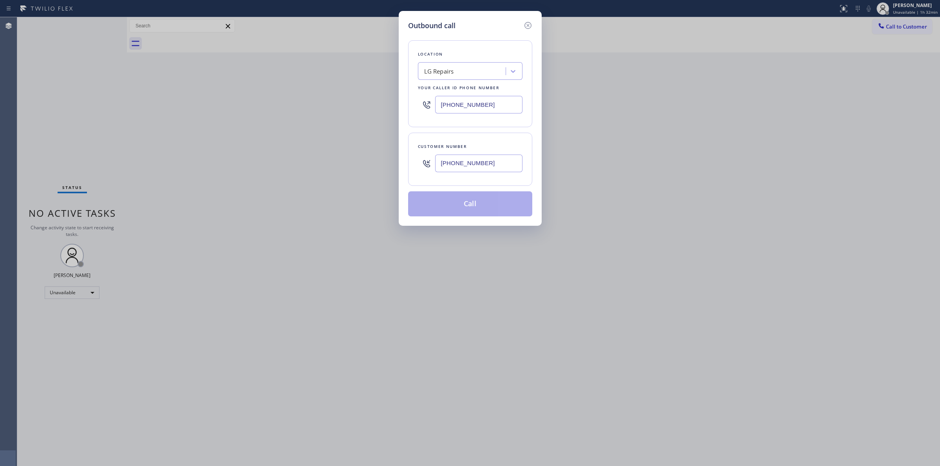
type input "[PHONE_NUMBER]"
click at [473, 70] on div "LG Repairs" at bounding box center [462, 72] width 85 height 14
type input "Samsung"
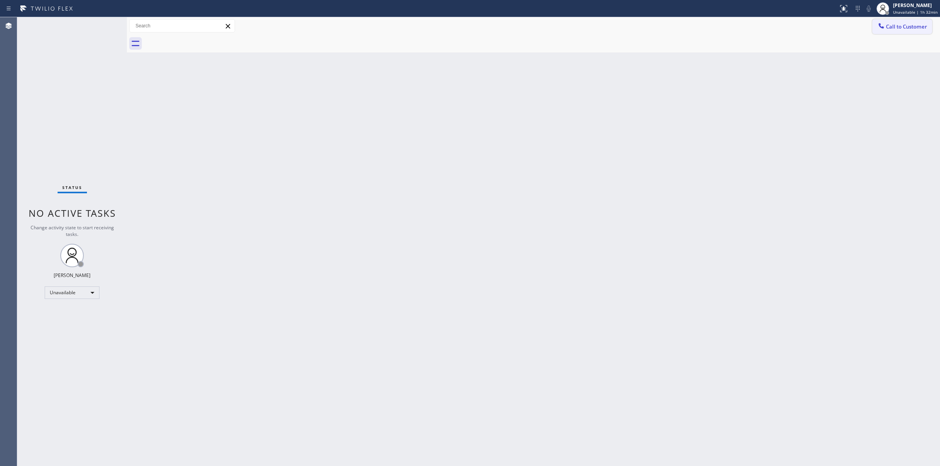
click at [916, 25] on span "Call to Customer" at bounding box center [905, 26] width 41 height 7
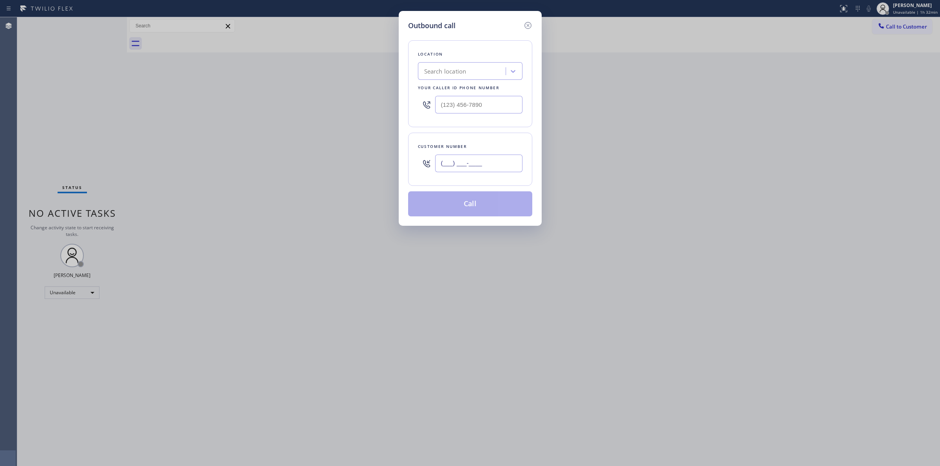
click at [481, 159] on input "(___) ___-____" at bounding box center [478, 164] width 87 height 18
paste input "714) 528-8455"
type input "[PHONE_NUMBER]"
click at [484, 67] on div "Search location" at bounding box center [462, 72] width 85 height 14
type input "kitchen"
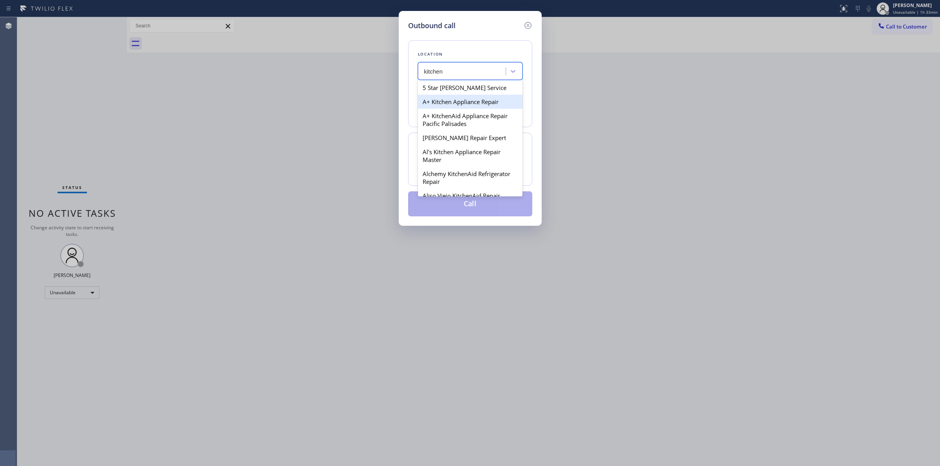
click at [455, 109] on div "A+ Kitchen Appliance Repair" at bounding box center [470, 102] width 105 height 14
type input "[PHONE_NUMBER]"
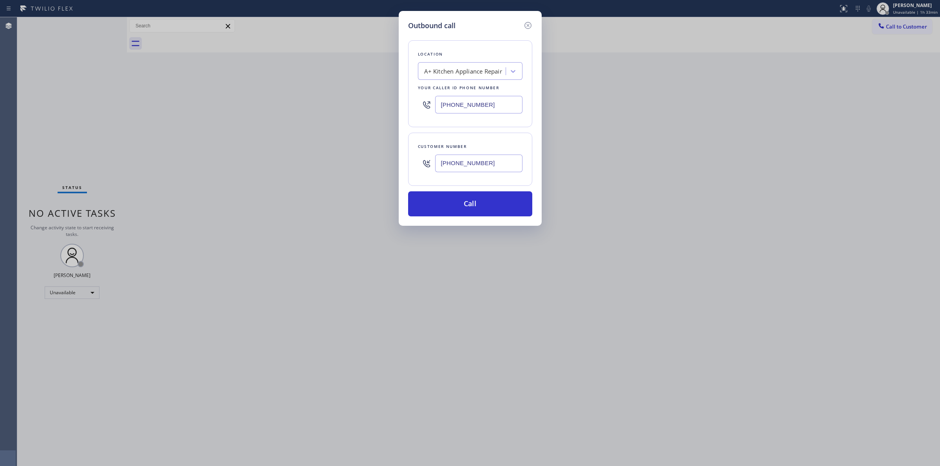
click at [466, 168] on input "[PHONE_NUMBER]" at bounding box center [478, 164] width 87 height 18
click at [463, 208] on button "Call" at bounding box center [470, 203] width 124 height 25
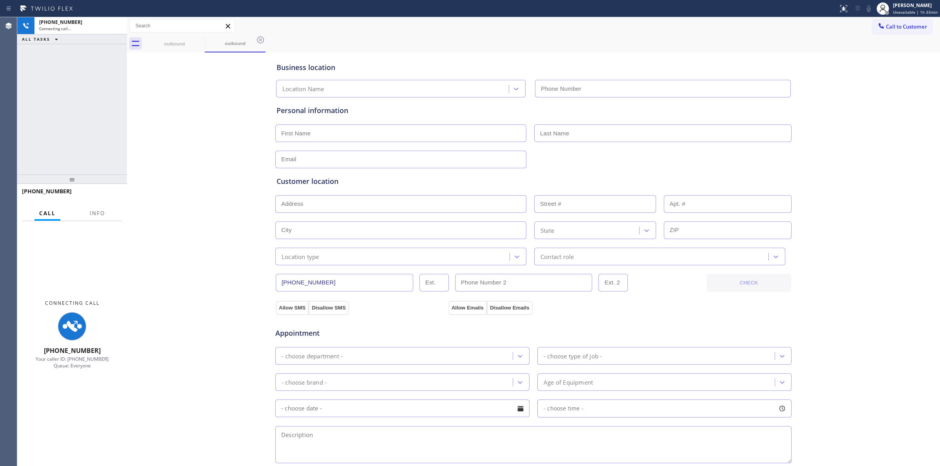
type input "[PHONE_NUMBER]"
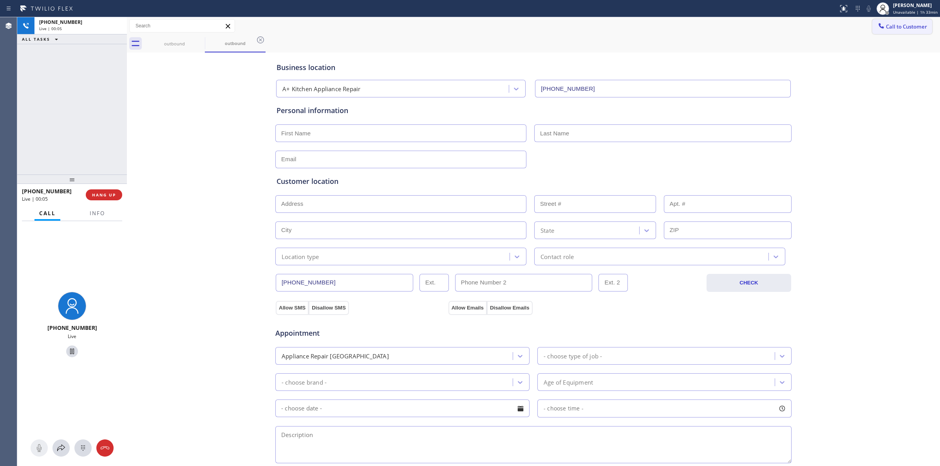
click at [887, 32] on button "Call to Customer" at bounding box center [902, 26] width 60 height 15
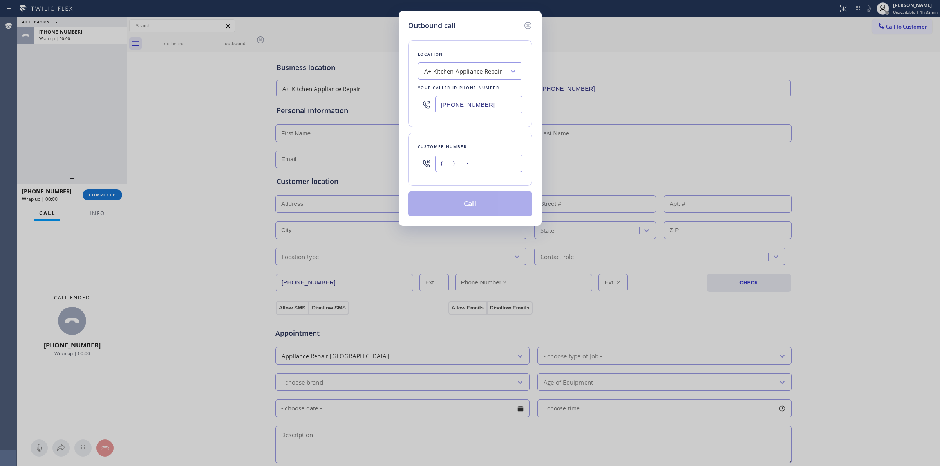
click at [471, 160] on input "(___) ___-____" at bounding box center [478, 164] width 87 height 18
paste input "714) 528-8455"
type input "[PHONE_NUMBER]"
click at [478, 227] on div "Outbound call Location A+ Kitchen Appliance Repair Your caller id phone number …" at bounding box center [470, 233] width 940 height 466
click at [480, 208] on button "Call" at bounding box center [470, 203] width 124 height 25
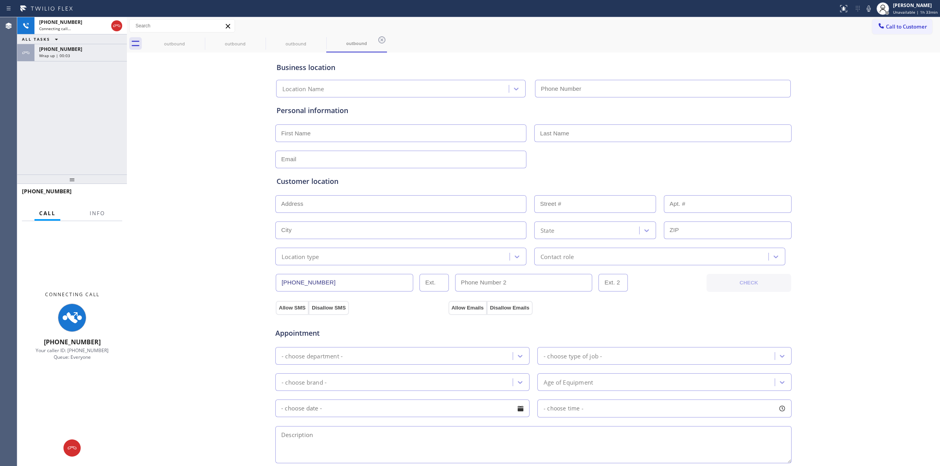
click at [834, 91] on div "Business location Location Name Personal information Customer location >> ADD N…" at bounding box center [533, 321] width 809 height 535
type input "[PHONE_NUMBER]"
click at [80, 53] on div "Wrap up | 00:06" at bounding box center [80, 55] width 83 height 5
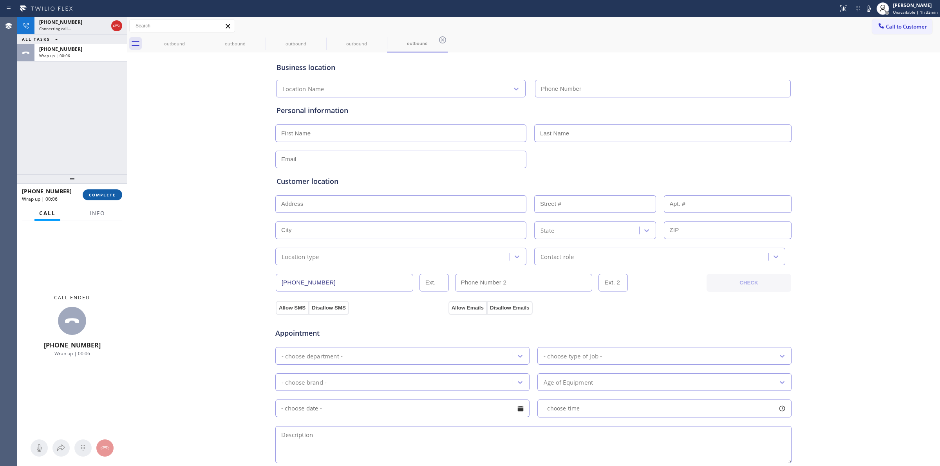
type input "[PHONE_NUMBER]"
click at [116, 194] on button "COMPLETE" at bounding box center [103, 194] width 40 height 11
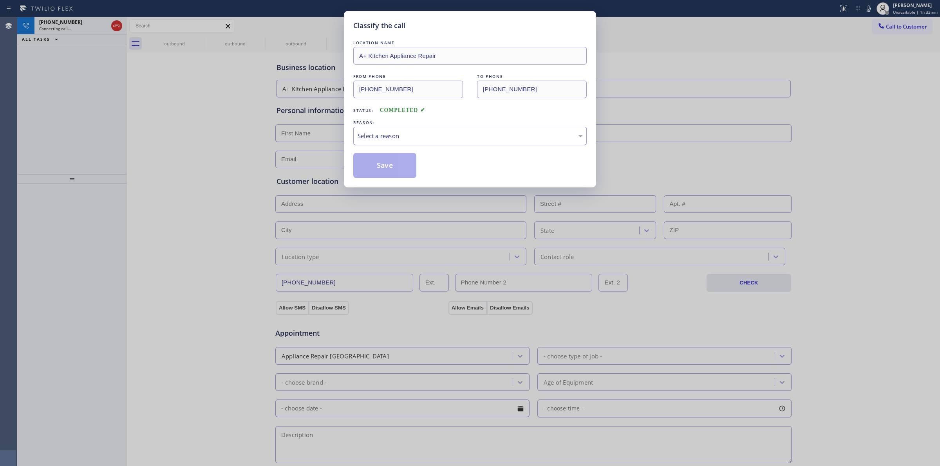
click at [388, 136] on div "Select a reason" at bounding box center [469, 136] width 225 height 9
click at [411, 130] on div "Existing Customer - ETA/PI/REDO/complain/cancel" at bounding box center [469, 136] width 233 height 18
drag, startPoint x: 414, startPoint y: 188, endPoint x: 412, endPoint y: 168, distance: 20.8
click at [420, 126] on div "REASON:" at bounding box center [469, 123] width 233 height 8
drag, startPoint x: 424, startPoint y: 137, endPoint x: 425, endPoint y: 141, distance: 4.0
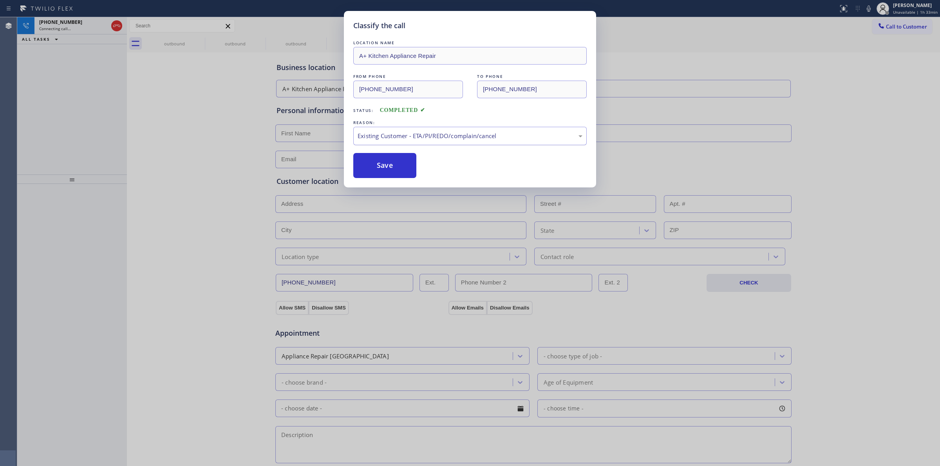
click at [425, 141] on div "Existing Customer - ETA/PI/REDO/complain/cancel" at bounding box center [469, 136] width 233 height 18
click at [414, 134] on div "Yelp / Google" at bounding box center [469, 136] width 225 height 9
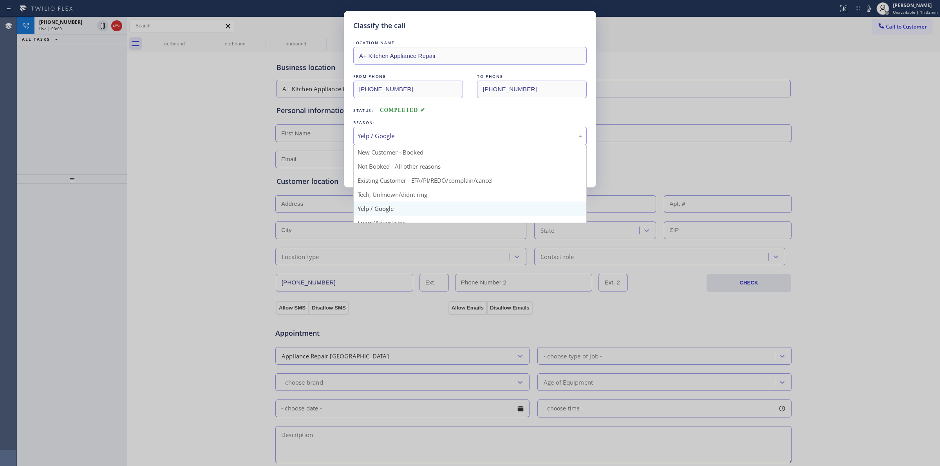
drag, startPoint x: 415, startPoint y: 199, endPoint x: 395, endPoint y: 164, distance: 40.3
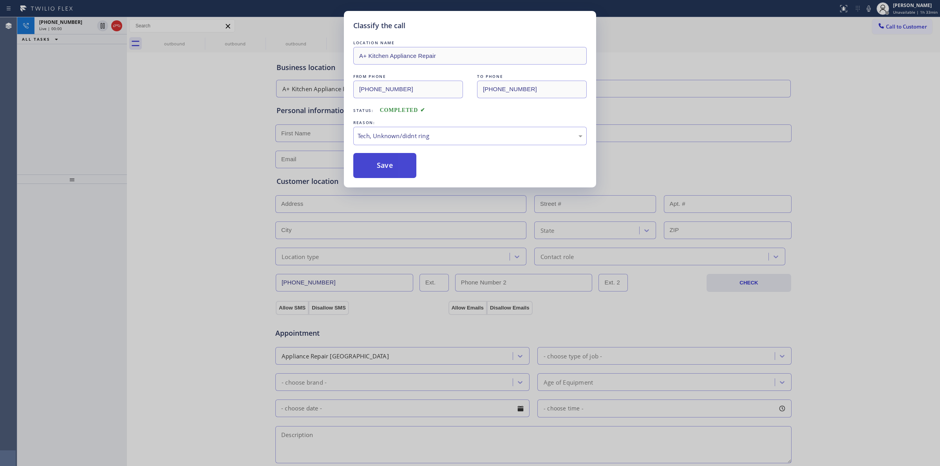
click at [395, 164] on button "Save" at bounding box center [384, 165] width 63 height 25
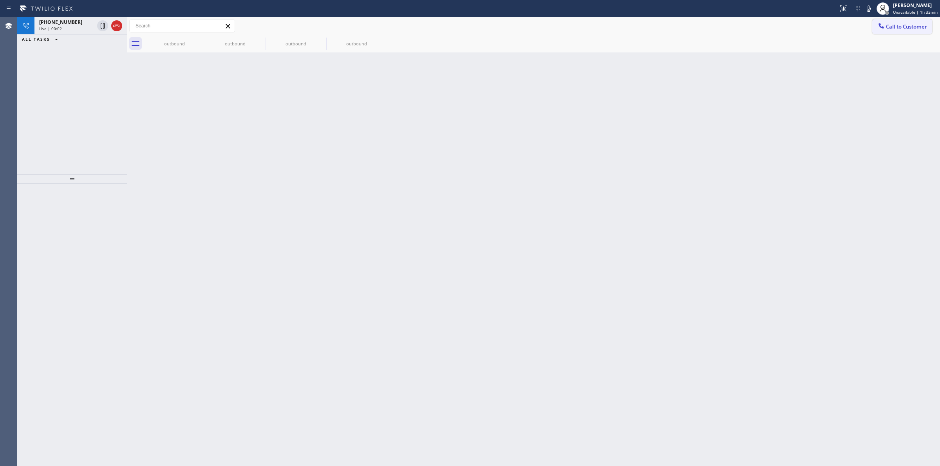
click at [895, 22] on button "Call to Customer" at bounding box center [902, 26] width 60 height 15
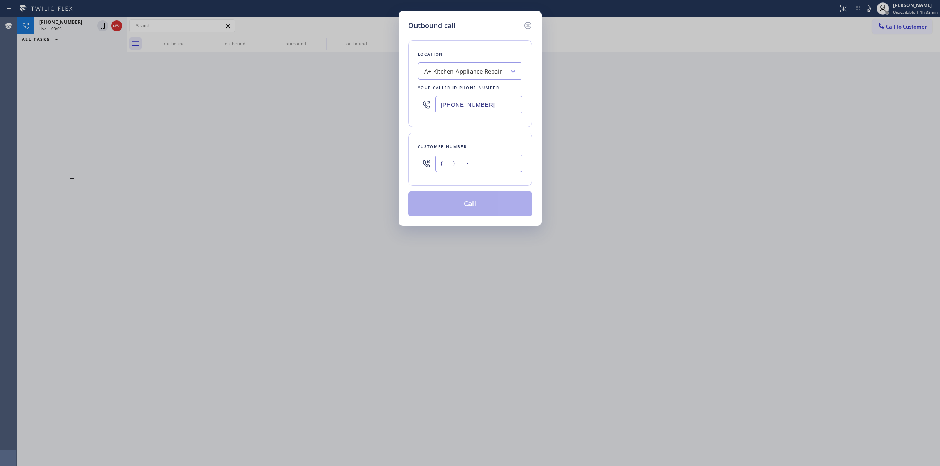
click at [454, 167] on input "(___) ___-____" at bounding box center [478, 164] width 87 height 18
paste input "714) 528-8455"
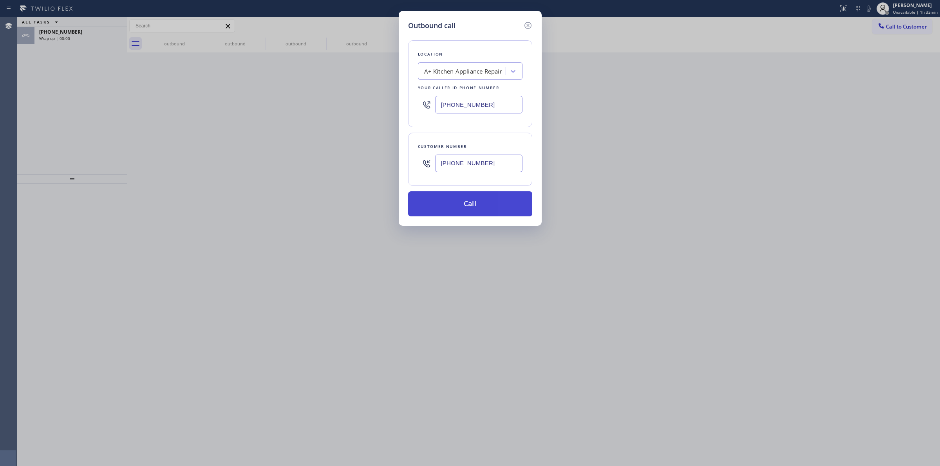
type input "[PHONE_NUMBER]"
click at [476, 203] on button "Call" at bounding box center [470, 203] width 124 height 25
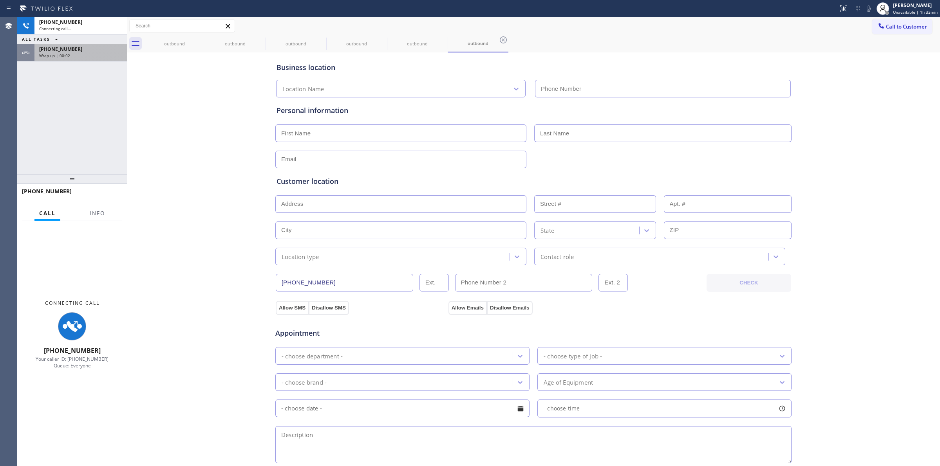
type input "[PHONE_NUMBER]"
click at [68, 49] on span "[PHONE_NUMBER]" at bounding box center [60, 49] width 43 height 7
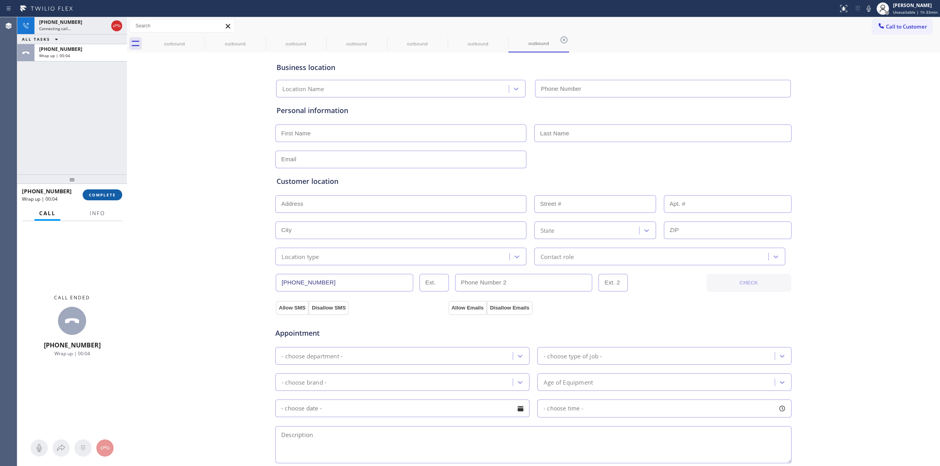
click at [112, 196] on span "COMPLETE" at bounding box center [102, 194] width 27 height 5
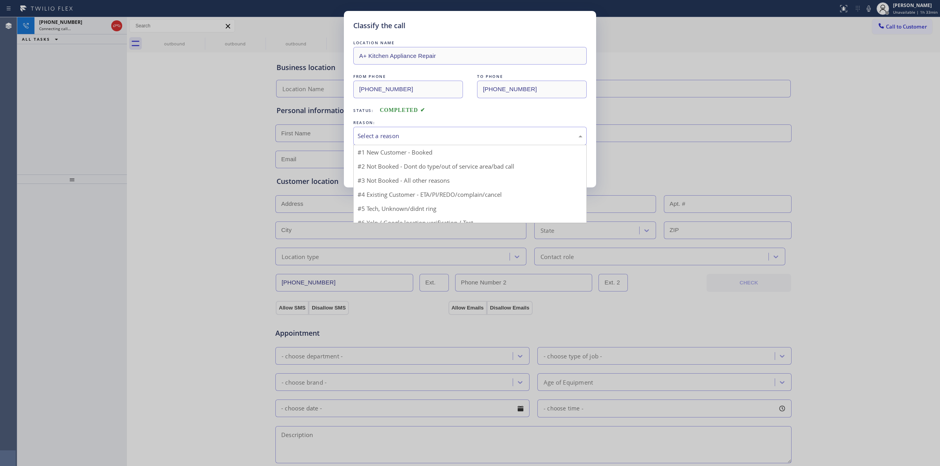
click at [404, 135] on div "Select a reason" at bounding box center [469, 136] width 225 height 9
type input "[PHONE_NUMBER]"
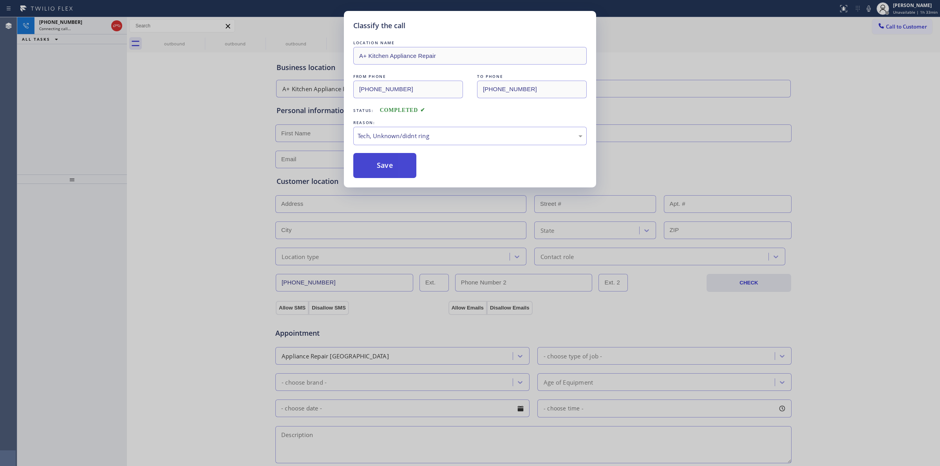
click at [392, 167] on button "Save" at bounding box center [384, 165] width 63 height 25
click at [206, 40] on div "outbound" at bounding box center [235, 44] width 61 height 18
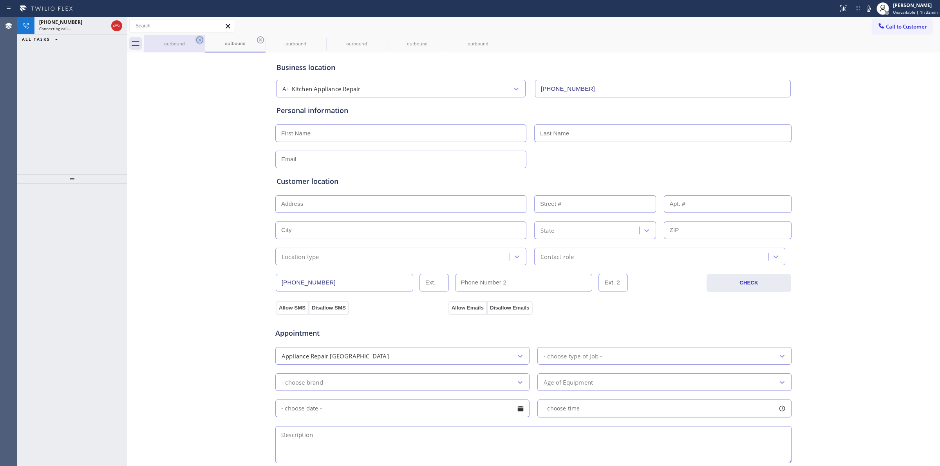
click at [198, 40] on icon at bounding box center [199, 39] width 9 height 9
click at [195, 40] on icon at bounding box center [199, 39] width 9 height 9
click at [205, 40] on div "outbound" at bounding box center [235, 44] width 61 height 18
click at [256, 40] on icon at bounding box center [260, 39] width 9 height 9
click at [0, 0] on icon at bounding box center [0, 0] width 0 height 0
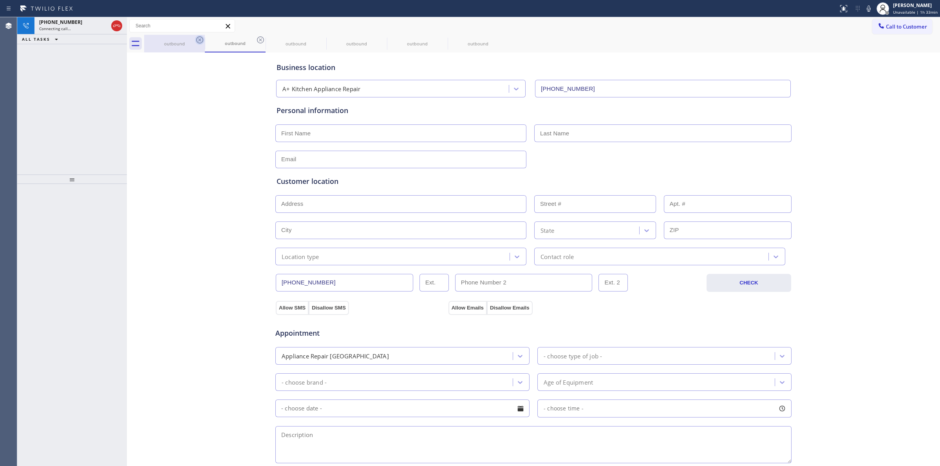
click at [0, 0] on icon at bounding box center [0, 0] width 0 height 0
click at [202, 40] on icon at bounding box center [199, 39] width 9 height 9
click at [202, 40] on div "outbound" at bounding box center [541, 44] width 795 height 18
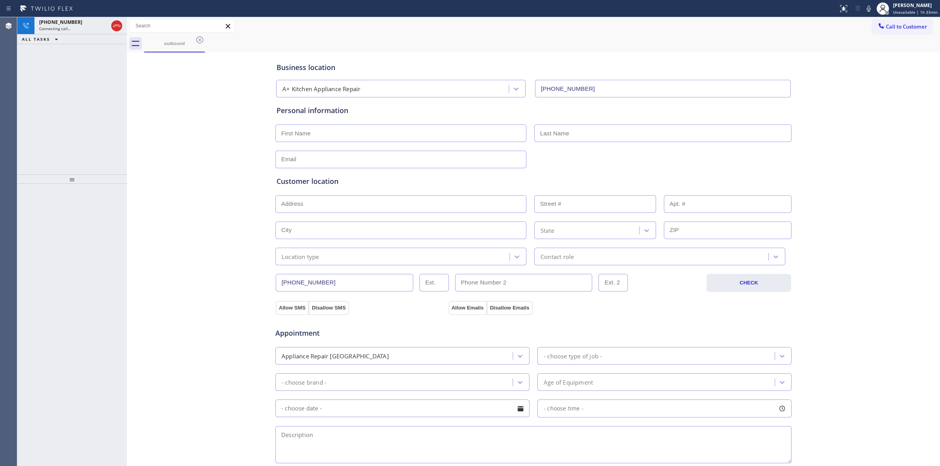
click at [202, 40] on div "outbound" at bounding box center [541, 44] width 795 height 18
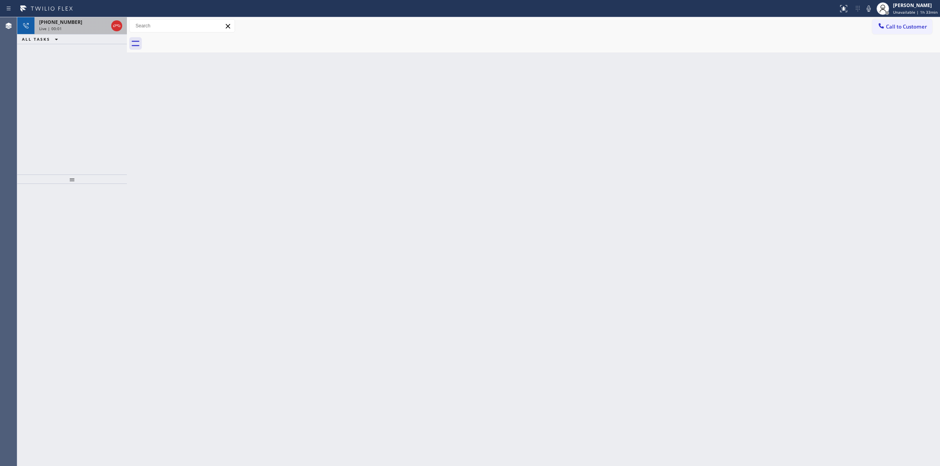
click at [89, 24] on div "[PHONE_NUMBER]" at bounding box center [73, 22] width 69 height 7
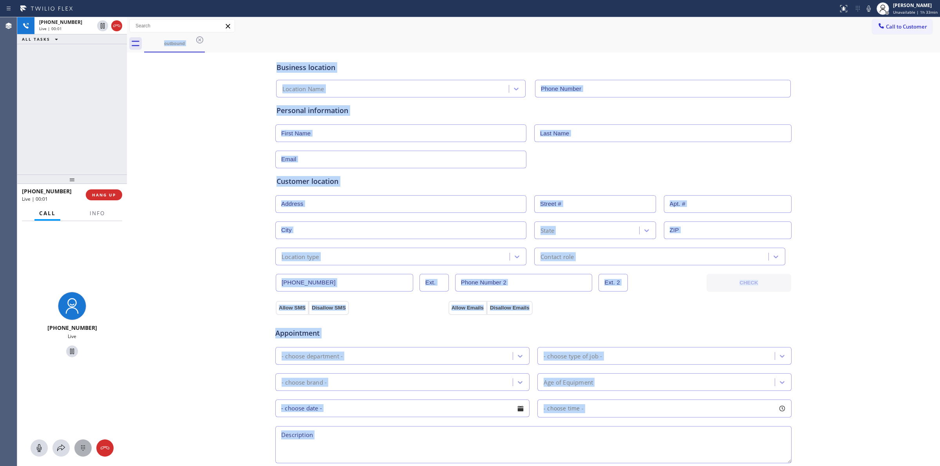
click at [81, 445] on icon at bounding box center [82, 448] width 9 height 9
type input "[PHONE_NUMBER]"
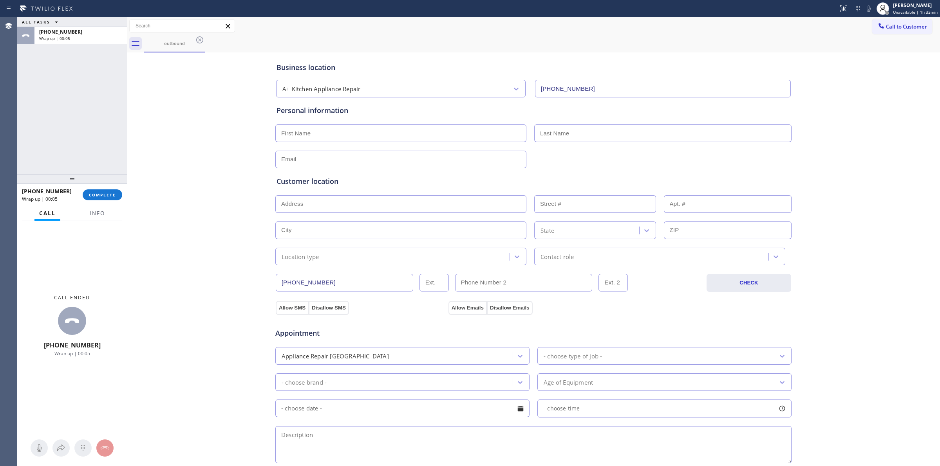
click at [96, 202] on div "[PHONE_NUMBER] Wrap up | 00:05 COMPLETE" at bounding box center [72, 195] width 100 height 20
click at [108, 197] on span "COMPLETE" at bounding box center [102, 194] width 27 height 5
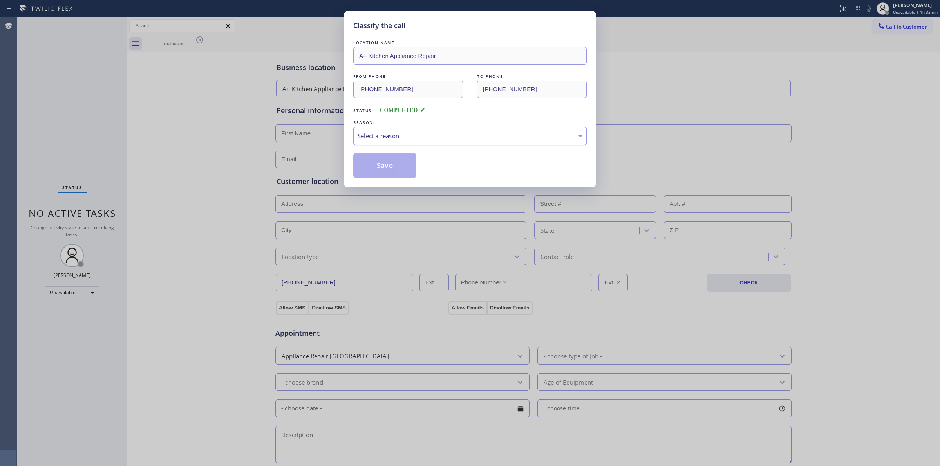
click at [476, 133] on div "Select a reason" at bounding box center [469, 136] width 225 height 9
drag, startPoint x: 397, startPoint y: 178, endPoint x: 820, endPoint y: 77, distance: 435.1
click at [397, 177] on button "Save" at bounding box center [384, 165] width 63 height 25
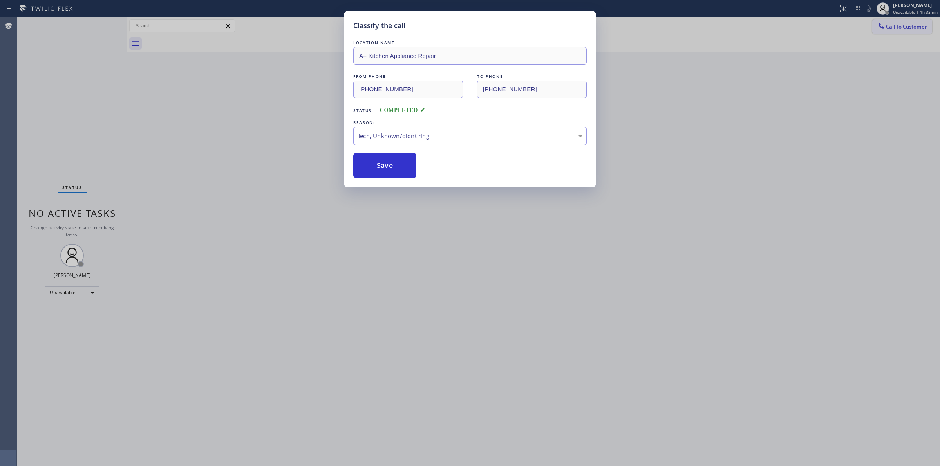
click at [886, 24] on span "Call to Customer" at bounding box center [905, 26] width 41 height 7
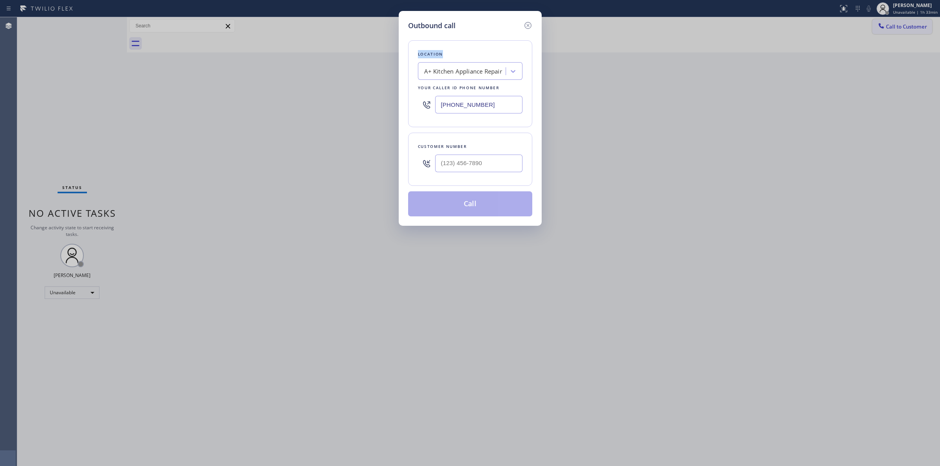
click at [886, 24] on div "Outbound call Location A+ Kitchen Appliance Repair Your caller id phone number …" at bounding box center [470, 233] width 940 height 466
click at [498, 164] on input "(___) ___-____" at bounding box center [478, 164] width 87 height 18
paste input "805) 327-0970"
type input "[PHONE_NUMBER]"
click at [480, 66] on div "A+ Kitchen Appliance Repair" at bounding box center [462, 72] width 85 height 14
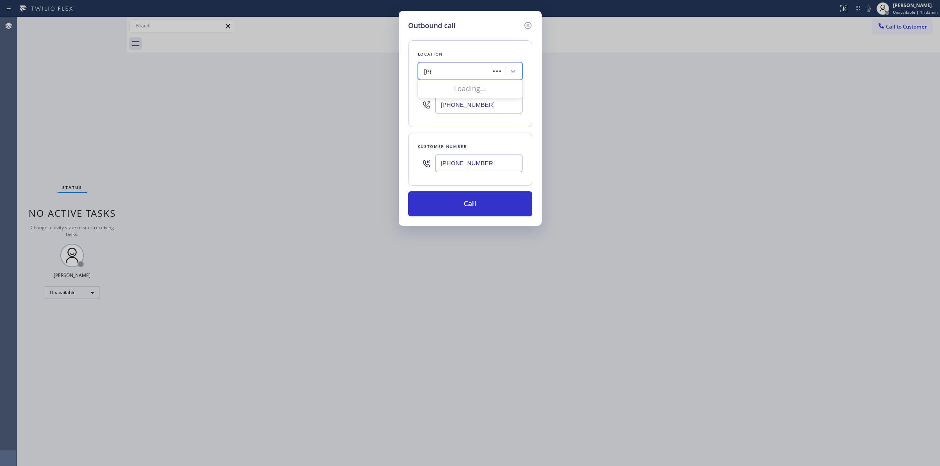
type input "Jenn"
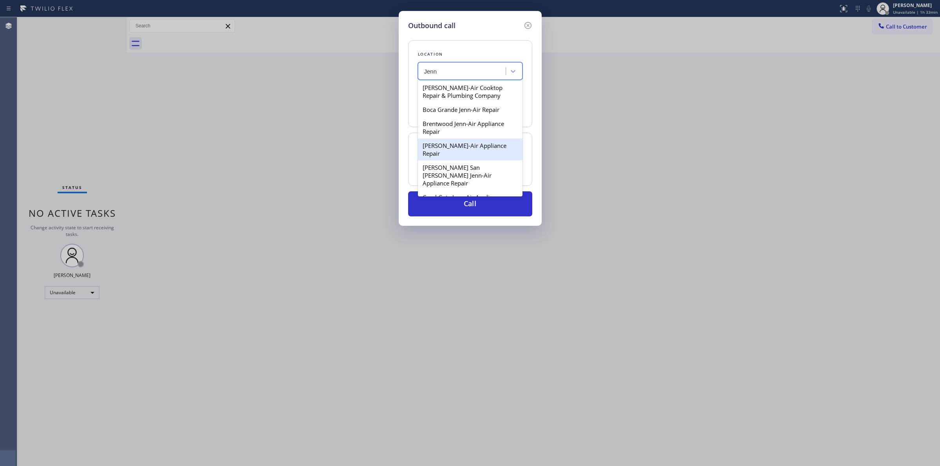
click at [453, 142] on div "[PERSON_NAME]-Air Appliance Repair" at bounding box center [470, 150] width 105 height 22
type input "[PHONE_NUMBER]"
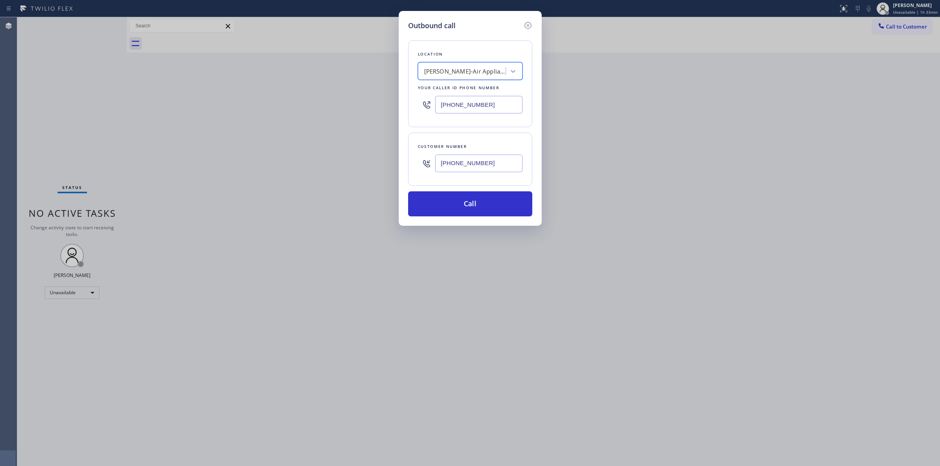
click at [468, 160] on input "[PHONE_NUMBER]" at bounding box center [478, 164] width 87 height 18
click at [474, 204] on button "Call" at bounding box center [470, 203] width 124 height 25
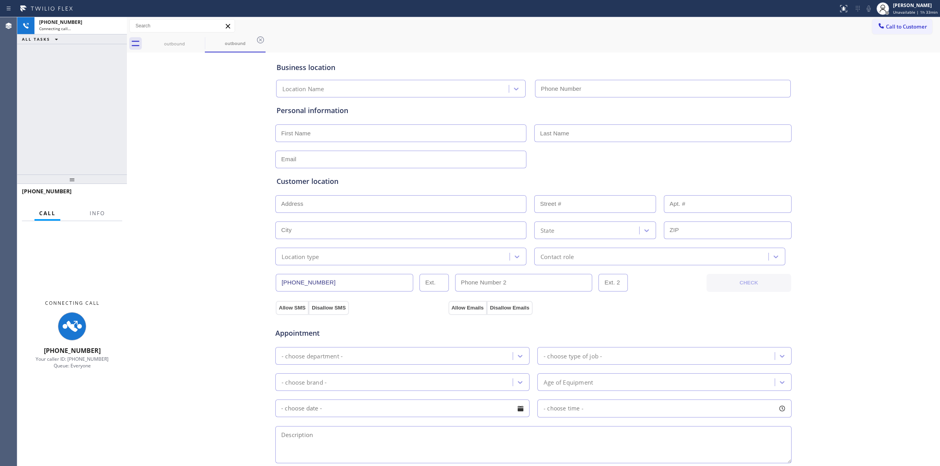
click at [819, 75] on div "Business location Location Name Personal information Customer location >> ADD N…" at bounding box center [533, 321] width 809 height 535
click at [873, 10] on icon at bounding box center [868, 8] width 9 height 9
type input "[PHONE_NUMBER]"
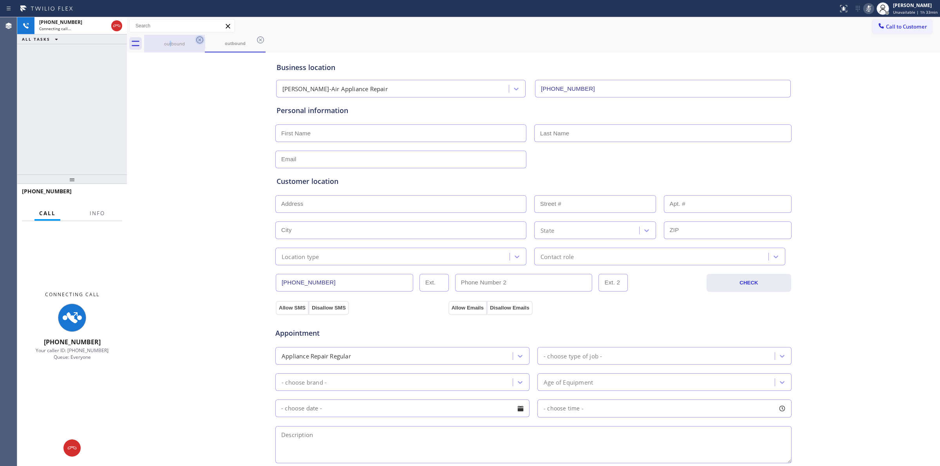
drag, startPoint x: 171, startPoint y: 49, endPoint x: 202, endPoint y: 39, distance: 33.3
click at [175, 47] on div "outbound" at bounding box center [174, 44] width 59 height 18
click at [204, 39] on icon at bounding box center [199, 39] width 9 height 9
click at [97, 24] on div "[PHONE_NUMBER]" at bounding box center [73, 22] width 69 height 7
click at [0, 0] on icon at bounding box center [0, 0] width 0 height 0
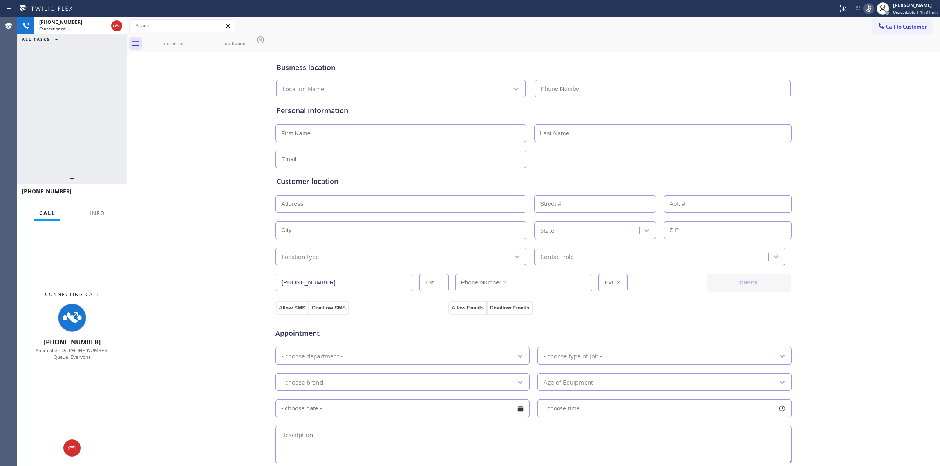
type input "[PHONE_NUMBER]"
click at [84, 23] on div "[PHONE_NUMBER]" at bounding box center [73, 22] width 69 height 7
type input "[PHONE_NUMBER]"
click at [183, 47] on div "outbound" at bounding box center [174, 44] width 59 height 18
click at [199, 42] on icon at bounding box center [199, 39] width 9 height 9
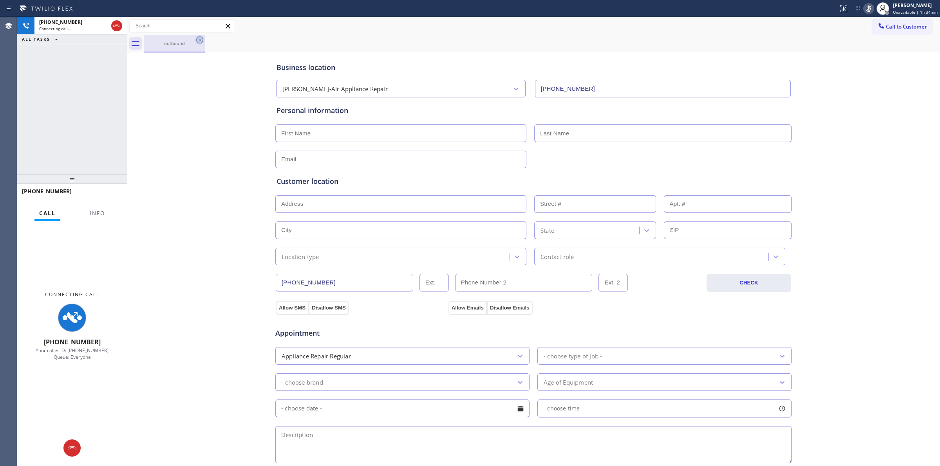
click at [199, 42] on icon at bounding box center [199, 39] width 9 height 9
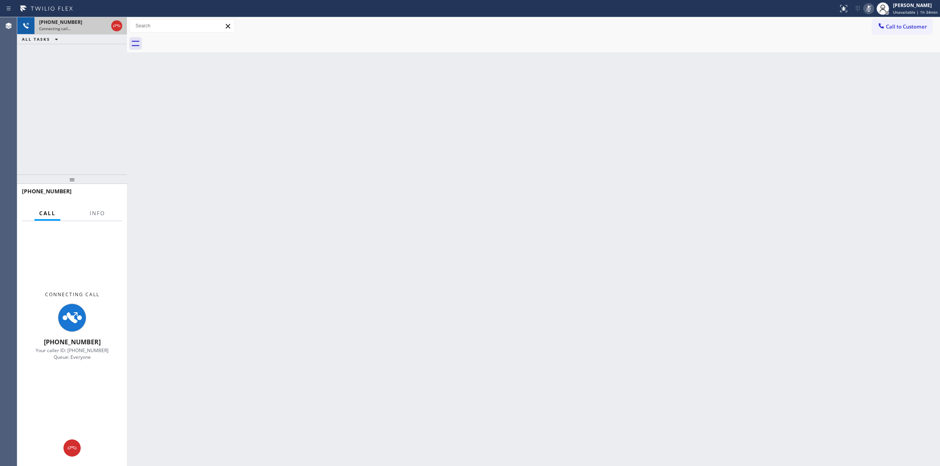
click at [85, 20] on div "[PHONE_NUMBER]" at bounding box center [73, 22] width 69 height 7
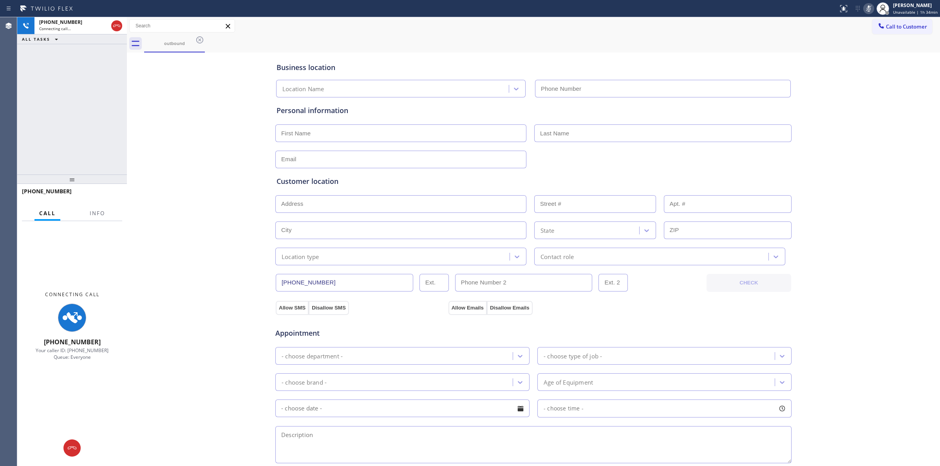
type input "[PHONE_NUMBER]"
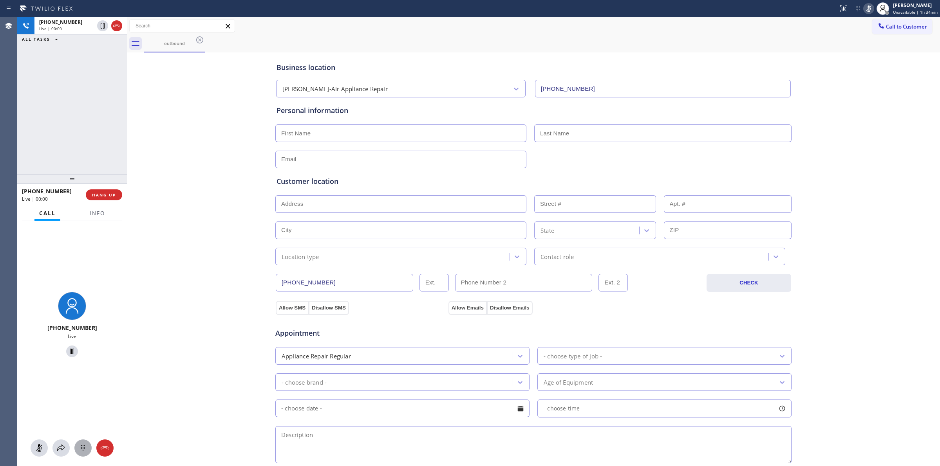
click at [78, 442] on button at bounding box center [82, 448] width 17 height 17
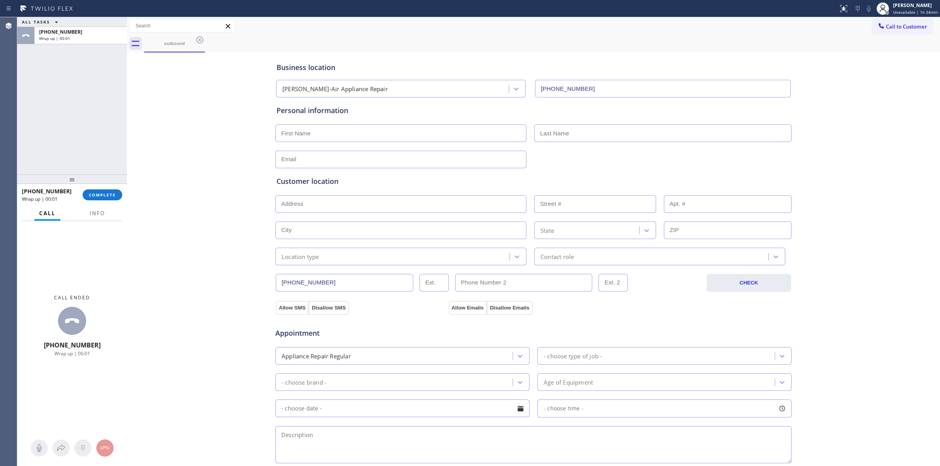
click at [891, 35] on div "outbound" at bounding box center [541, 44] width 795 height 18
click at [879, 22] on button "Call to Customer" at bounding box center [902, 26] width 60 height 15
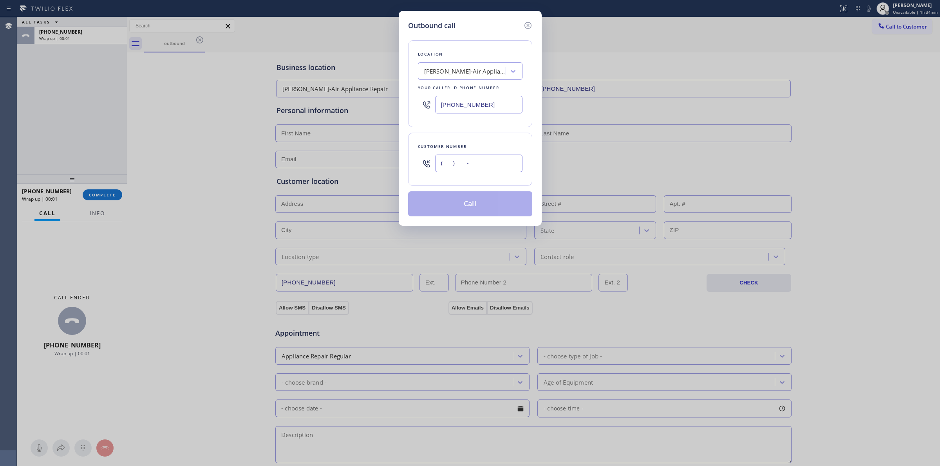
click at [470, 167] on input "(___) ___-____" at bounding box center [478, 164] width 87 height 18
paste input "805) 327-0970"
type input "[PHONE_NUMBER]"
click at [478, 210] on button "Call" at bounding box center [470, 203] width 124 height 25
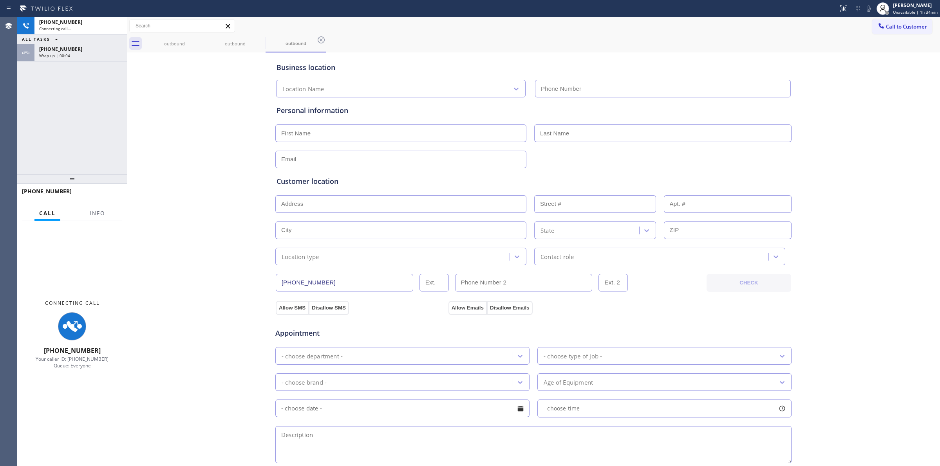
type input "[PHONE_NUMBER]"
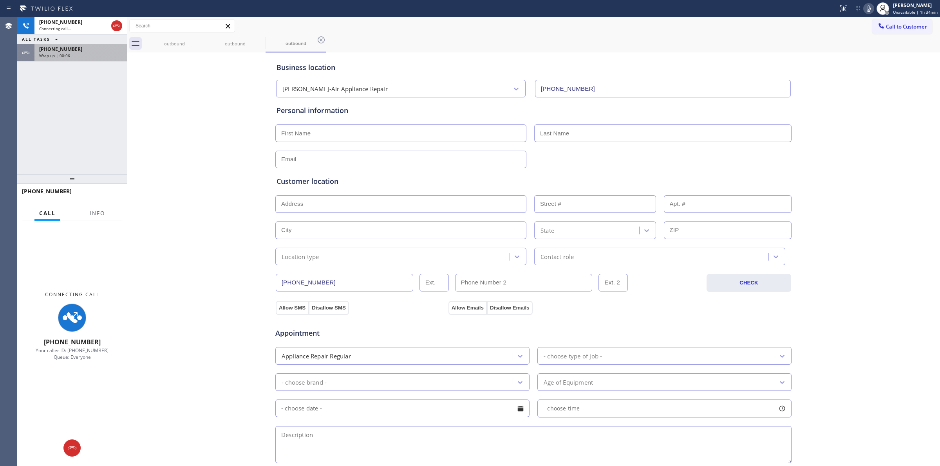
click at [49, 47] on span "[PHONE_NUMBER]" at bounding box center [60, 49] width 43 height 7
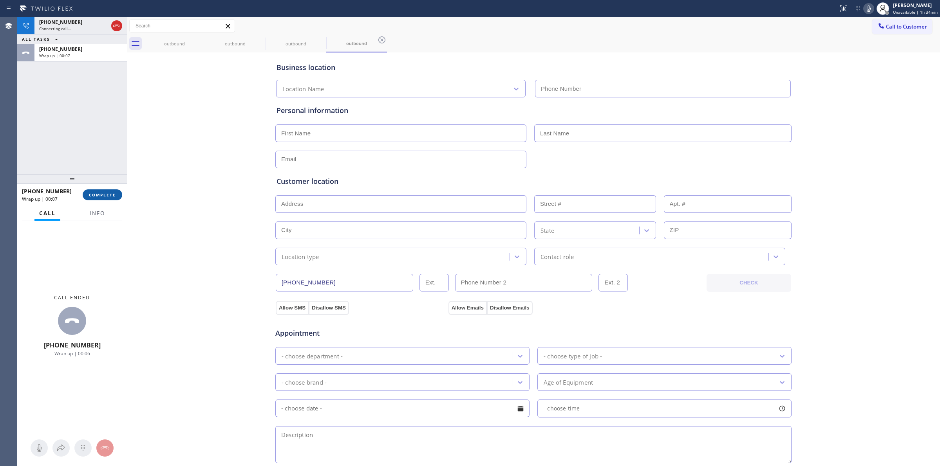
type input "[PHONE_NUMBER]"
click at [114, 196] on span "COMPLETE" at bounding box center [102, 194] width 27 height 5
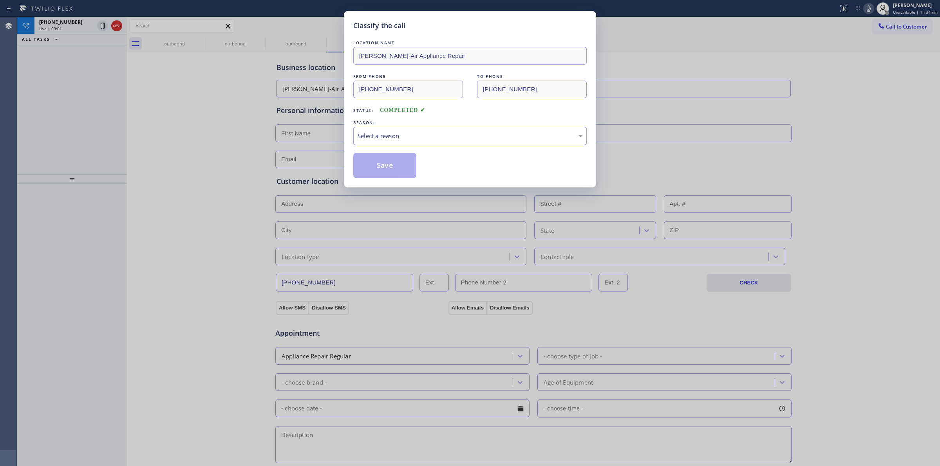
click at [451, 133] on div "Select a reason" at bounding box center [469, 136] width 225 height 9
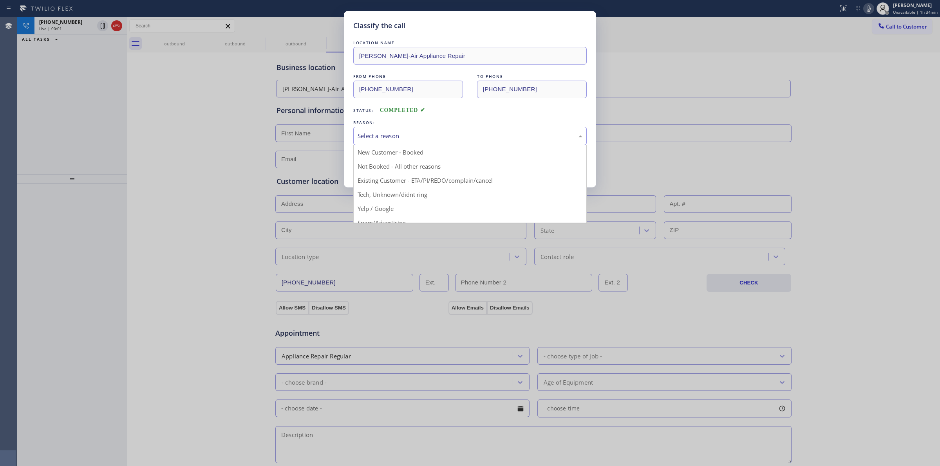
drag, startPoint x: 418, startPoint y: 198, endPoint x: 399, endPoint y: 179, distance: 26.9
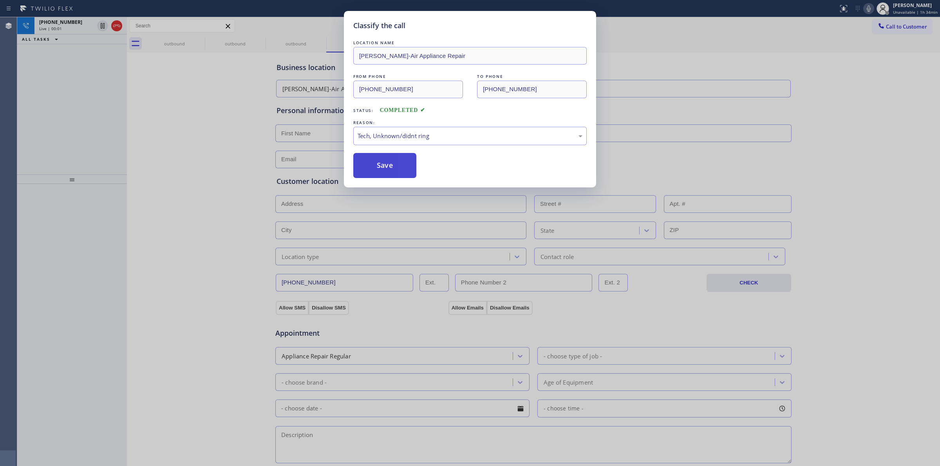
click at [399, 178] on div "Classify the call LOCATION NAME [PERSON_NAME]-Air Appliance Repair FROM PHONE […" at bounding box center [470, 99] width 252 height 177
click at [372, 165] on button "Save" at bounding box center [384, 165] width 63 height 25
click at [83, 23] on div "Classify the call LOCATION NAME [PERSON_NAME]-Air Appliance Repair FROM PHONE […" at bounding box center [470, 233] width 940 height 466
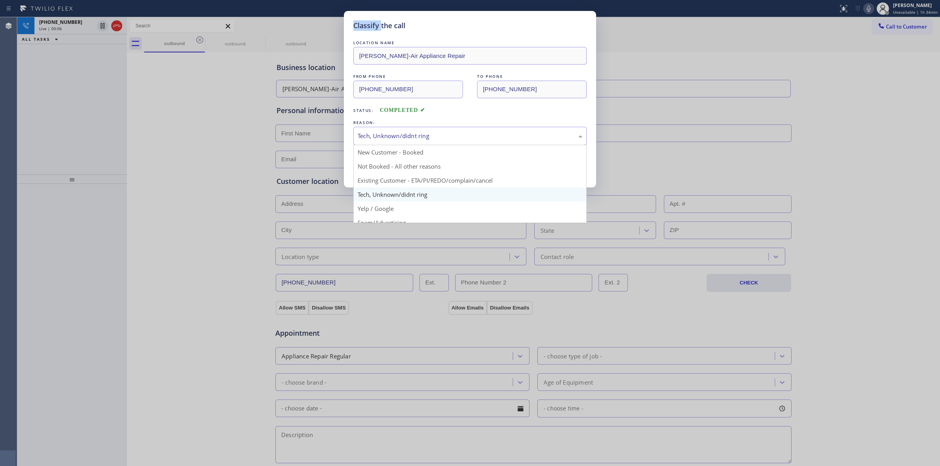
click at [437, 136] on div "Tech, Unknown/didnt ring" at bounding box center [469, 136] width 225 height 9
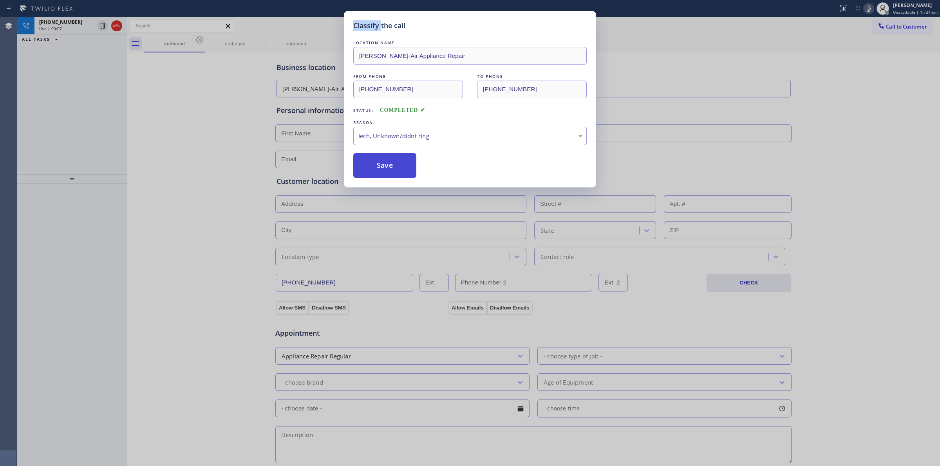
click at [383, 175] on button "Save" at bounding box center [384, 165] width 63 height 25
click at [386, 174] on button "Save" at bounding box center [384, 165] width 63 height 25
click at [388, 164] on button "Save" at bounding box center [384, 165] width 63 height 25
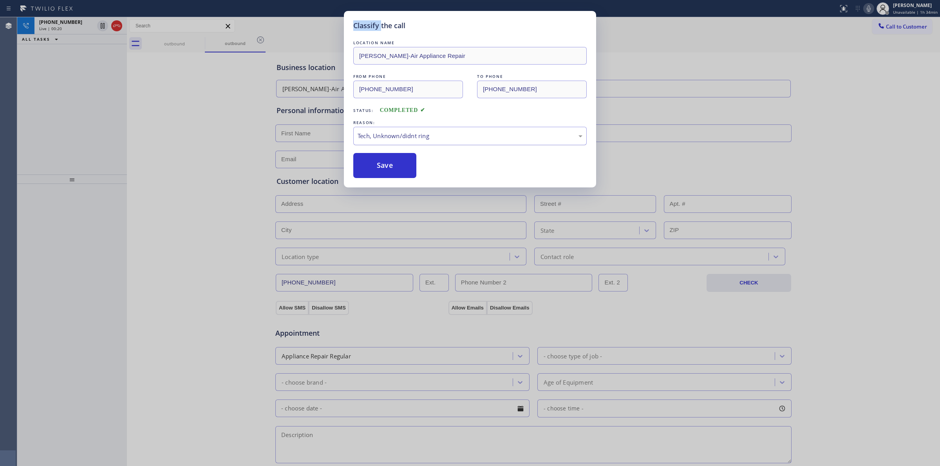
drag, startPoint x: 388, startPoint y: 164, endPoint x: 407, endPoint y: 133, distance: 36.7
click at [392, 162] on button "Save" at bounding box center [384, 165] width 63 height 25
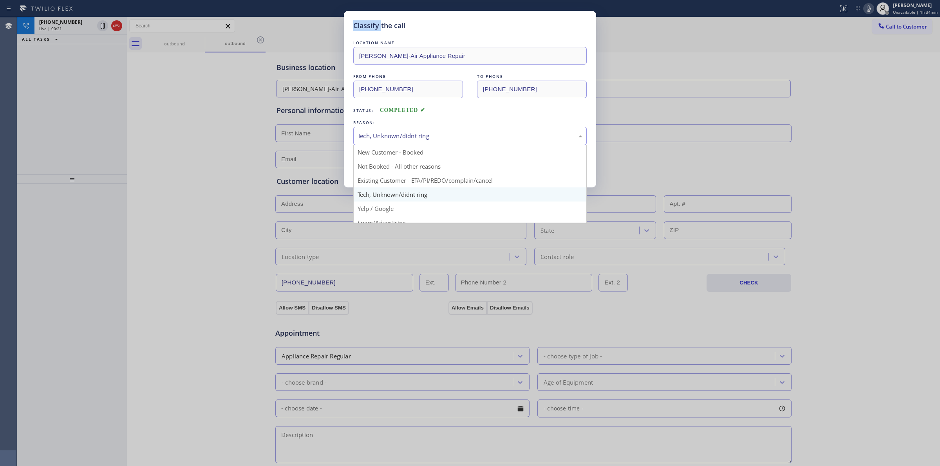
click at [408, 132] on div "Tech, Unknown/didnt ring" at bounding box center [469, 136] width 225 height 9
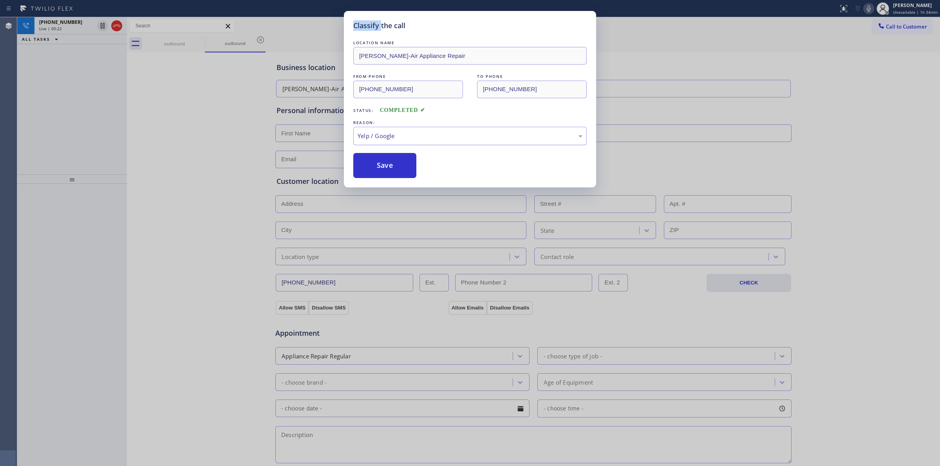
click at [404, 138] on div "Yelp / Google" at bounding box center [469, 136] width 233 height 18
click at [393, 168] on button "Save" at bounding box center [384, 165] width 63 height 25
click at [418, 169] on div "Save" at bounding box center [469, 165] width 233 height 25
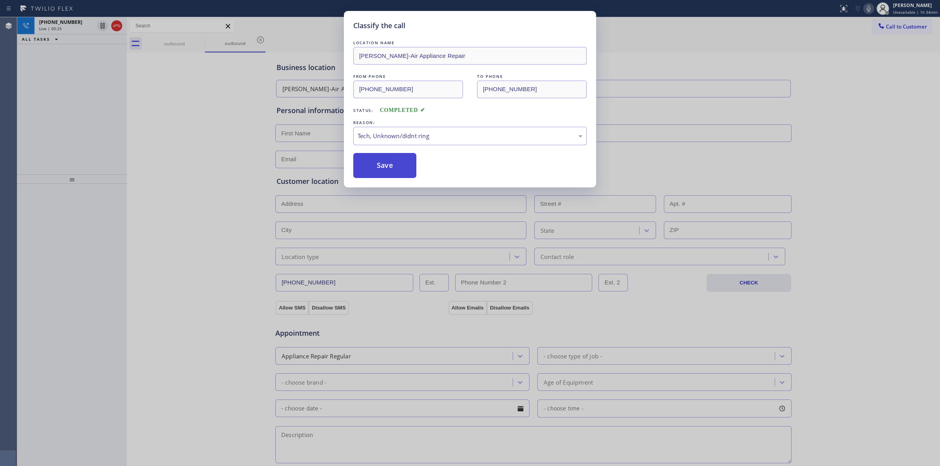
click at [409, 169] on button "Save" at bounding box center [384, 165] width 63 height 25
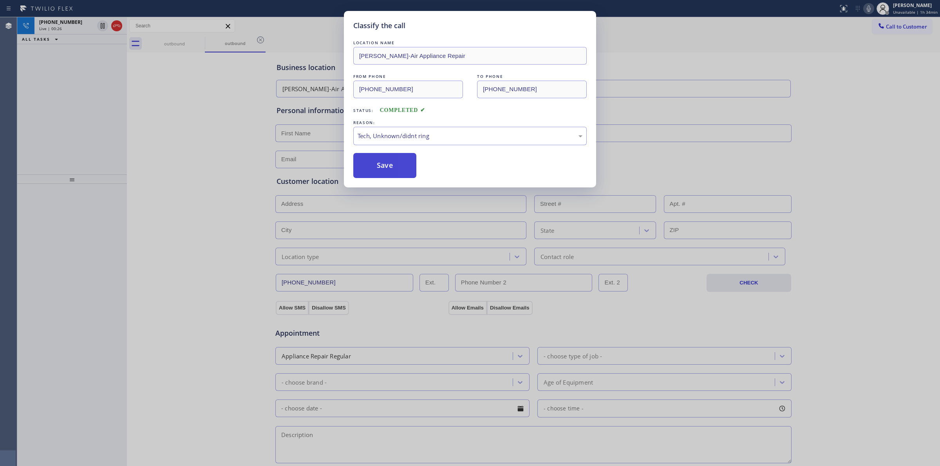
click at [409, 169] on button "Save" at bounding box center [384, 165] width 63 height 25
click at [409, 169] on div "Back to Dashboard Change Sender ID Customers Technicians Select a contact Outbo…" at bounding box center [533, 241] width 813 height 449
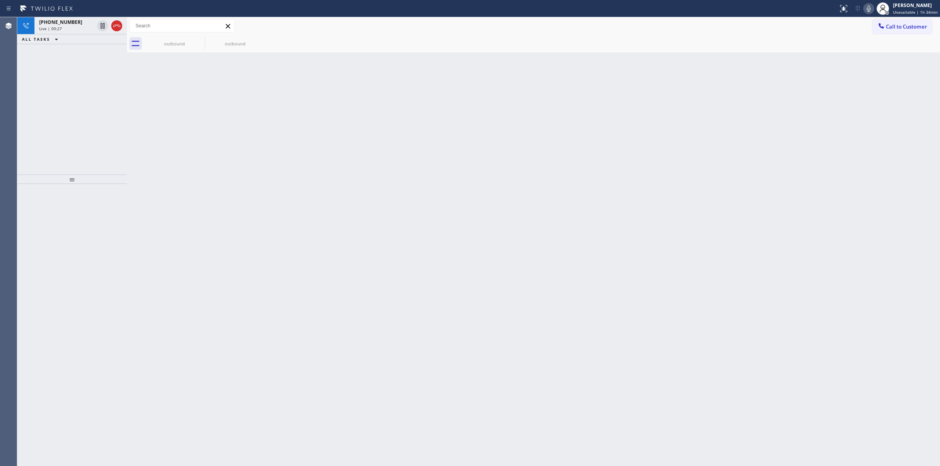
click at [409, 169] on div "Back to Dashboard Change Sender ID Customers Technicians Select a contact Outbo…" at bounding box center [533, 241] width 813 height 449
click at [186, 42] on div "outbound" at bounding box center [174, 44] width 59 height 6
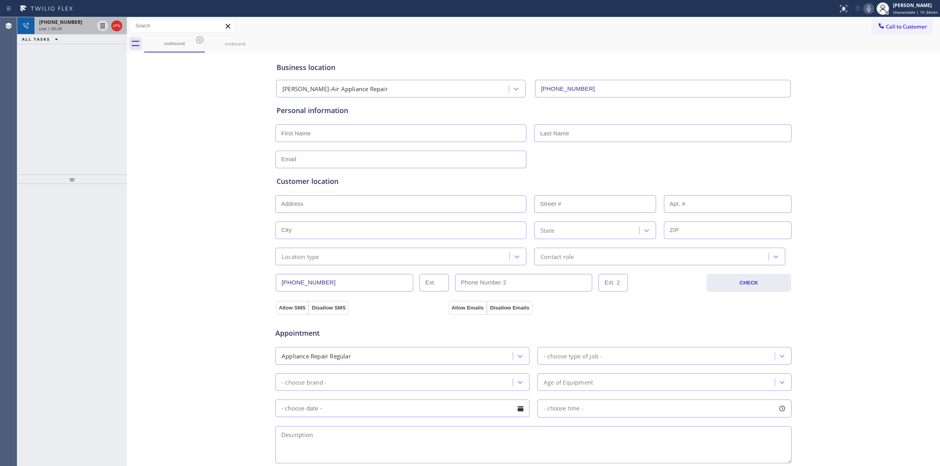
click at [89, 26] on div "Live | 00:29" at bounding box center [66, 28] width 55 height 5
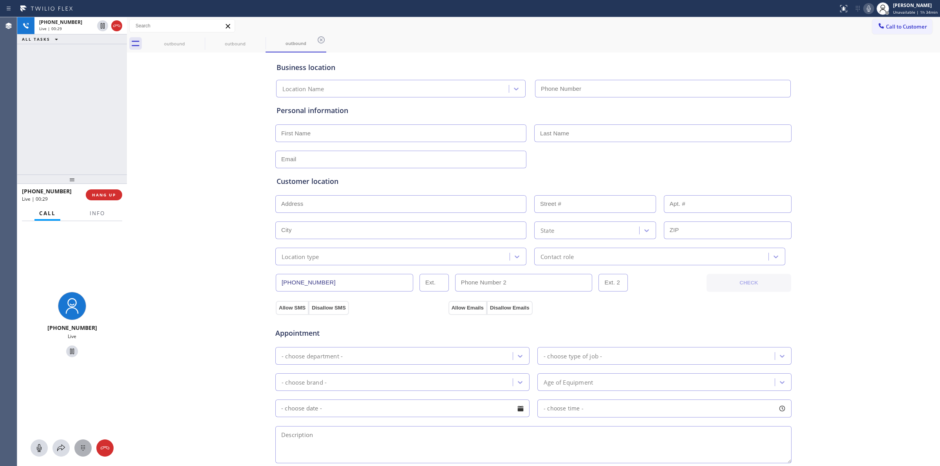
type input "[PHONE_NUMBER]"
click at [81, 447] on icon at bounding box center [83, 447] width 4 height 5
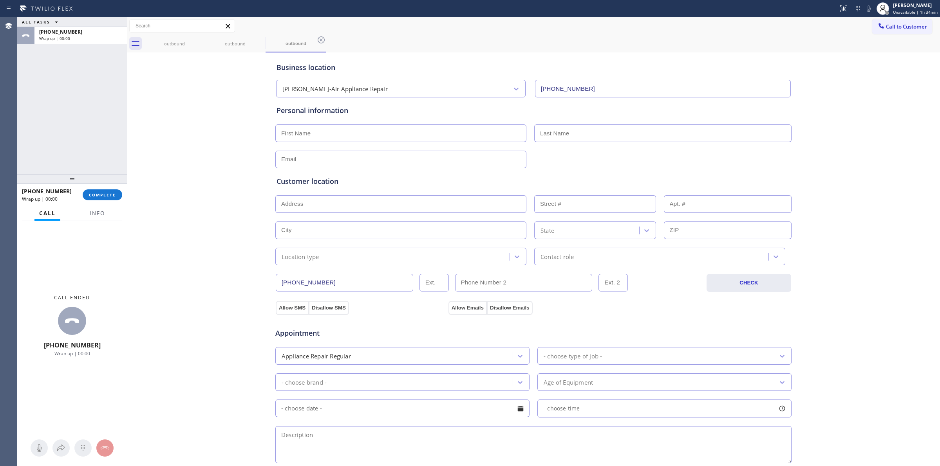
click at [114, 202] on div "[PHONE_NUMBER] Wrap up | 00:00 COMPLETE" at bounding box center [72, 195] width 100 height 20
click at [115, 197] on span "COMPLETE" at bounding box center [102, 194] width 27 height 5
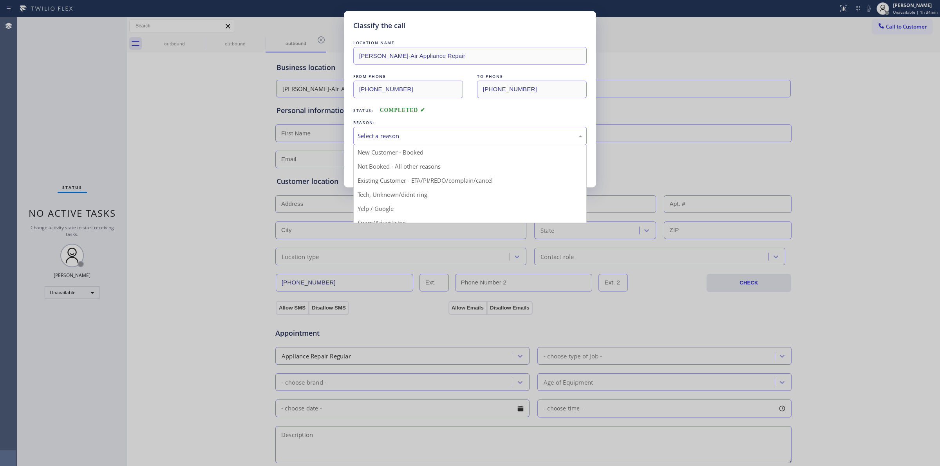
click at [413, 137] on div "Select a reason" at bounding box center [469, 136] width 225 height 9
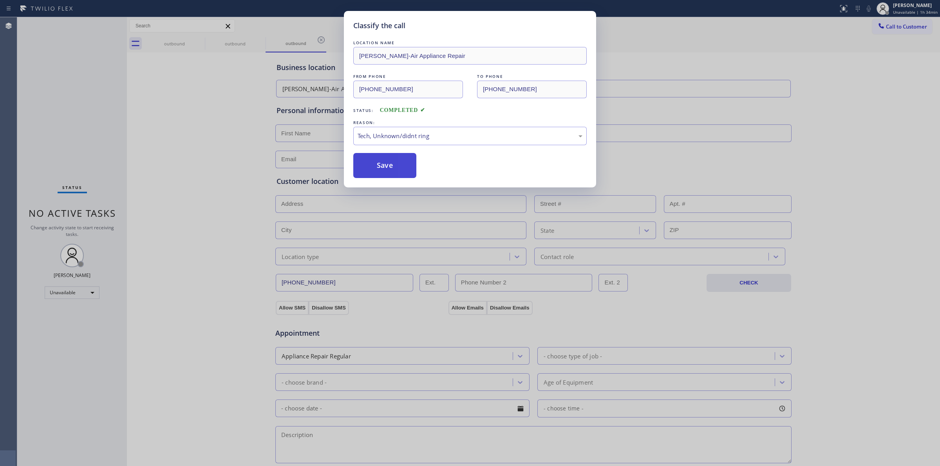
click at [394, 176] on button "Save" at bounding box center [384, 165] width 63 height 25
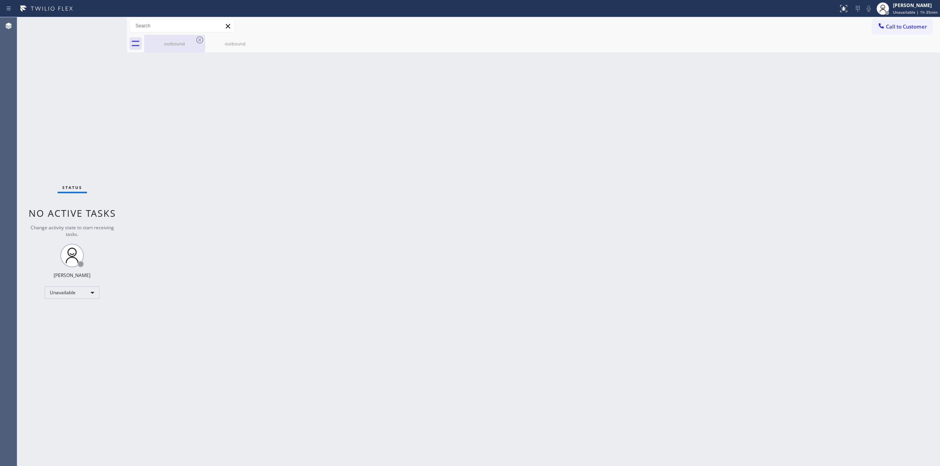
click at [193, 39] on div "outbound" at bounding box center [174, 44] width 59 height 18
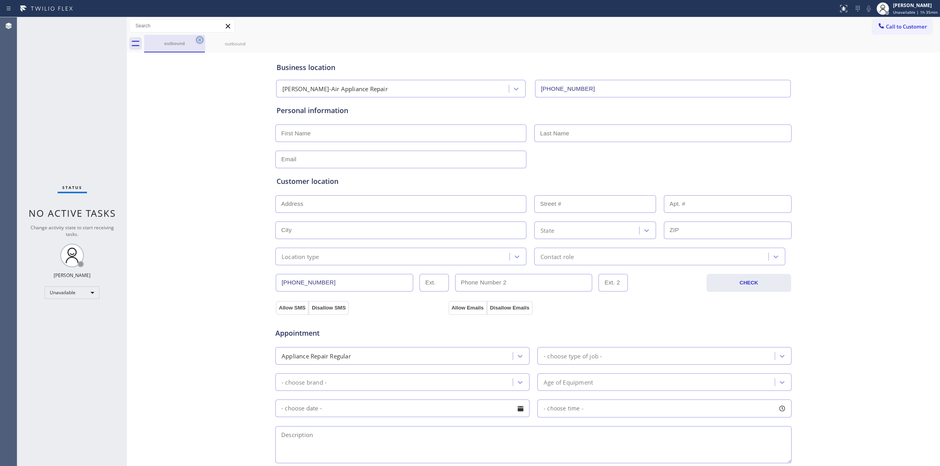
click at [197, 40] on icon at bounding box center [199, 39] width 7 height 7
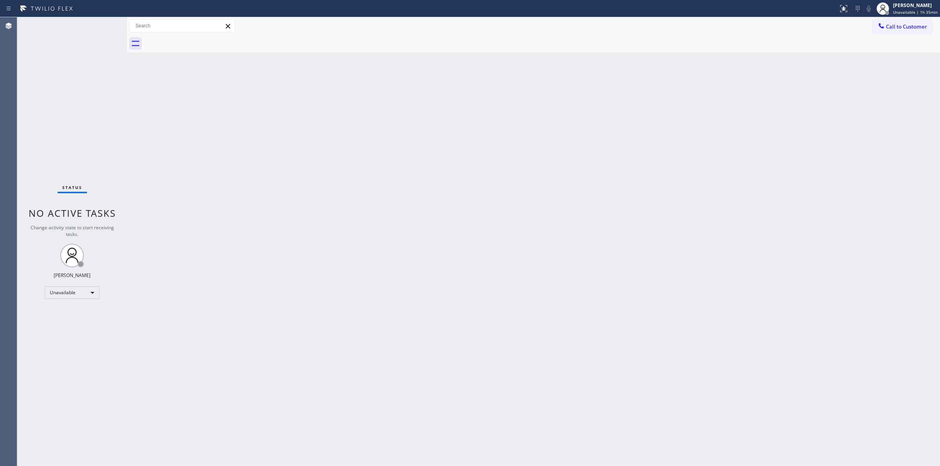
click at [496, 159] on div "Back to Dashboard Change Sender ID Customers Technicians Select a contact Outbo…" at bounding box center [533, 241] width 813 height 449
click at [919, 28] on span "Call to Customer" at bounding box center [905, 26] width 41 height 7
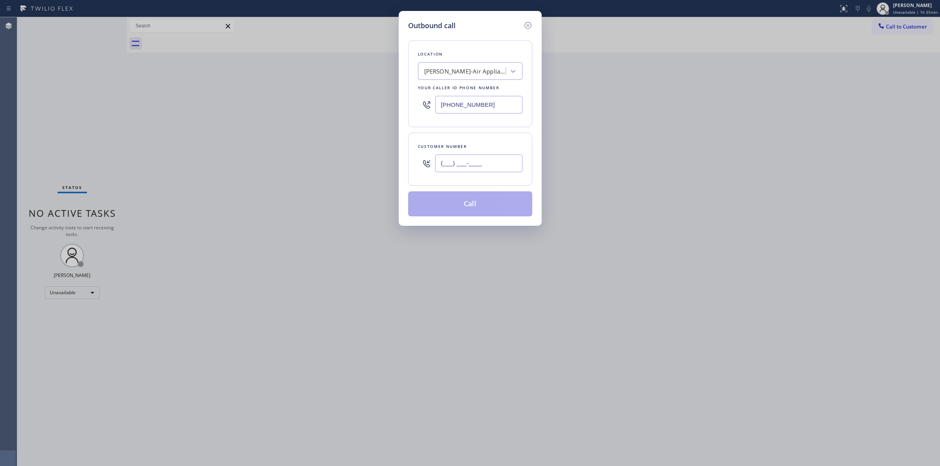
click at [460, 164] on input "(___) ___-____" at bounding box center [478, 164] width 87 height 18
paste input "206) 336-3824"
type input "[PHONE_NUMBER]"
click at [492, 57] on div "Location" at bounding box center [470, 54] width 105 height 8
drag, startPoint x: 492, startPoint y: 61, endPoint x: 492, endPoint y: 66, distance: 4.3
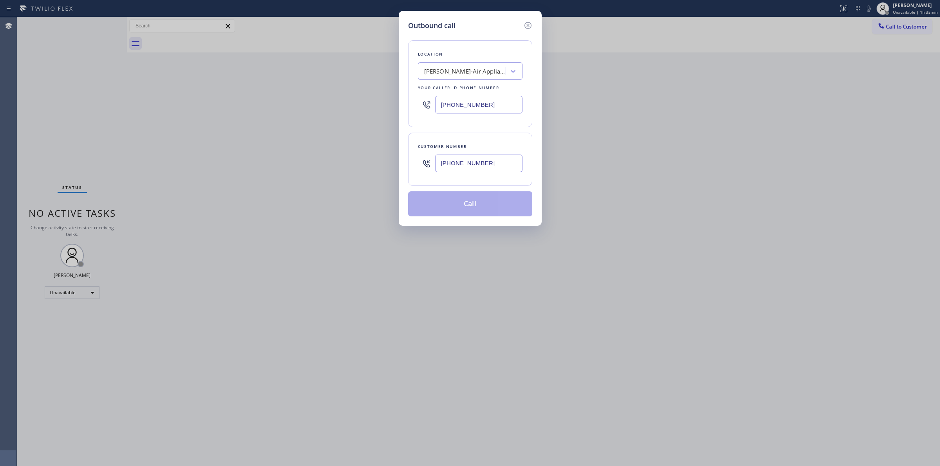
click at [492, 65] on div "Location [PERSON_NAME]-Air Appliance Repair Your caller id phone number [PHONE_…" at bounding box center [470, 83] width 124 height 87
click at [491, 69] on div "[PERSON_NAME]-Air Appliance Repair" at bounding box center [465, 71] width 82 height 9
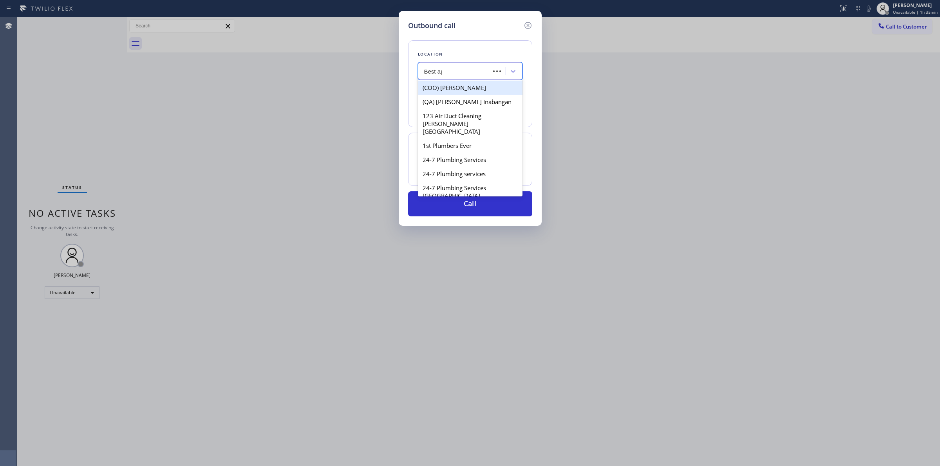
type input "Best appl"
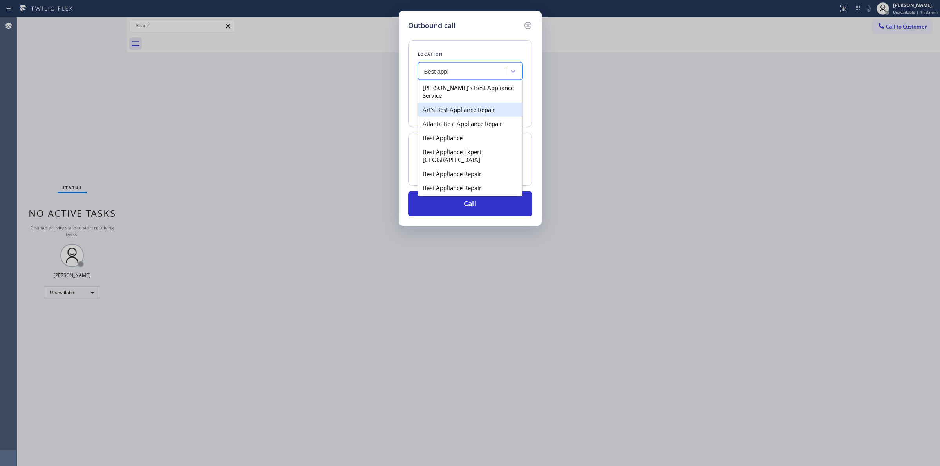
click at [449, 107] on div "Art’s Best Appliance Repair" at bounding box center [470, 110] width 105 height 14
type input "[PHONE_NUMBER]"
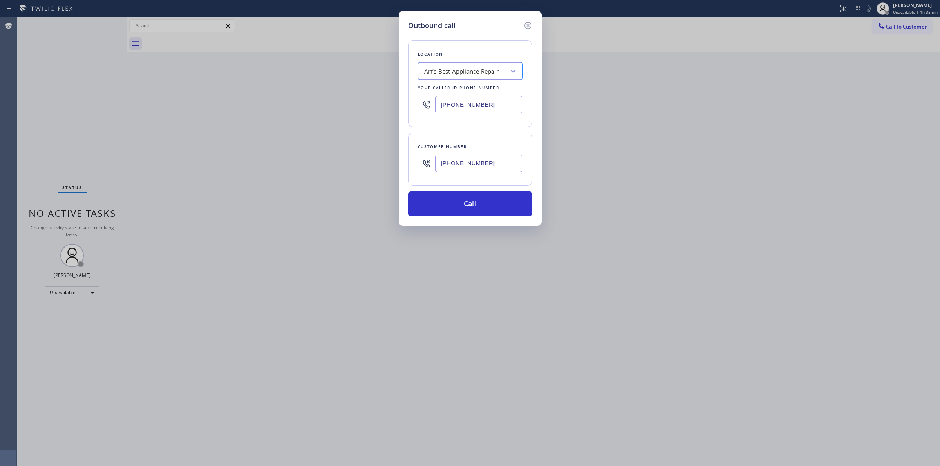
click at [459, 166] on input "[PHONE_NUMBER]" at bounding box center [478, 164] width 87 height 18
click at [462, 207] on button "Call" at bounding box center [470, 203] width 124 height 25
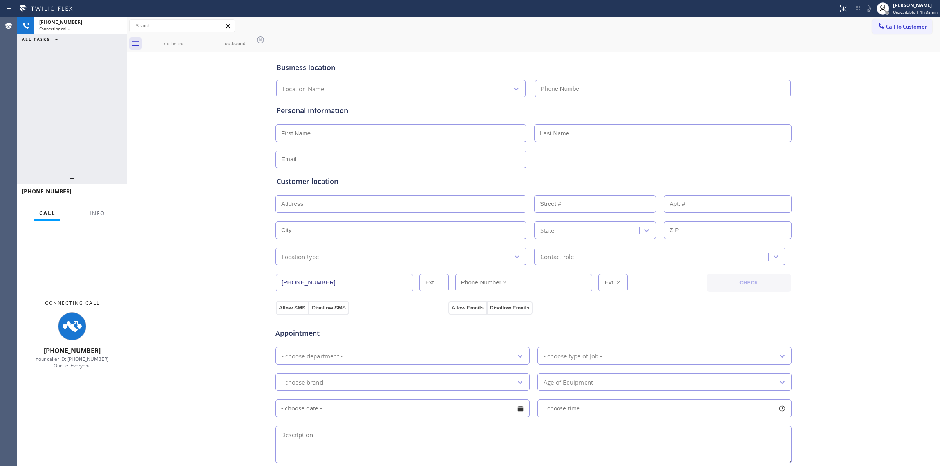
type input "[PHONE_NUMBER]"
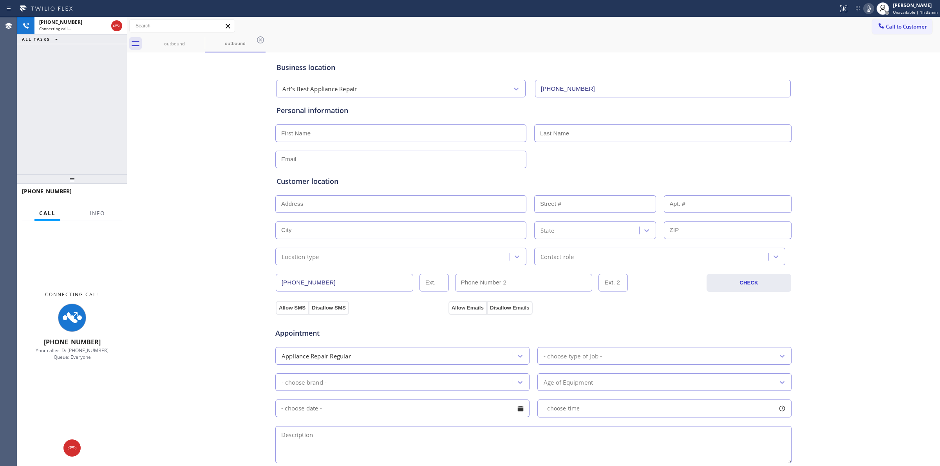
click at [870, 9] on icon at bounding box center [868, 8] width 4 height 6
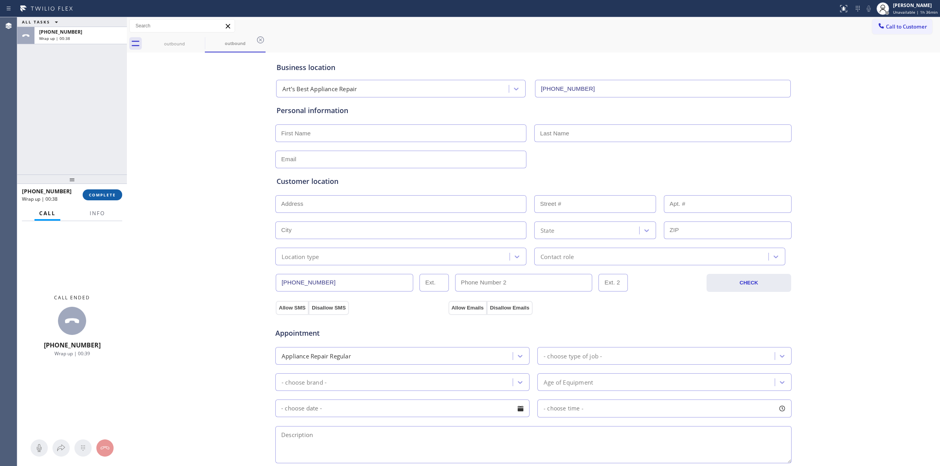
click at [106, 196] on span "COMPLETE" at bounding box center [102, 194] width 27 height 5
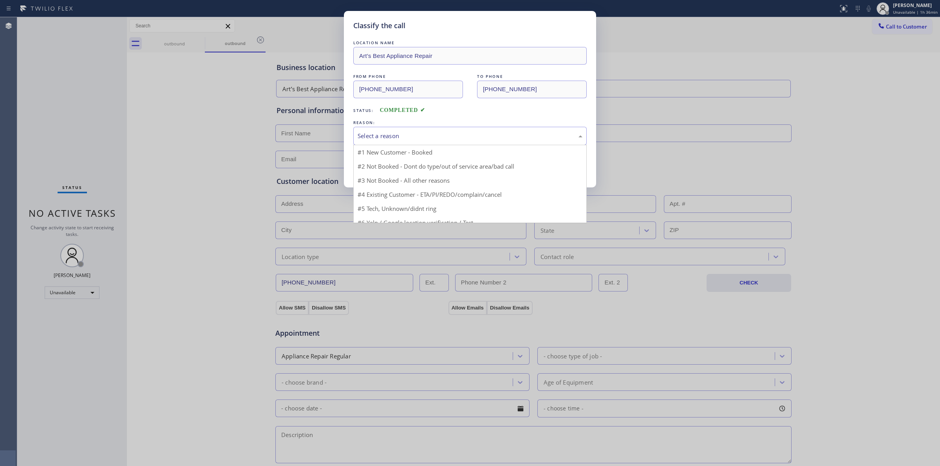
click at [453, 137] on div "Select a reason" at bounding box center [469, 136] width 225 height 9
drag, startPoint x: 411, startPoint y: 194, endPoint x: 394, endPoint y: 169, distance: 30.4
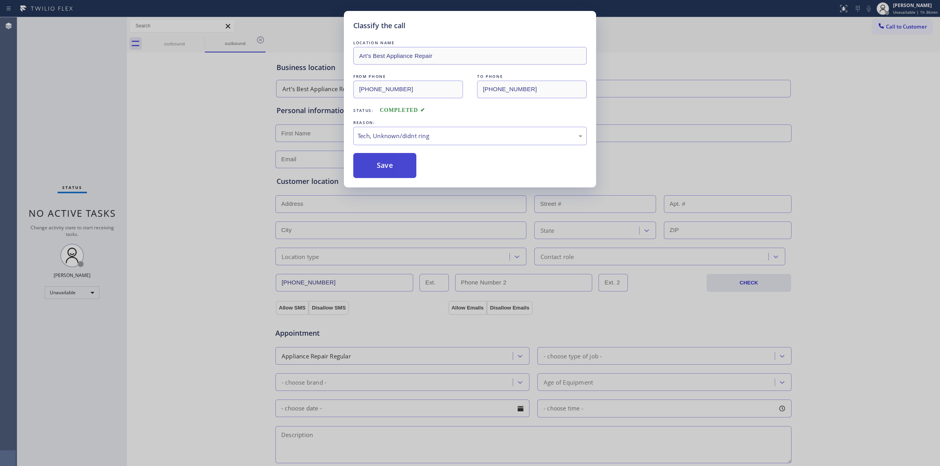
click at [394, 169] on button "Save" at bounding box center [384, 165] width 63 height 25
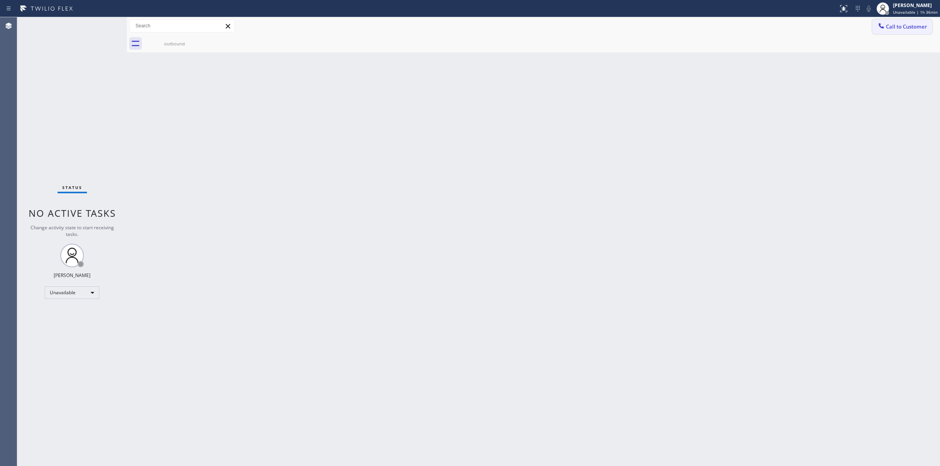
click at [893, 25] on span "Call to Customer" at bounding box center [905, 26] width 41 height 7
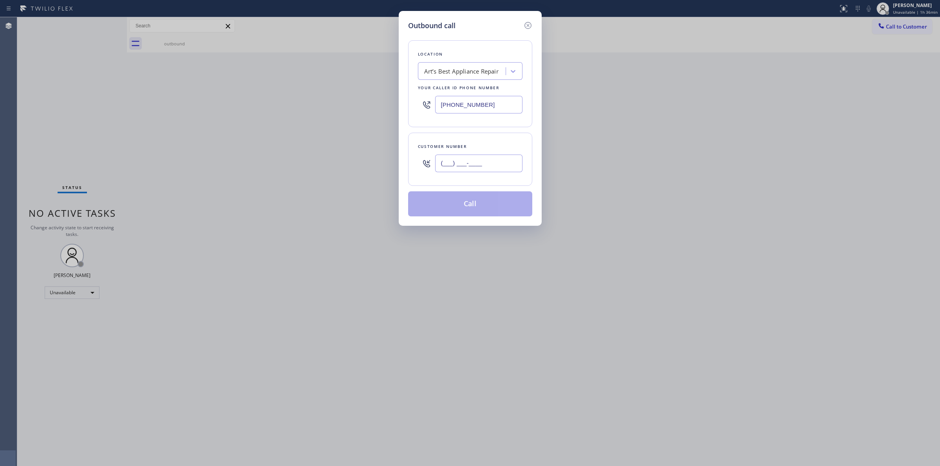
click at [500, 161] on input "(___) ___-____" at bounding box center [478, 164] width 87 height 18
paste input "626) 623-5086"
type input "[PHONE_NUMBER]"
click at [468, 46] on div "Location Art’s Best Appliance Repair Your caller id phone number [PHONE_NUMBER]" at bounding box center [470, 83] width 124 height 87
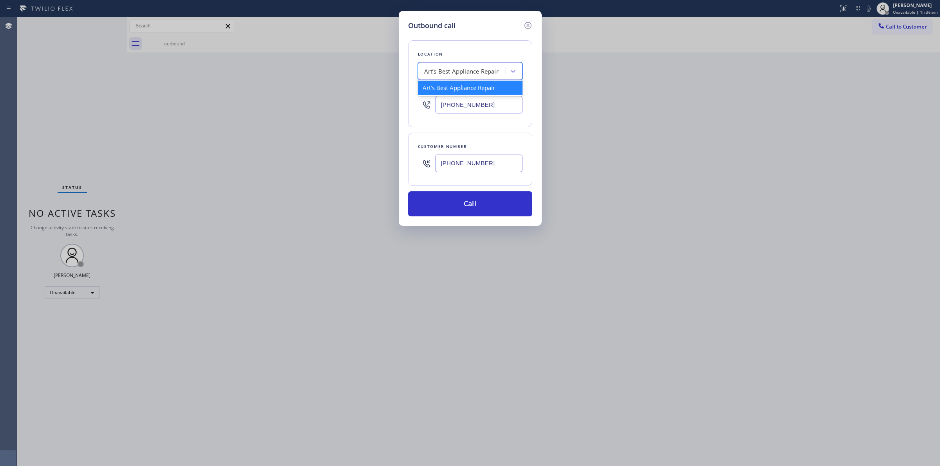
click at [469, 70] on div "Art’s Best Appliance Repair" at bounding box center [461, 71] width 74 height 9
type input "LG"
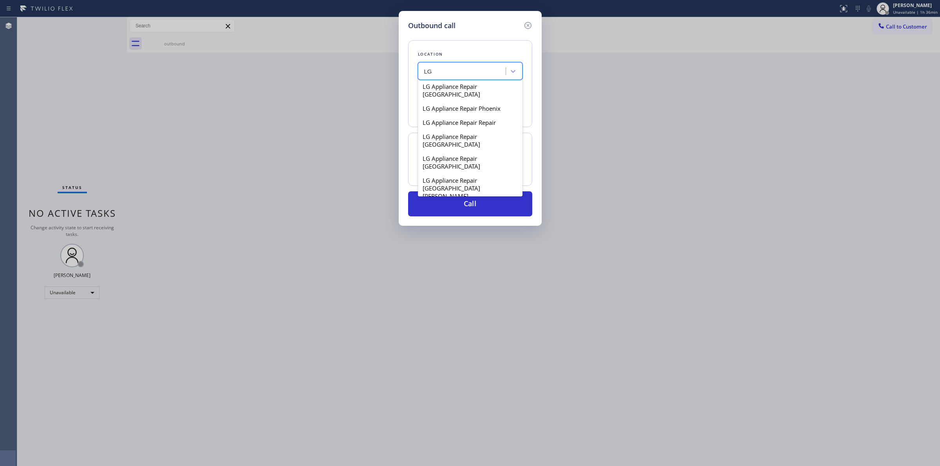
scroll to position [489, 0]
click at [467, 172] on div "LG Appliance Service [GEOGRAPHIC_DATA]" at bounding box center [470, 183] width 105 height 22
type input "[PHONE_NUMBER]"
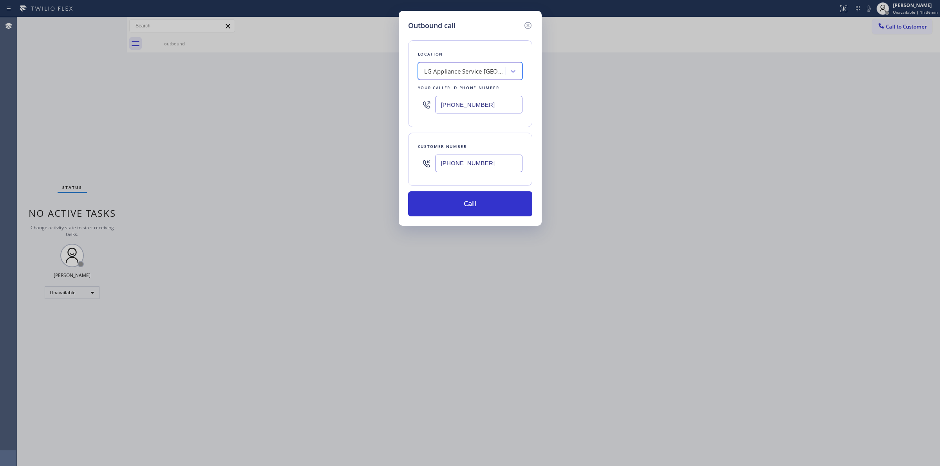
click at [478, 161] on input "[PHONE_NUMBER]" at bounding box center [478, 164] width 87 height 18
click at [478, 201] on button "Call" at bounding box center [470, 203] width 124 height 25
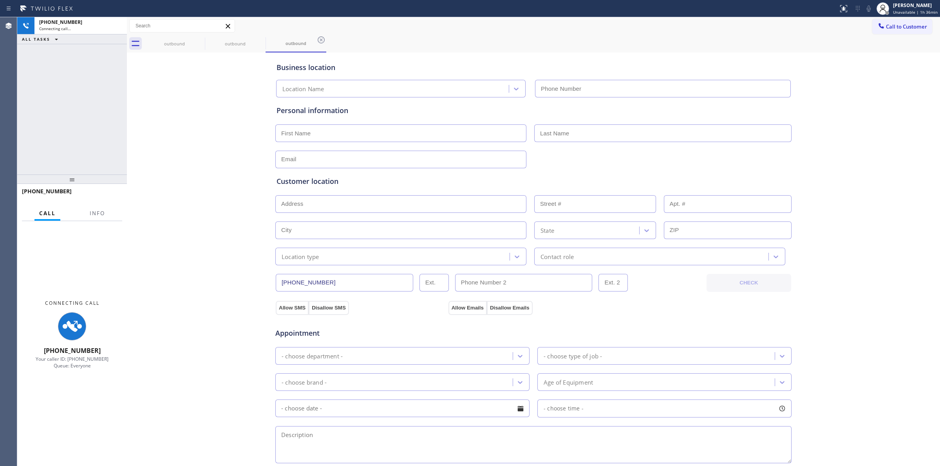
type input "[PHONE_NUMBER]"
click at [867, 45] on div "outbound outbound outbound" at bounding box center [541, 44] width 795 height 18
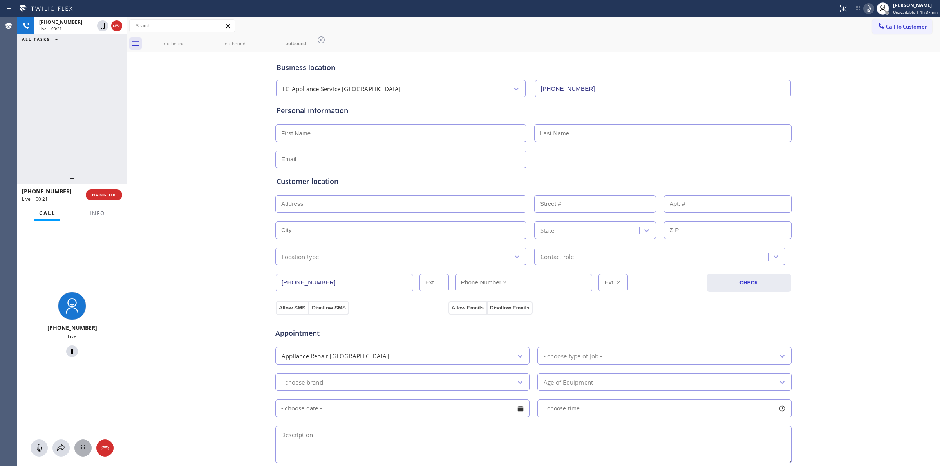
click at [88, 447] on div at bounding box center [82, 448] width 17 height 9
click at [895, 25] on span "Call to Customer" at bounding box center [905, 26] width 41 height 7
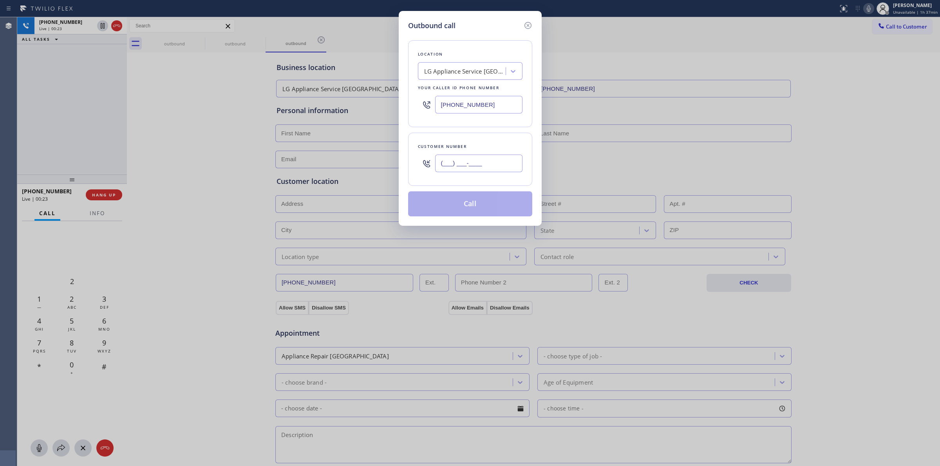
paste input "6"
click at [480, 170] on input "(___) ___-____" at bounding box center [478, 164] width 87 height 18
drag, startPoint x: 494, startPoint y: 163, endPoint x: 316, endPoint y: 162, distance: 178.9
click at [329, 165] on div "Outbound call Location LG Appliance Service [GEOGRAPHIC_DATA] Your caller id ph…" at bounding box center [470, 233] width 940 height 466
paste input "626) 623-508"
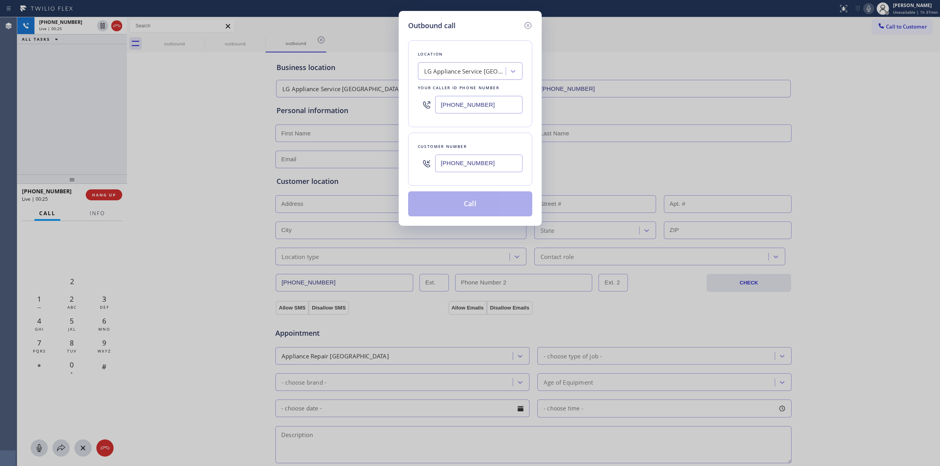
type input "[PHONE_NUMBER]"
drag, startPoint x: 478, startPoint y: 63, endPoint x: 478, endPoint y: 69, distance: 6.7
click at [478, 63] on div "LG Appliance Service [GEOGRAPHIC_DATA]" at bounding box center [470, 71] width 105 height 18
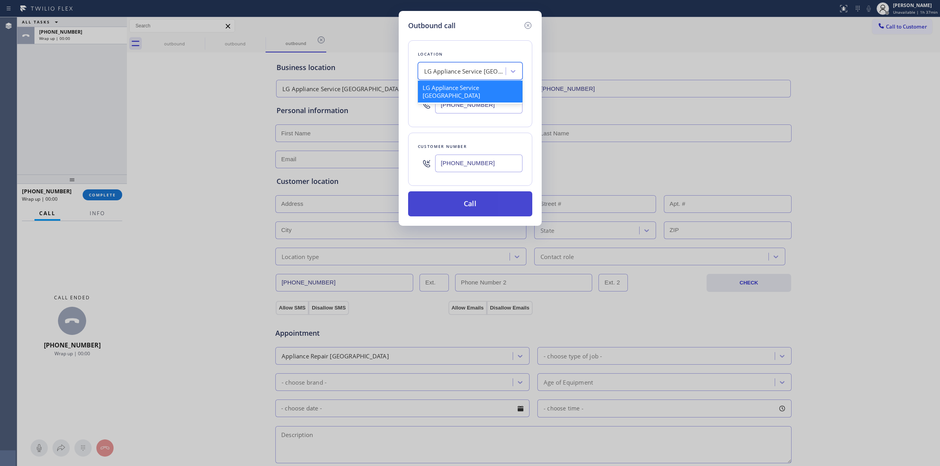
click at [439, 212] on button "Call" at bounding box center [470, 203] width 124 height 25
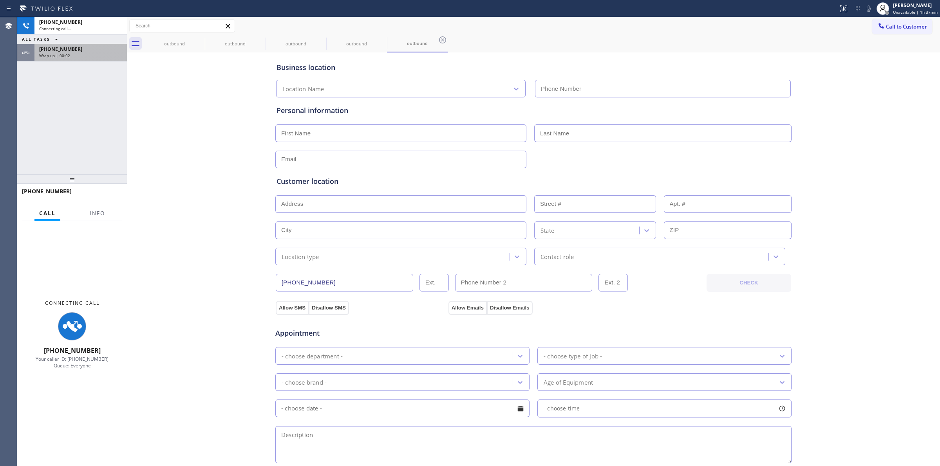
click at [81, 54] on div "Wrap up | 00:02" at bounding box center [80, 55] width 83 height 5
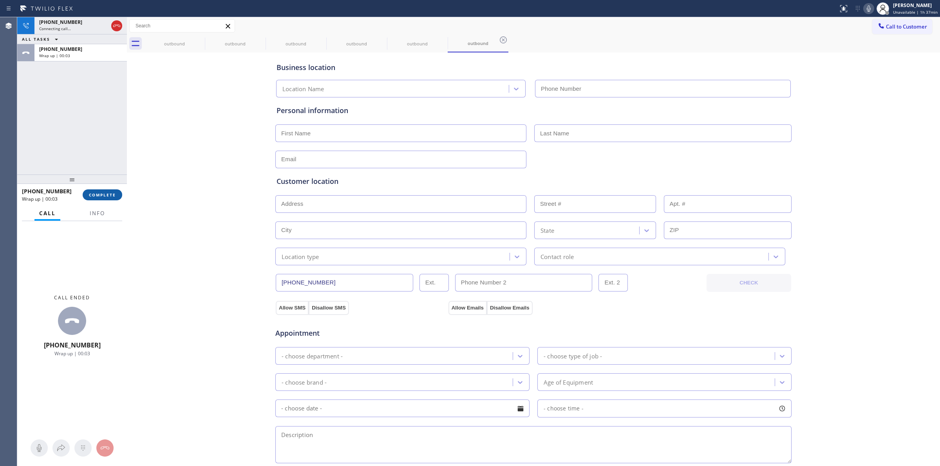
click at [106, 200] on button "COMPLETE" at bounding box center [103, 194] width 40 height 11
type input "[PHONE_NUMBER]"
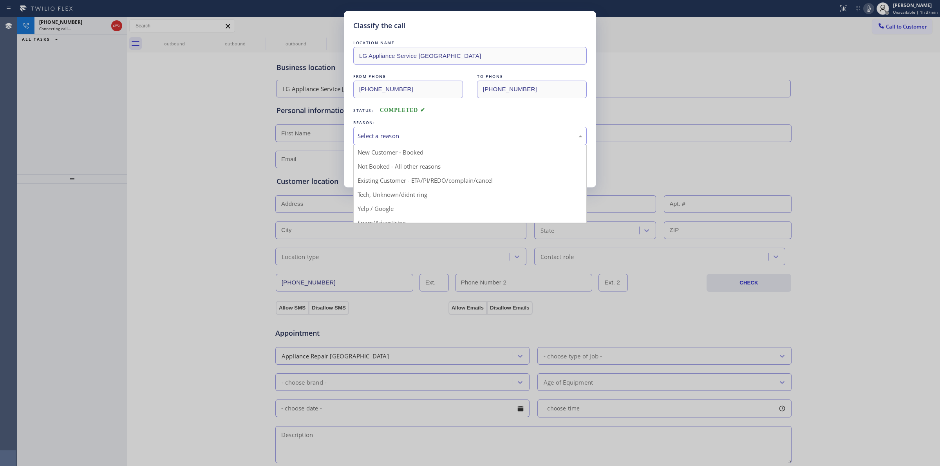
click at [390, 132] on div "Select a reason" at bounding box center [469, 136] width 225 height 9
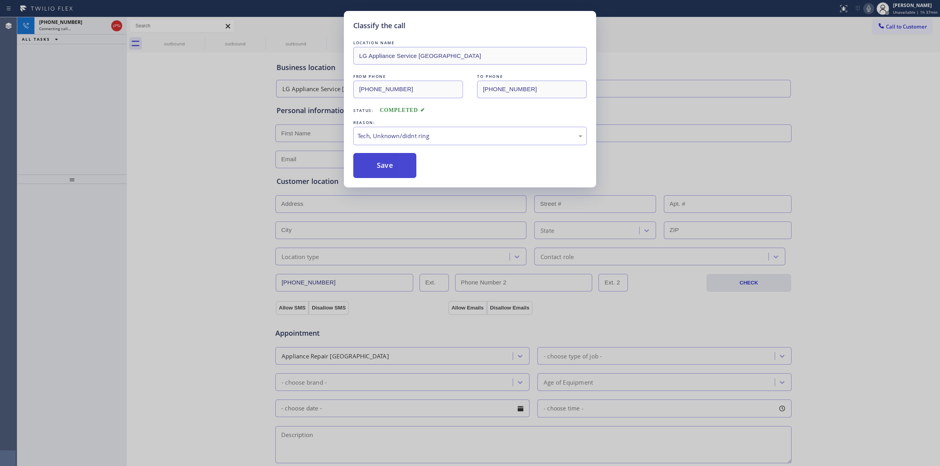
drag, startPoint x: 415, startPoint y: 198, endPoint x: 363, endPoint y: 162, distance: 63.6
click at [363, 162] on button "Save" at bounding box center [384, 165] width 63 height 25
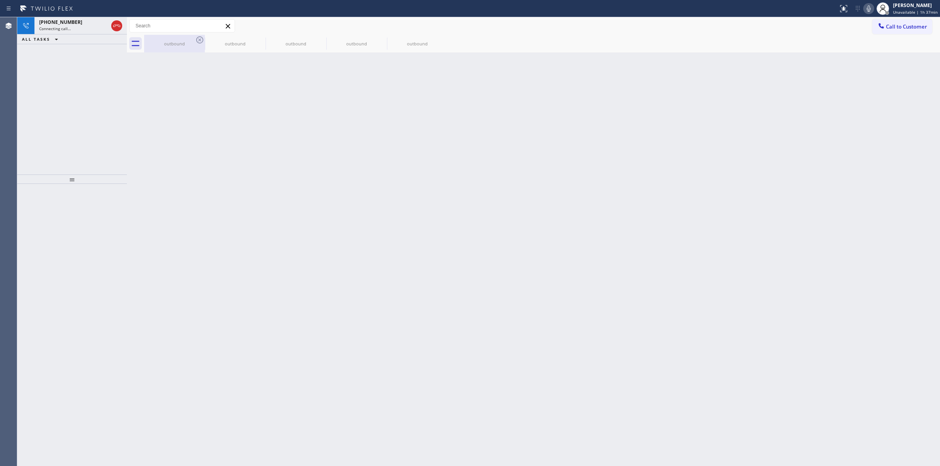
click at [190, 42] on div "outbound" at bounding box center [174, 44] width 59 height 6
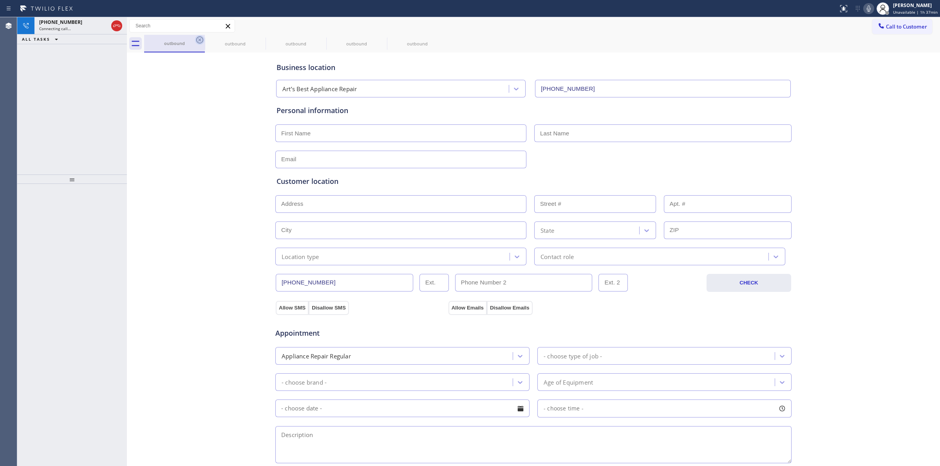
click at [196, 40] on icon at bounding box center [199, 39] width 9 height 9
click at [198, 40] on icon at bounding box center [199, 39] width 7 height 7
click at [0, 0] on icon at bounding box center [0, 0] width 0 height 0
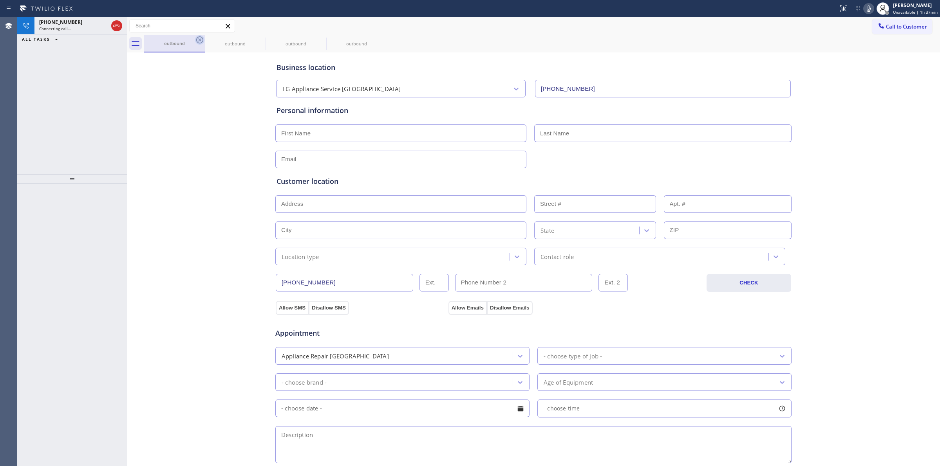
click at [198, 40] on div "outbound outbound outbound outbound" at bounding box center [541, 44] width 795 height 18
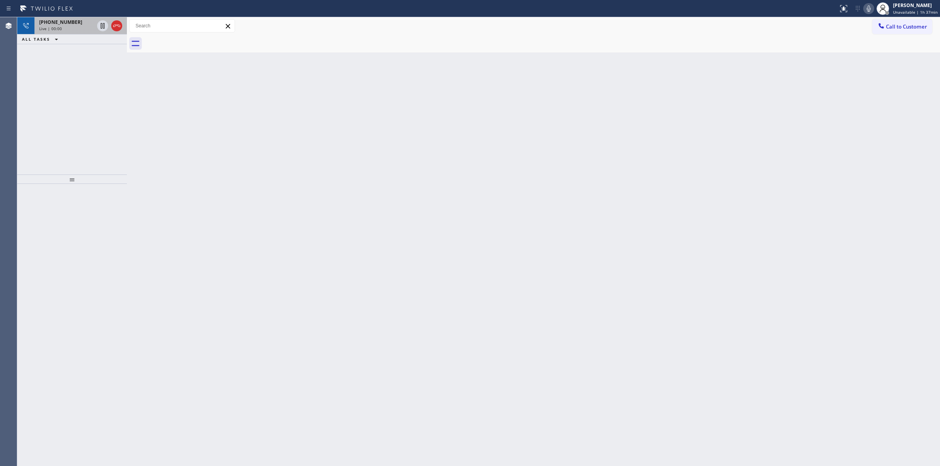
click at [92, 20] on div "[PHONE_NUMBER]" at bounding box center [66, 22] width 55 height 7
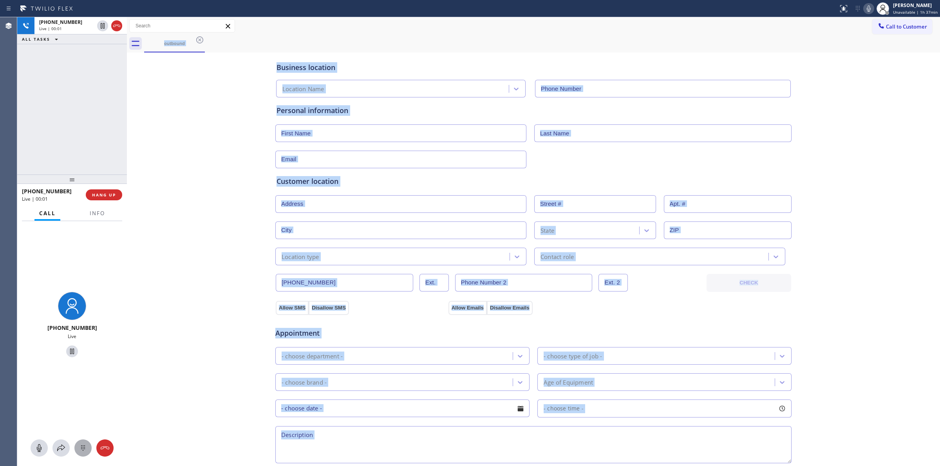
type input "[PHONE_NUMBER]"
click at [85, 445] on icon at bounding box center [82, 448] width 9 height 9
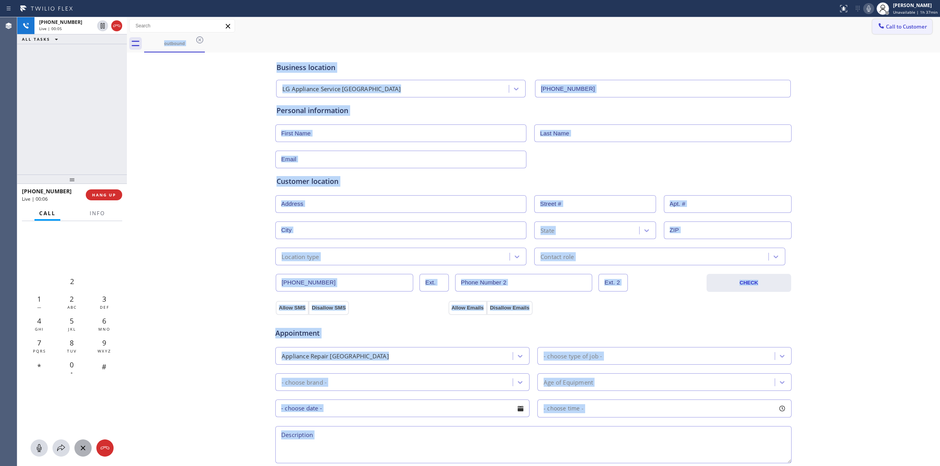
drag, startPoint x: 838, startPoint y: 90, endPoint x: 877, endPoint y: 29, distance: 73.1
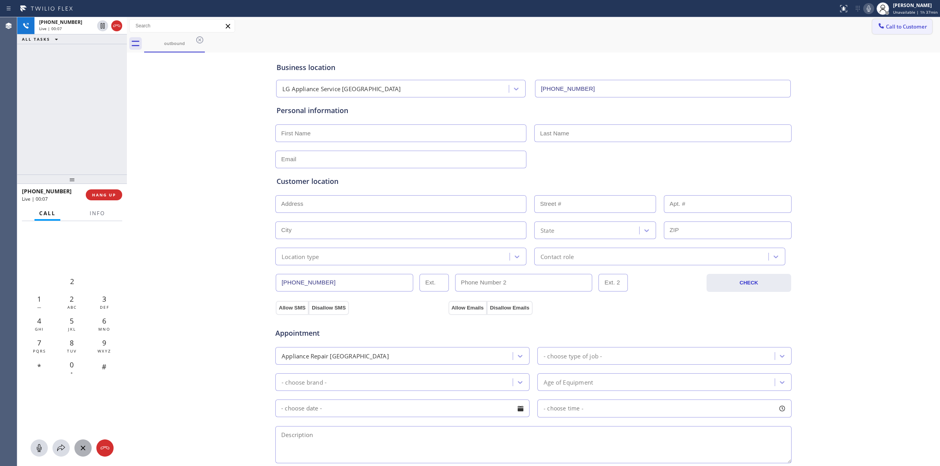
click at [885, 27] on span "Call to Customer" at bounding box center [905, 26] width 41 height 7
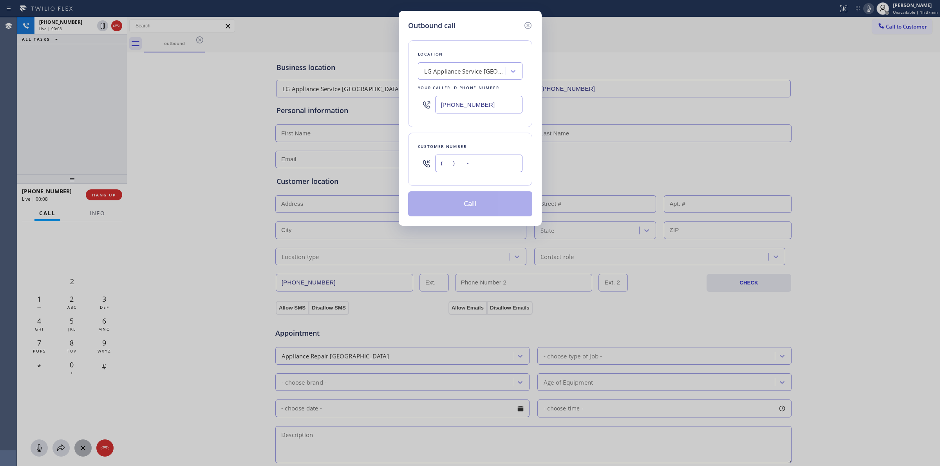
click at [470, 163] on input "(___) ___-____" at bounding box center [478, 164] width 87 height 18
paste input "350) 999-8678"
type input "[PHONE_NUMBER]"
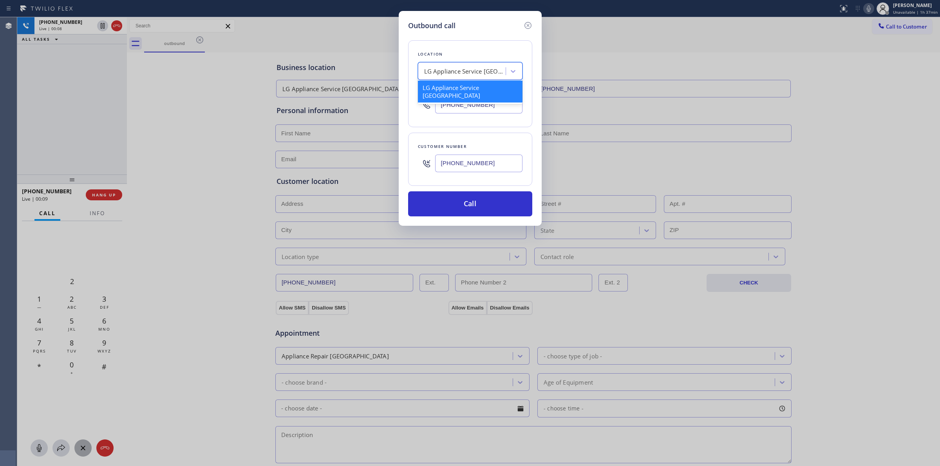
click at [470, 74] on div "LG Appliance Service [GEOGRAPHIC_DATA]" at bounding box center [465, 71] width 82 height 9
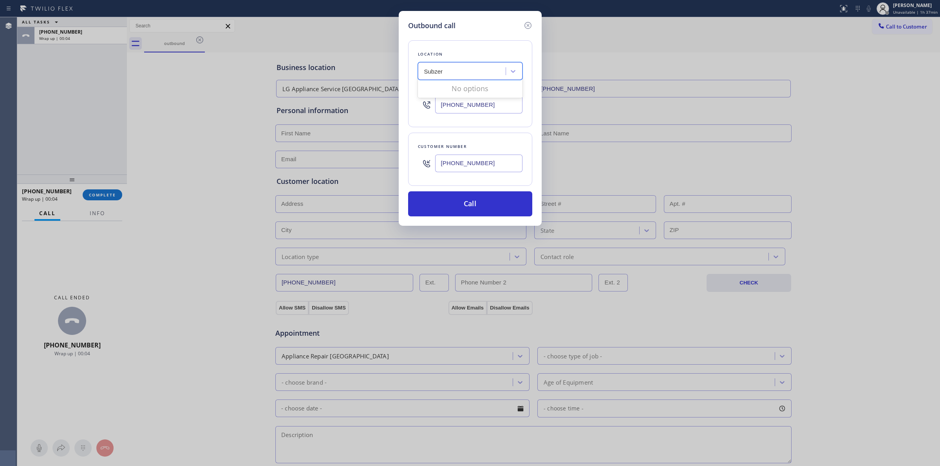
type input "Subzero"
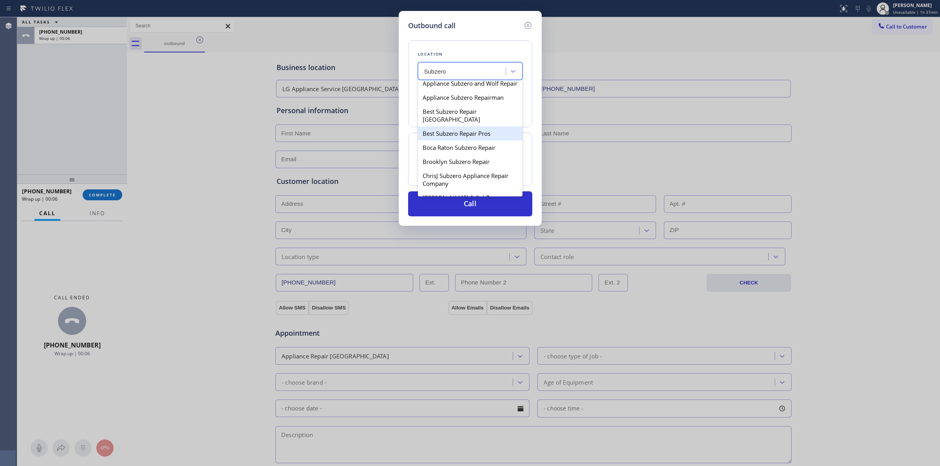
scroll to position [49, 0]
click at [457, 134] on div "Best Subzero Repair Pros" at bounding box center [470, 133] width 105 height 14
type input "[PHONE_NUMBER]"
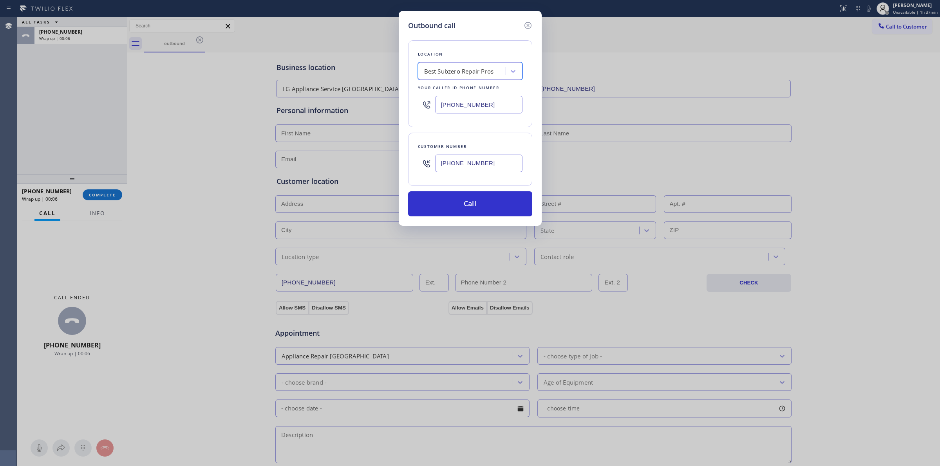
click at [452, 168] on input "[PHONE_NUMBER]" at bounding box center [478, 164] width 87 height 18
click at [458, 211] on button "Call" at bounding box center [470, 203] width 124 height 25
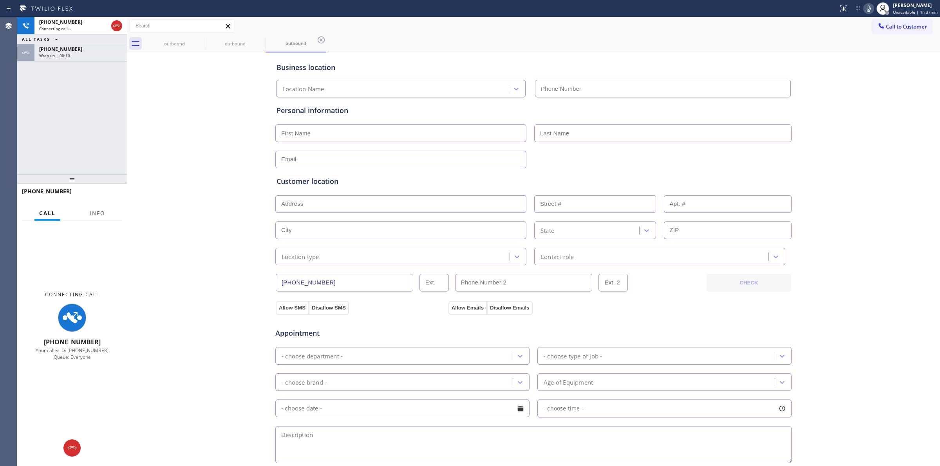
type input "[PHONE_NUMBER]"
click at [833, 61] on div "Business location Location Name [PHONE_NUMBER] Personal information Customer lo…" at bounding box center [533, 321] width 809 height 535
click at [876, 4] on div at bounding box center [882, 8] width 17 height 17
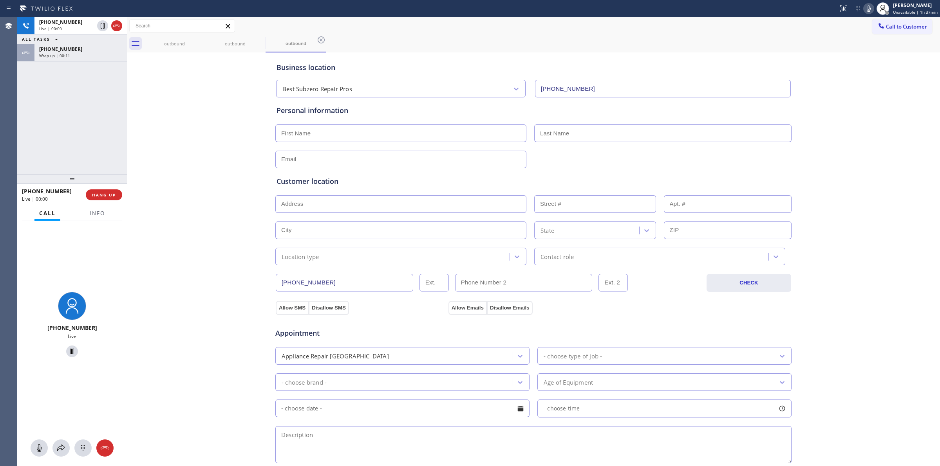
click at [871, 7] on icon at bounding box center [868, 8] width 9 height 9
click at [78, 54] on div "Wrap up | 00:12" at bounding box center [80, 55] width 83 height 5
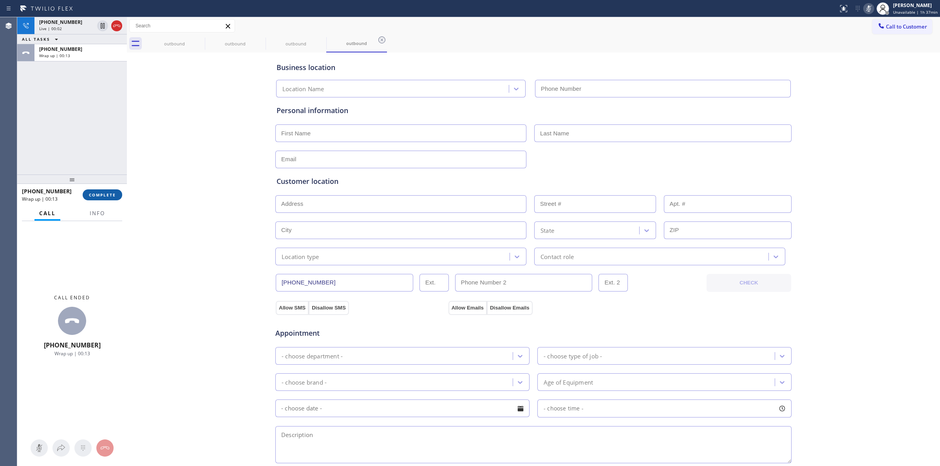
type input "[PHONE_NUMBER]"
click at [98, 197] on span "COMPLETE" at bounding box center [102, 194] width 27 height 5
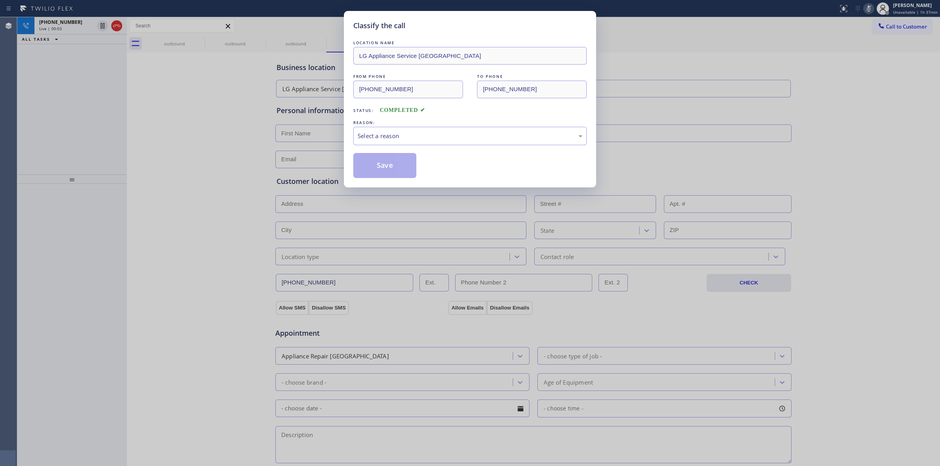
click at [391, 146] on div "LOCATION NAME LG Appliance Service [GEOGRAPHIC_DATA] FROM PHONE [PHONE_NUMBER] …" at bounding box center [469, 108] width 233 height 139
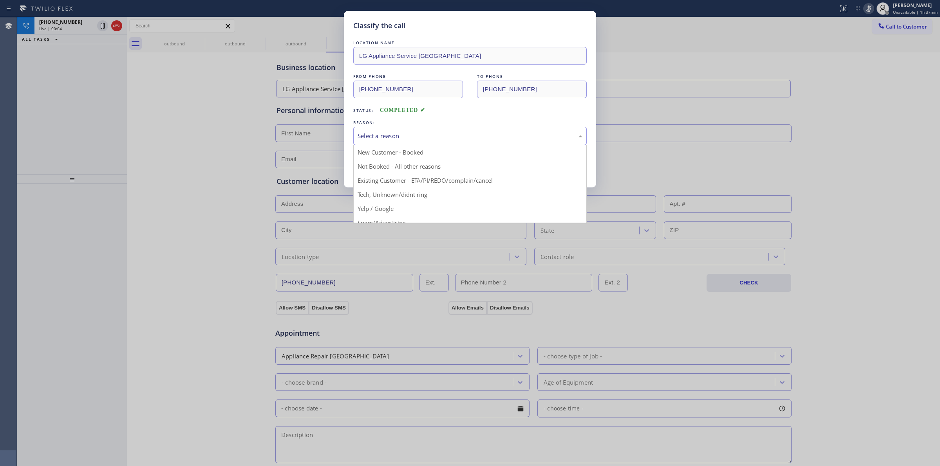
click at [407, 138] on div "Select a reason" at bounding box center [469, 136] width 225 height 9
drag, startPoint x: 404, startPoint y: 197, endPoint x: 384, endPoint y: 169, distance: 34.5
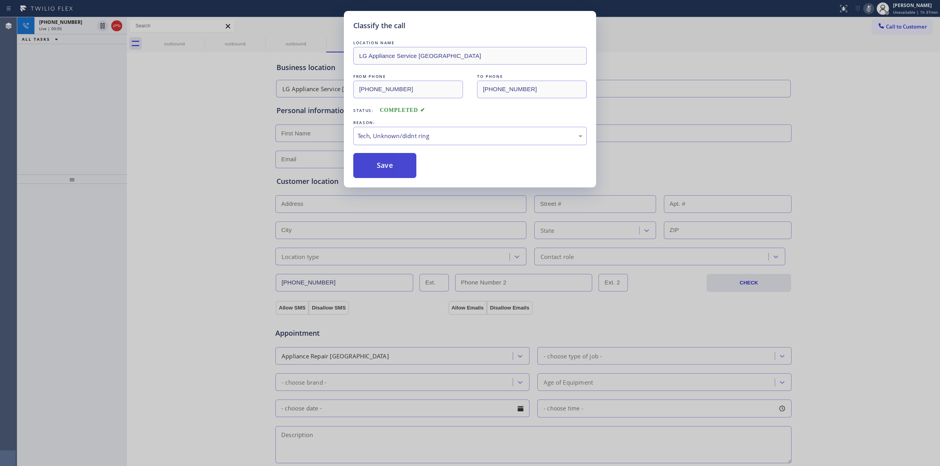
click at [384, 169] on button "Save" at bounding box center [384, 165] width 63 height 25
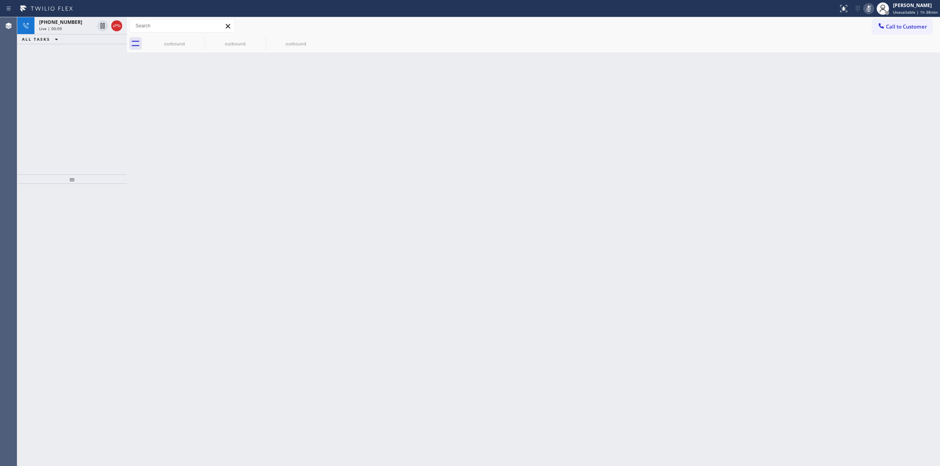
click at [867, 7] on icon at bounding box center [868, 8] width 9 height 9
click at [872, 7] on icon at bounding box center [868, 8] width 9 height 9
drag, startPoint x: 886, startPoint y: 20, endPoint x: 886, endPoint y: 24, distance: 4.3
click at [886, 20] on button "Call to Customer" at bounding box center [902, 26] width 60 height 15
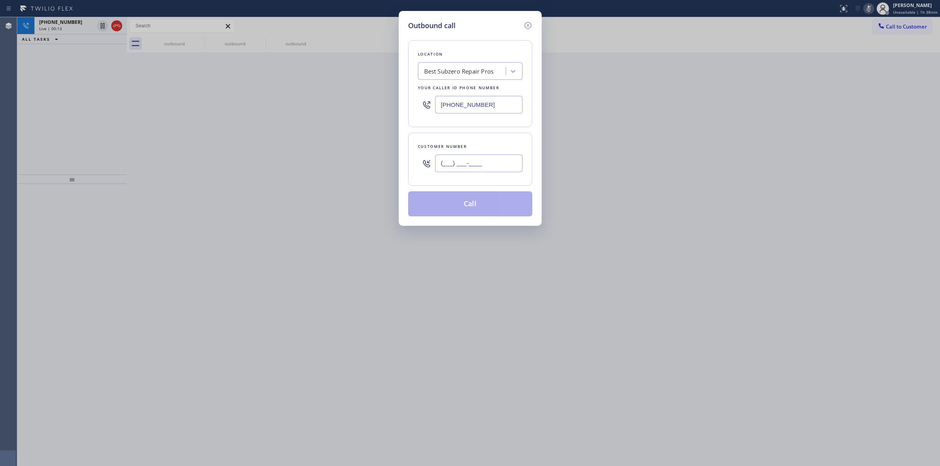
click at [472, 172] on input "(___) ___-____" at bounding box center [478, 164] width 87 height 18
paste input "350) 999-8678"
type input "[PHONE_NUMBER]"
click at [474, 95] on div "[PHONE_NUMBER]" at bounding box center [470, 104] width 105 height 25
click at [470, 79] on div "Best Subzero Repair Pros" at bounding box center [470, 71] width 105 height 18
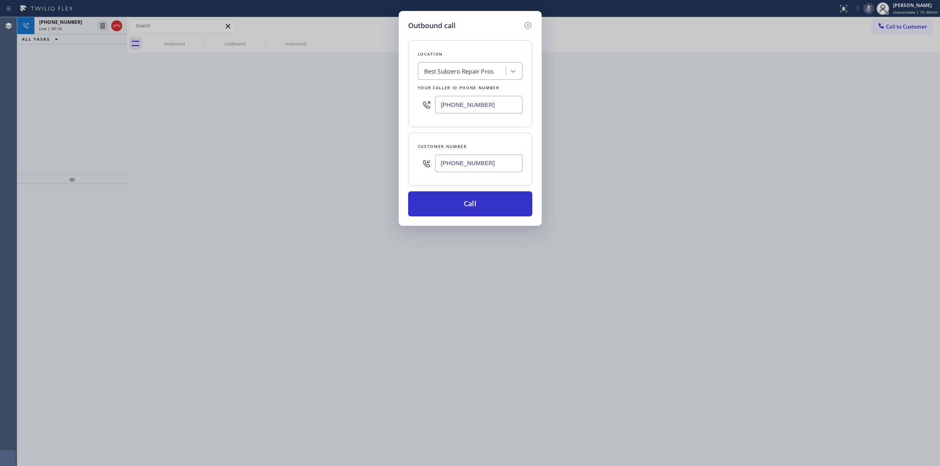
drag, startPoint x: 472, startPoint y: 203, endPoint x: 561, endPoint y: 47, distance: 178.8
click at [472, 202] on button "Call" at bounding box center [470, 203] width 124 height 25
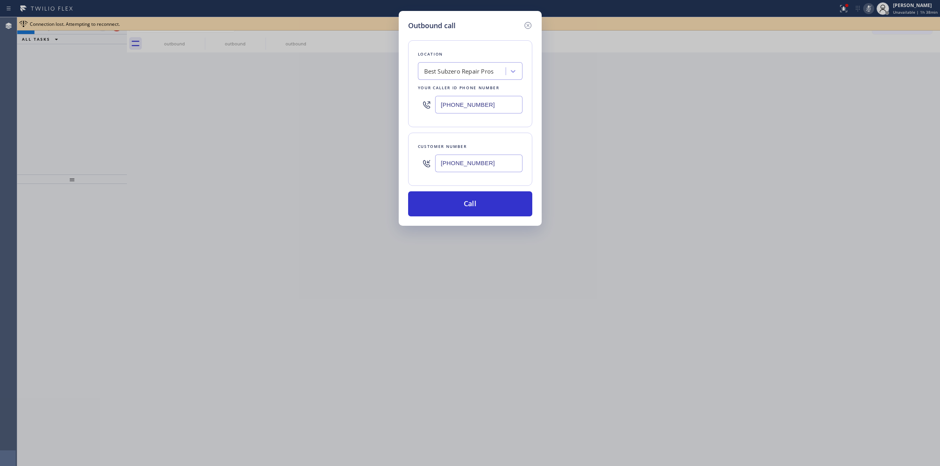
click at [529, 22] on icon at bounding box center [527, 25] width 9 height 9
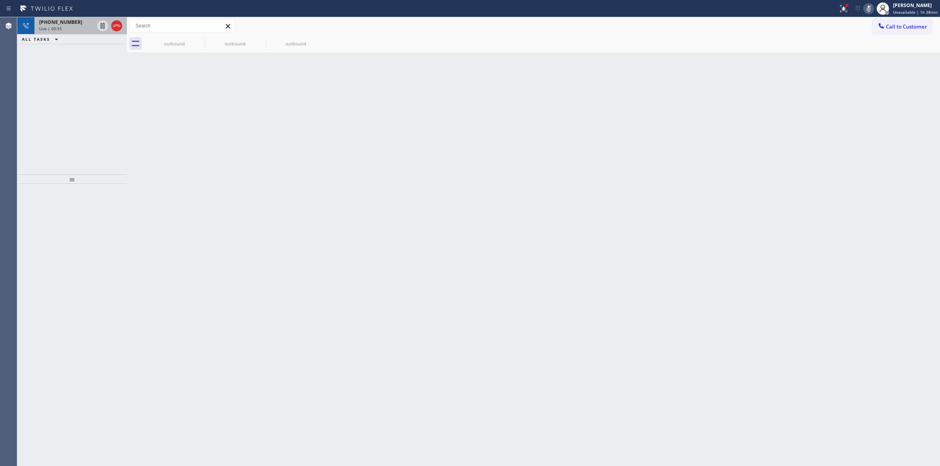
click at [73, 22] on div "[PHONE_NUMBER]" at bounding box center [66, 22] width 55 height 7
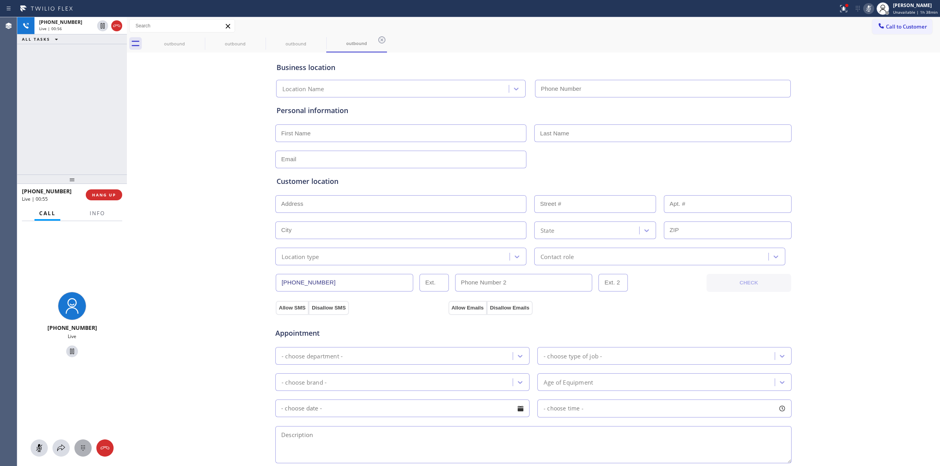
click at [82, 451] on icon at bounding box center [82, 448] width 9 height 9
type input "[PHONE_NUMBER]"
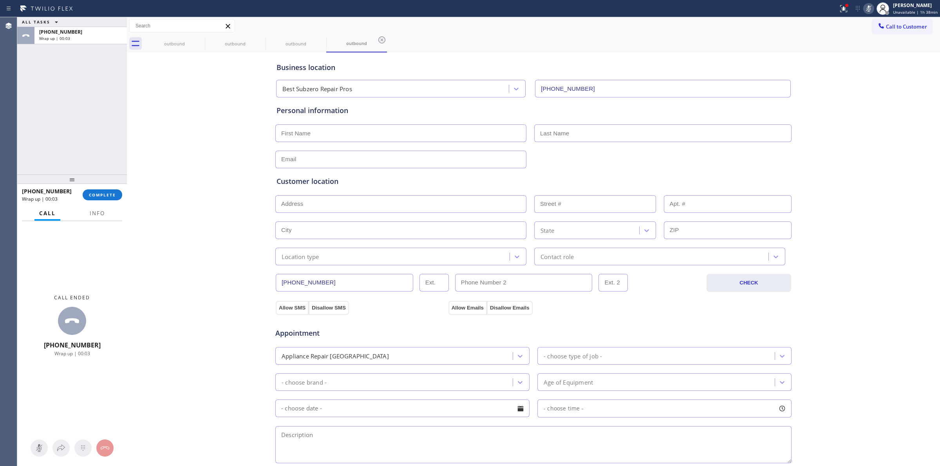
drag, startPoint x: 851, startPoint y: 71, endPoint x: 873, endPoint y: 36, distance: 41.9
click at [861, 61] on div "Business location Best Subzero Repair Pros [PHONE_NUMBER] Personal information …" at bounding box center [533, 321] width 809 height 535
click at [885, 22] on button "Call to Customer" at bounding box center [902, 26] width 60 height 15
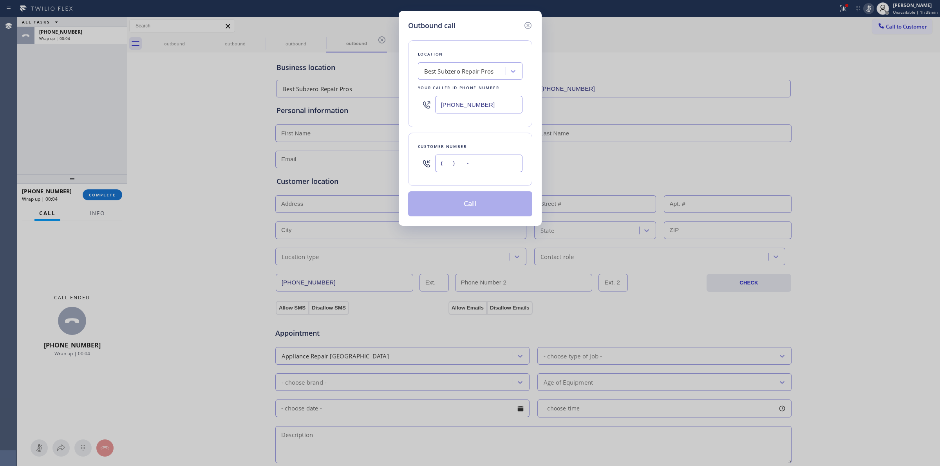
click at [472, 168] on input "(___) ___-____" at bounding box center [478, 164] width 87 height 18
paste input "628) 266-6797"
type input "[PHONE_NUMBER]"
click at [480, 76] on div "Best Subzero Repair Pros" at bounding box center [462, 72] width 85 height 14
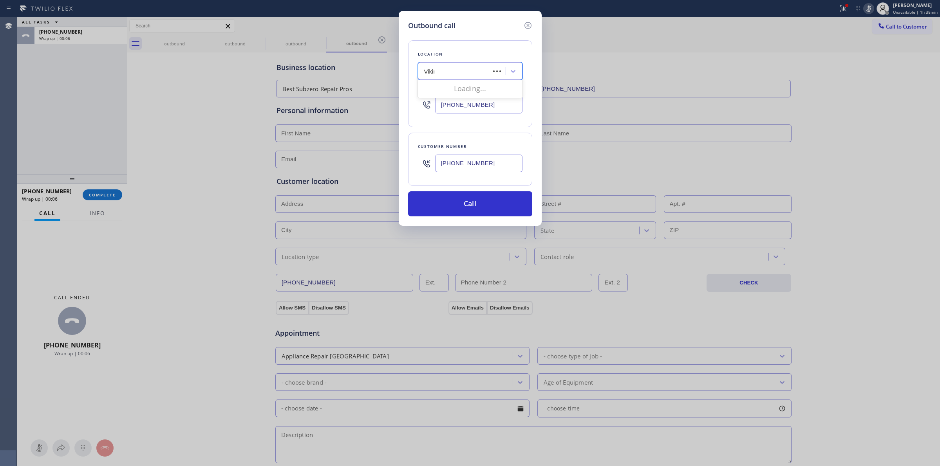
type input "Viking"
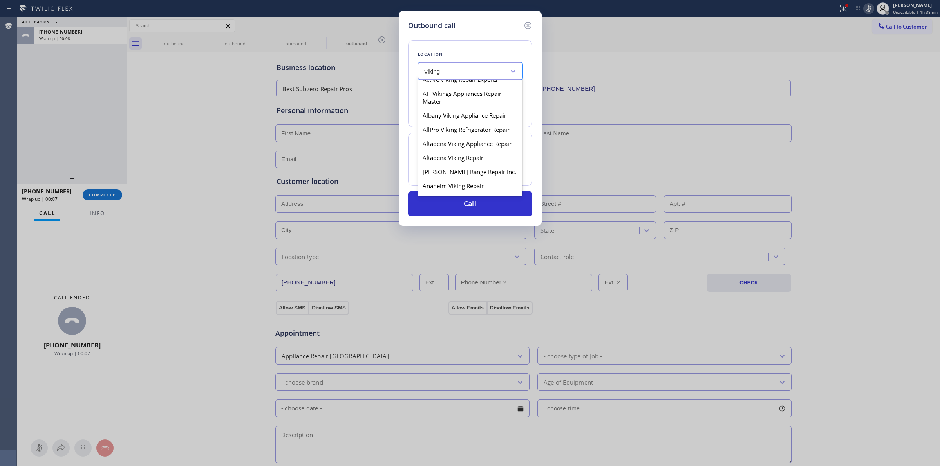
scroll to position [98, 0]
click at [468, 132] on div "Altadena Viking Appliance Repair" at bounding box center [470, 132] width 105 height 14
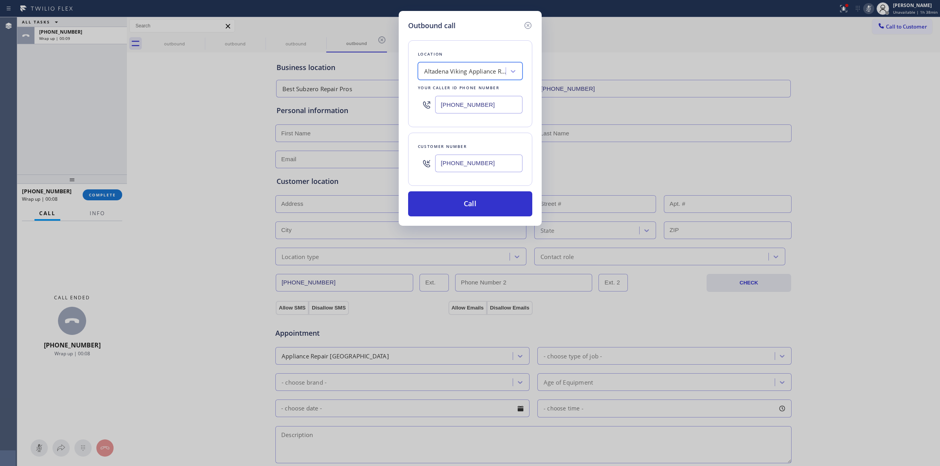
click at [457, 165] on input "[PHONE_NUMBER]" at bounding box center [478, 164] width 87 height 18
click at [467, 203] on button "Call" at bounding box center [470, 203] width 124 height 25
click at [527, 27] on icon at bounding box center [527, 25] width 9 height 9
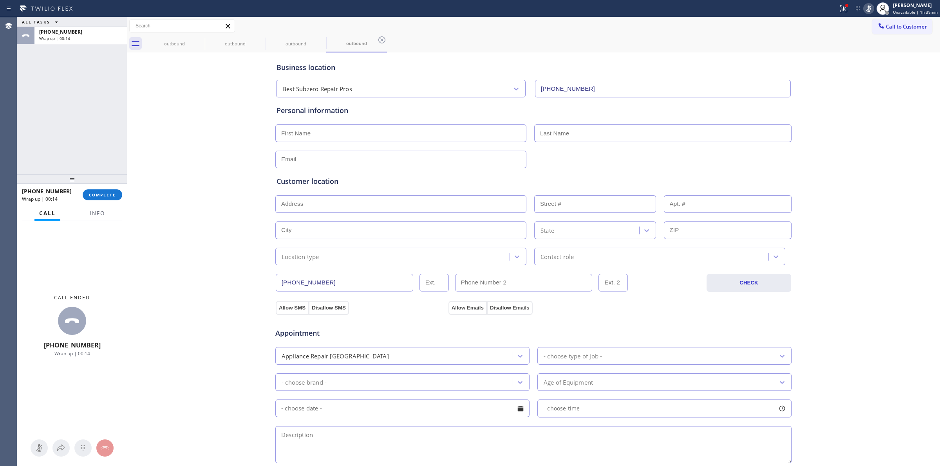
type input "[PHONE_NUMBER]"
click at [122, 199] on div "[PHONE_NUMBER] Wrap up | 00:14 COMPLETE" at bounding box center [72, 195] width 100 height 20
click at [118, 199] on button "COMPLETE" at bounding box center [103, 194] width 40 height 11
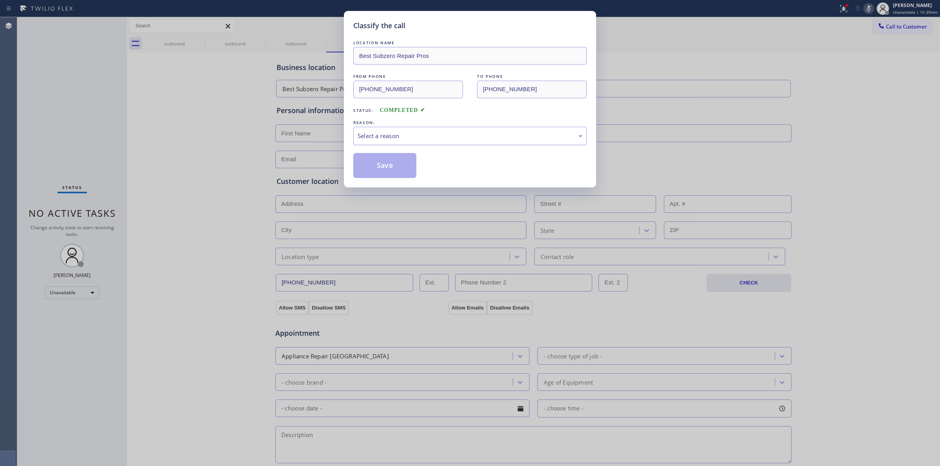
click at [435, 139] on div "Select a reason" at bounding box center [469, 136] width 225 height 9
drag, startPoint x: 426, startPoint y: 200, endPoint x: 399, endPoint y: 180, distance: 33.2
click at [399, 180] on div "Classify the call LOCATION NAME Best Subzero Repair Pros FROM PHONE [PHONE_NUMB…" at bounding box center [470, 99] width 252 height 177
drag, startPoint x: 401, startPoint y: 159, endPoint x: 625, endPoint y: 126, distance: 225.9
click at [401, 159] on button "Save" at bounding box center [384, 165] width 63 height 25
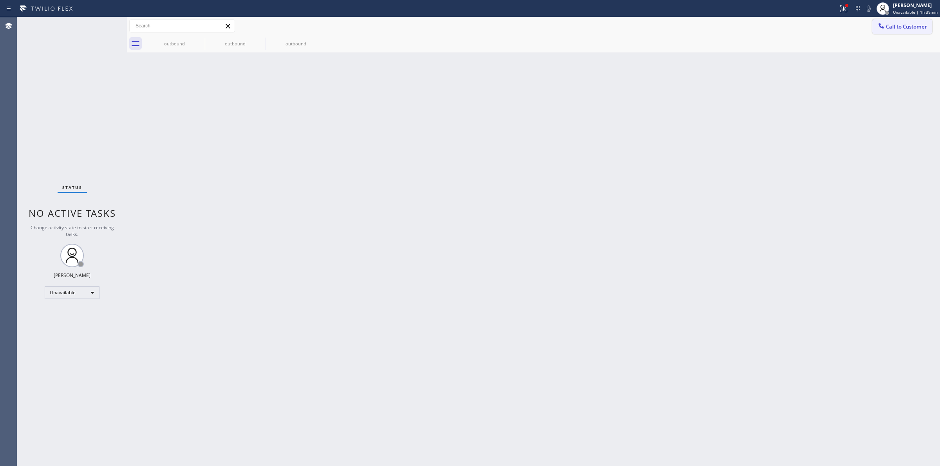
click at [893, 26] on span "Call to Customer" at bounding box center [905, 26] width 41 height 7
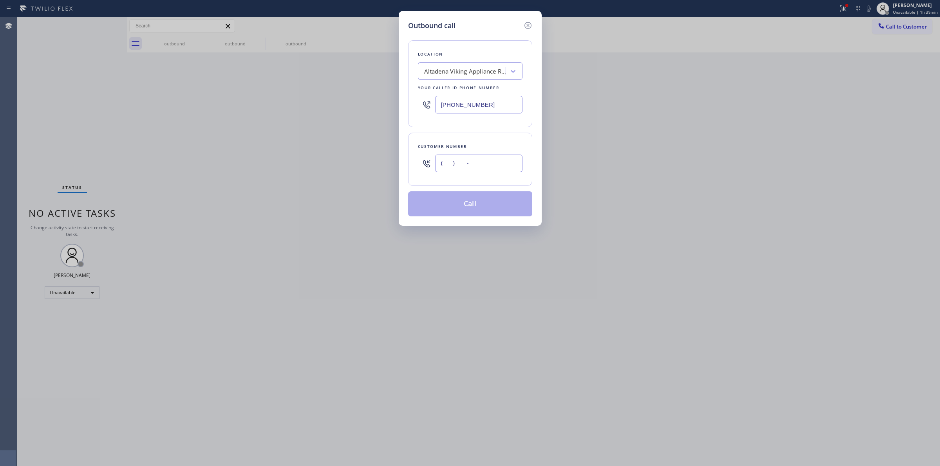
click at [481, 167] on input "(___) ___-____" at bounding box center [478, 164] width 87 height 18
paste input "628) 266-6797"
type input "[PHONE_NUMBER]"
click at [481, 205] on button "Call" at bounding box center [470, 203] width 124 height 25
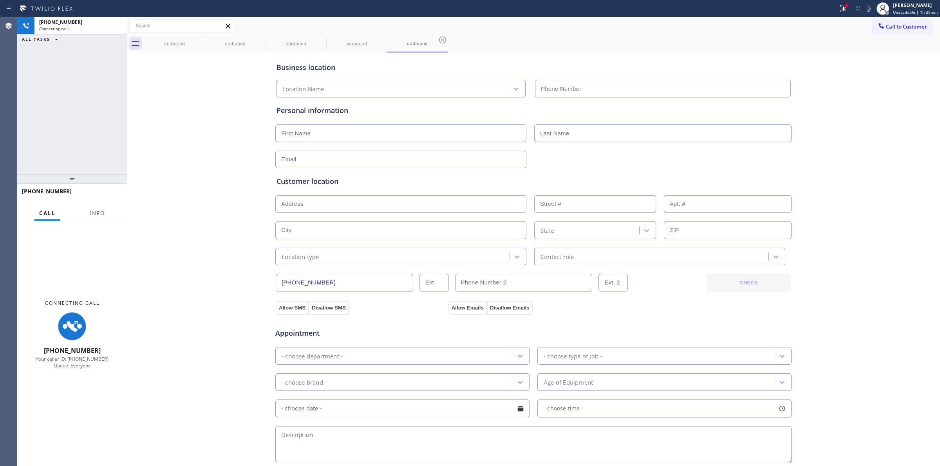
click at [831, 157] on div "Business location Location Name Personal information Customer location >> ADD N…" at bounding box center [533, 321] width 809 height 535
type input "[PHONE_NUMBER]"
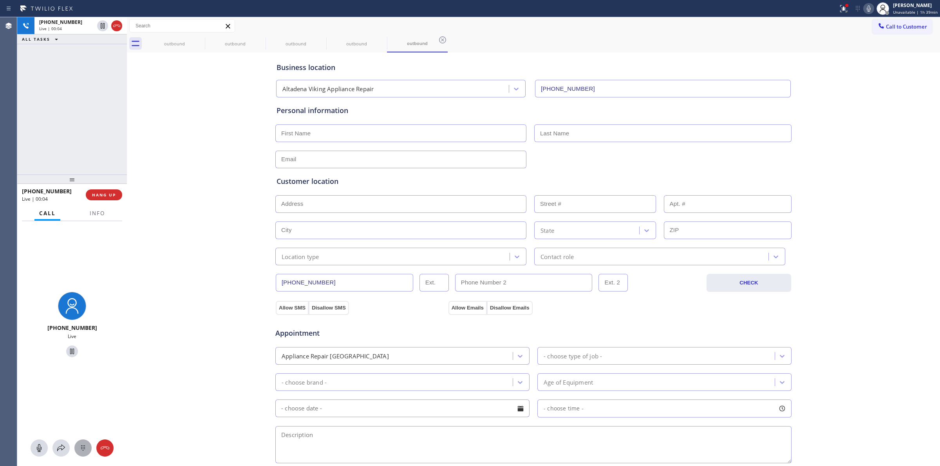
click at [80, 444] on icon at bounding box center [82, 448] width 9 height 9
click at [895, 26] on span "Call to Customer" at bounding box center [905, 26] width 41 height 7
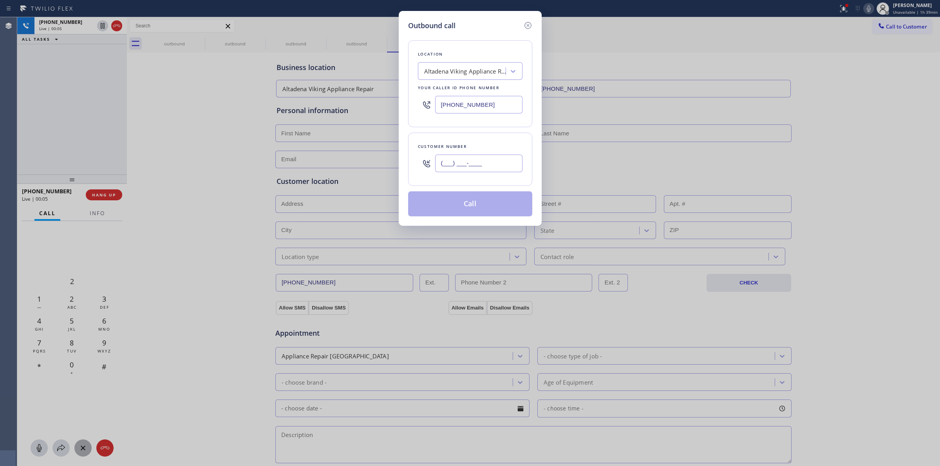
click at [460, 168] on input "(___) ___-____" at bounding box center [478, 164] width 87 height 18
paste input "628) 266-6797"
type input "[PHONE_NUMBER]"
click at [469, 202] on button "Call" at bounding box center [470, 203] width 124 height 25
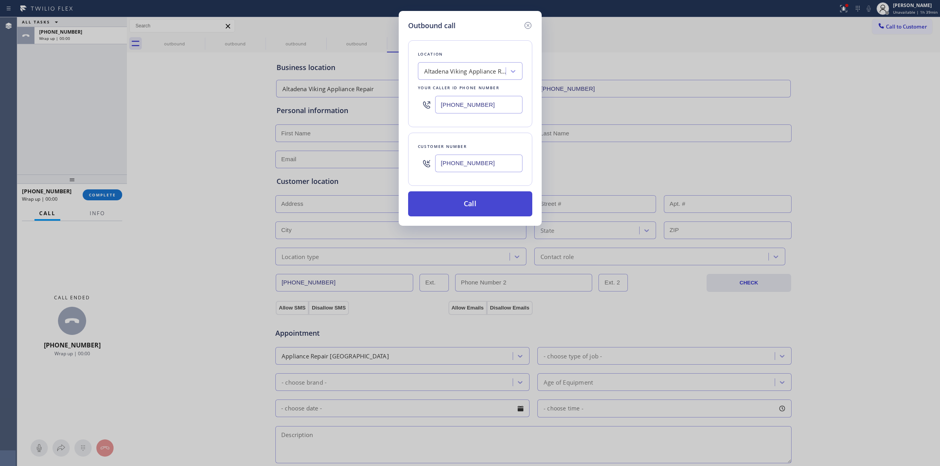
click at [472, 208] on button "Call" at bounding box center [470, 203] width 124 height 25
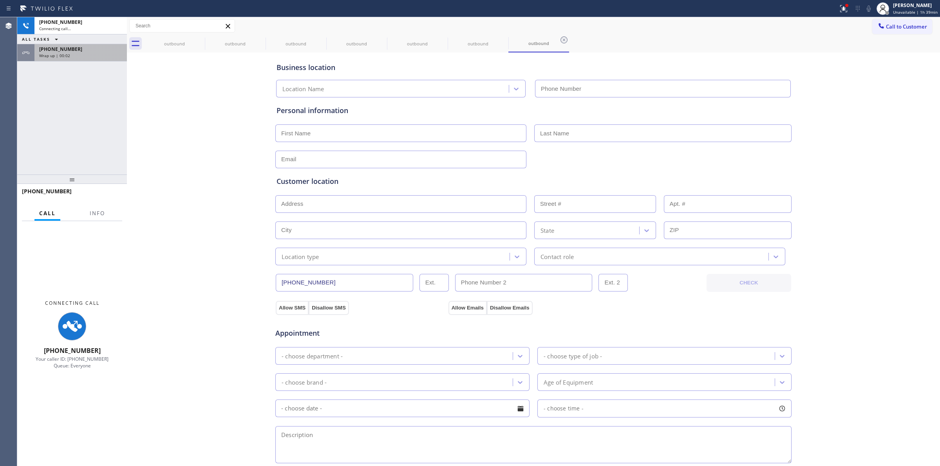
type input "[PHONE_NUMBER]"
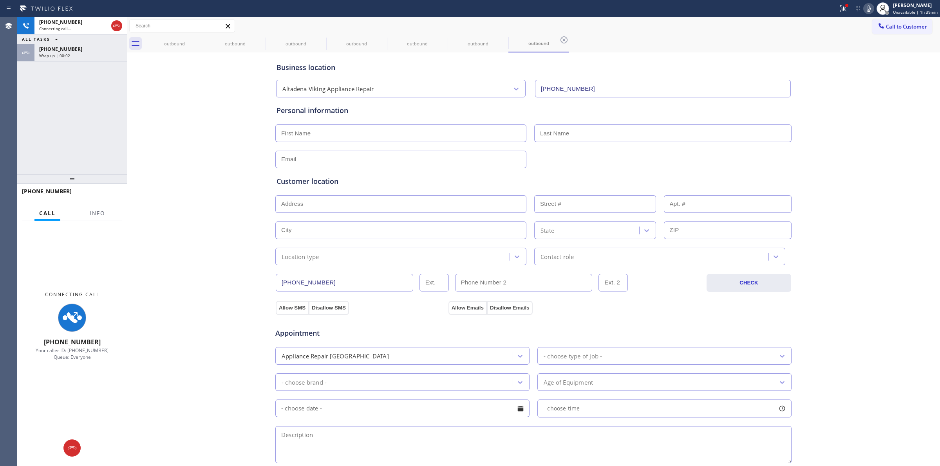
click at [71, 53] on div "Wrap up | 00:02" at bounding box center [80, 55] width 83 height 5
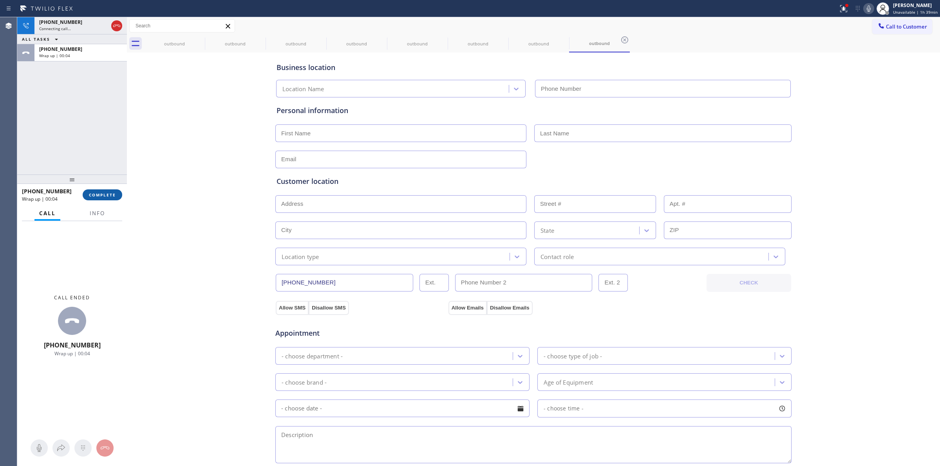
click at [105, 195] on span "COMPLETE" at bounding box center [102, 194] width 27 height 5
type input "[PHONE_NUMBER]"
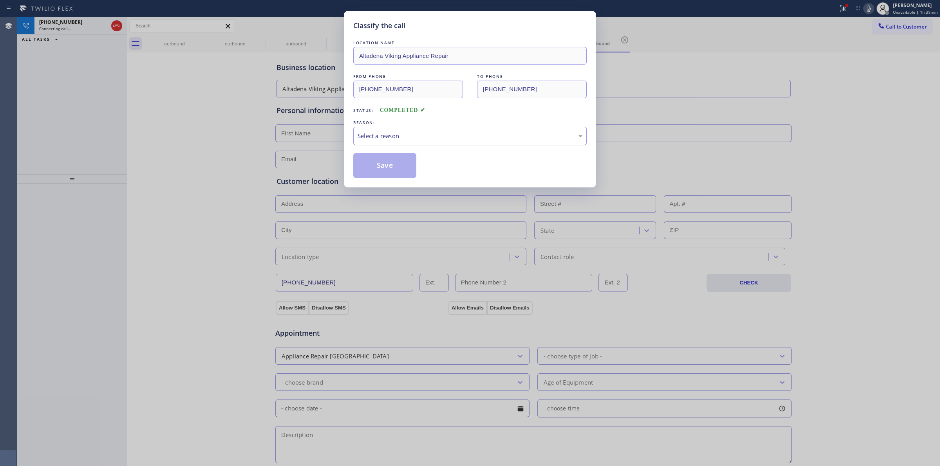
click at [439, 142] on div "Select a reason" at bounding box center [469, 136] width 233 height 18
click at [386, 171] on button "Save" at bounding box center [384, 165] width 63 height 25
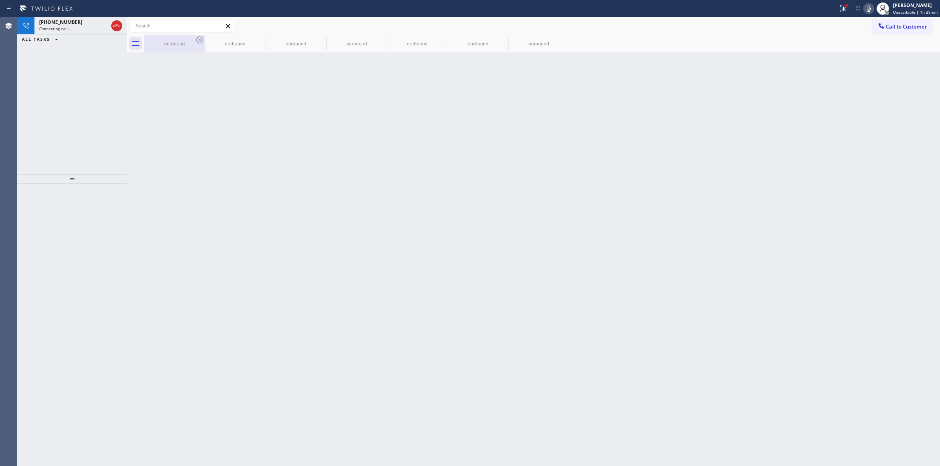
click at [170, 38] on div "outbound" at bounding box center [174, 44] width 59 height 18
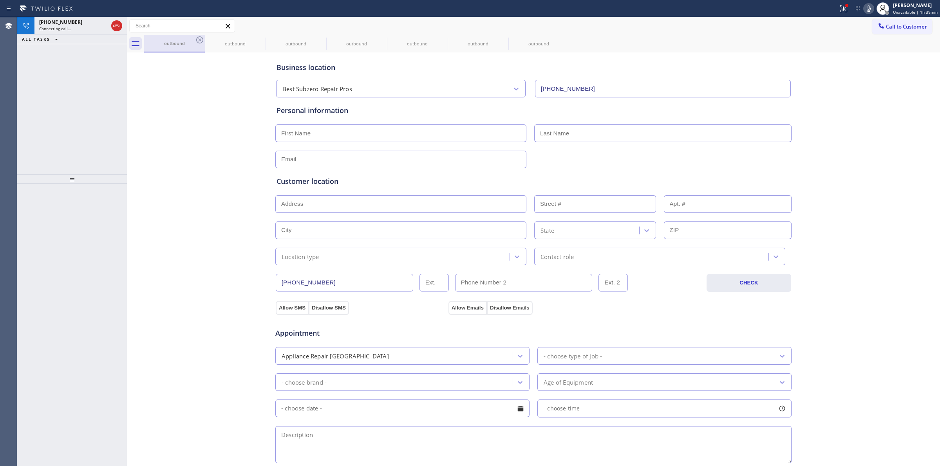
click at [193, 38] on div "outbound" at bounding box center [174, 43] width 59 height 17
click at [200, 39] on icon at bounding box center [199, 39] width 9 height 9
click at [0, 0] on icon at bounding box center [0, 0] width 0 height 0
click at [317, 39] on icon at bounding box center [320, 39] width 7 height 7
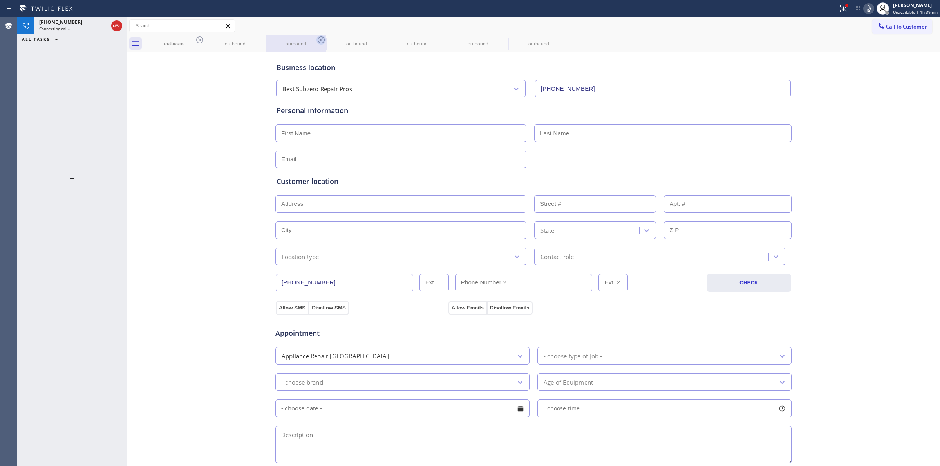
click at [0, 0] on icon at bounding box center [0, 0] width 0 height 0
click at [200, 40] on div "outbound outbound outbound outbound outbound outbound outbound" at bounding box center [541, 44] width 795 height 18
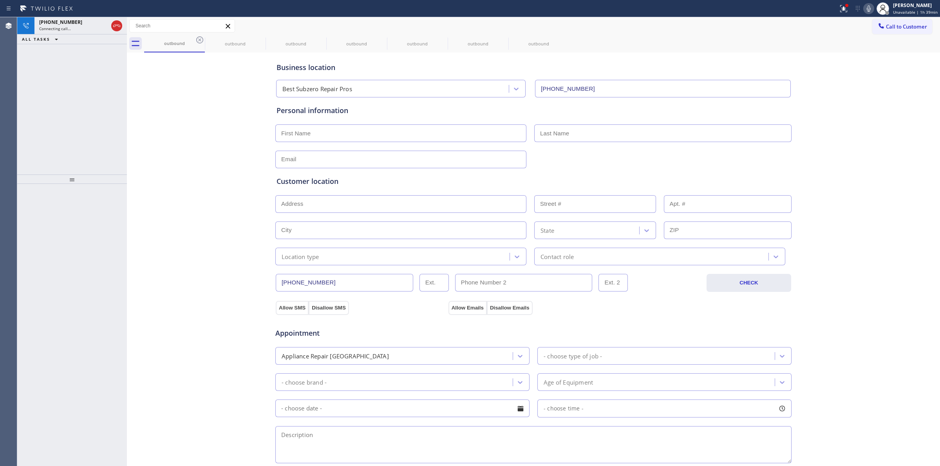
click at [200, 40] on div "outbound outbound outbound outbound outbound outbound outbound" at bounding box center [541, 44] width 795 height 18
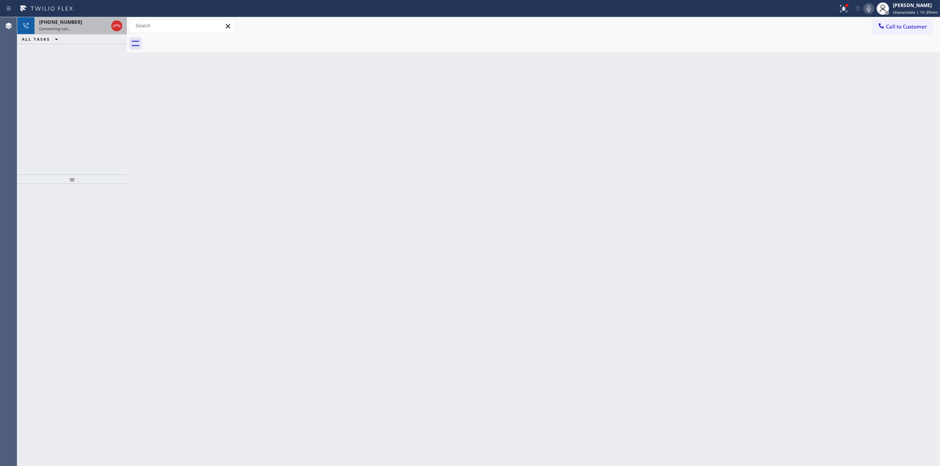
click at [79, 26] on div "Connecting call…" at bounding box center [73, 28] width 69 height 5
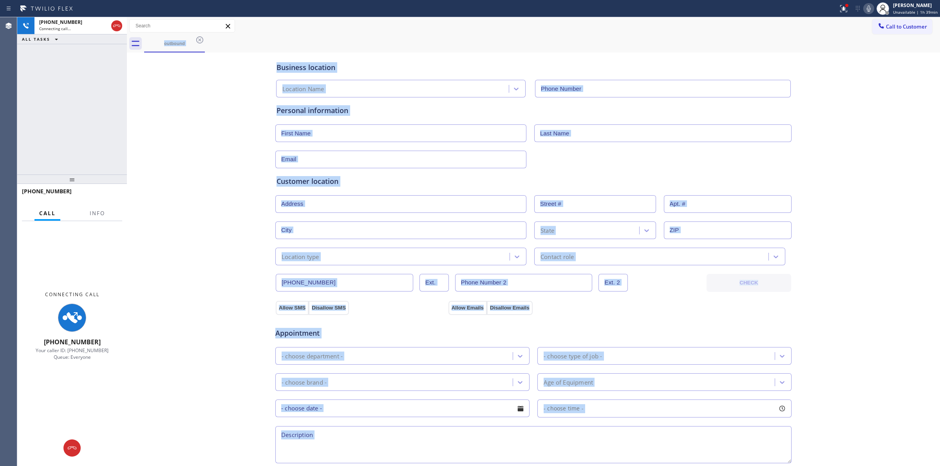
type input "[PHONE_NUMBER]"
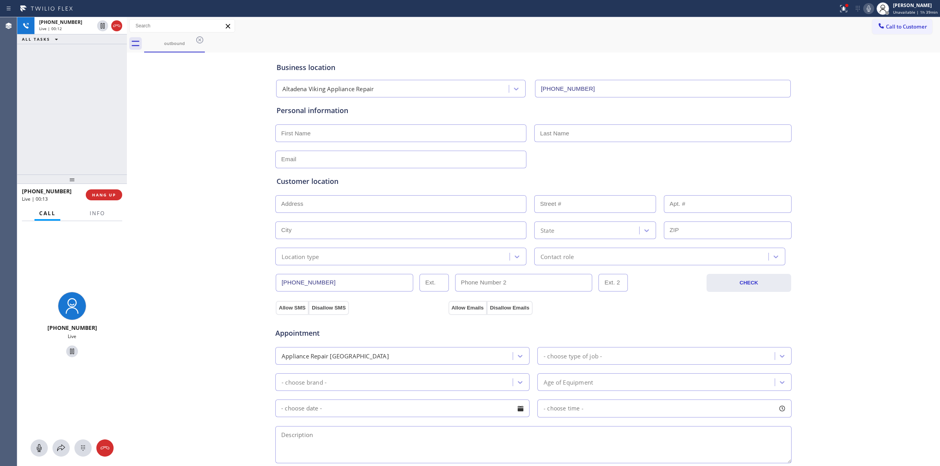
drag, startPoint x: 98, startPoint y: 425, endPoint x: 44, endPoint y: 384, distance: 67.3
drag, startPoint x: 44, startPoint y: 384, endPoint x: 0, endPoint y: 343, distance: 60.9
click at [87, 447] on icon at bounding box center [82, 448] width 9 height 9
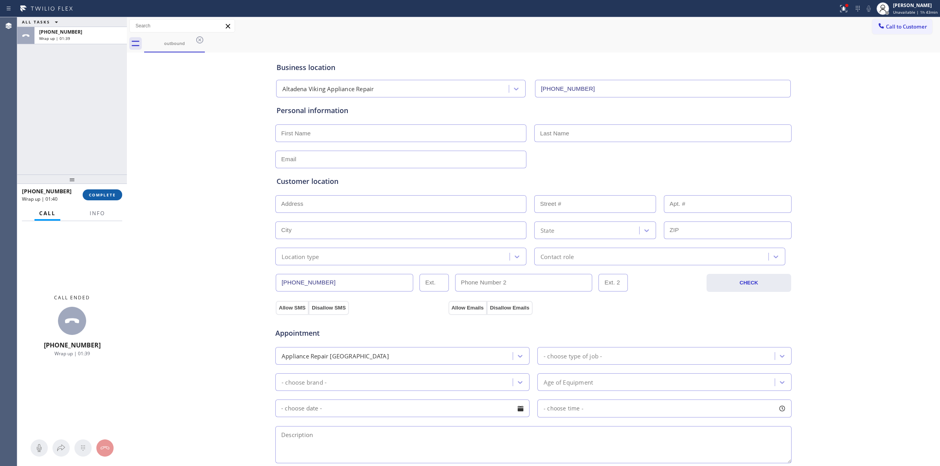
click at [114, 193] on span "COMPLETE" at bounding box center [102, 194] width 27 height 5
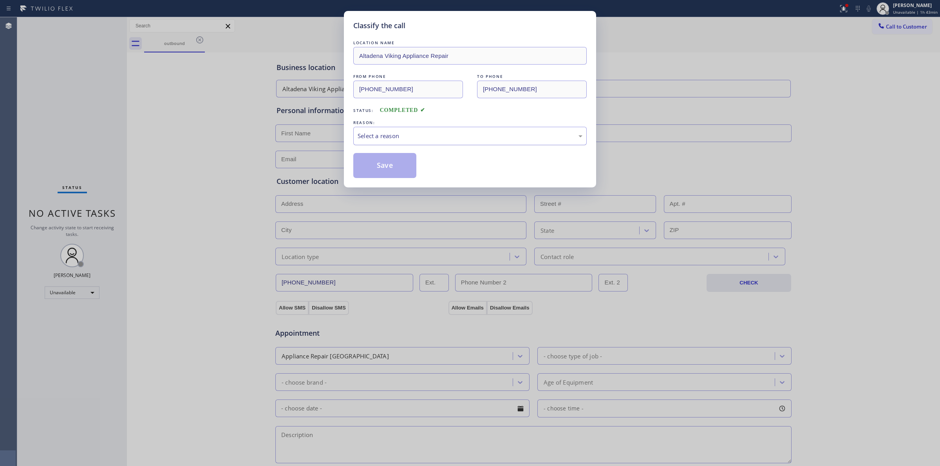
drag, startPoint x: 458, startPoint y: 132, endPoint x: 455, endPoint y: 140, distance: 8.6
click at [459, 132] on div "Select a reason" at bounding box center [469, 136] width 225 height 9
click at [394, 174] on button "Save" at bounding box center [384, 165] width 63 height 25
click at [391, 168] on button "Save" at bounding box center [384, 165] width 63 height 25
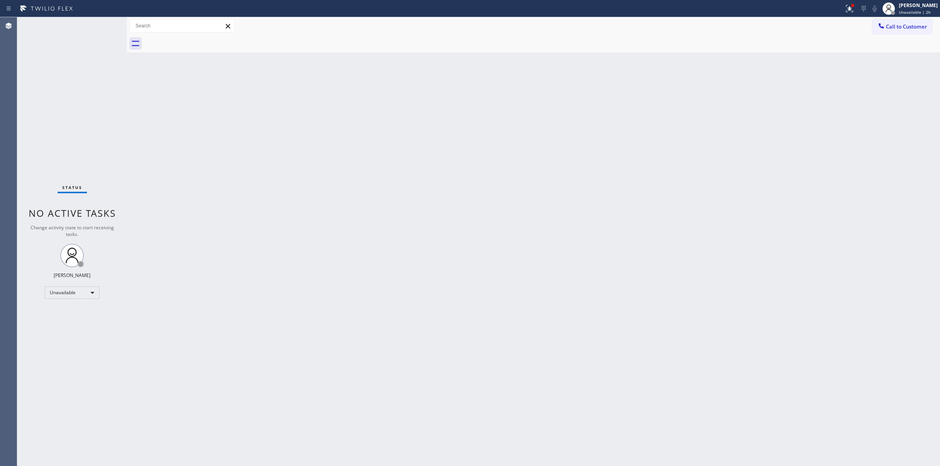
drag, startPoint x: 733, startPoint y: 96, endPoint x: 688, endPoint y: 106, distance: 45.8
click at [732, 97] on div "Back to Dashboard Change Sender ID Customers Technicians Select a contact Outbo…" at bounding box center [533, 241] width 813 height 449
click at [903, 3] on div "[PERSON_NAME]" at bounding box center [916, 5] width 42 height 7
click at [876, 59] on button "Break" at bounding box center [900, 62] width 78 height 10
